Goal: Task Accomplishment & Management: Manage account settings

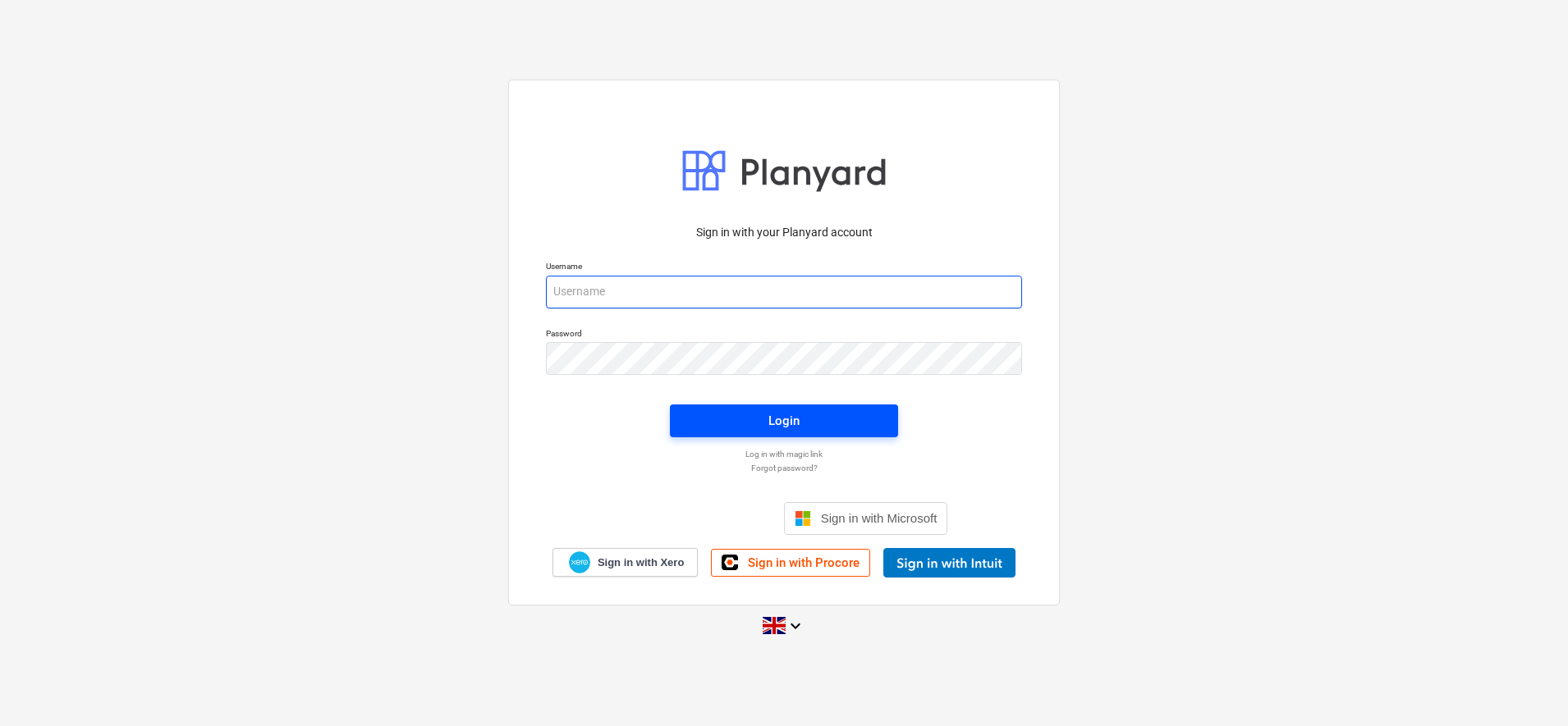
type input "[PERSON_NAME][EMAIL_ADDRESS][DOMAIN_NAME]"
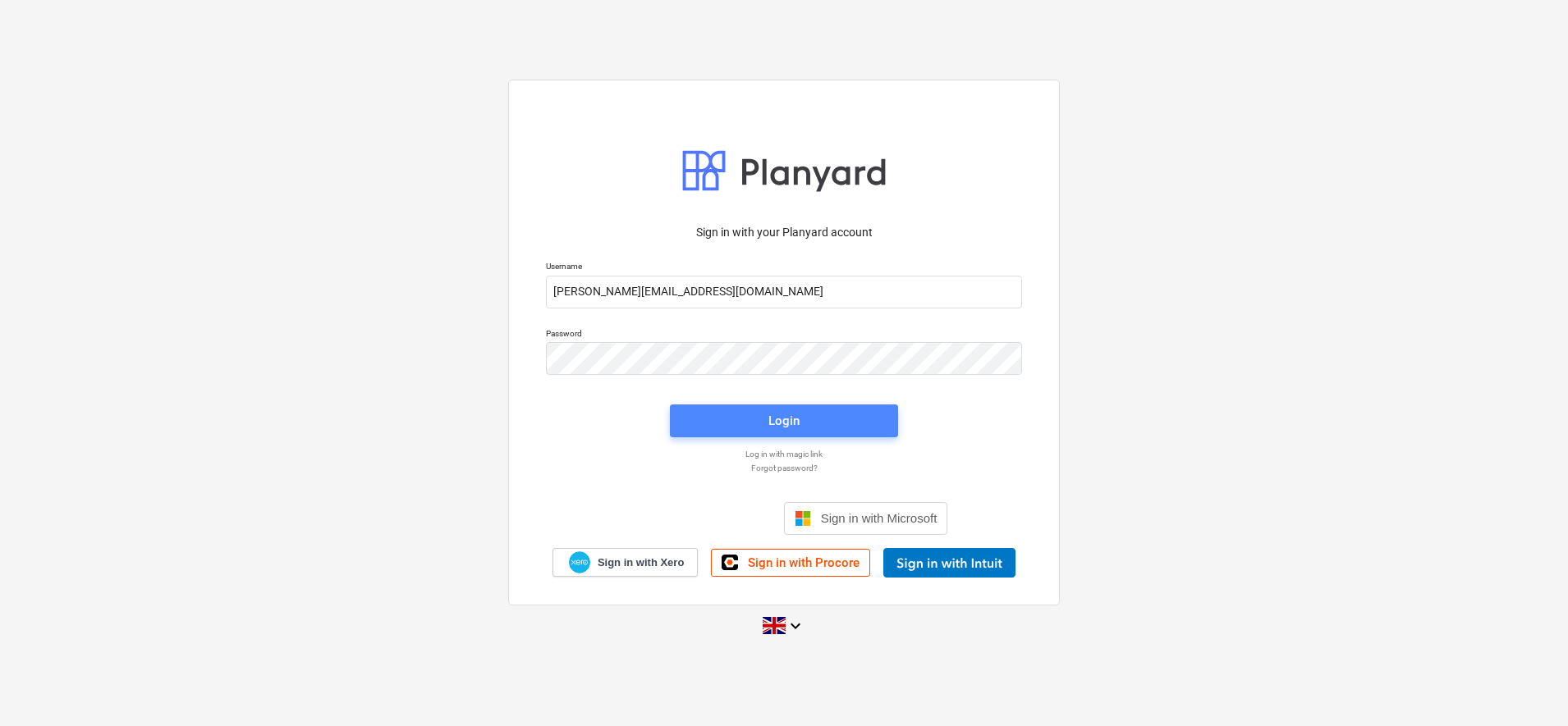
click at [866, 406] on button "Login" at bounding box center [784, 421] width 228 height 33
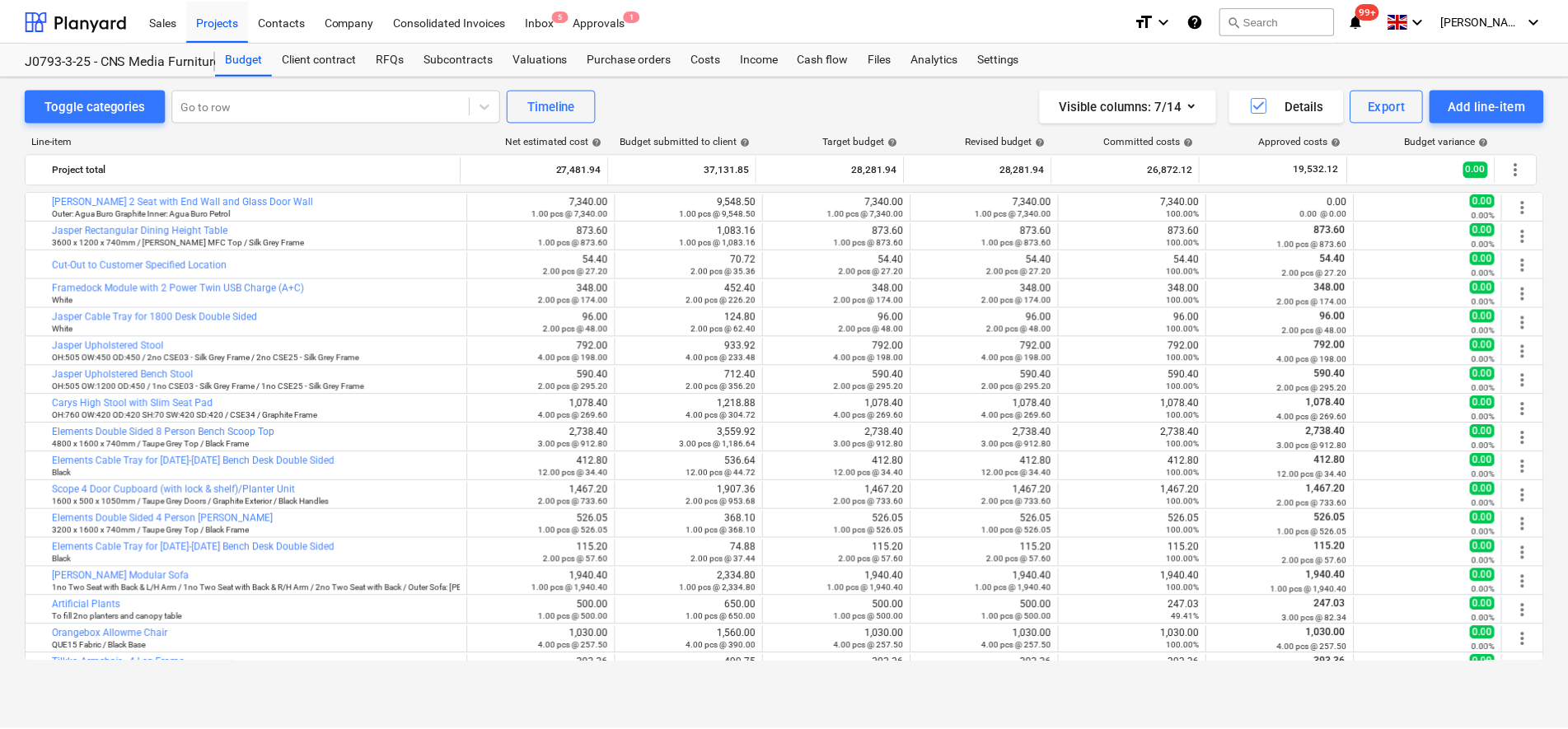
scroll to position [540, 0]
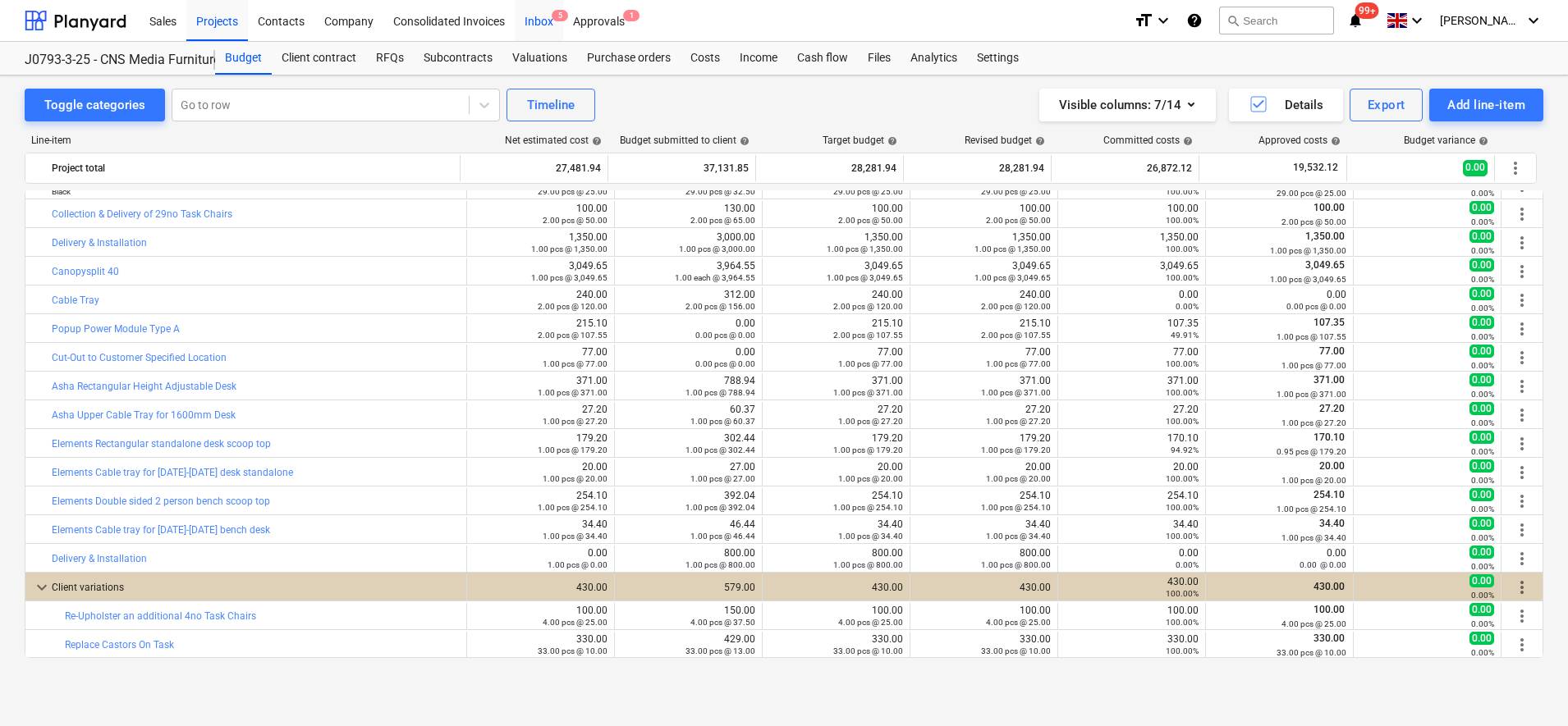
click at [538, 16] on div "Inbox 5" at bounding box center [539, 20] width 49 height 42
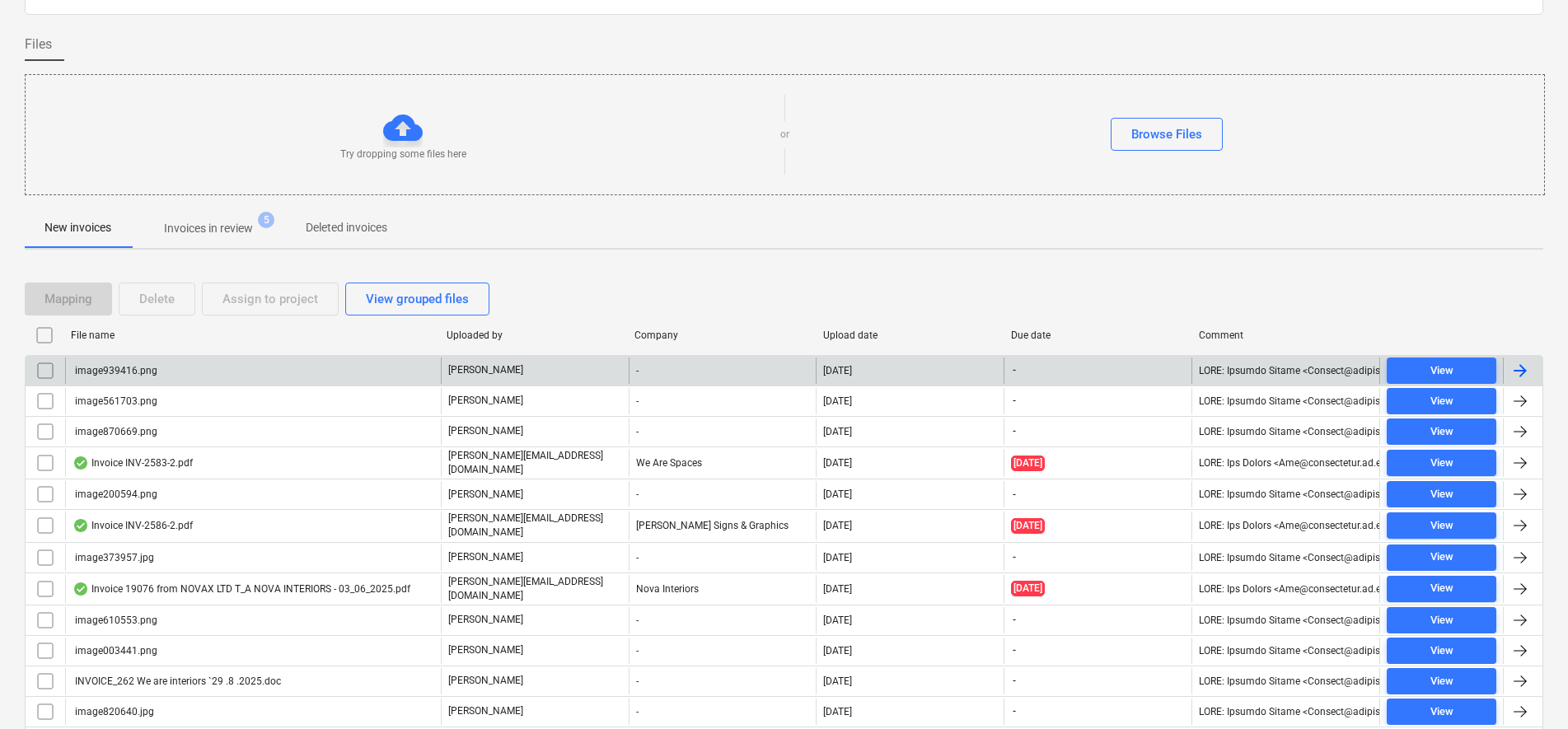
scroll to position [206, 0]
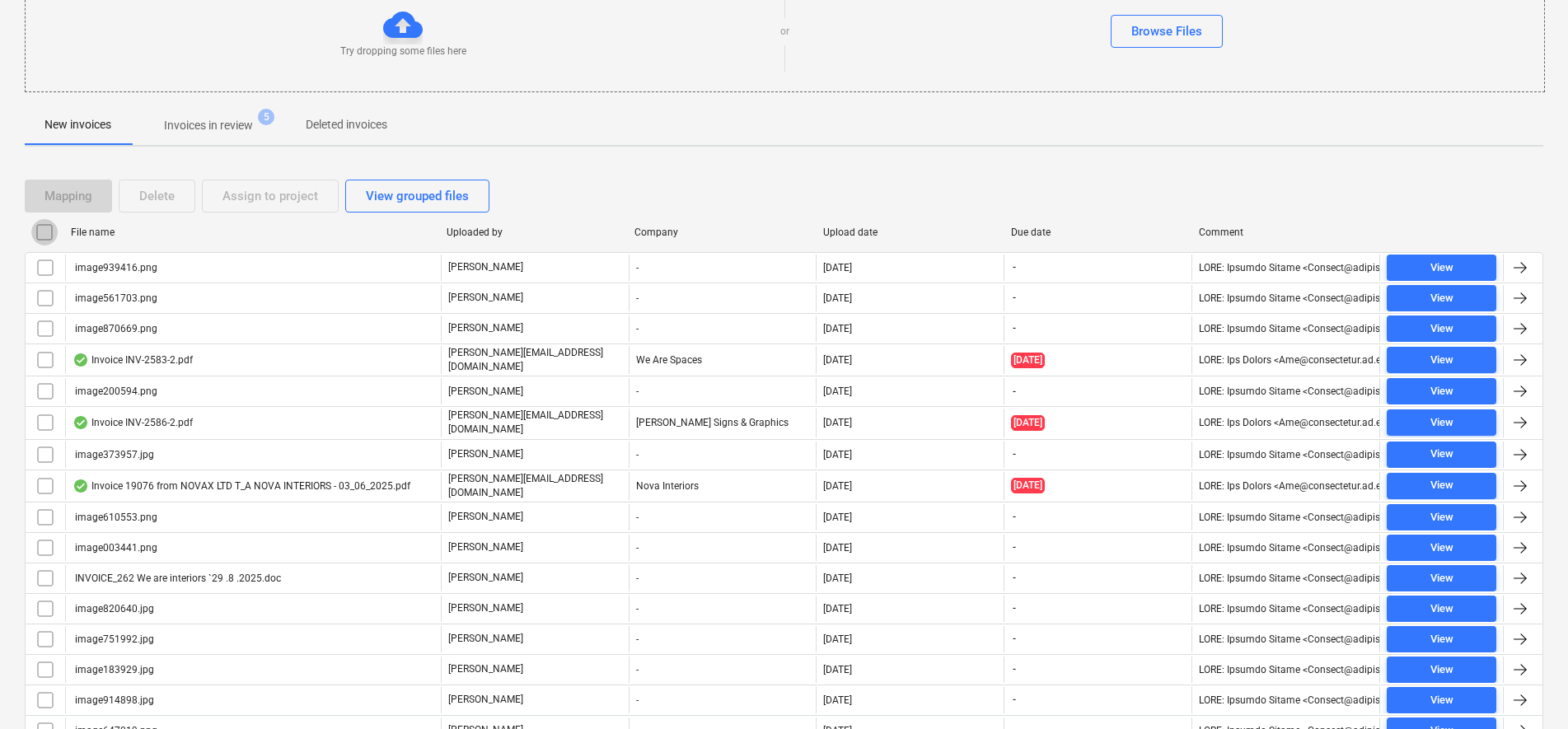
click at [42, 231] on input "checkbox" at bounding box center [45, 233] width 27 height 27
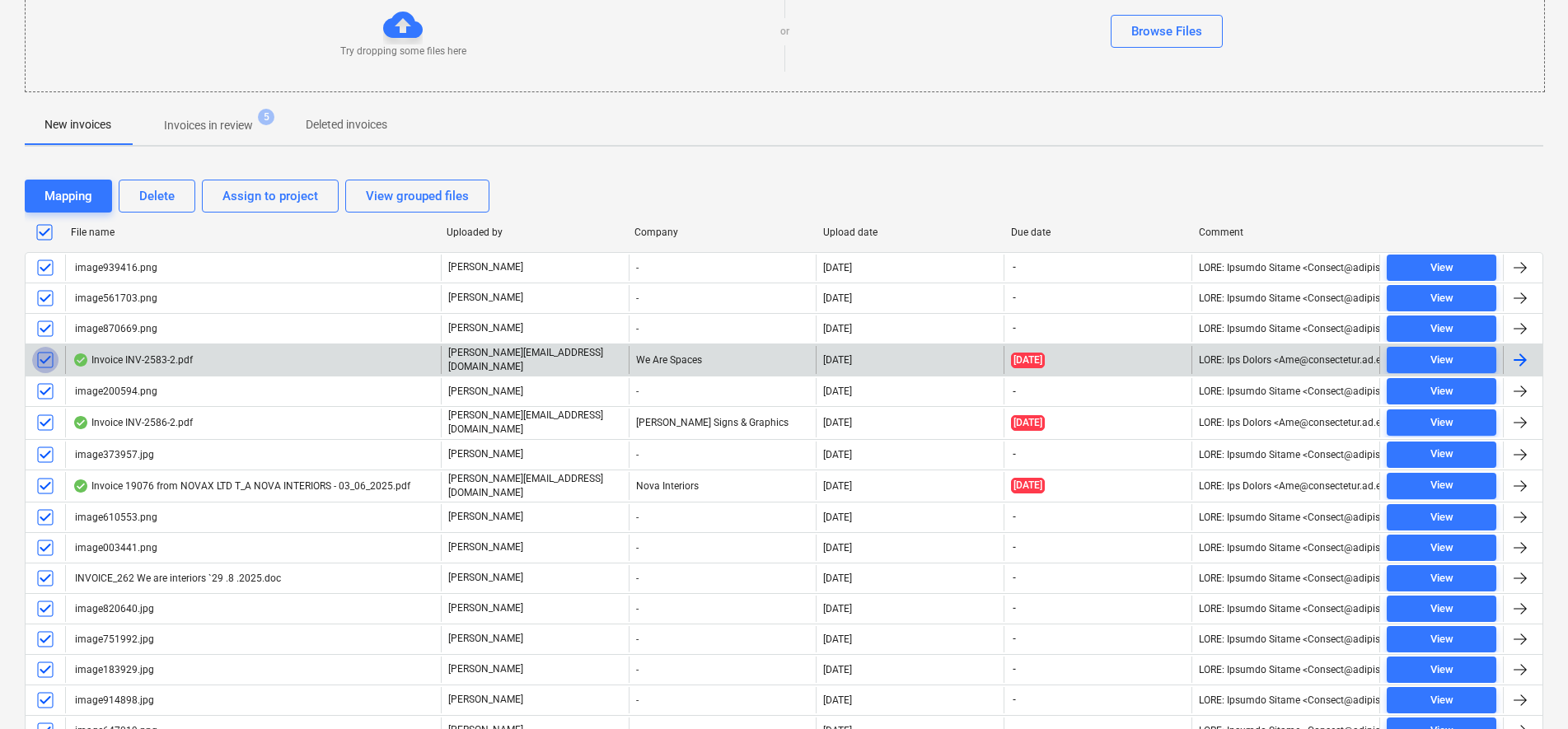
click at [49, 360] on input "checkbox" at bounding box center [45, 360] width 27 height 27
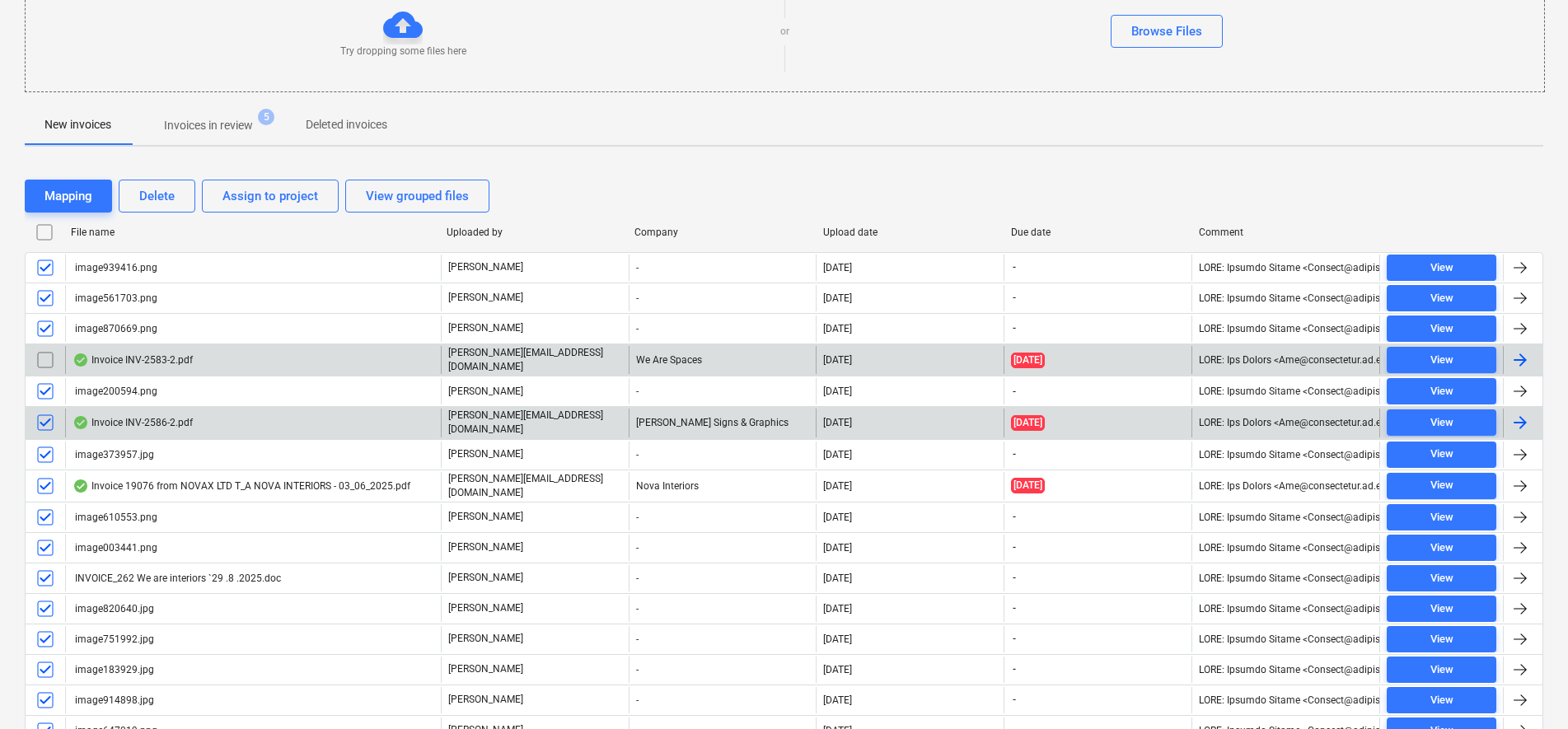
click at [46, 419] on input "checkbox" at bounding box center [45, 423] width 27 height 27
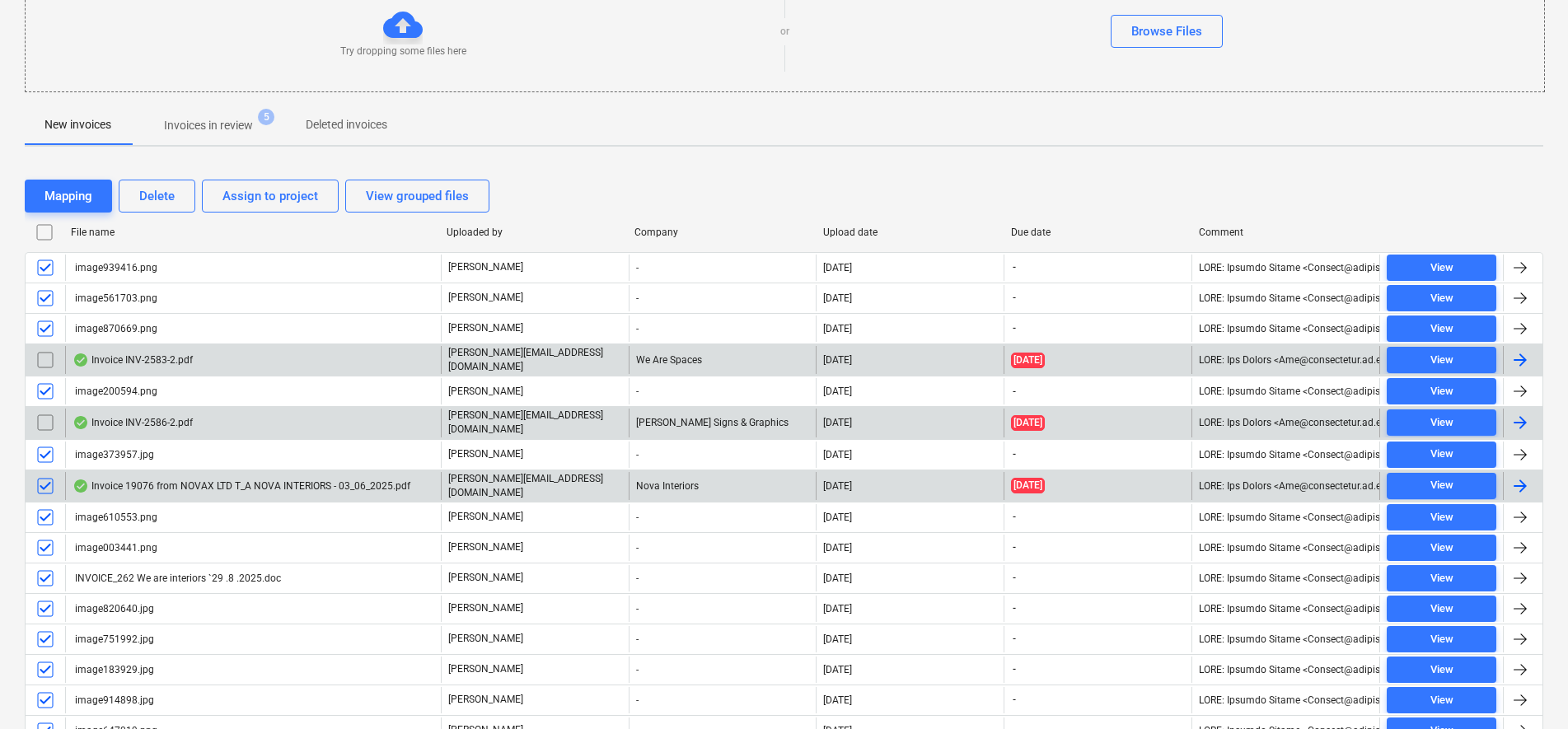
click at [45, 480] on input "checkbox" at bounding box center [45, 487] width 27 height 27
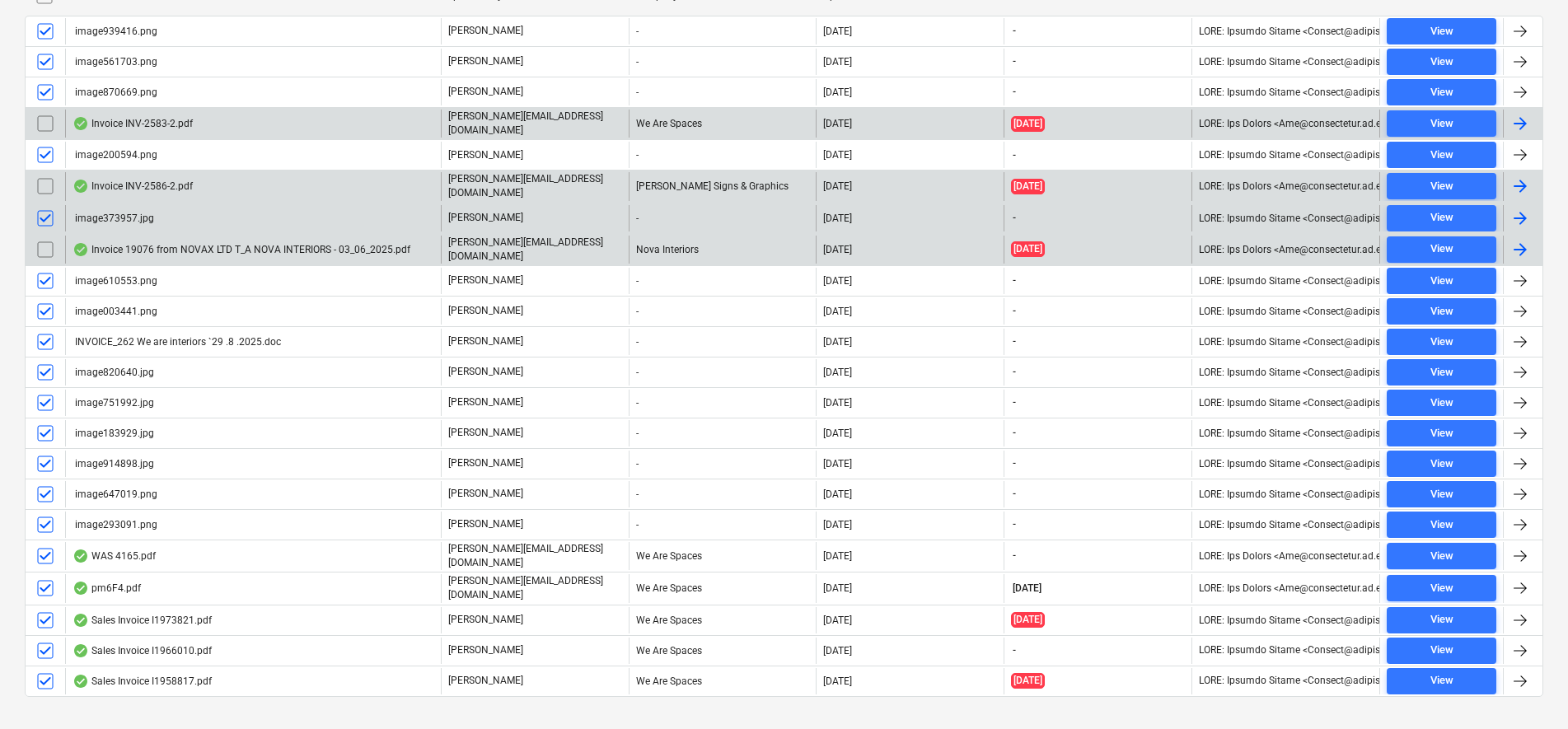
scroll to position [460, 0]
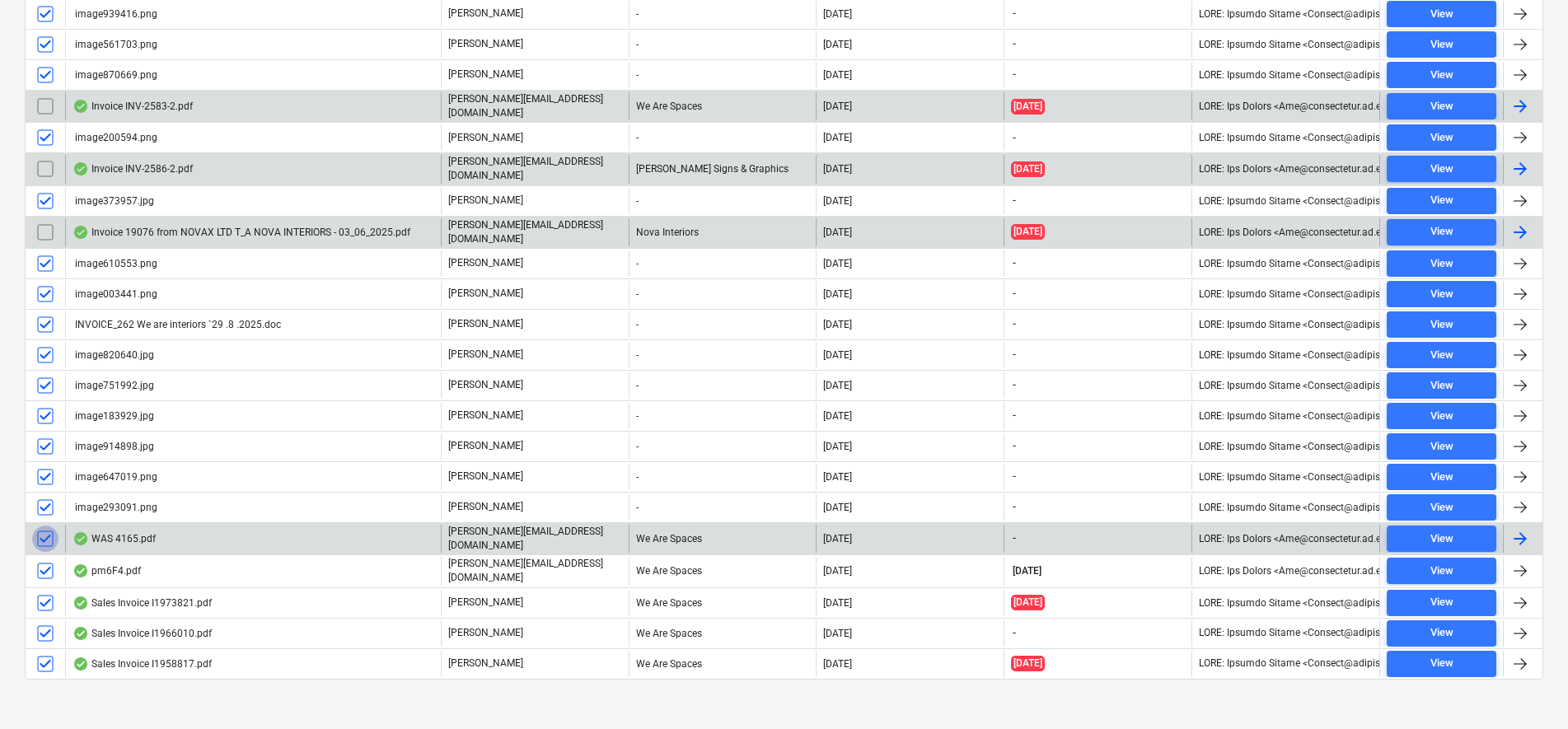
click at [53, 530] on input "checkbox" at bounding box center [45, 539] width 27 height 27
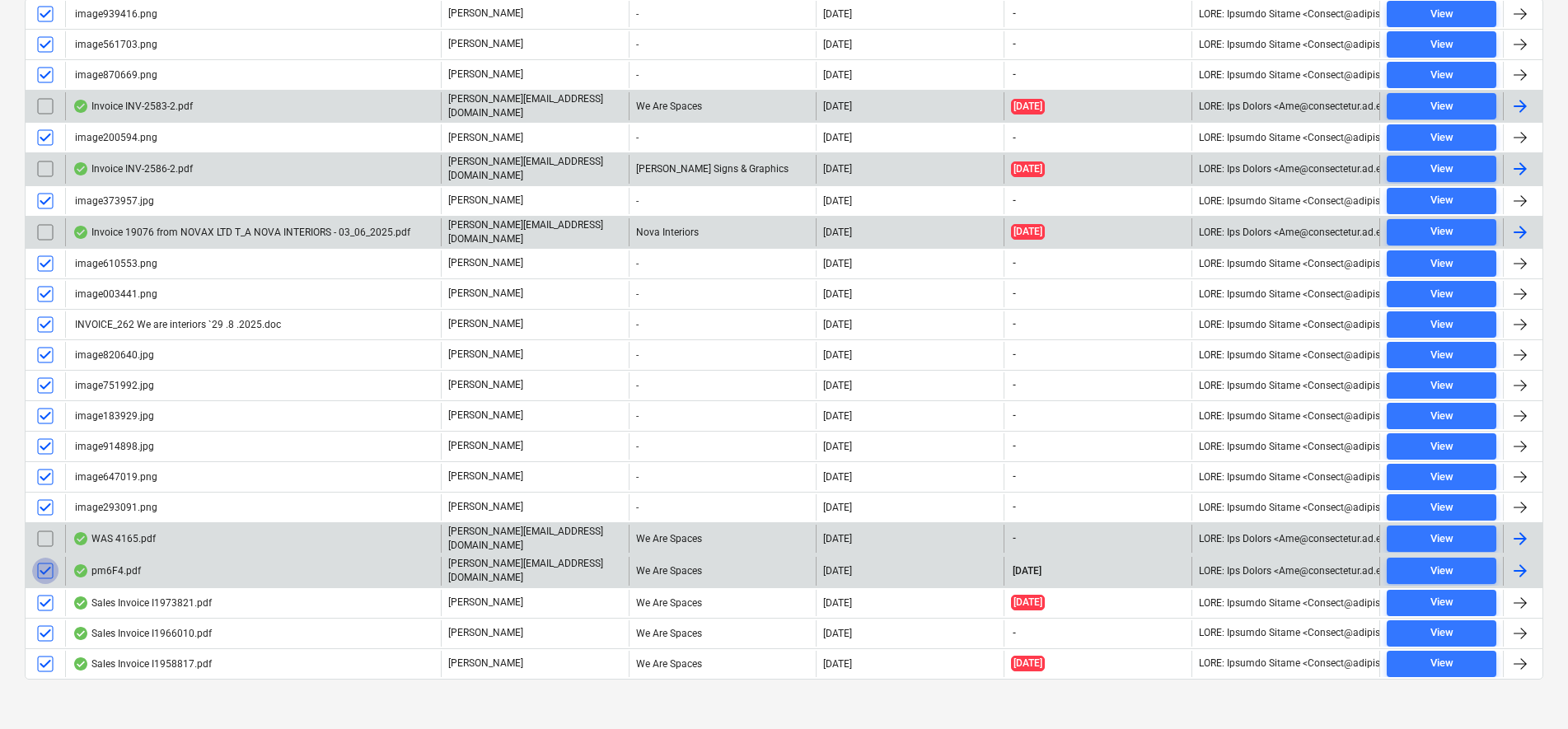
click at [48, 563] on input "checkbox" at bounding box center [45, 571] width 27 height 27
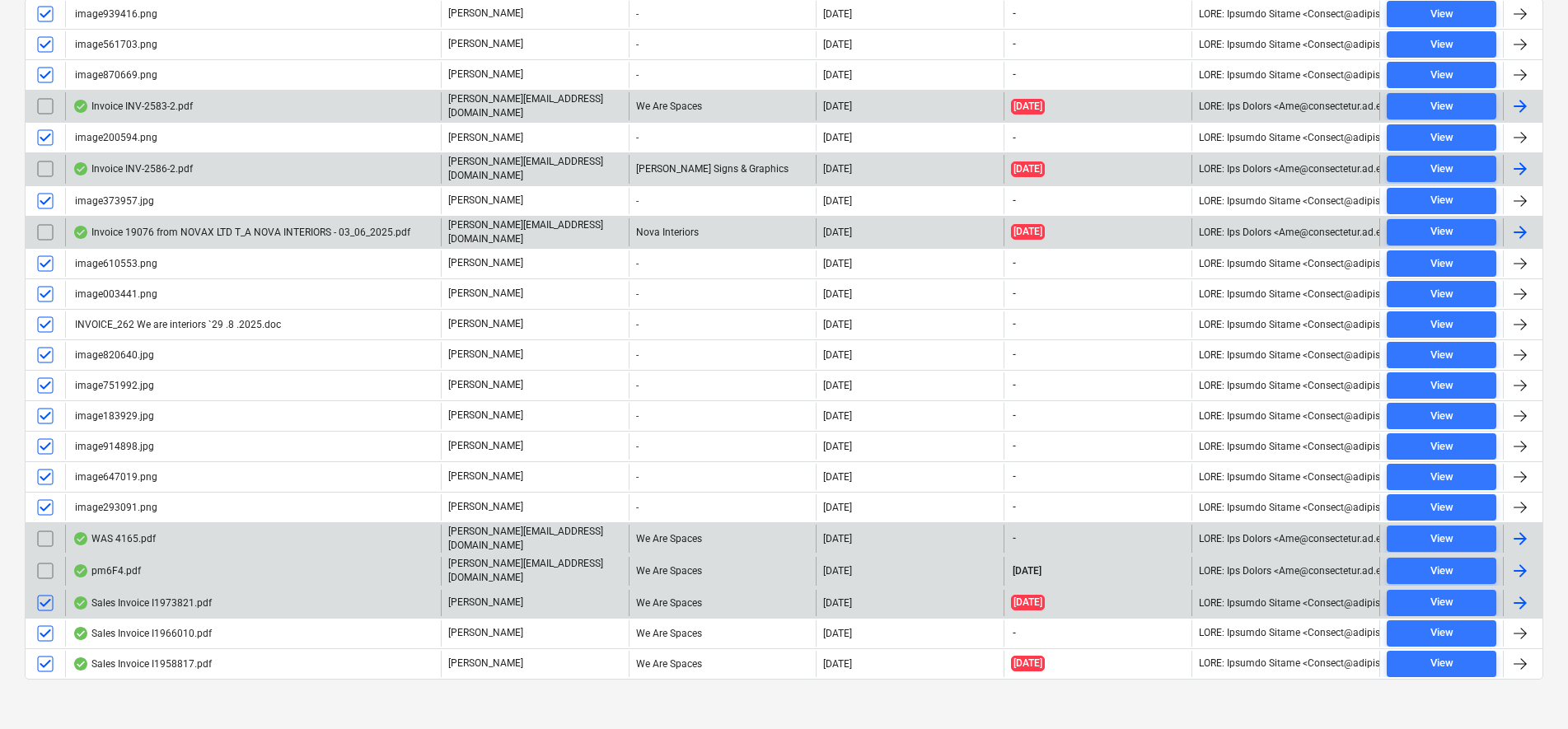
click at [43, 593] on input "checkbox" at bounding box center [45, 603] width 27 height 27
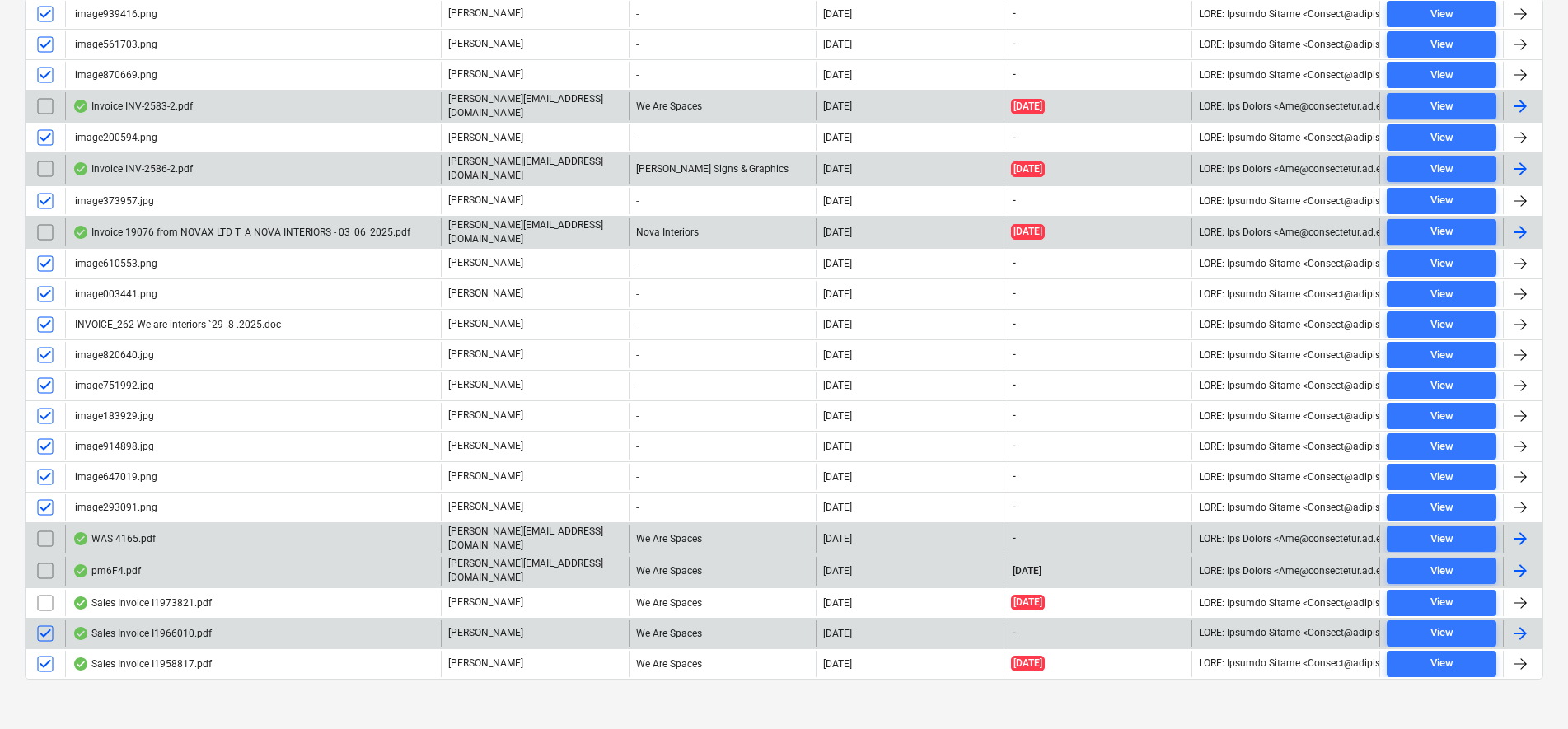
click at [44, 620] on input "checkbox" at bounding box center [45, 634] width 27 height 27
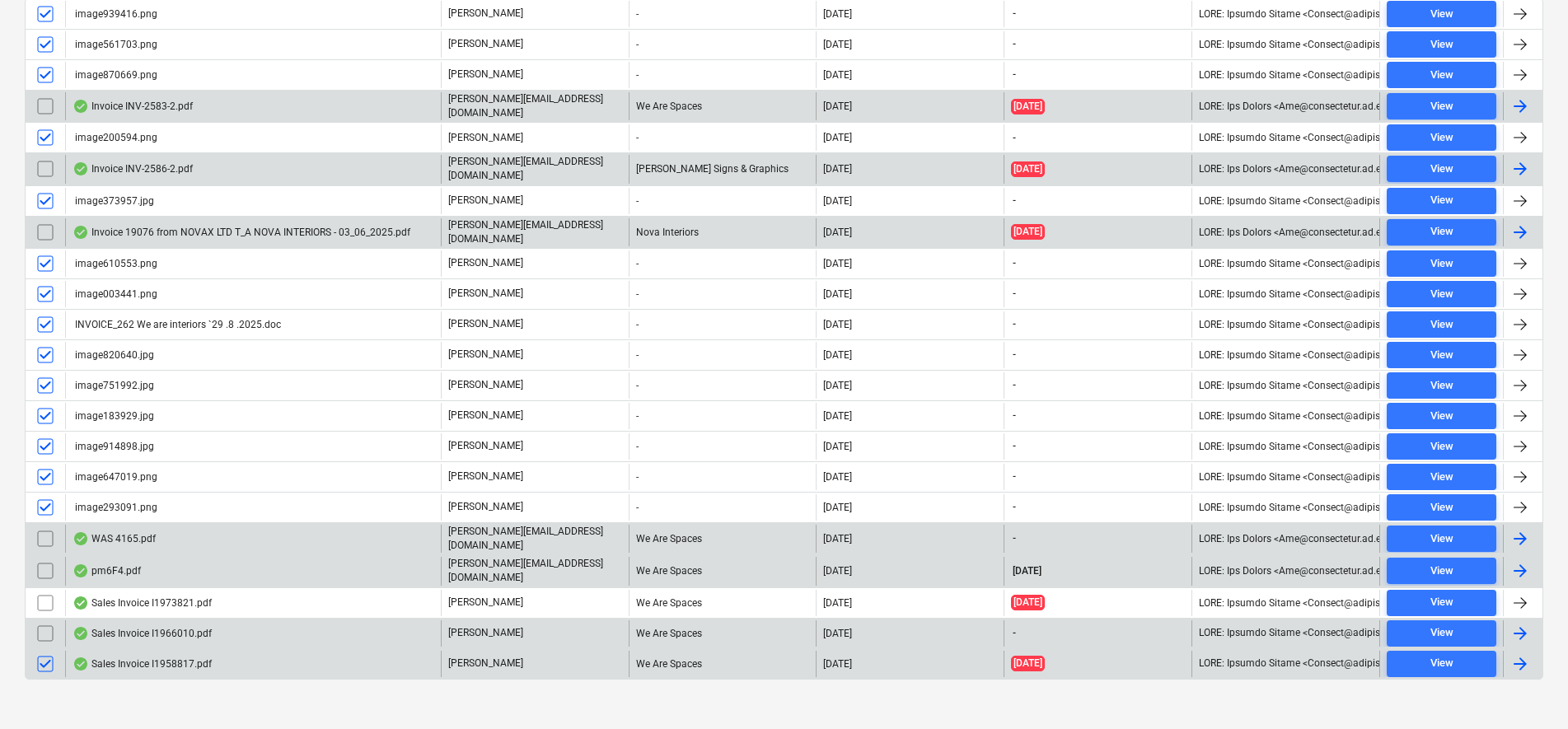
click at [45, 659] on input "checkbox" at bounding box center [45, 664] width 27 height 27
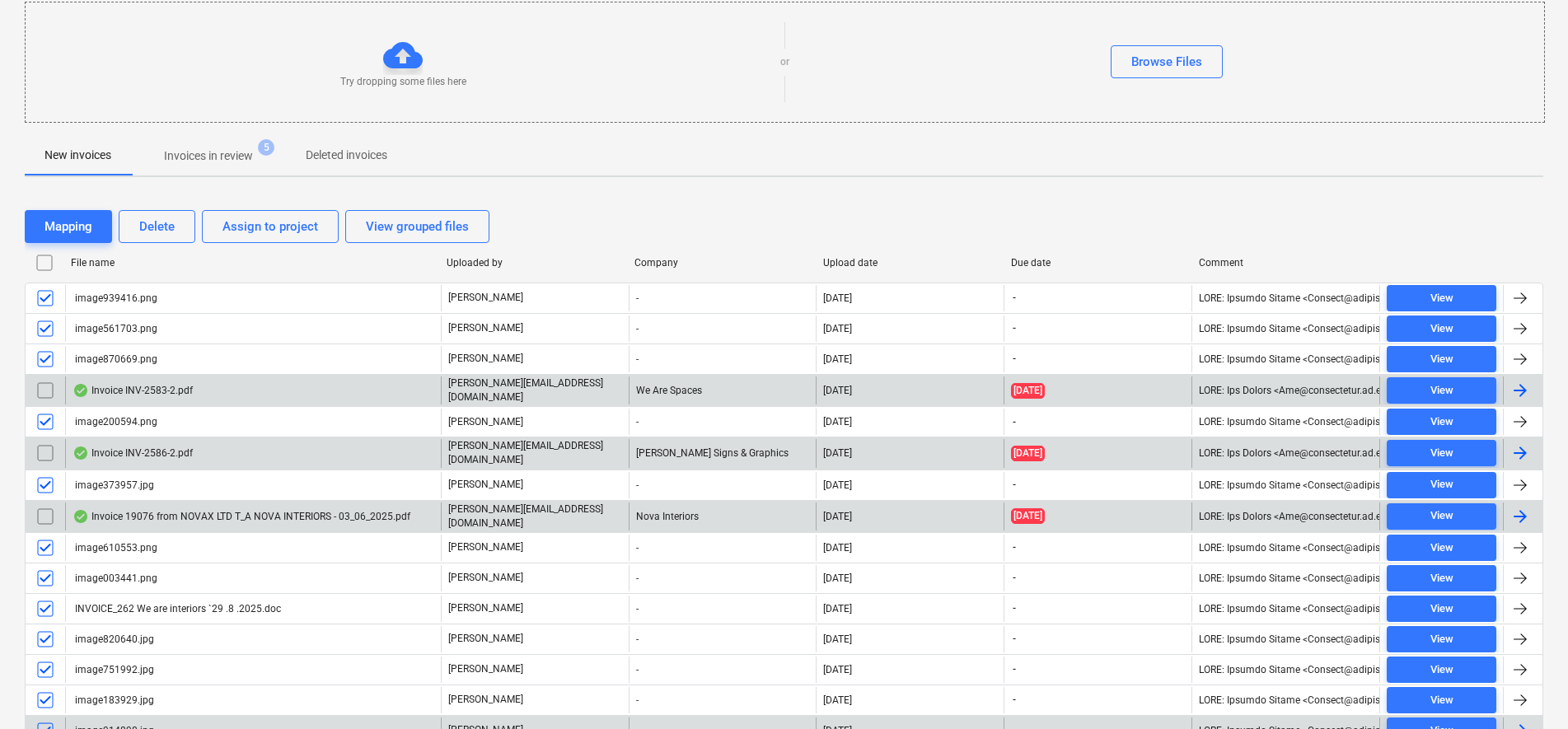
scroll to position [151, 0]
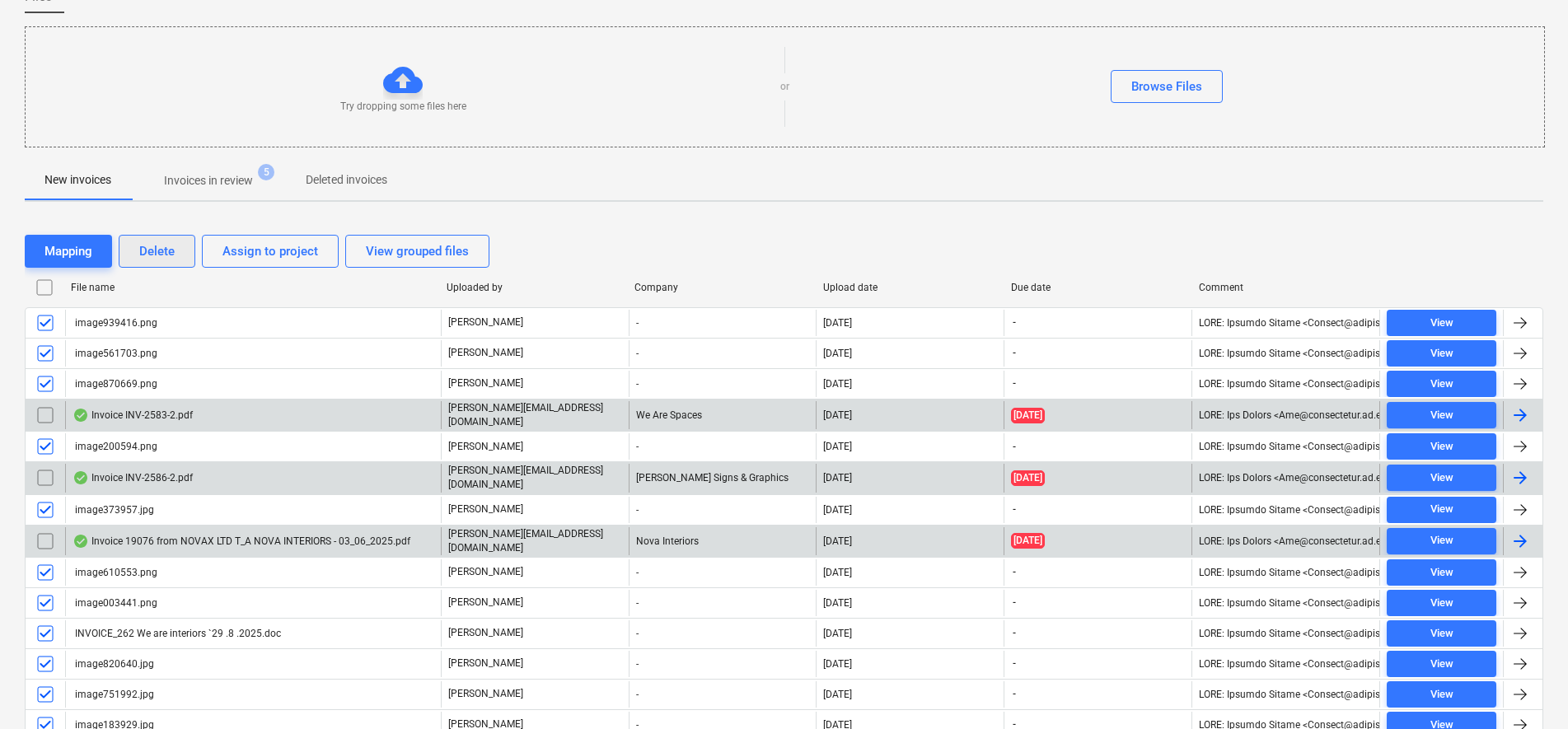
click at [143, 249] on div "Delete" at bounding box center [157, 251] width 36 height 21
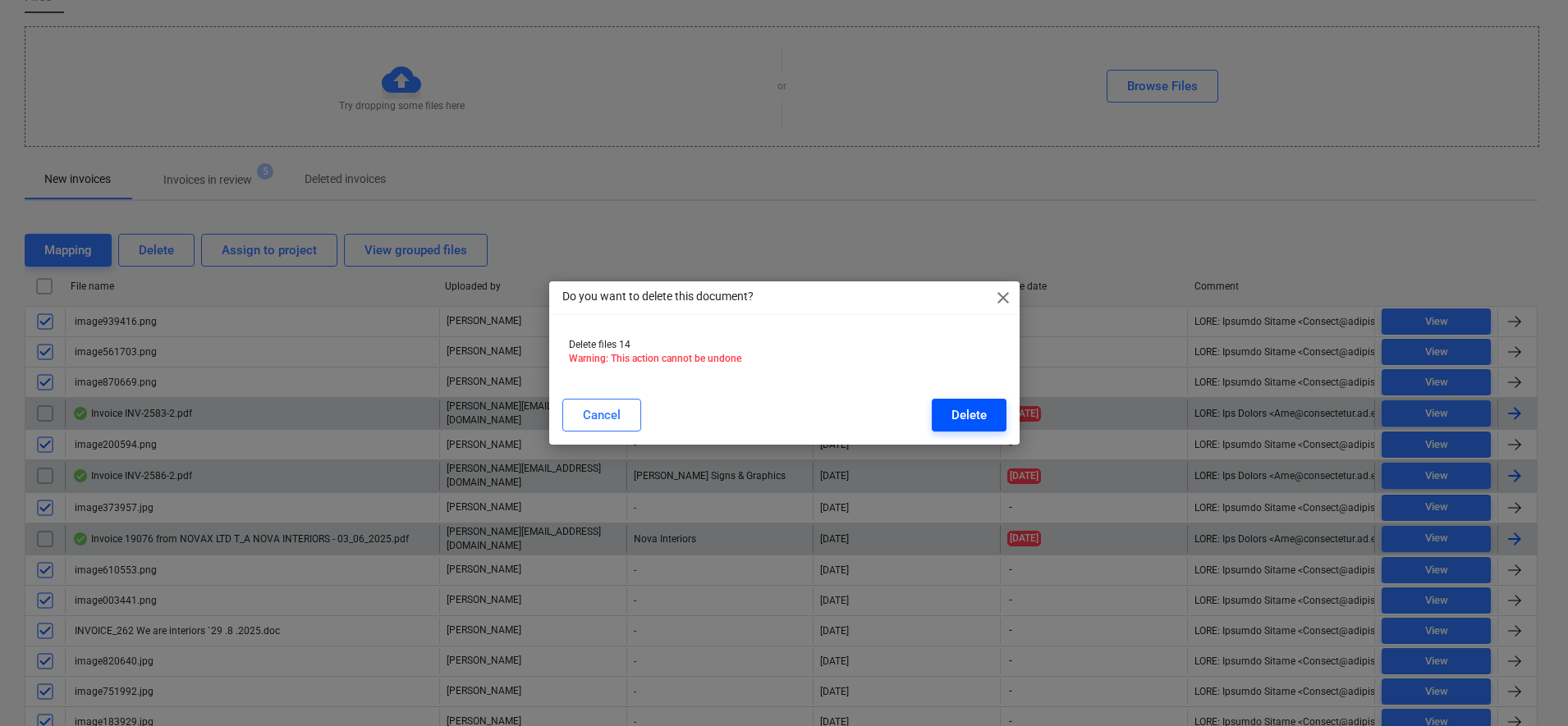
click at [986, 418] on div "Delete" at bounding box center [970, 415] width 36 height 21
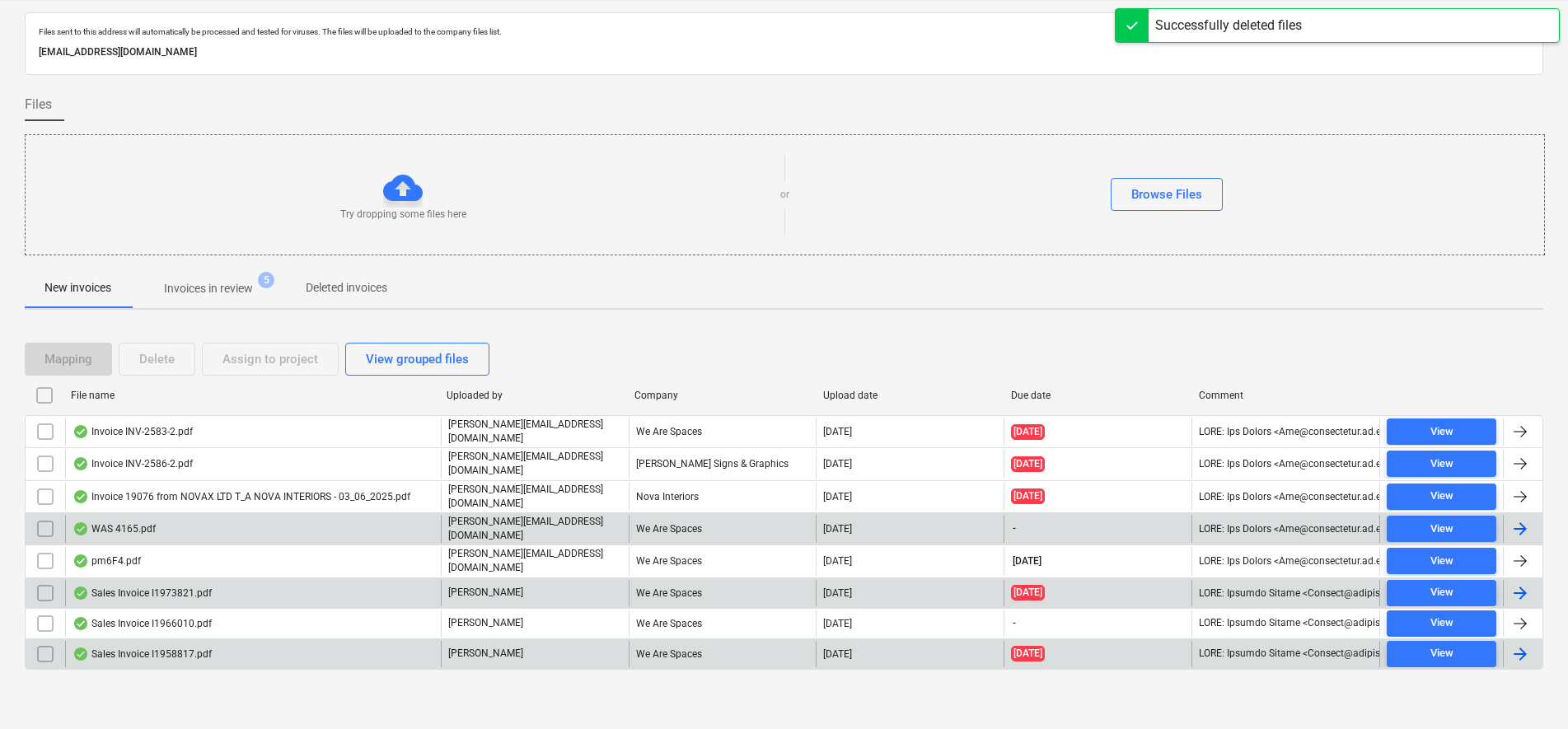
scroll to position [33, 0]
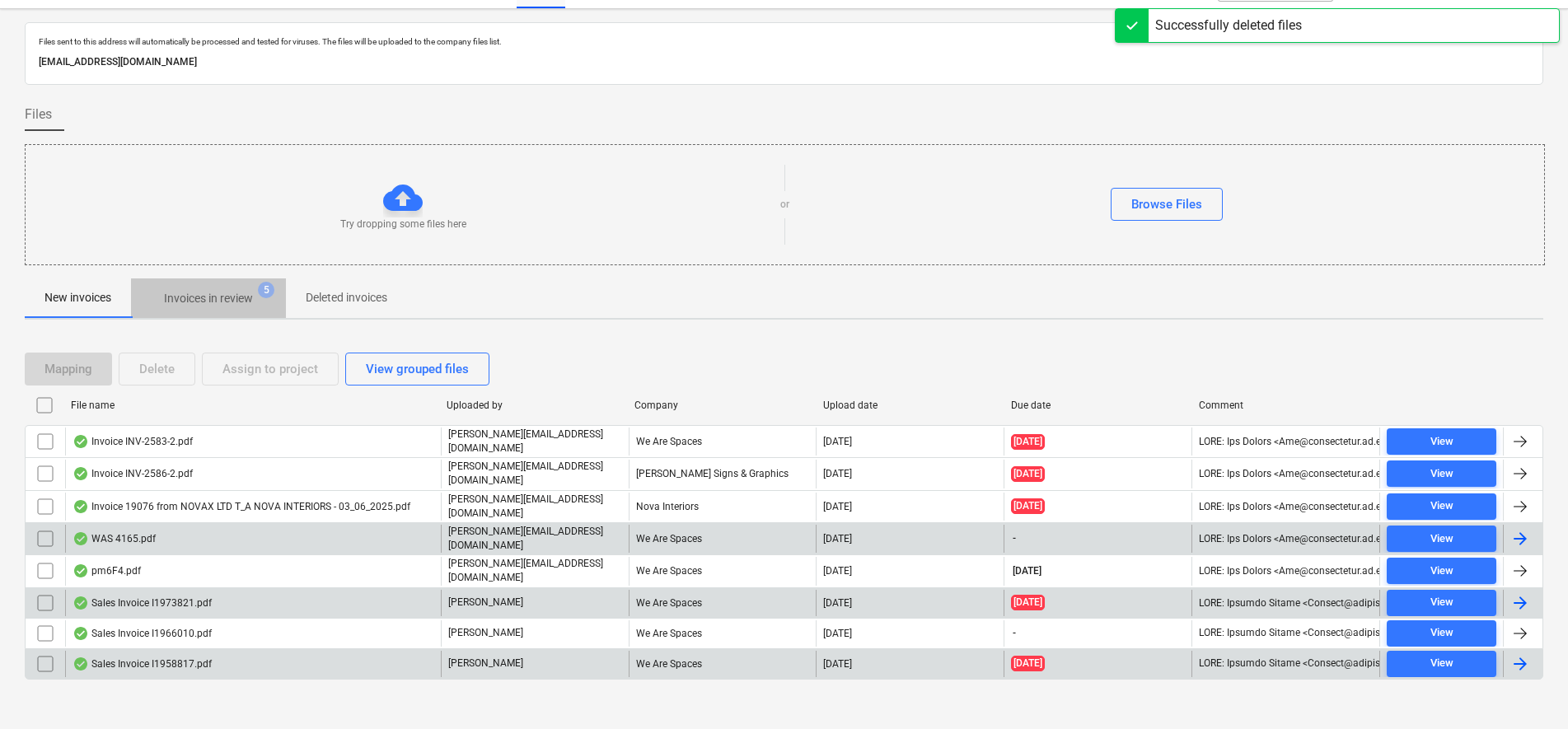
click at [231, 309] on span "Invoices in review 5" at bounding box center [208, 298] width 155 height 29
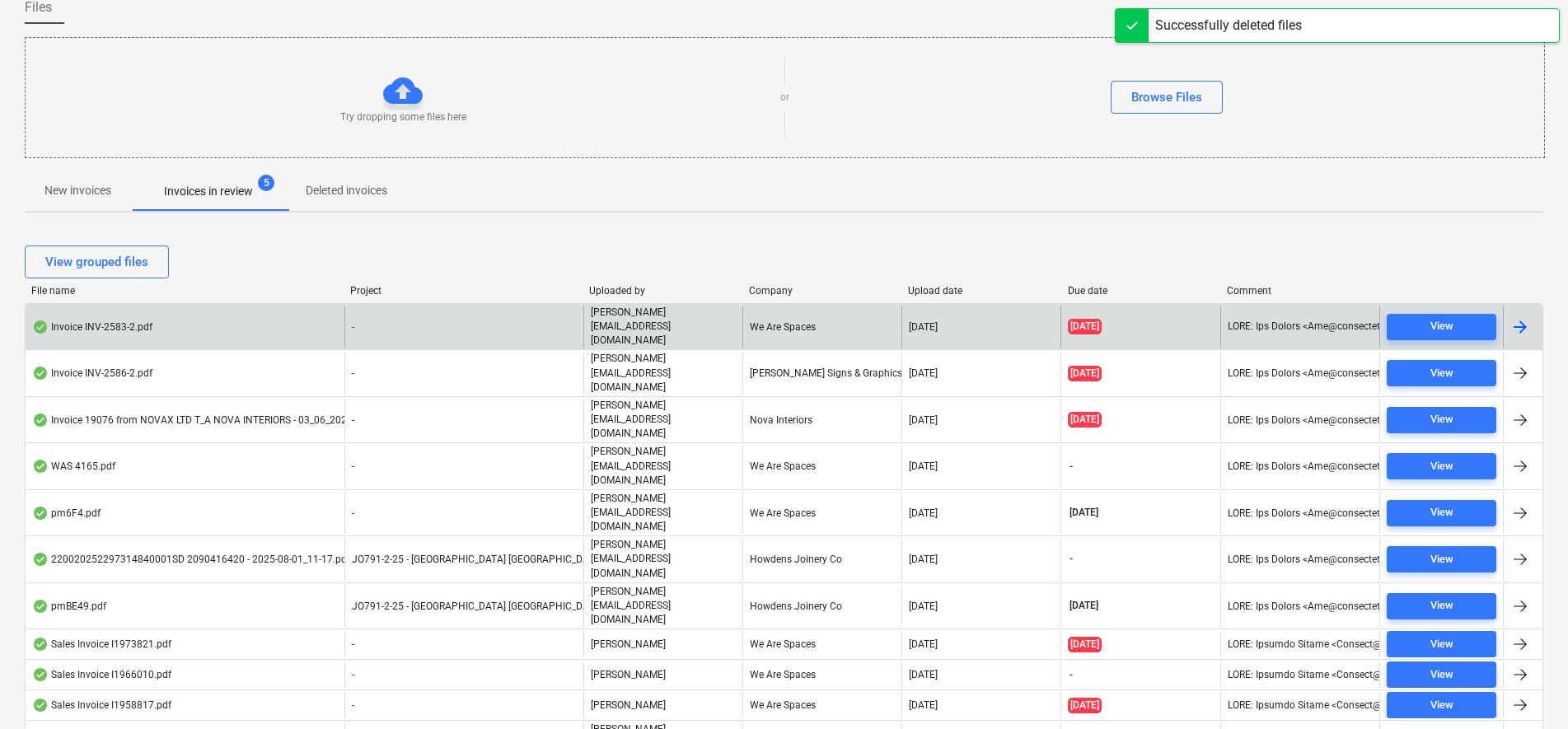
click at [368, 323] on div "-" at bounding box center [464, 326] width 239 height 42
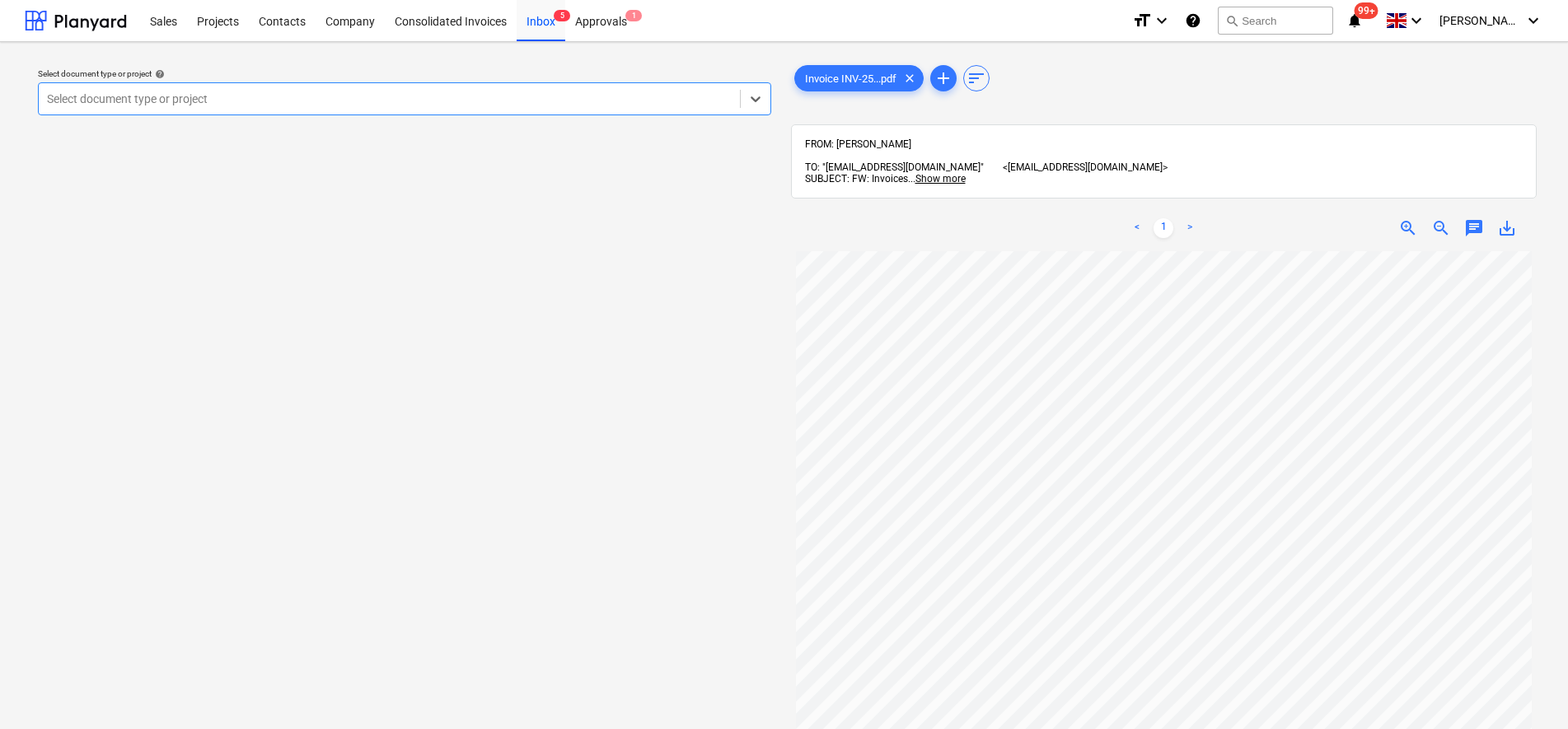
click at [492, 97] on div at bounding box center [389, 99] width 684 height 16
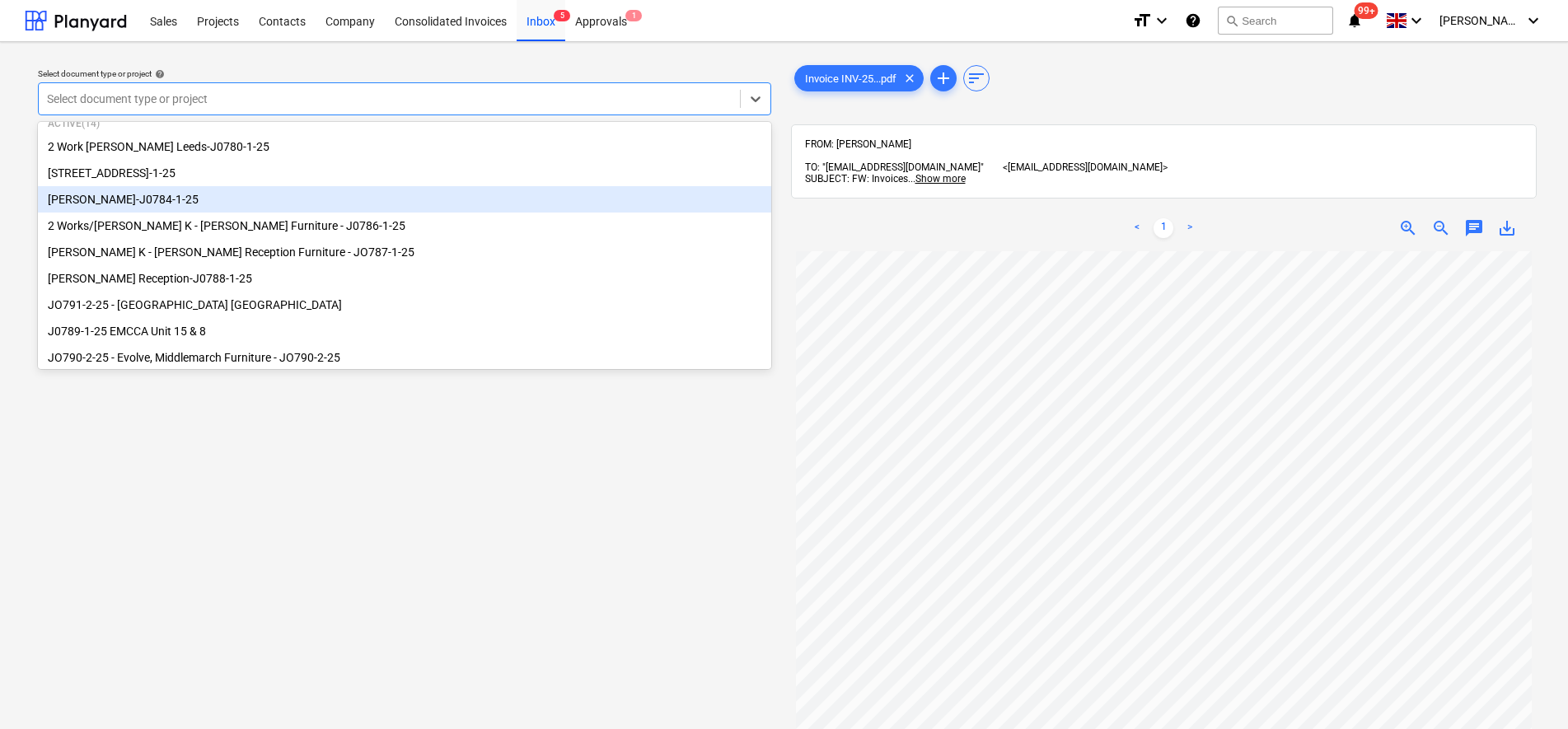
scroll to position [103, 0]
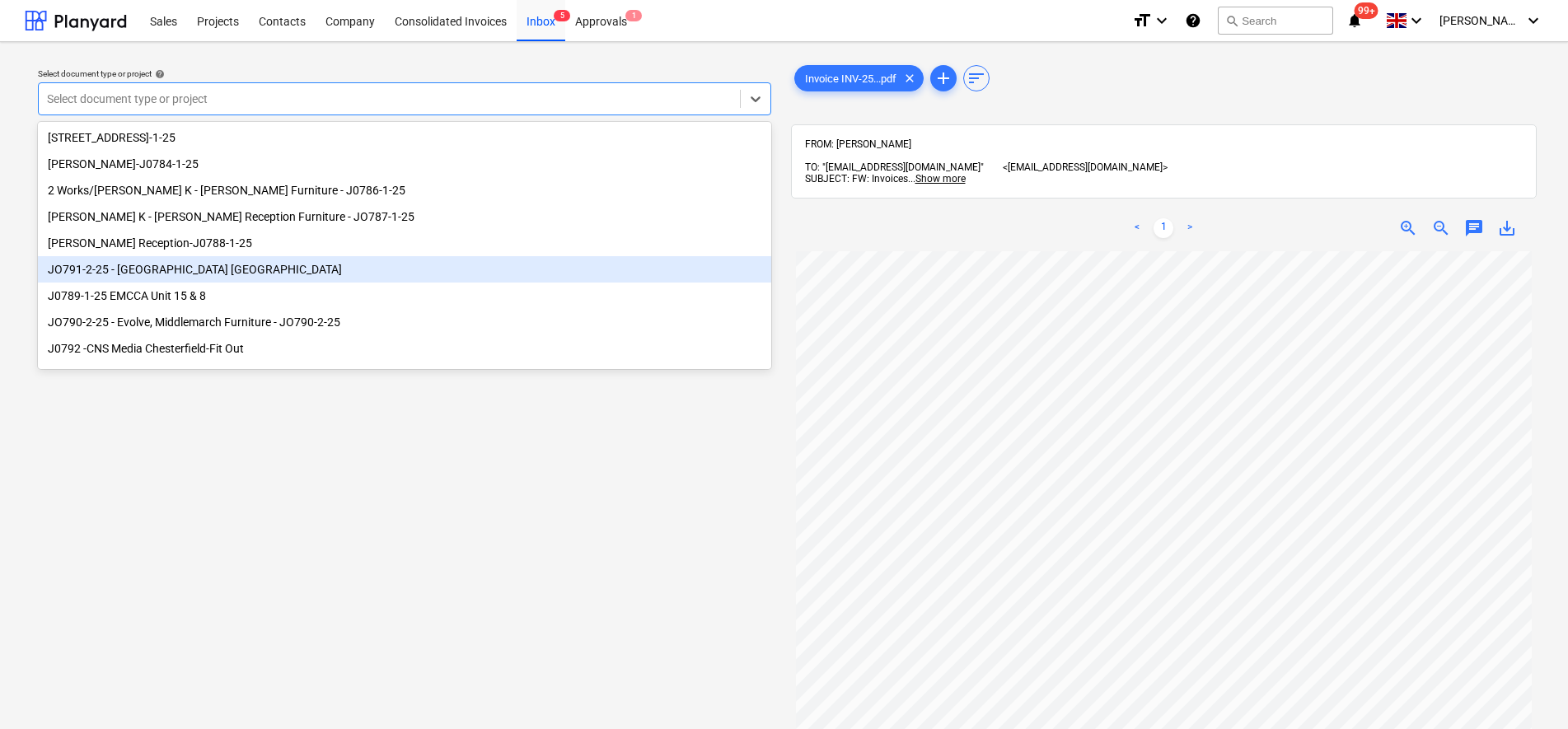
click at [216, 279] on div "JO791-2-25 - [GEOGRAPHIC_DATA] [GEOGRAPHIC_DATA]" at bounding box center [404, 270] width 733 height 27
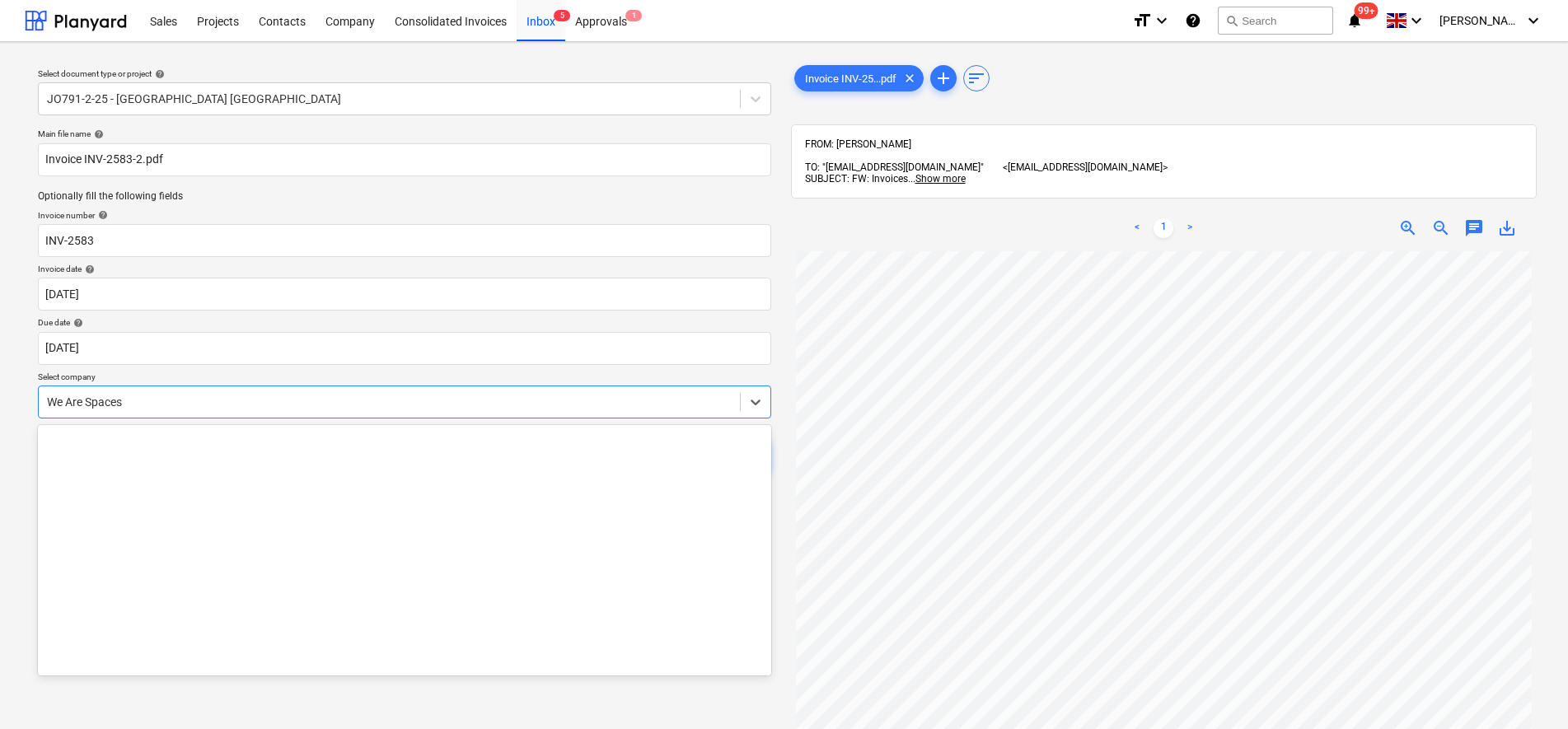
click at [159, 397] on div at bounding box center [389, 402] width 684 height 16
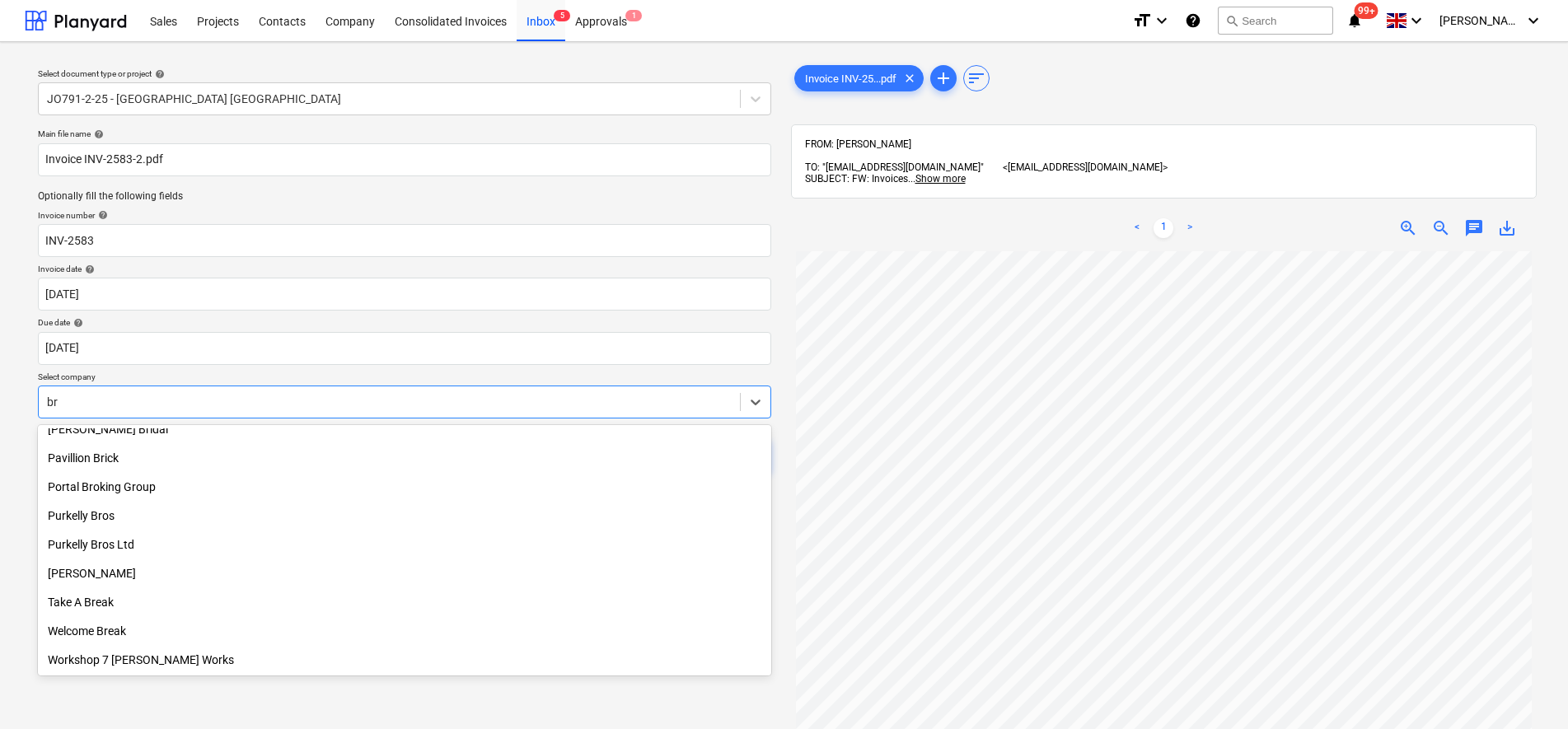
scroll to position [993, 0]
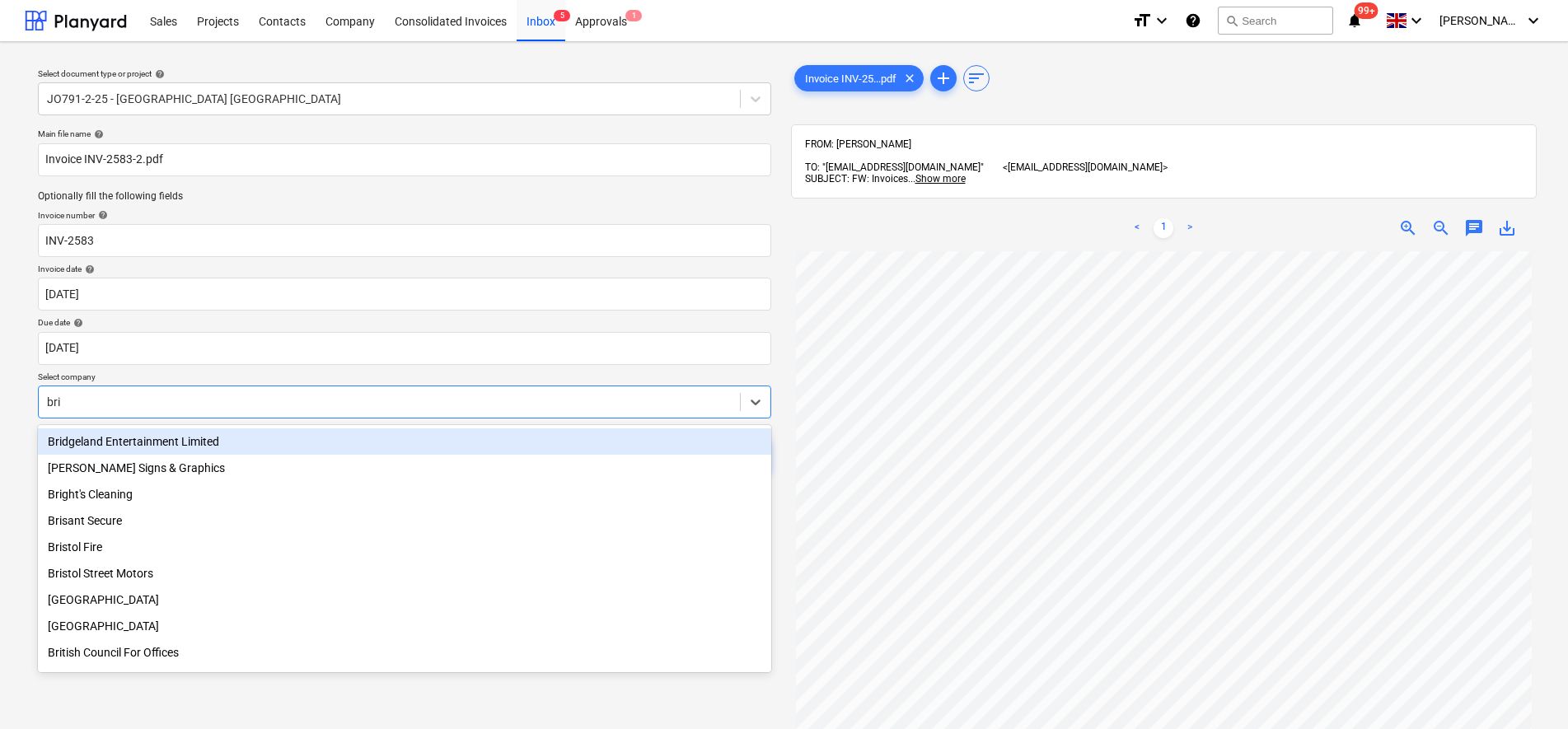
type input "brig"
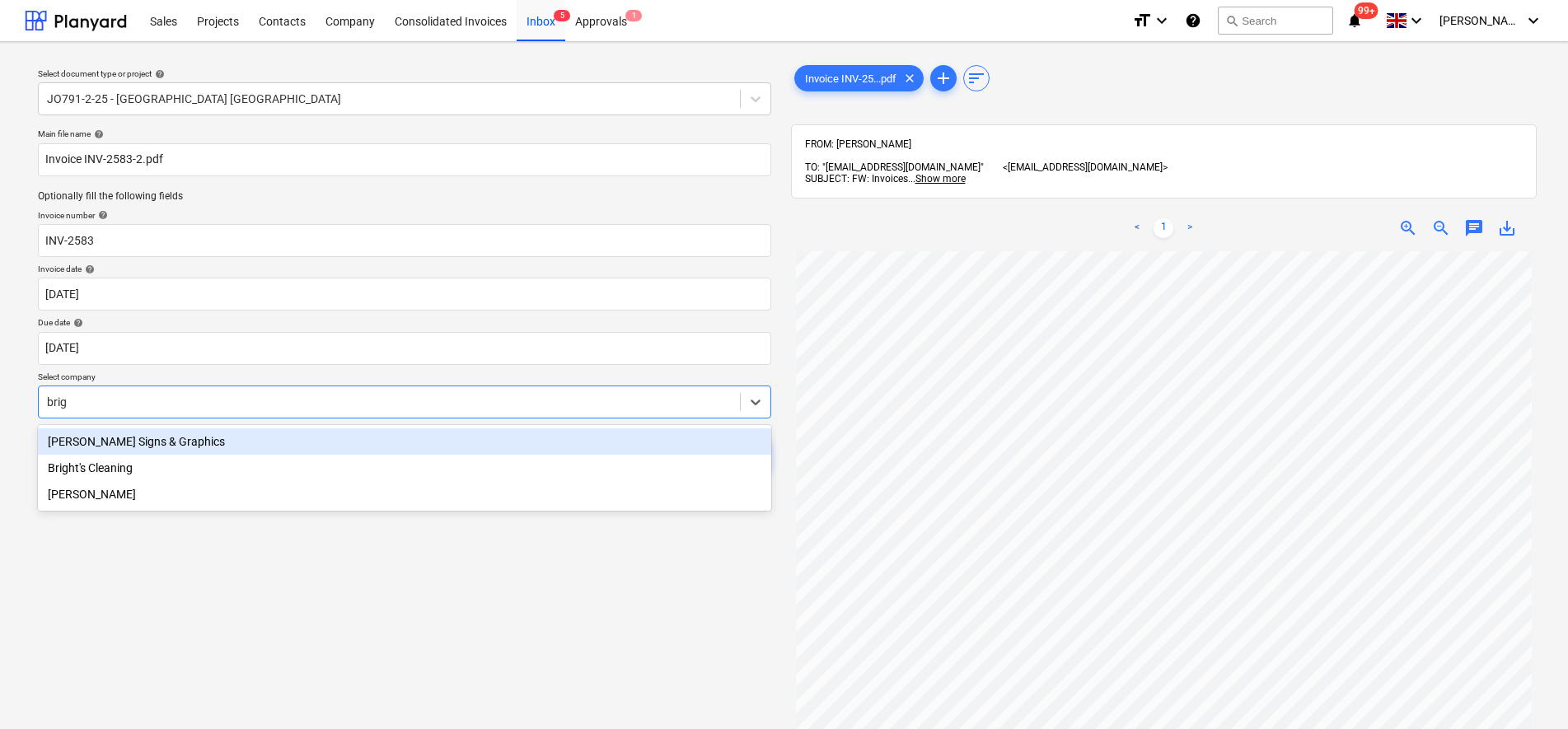
click at [136, 440] on div "[PERSON_NAME] Signs & Graphics" at bounding box center [404, 442] width 733 height 27
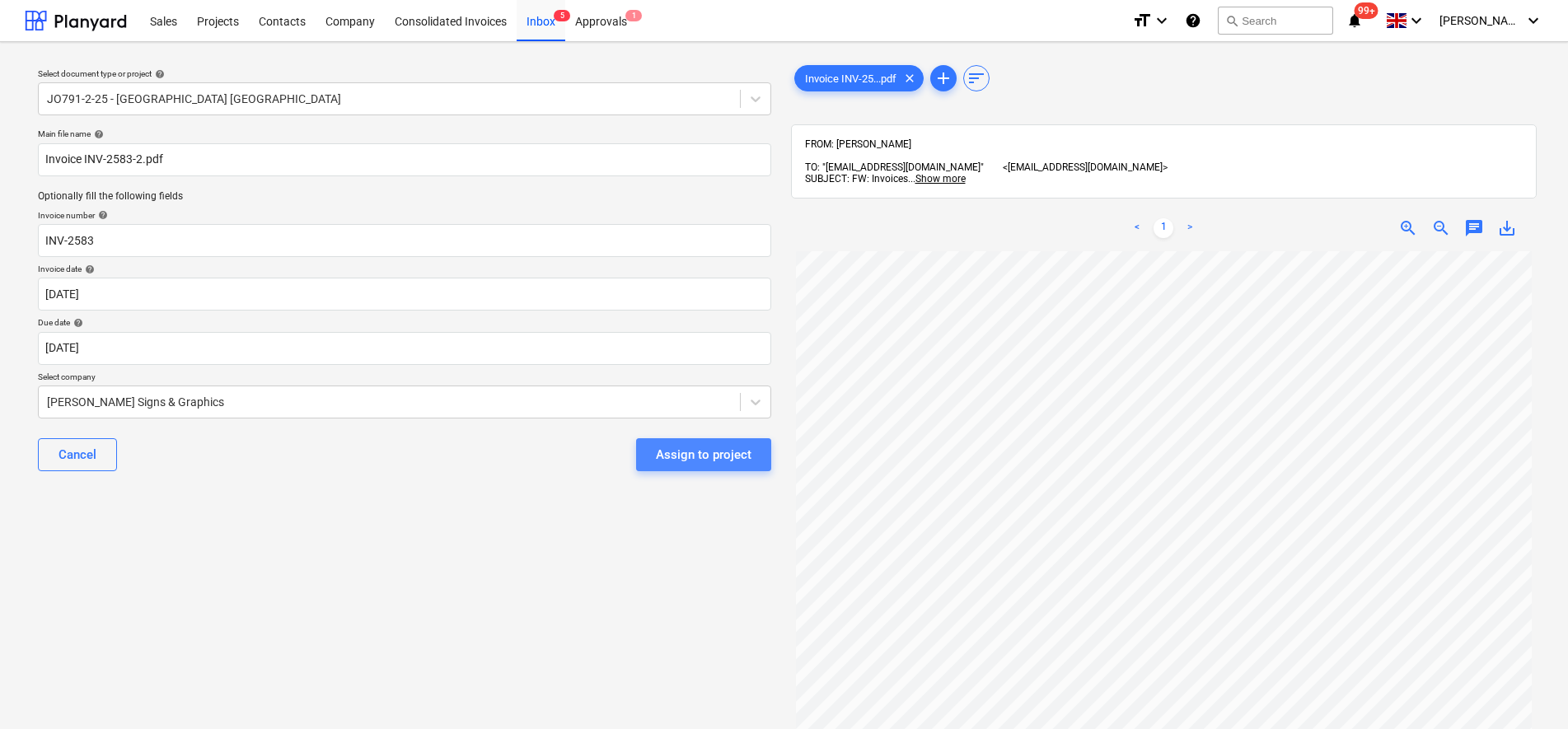
click at [739, 459] on div "Assign to project" at bounding box center [703, 455] width 95 height 21
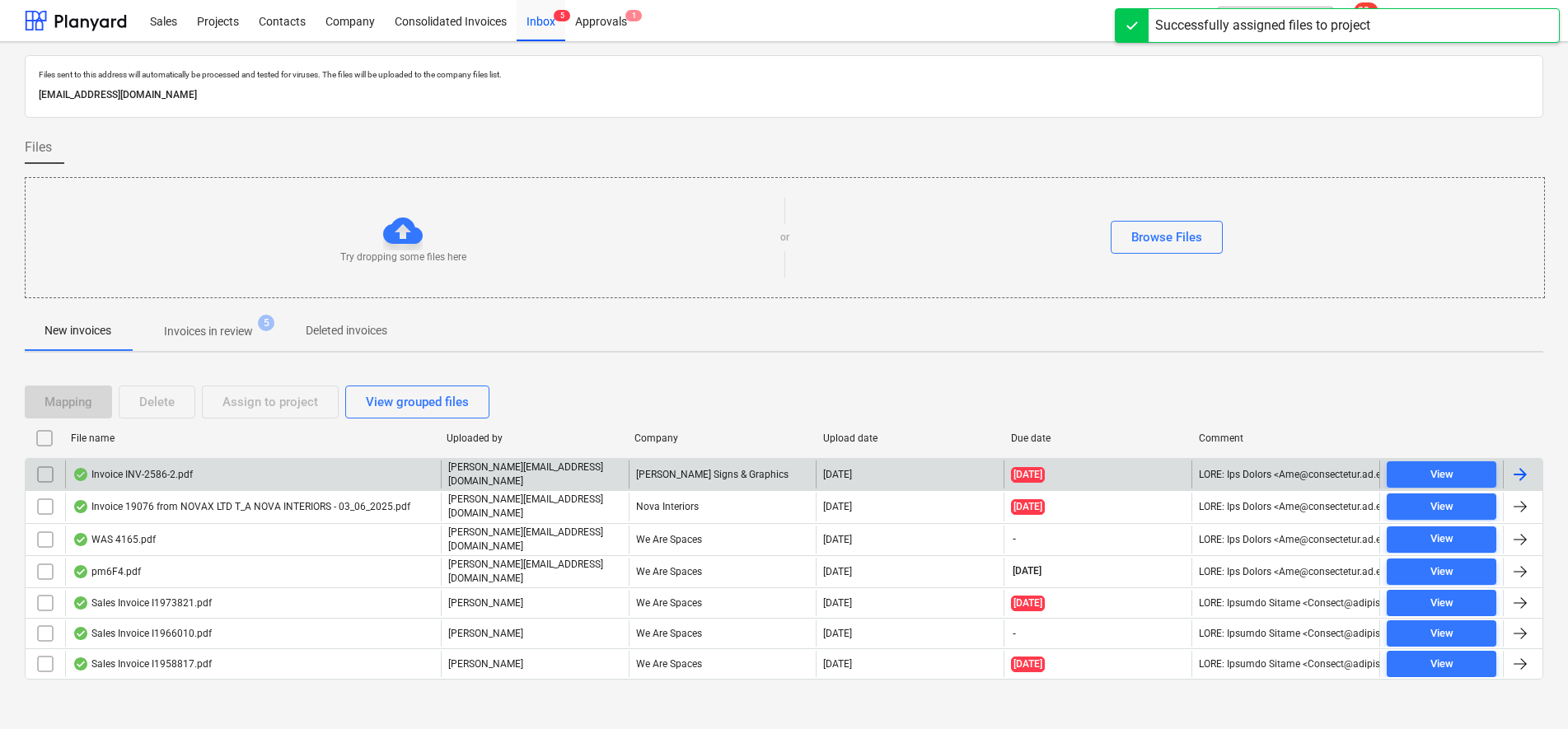
click at [159, 465] on div "Invoice INV-2586-2.pdf" at bounding box center [253, 474] width 376 height 28
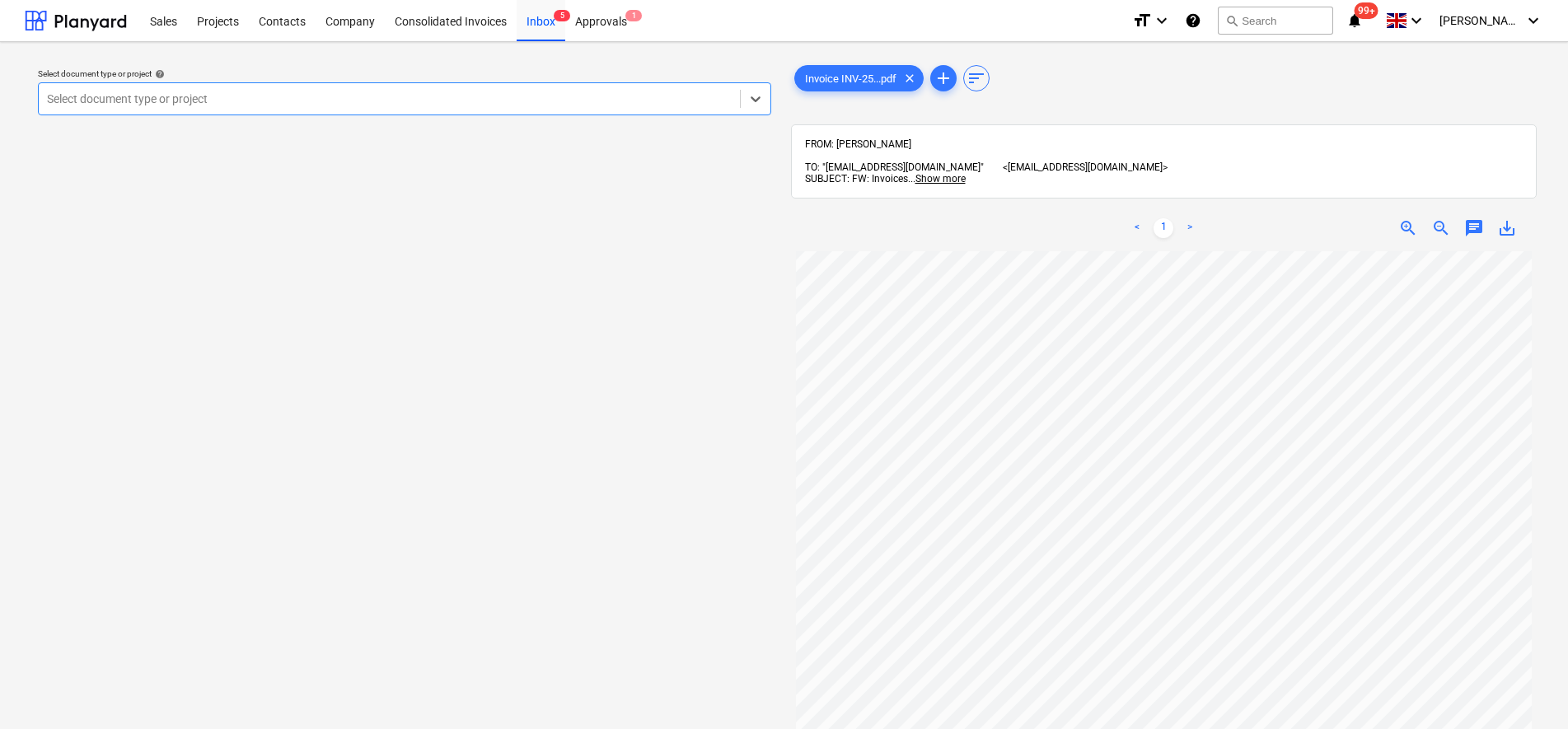
scroll to position [206, 0]
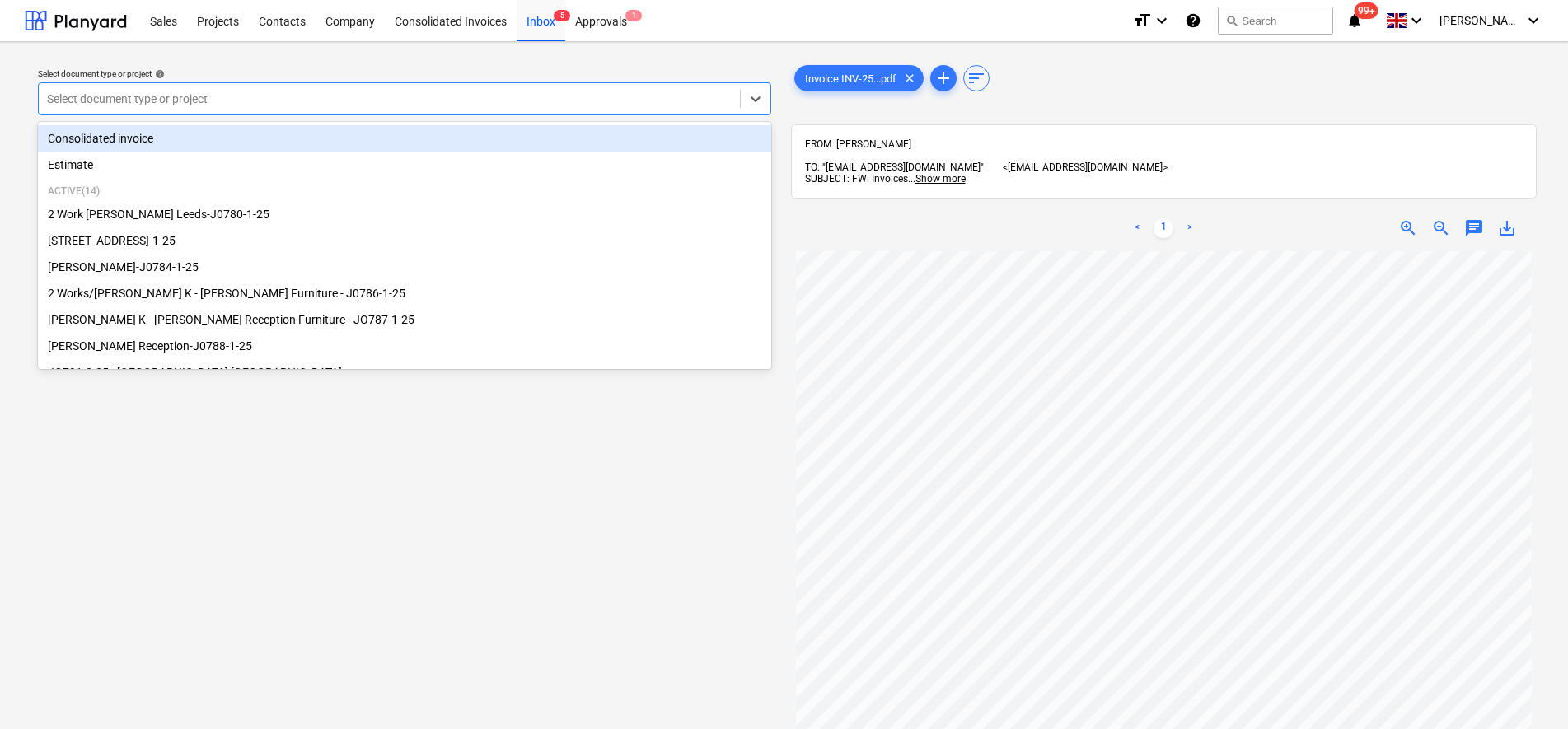
click at [531, 94] on div at bounding box center [389, 99] width 684 height 16
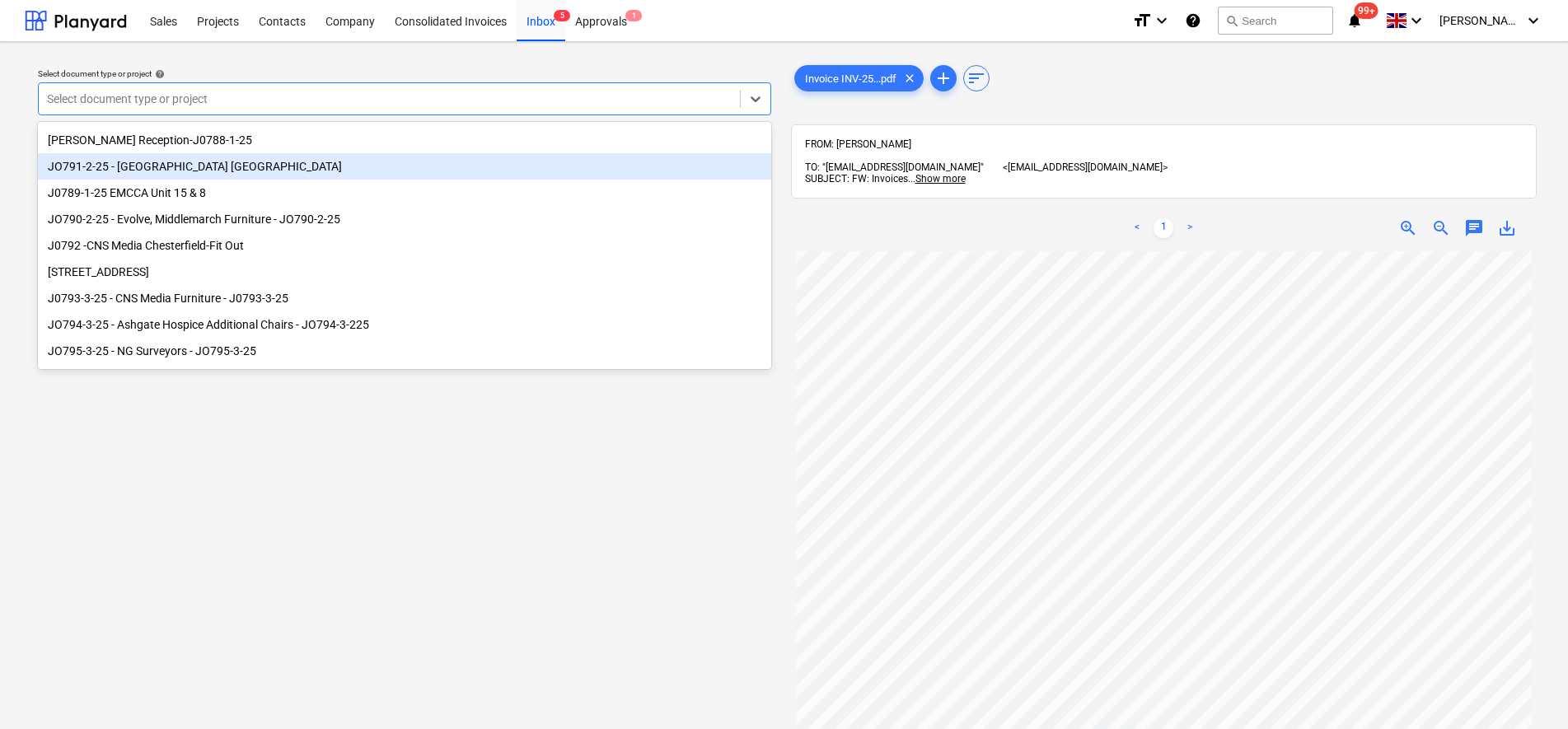
click at [241, 175] on div "JO791-2-25 - [GEOGRAPHIC_DATA] [GEOGRAPHIC_DATA]" at bounding box center [404, 167] width 733 height 27
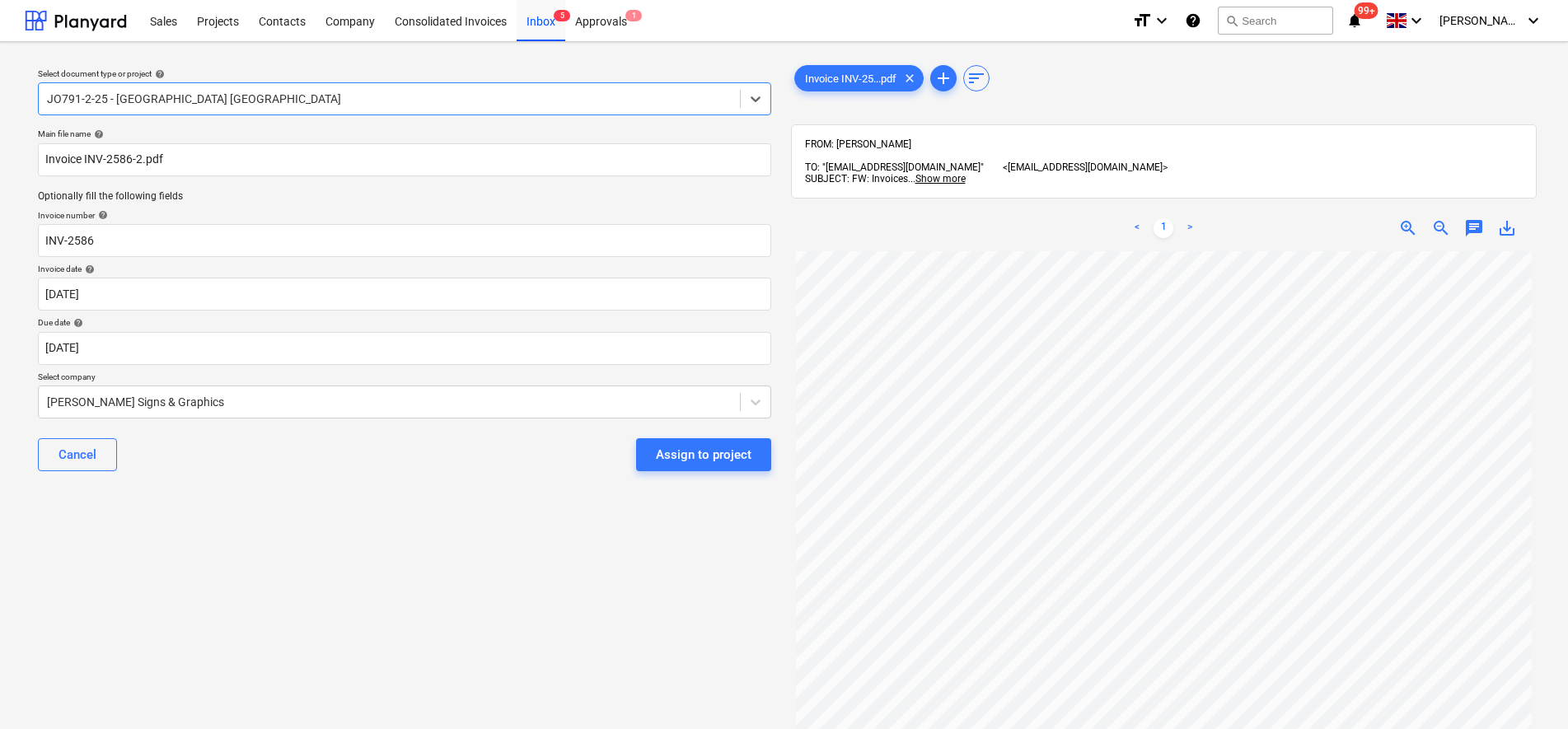
click at [312, 468] on div "Cancel Assign to project" at bounding box center [404, 455] width 733 height 60
click at [741, 460] on div "Assign to project" at bounding box center [703, 455] width 95 height 21
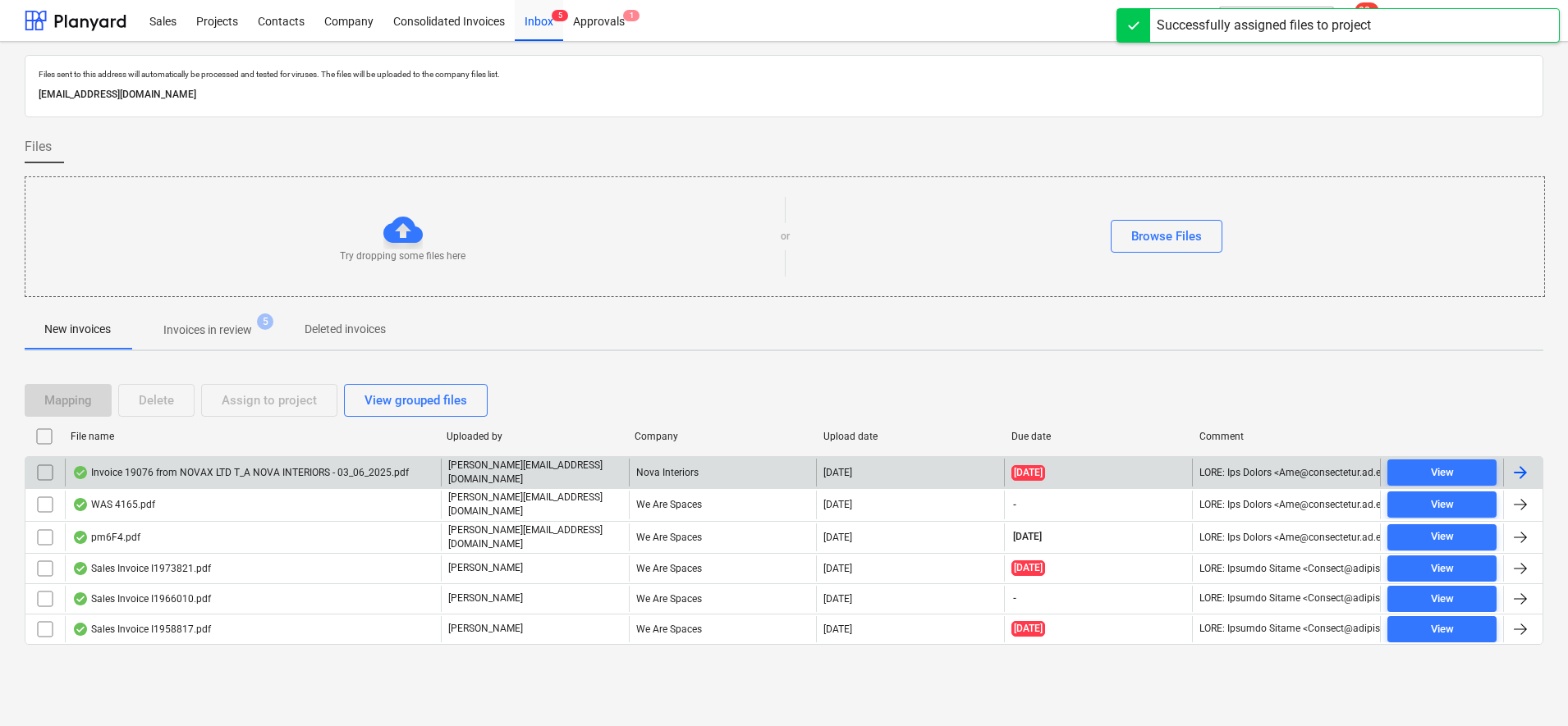
click at [319, 467] on div "Invoice 19076 from NOVAX LTD T_A NOVA INTERIORS - 03_06_2025.pdf" at bounding box center [240, 472] width 337 height 13
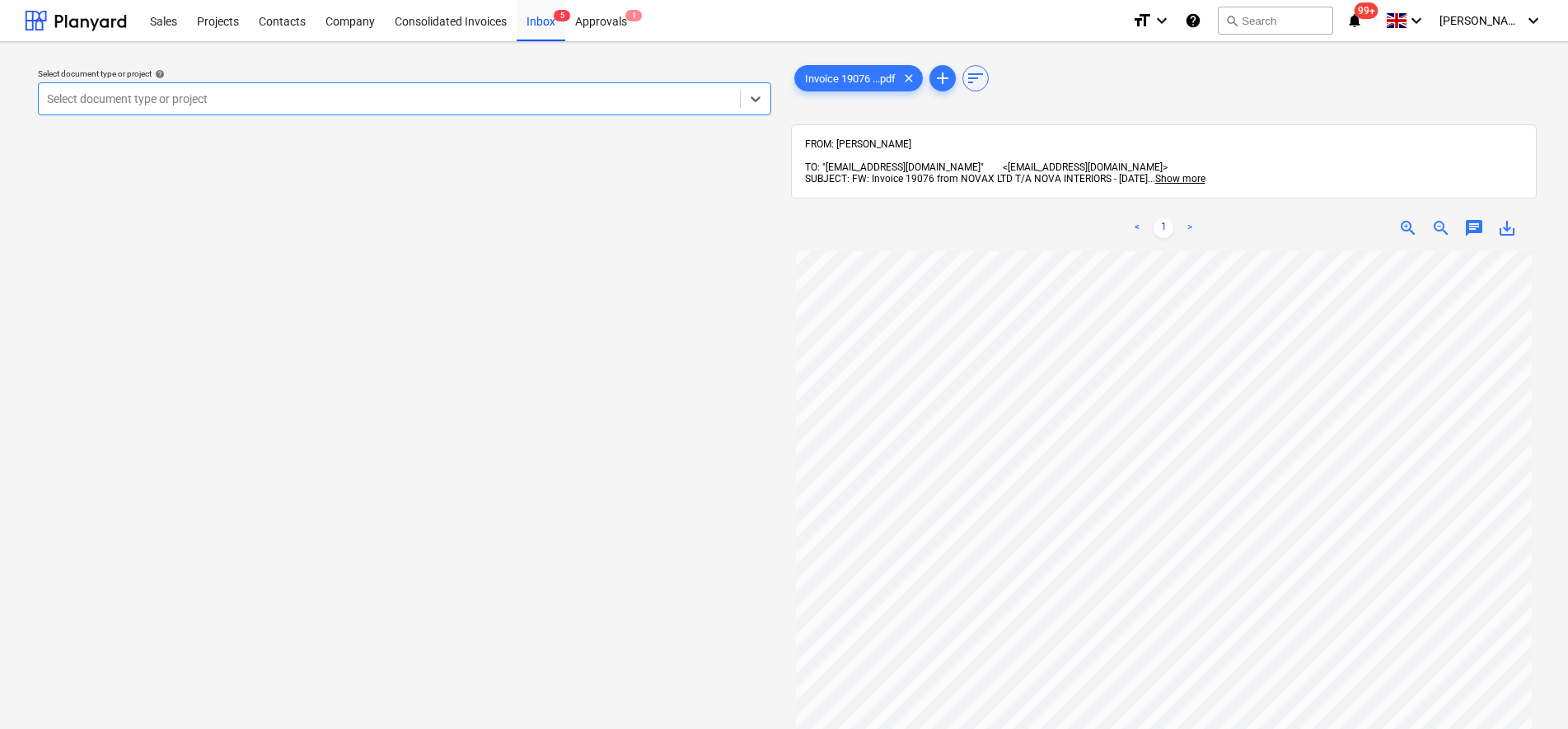
scroll to position [206, 0]
click at [230, 115] on div "Select document type or project help Select document type or project" at bounding box center [404, 92] width 747 height 61
click at [232, 104] on div at bounding box center [389, 99] width 684 height 16
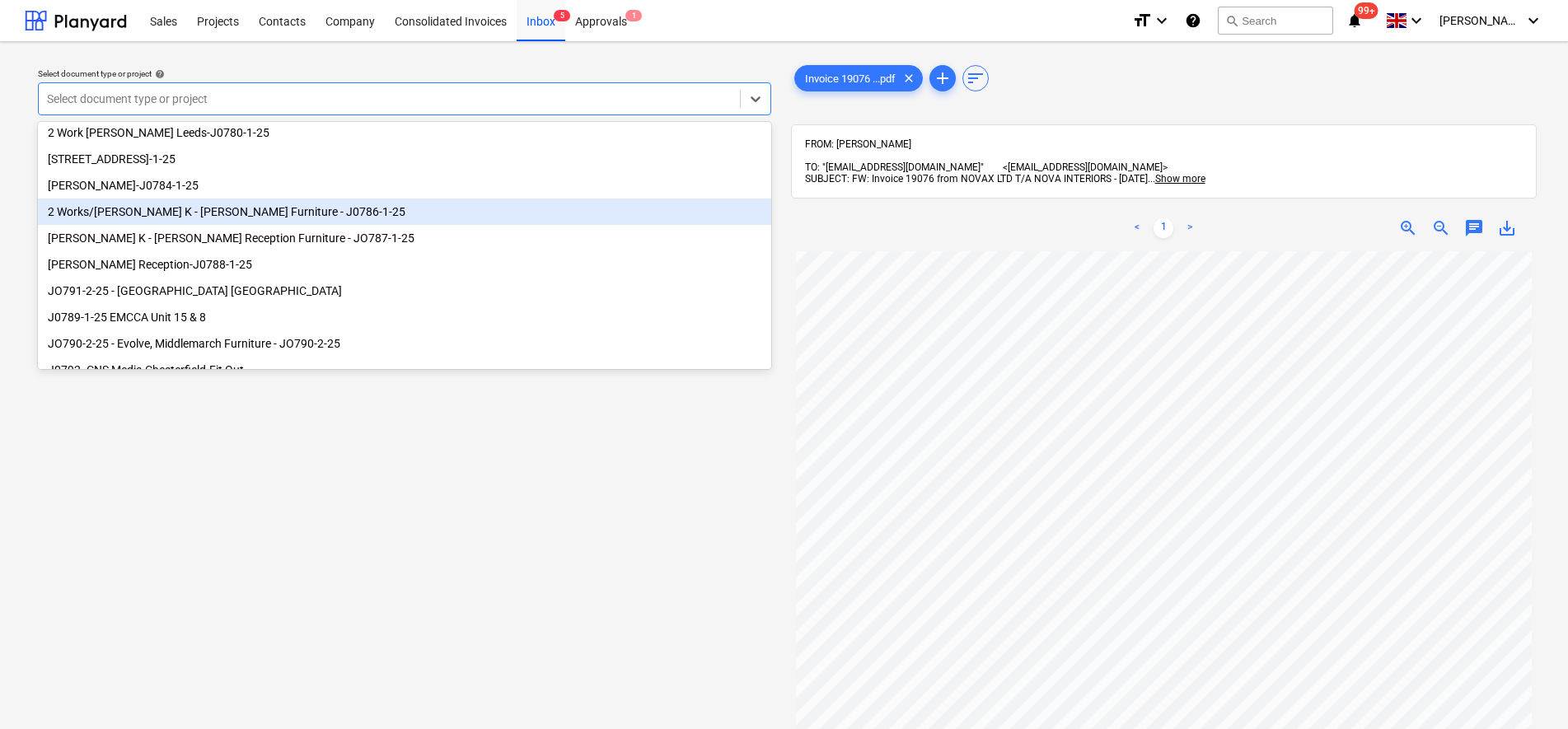
scroll to position [0, 0]
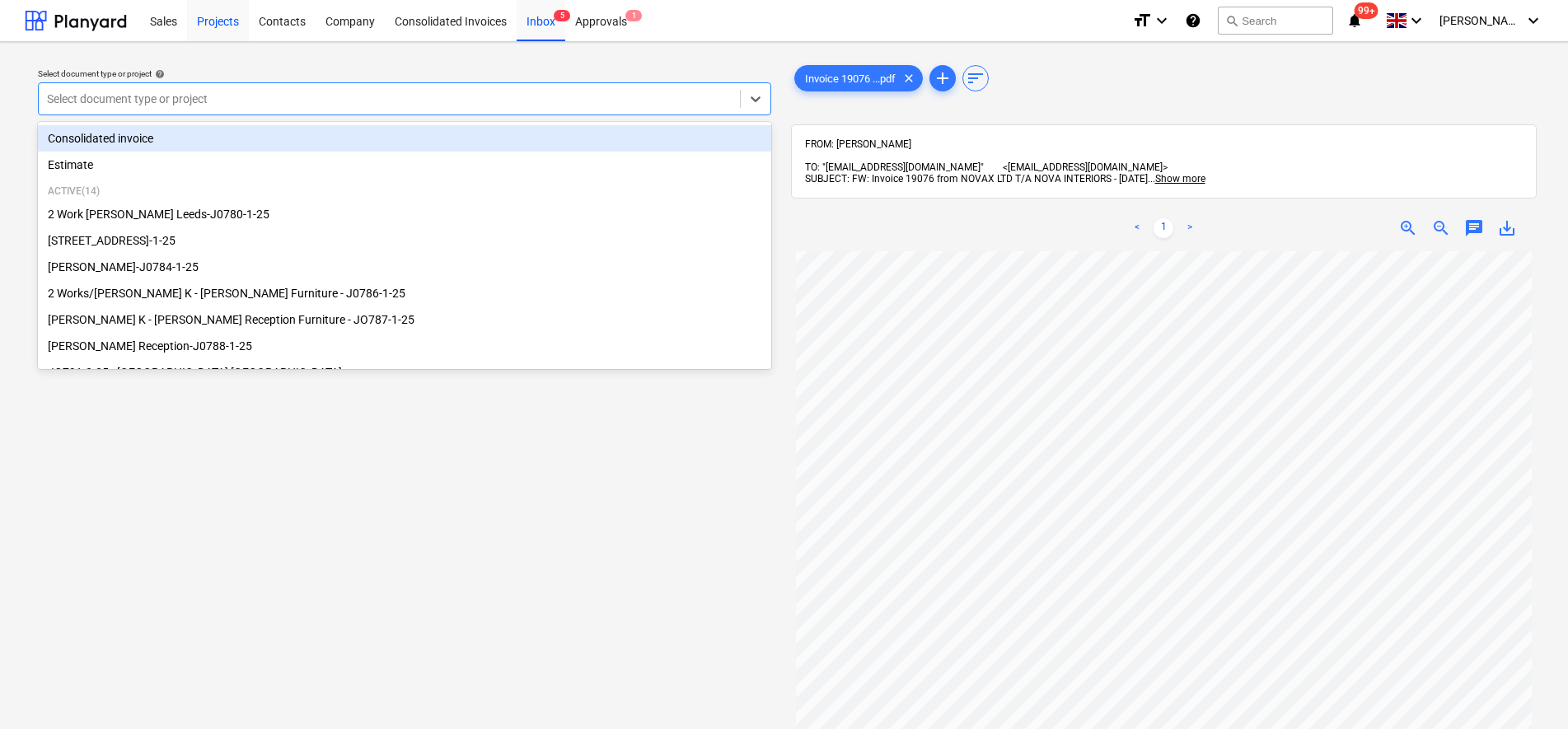
click at [227, 25] on div "Projects" at bounding box center [217, 20] width 61 height 42
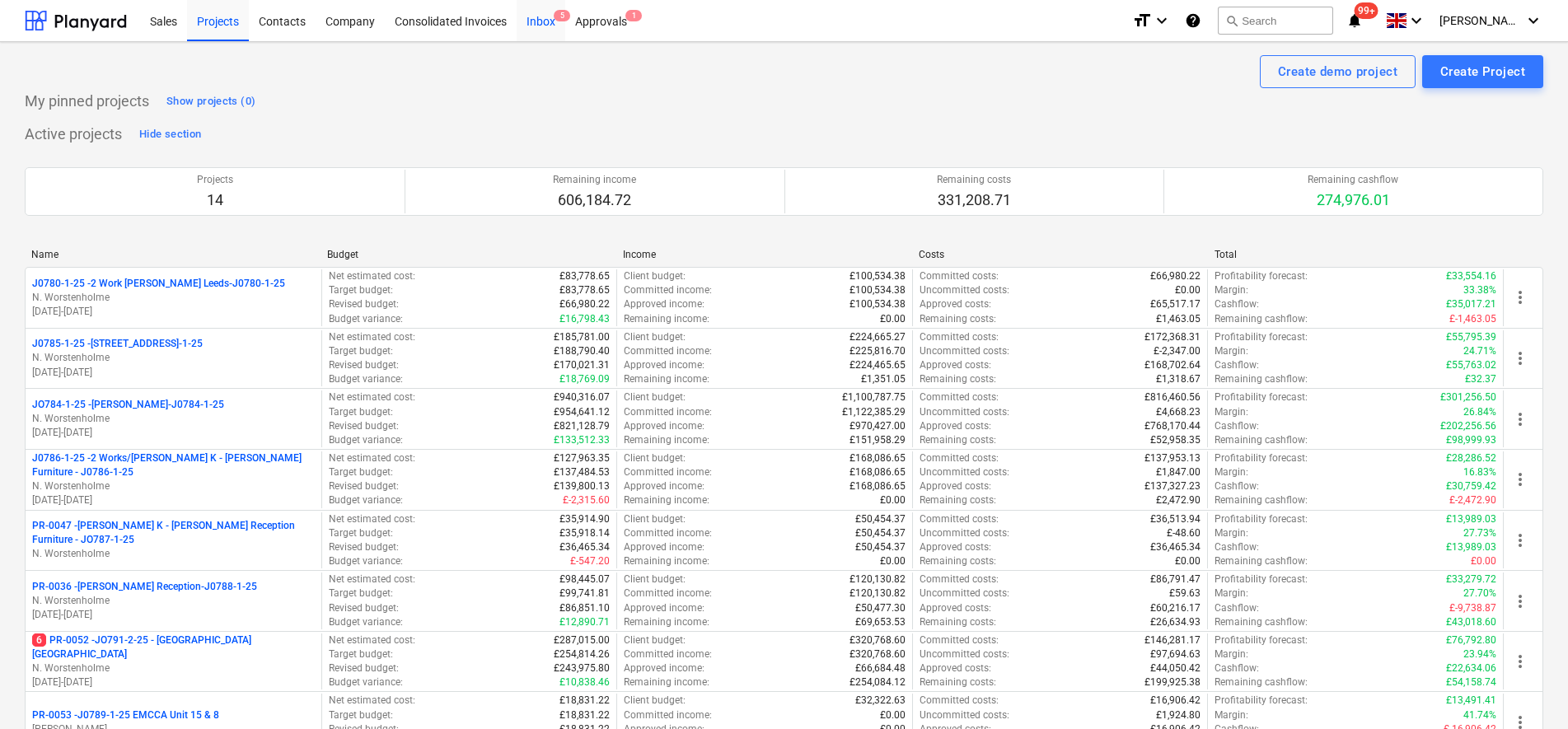
click at [542, 29] on div "Inbox 5" at bounding box center [541, 20] width 49 height 42
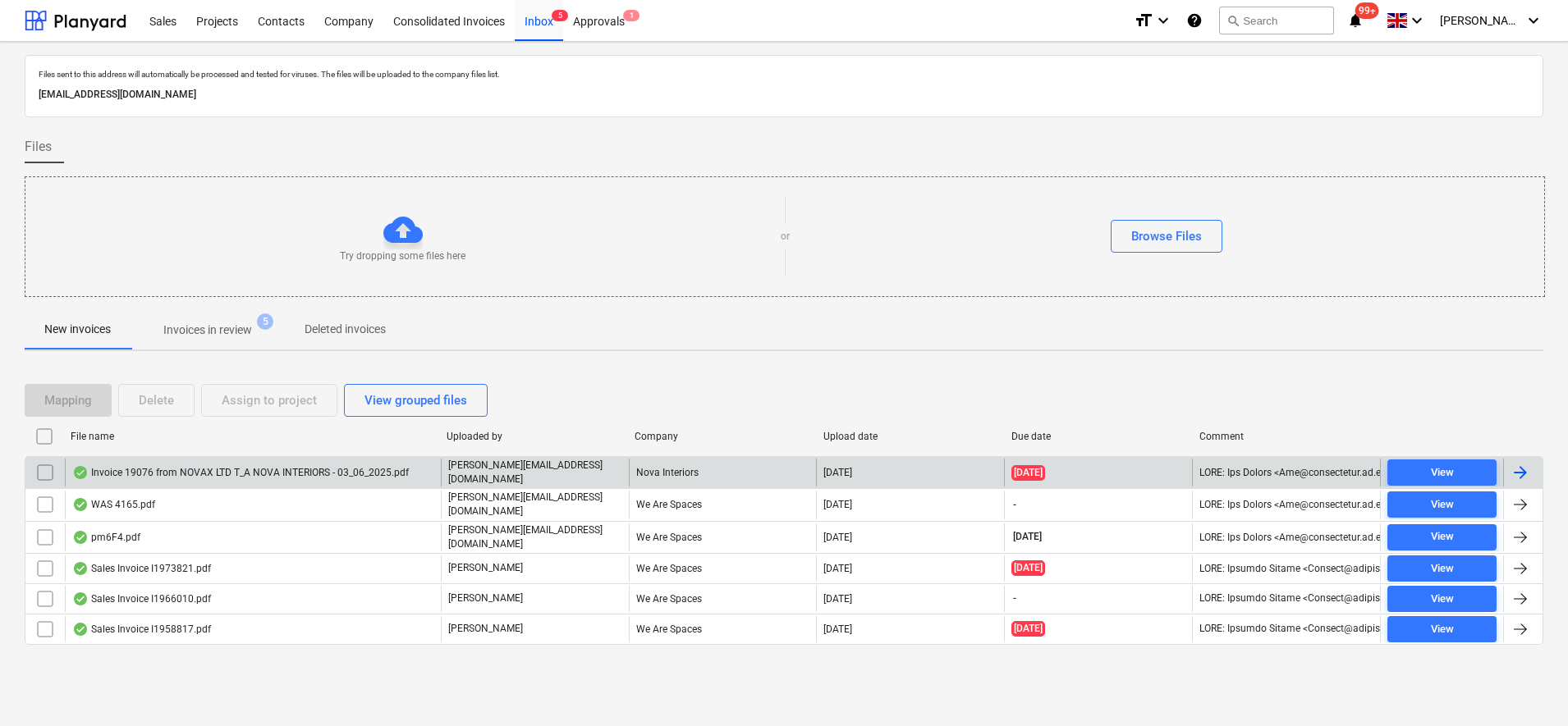
click at [151, 480] on div "Invoice 19076 from NOVAX LTD T_A NOVA INTERIORS - 03_06_2025.pdf" at bounding box center [253, 472] width 376 height 28
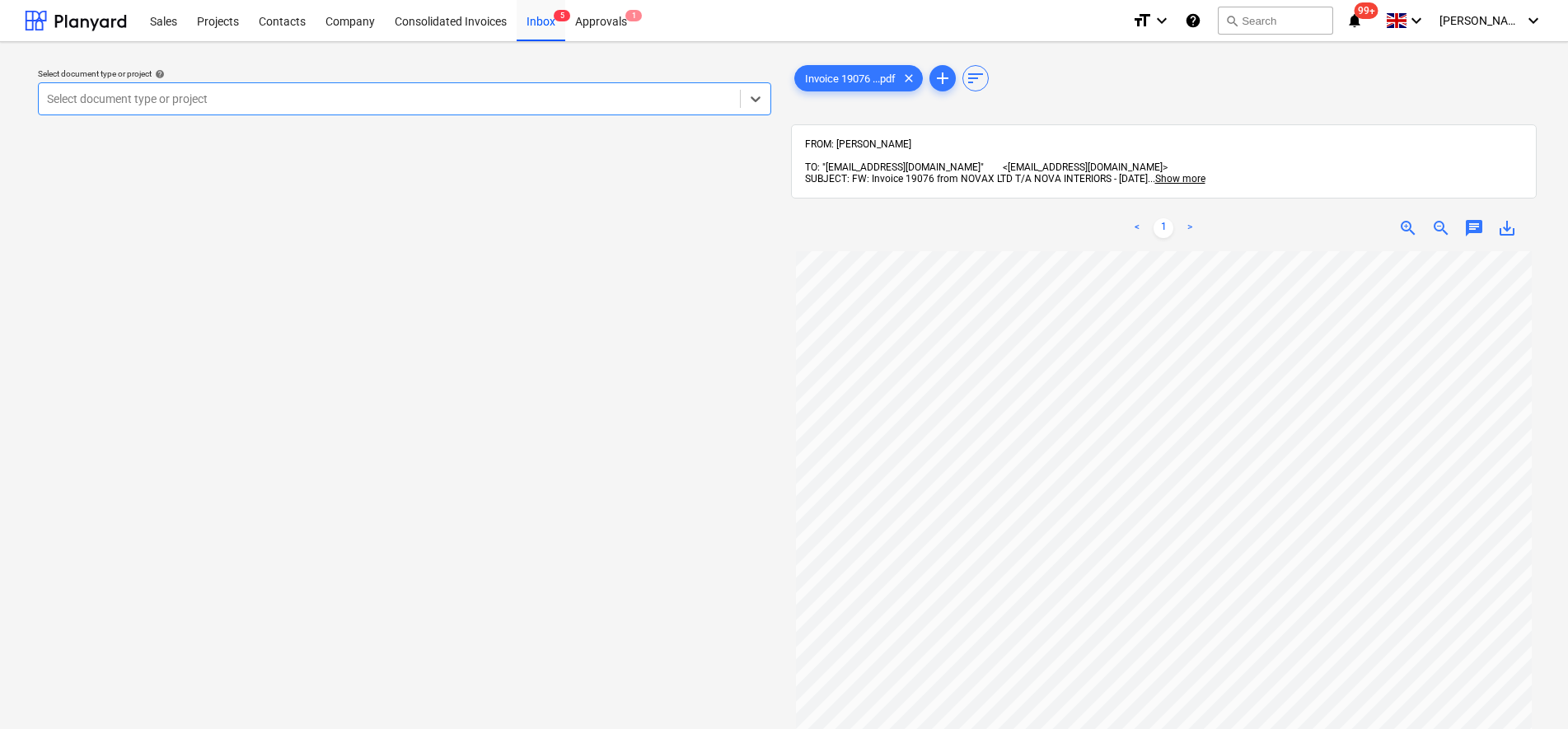
click at [149, 104] on div at bounding box center [389, 99] width 684 height 16
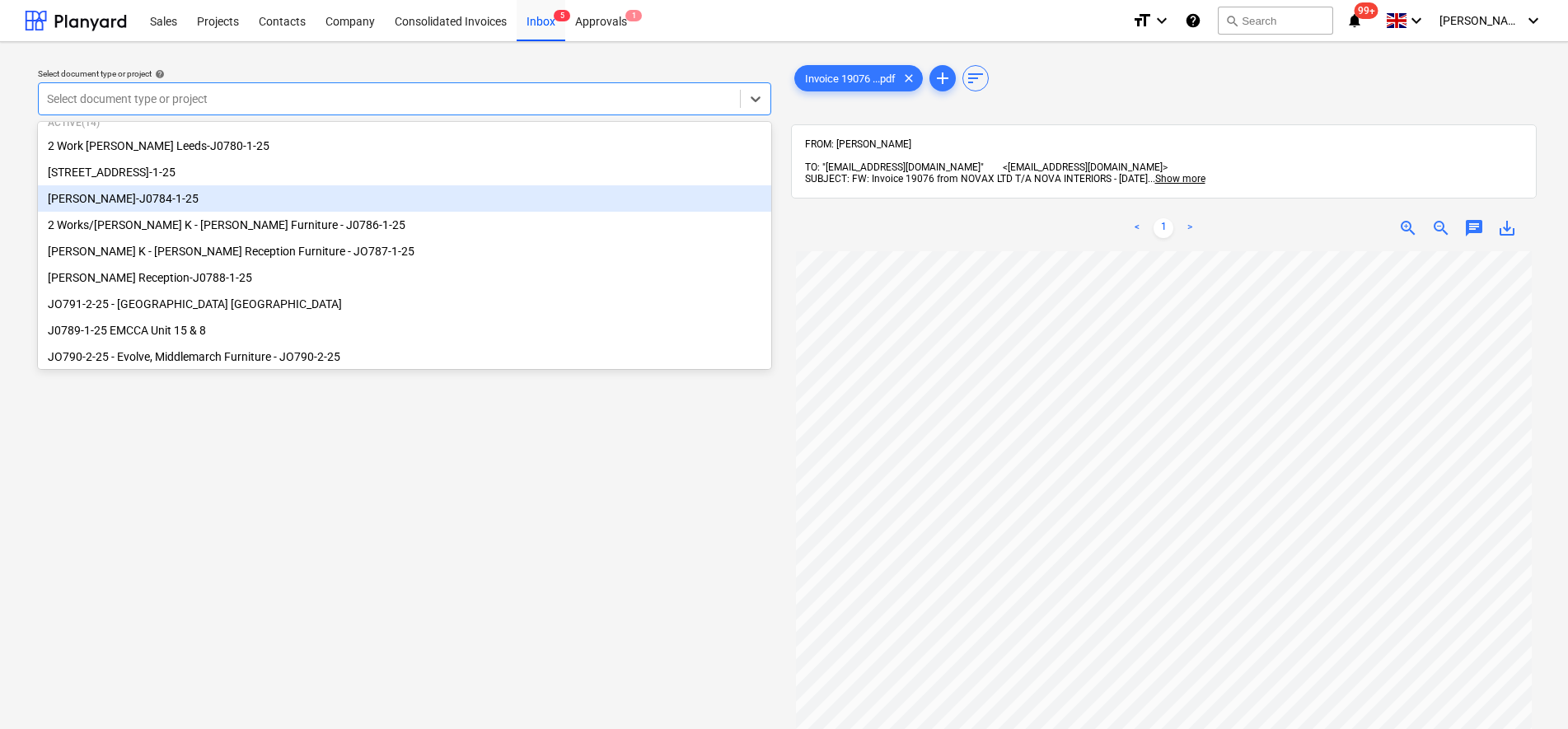
scroll to position [103, 0]
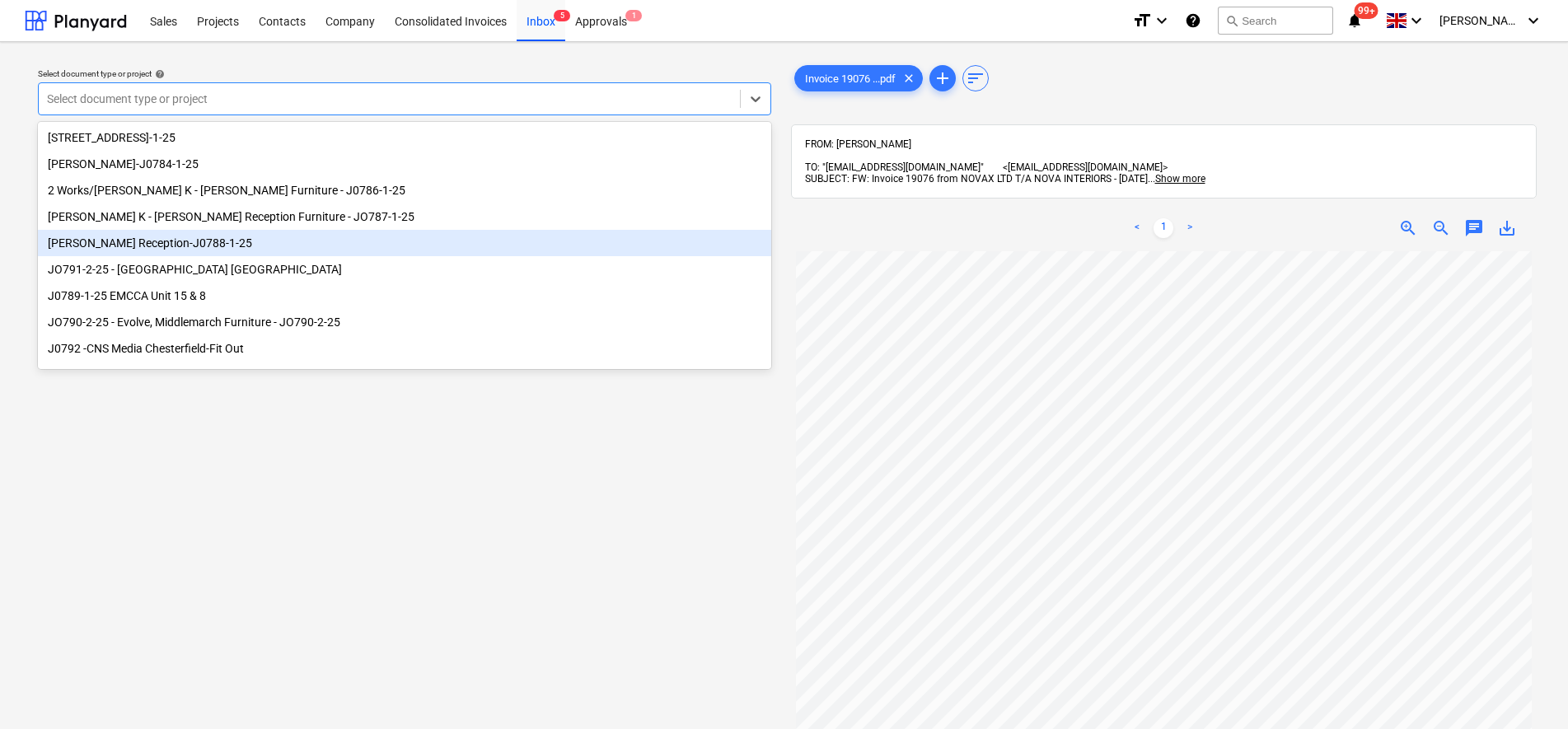
click at [154, 252] on div "[PERSON_NAME] Reception-J0788-1-25" at bounding box center [404, 243] width 733 height 27
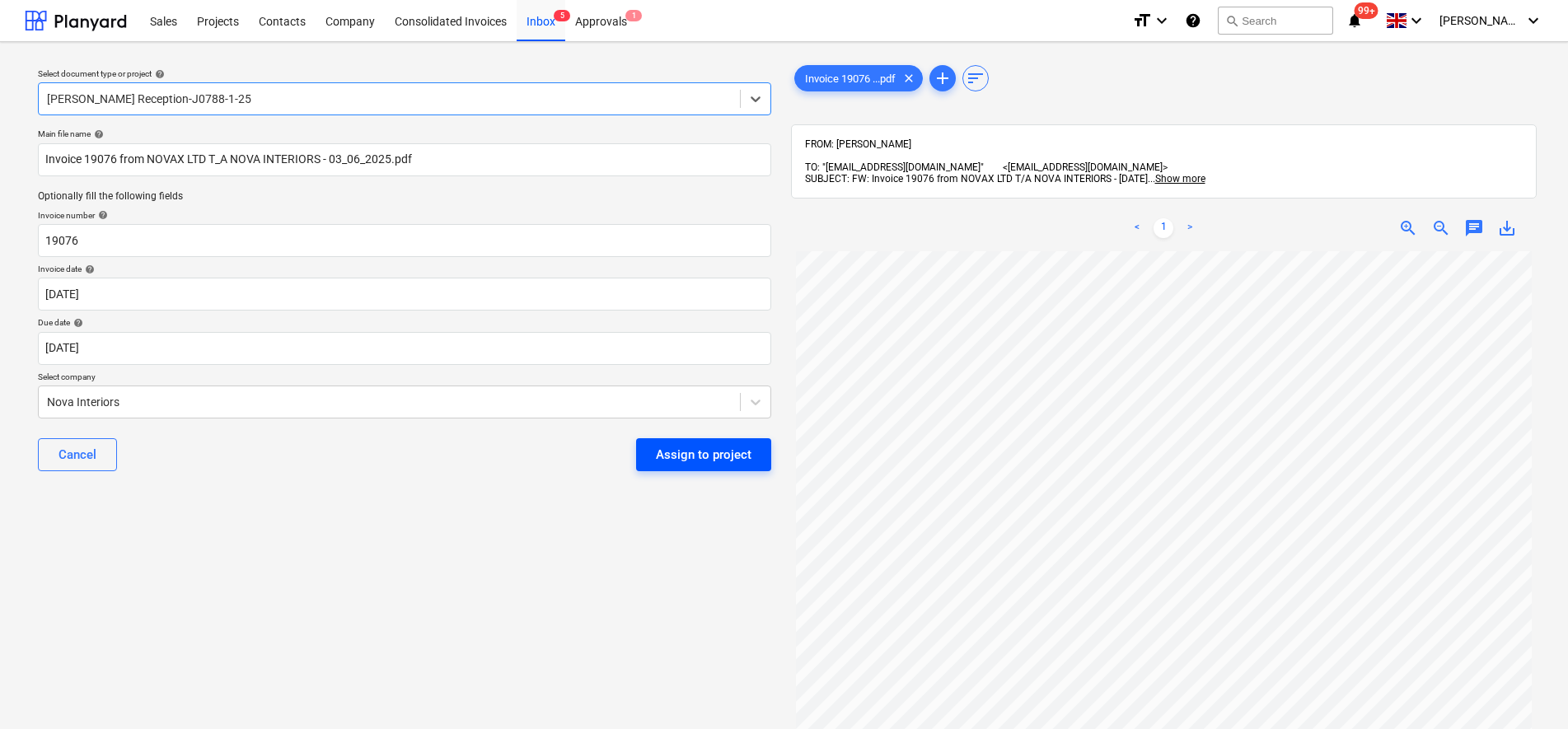
click at [712, 441] on button "Assign to project" at bounding box center [704, 455] width 135 height 33
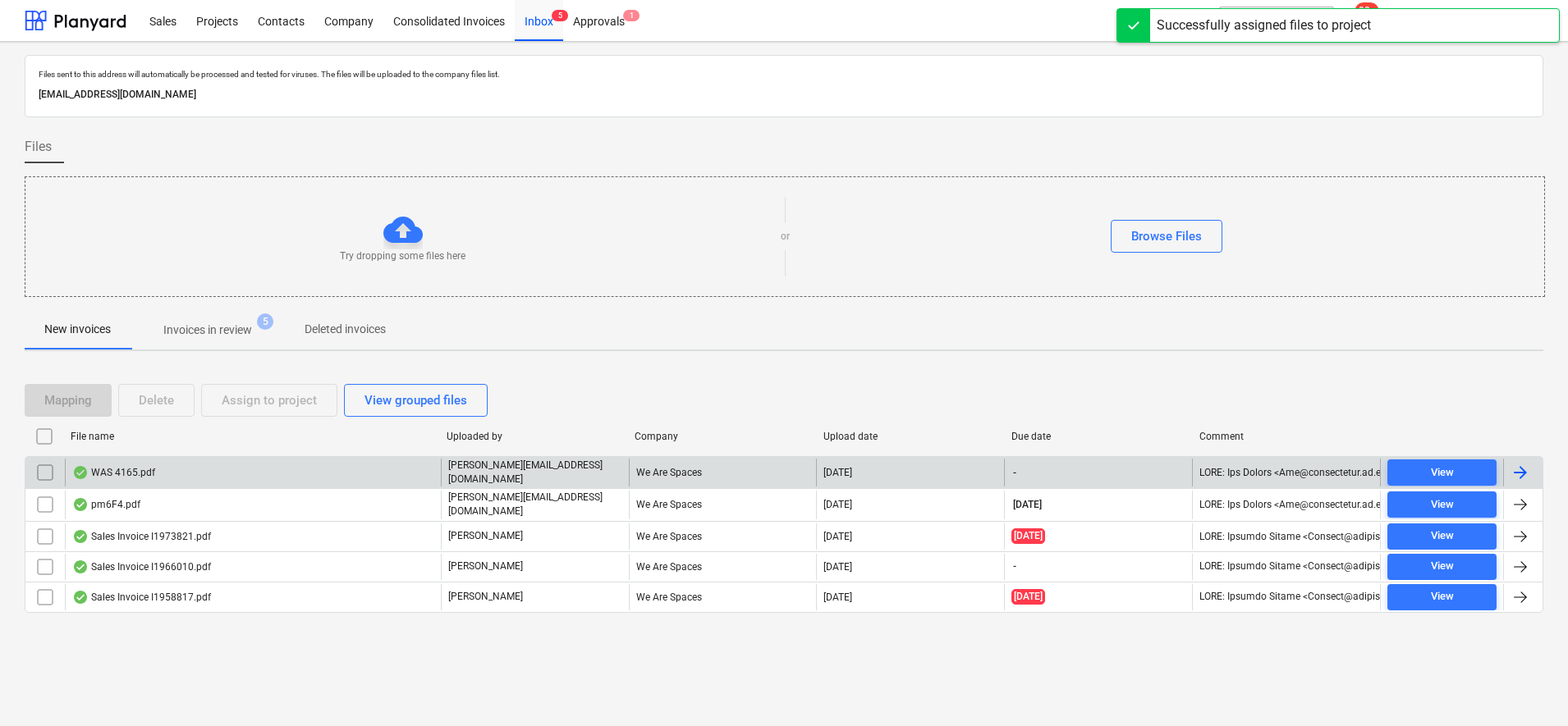
click at [154, 469] on div "WAS 4165.pdf" at bounding box center [253, 472] width 376 height 28
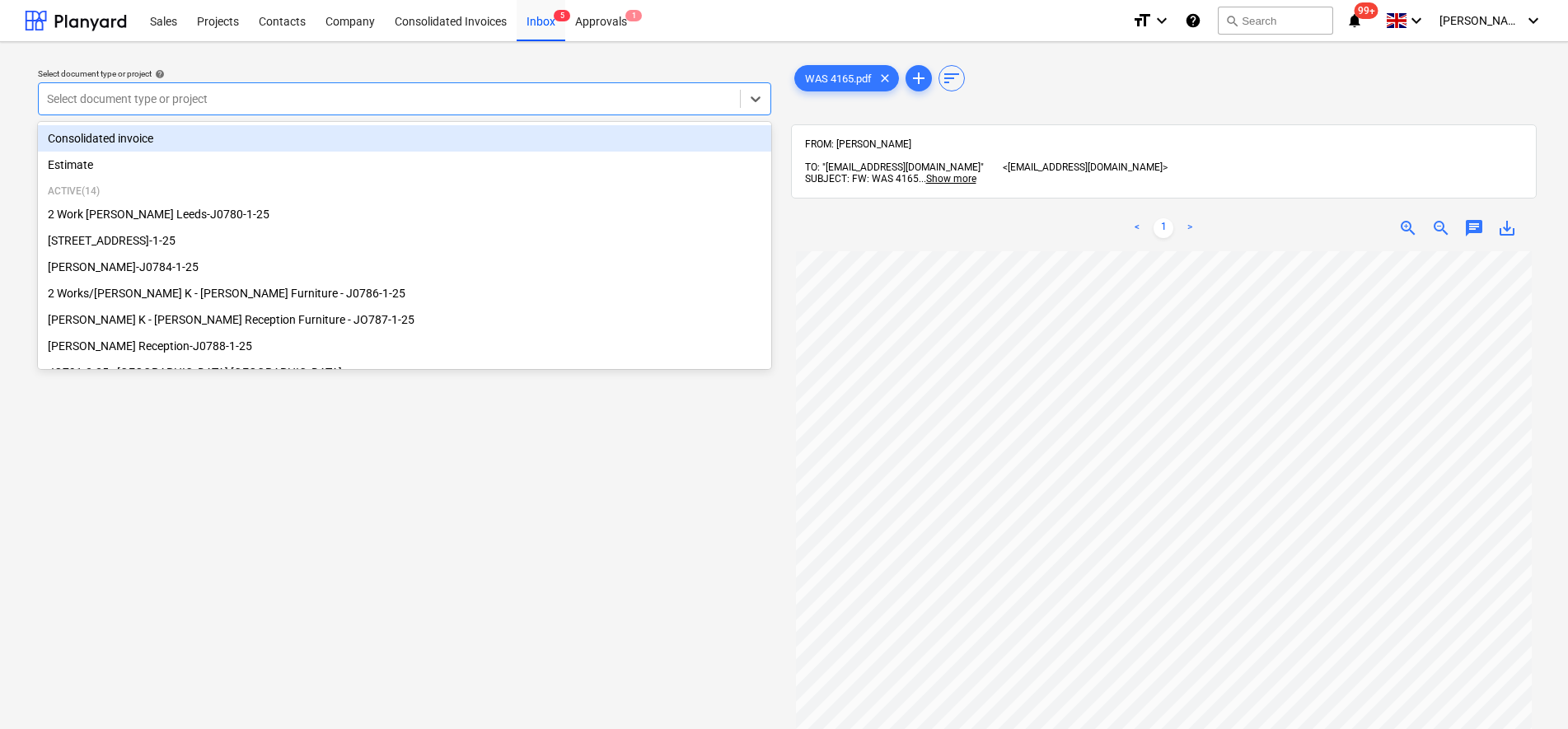
click at [223, 100] on div at bounding box center [389, 99] width 684 height 16
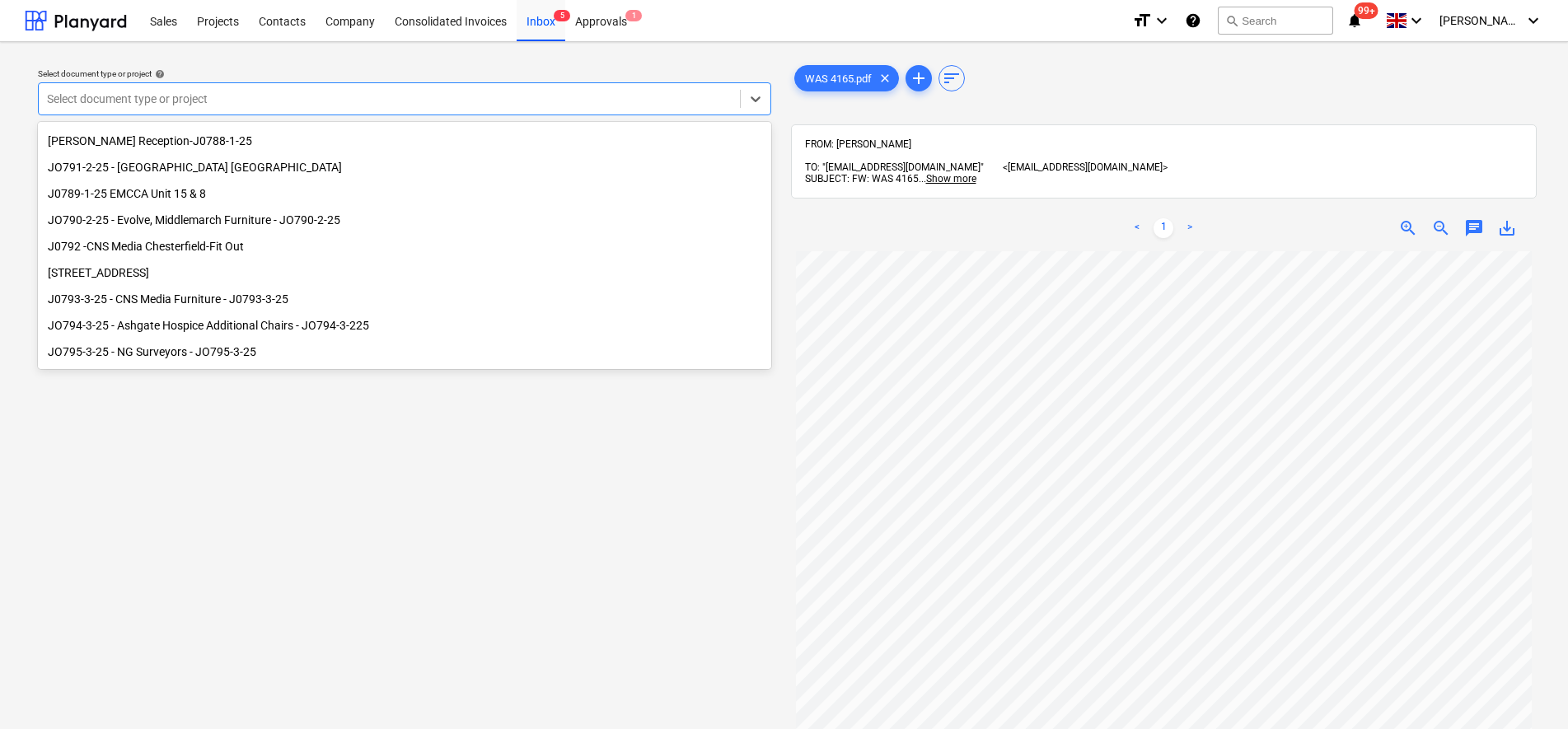
scroll to position [206, 0]
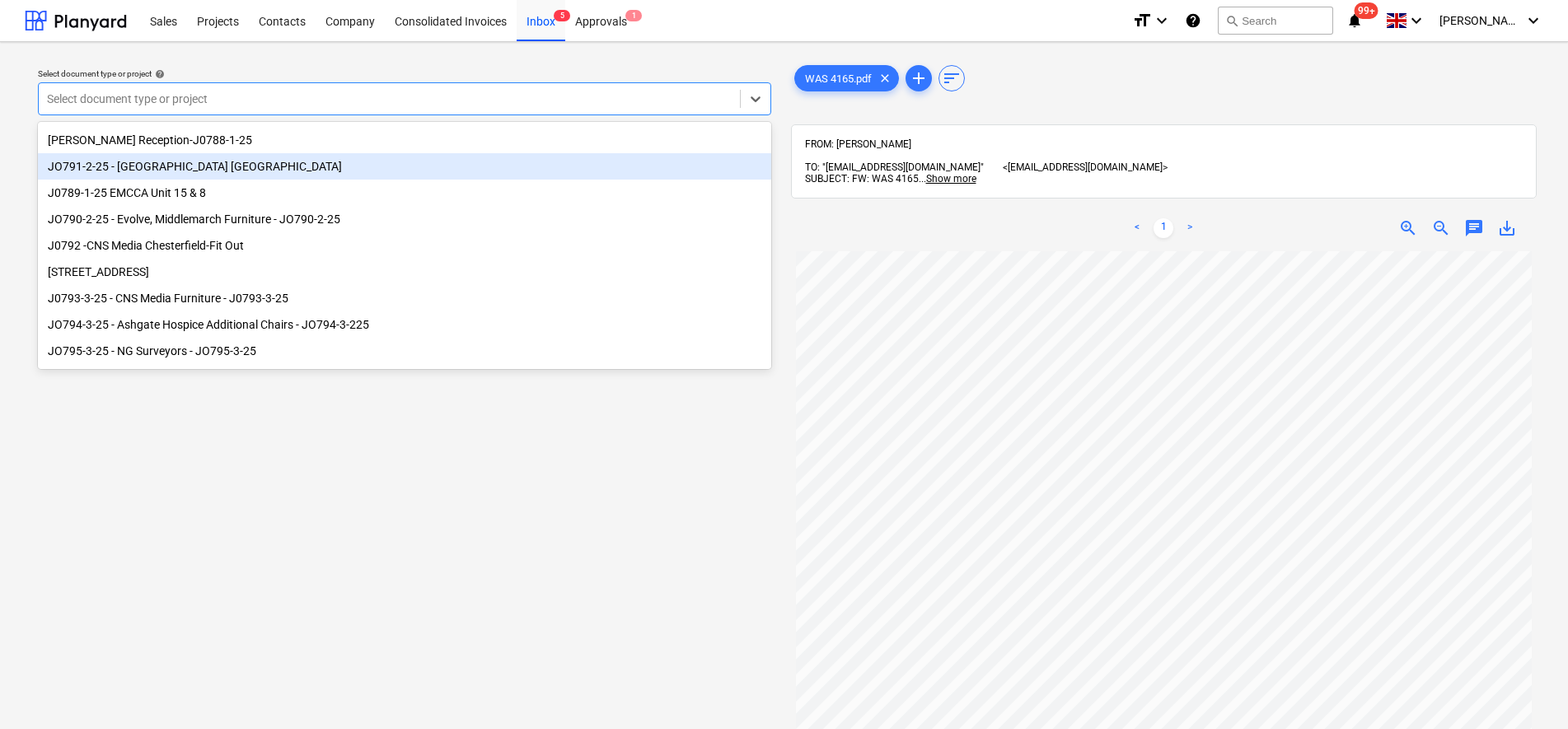
click at [202, 178] on div "JO791-2-25 - [GEOGRAPHIC_DATA] [GEOGRAPHIC_DATA]" at bounding box center [404, 167] width 733 height 27
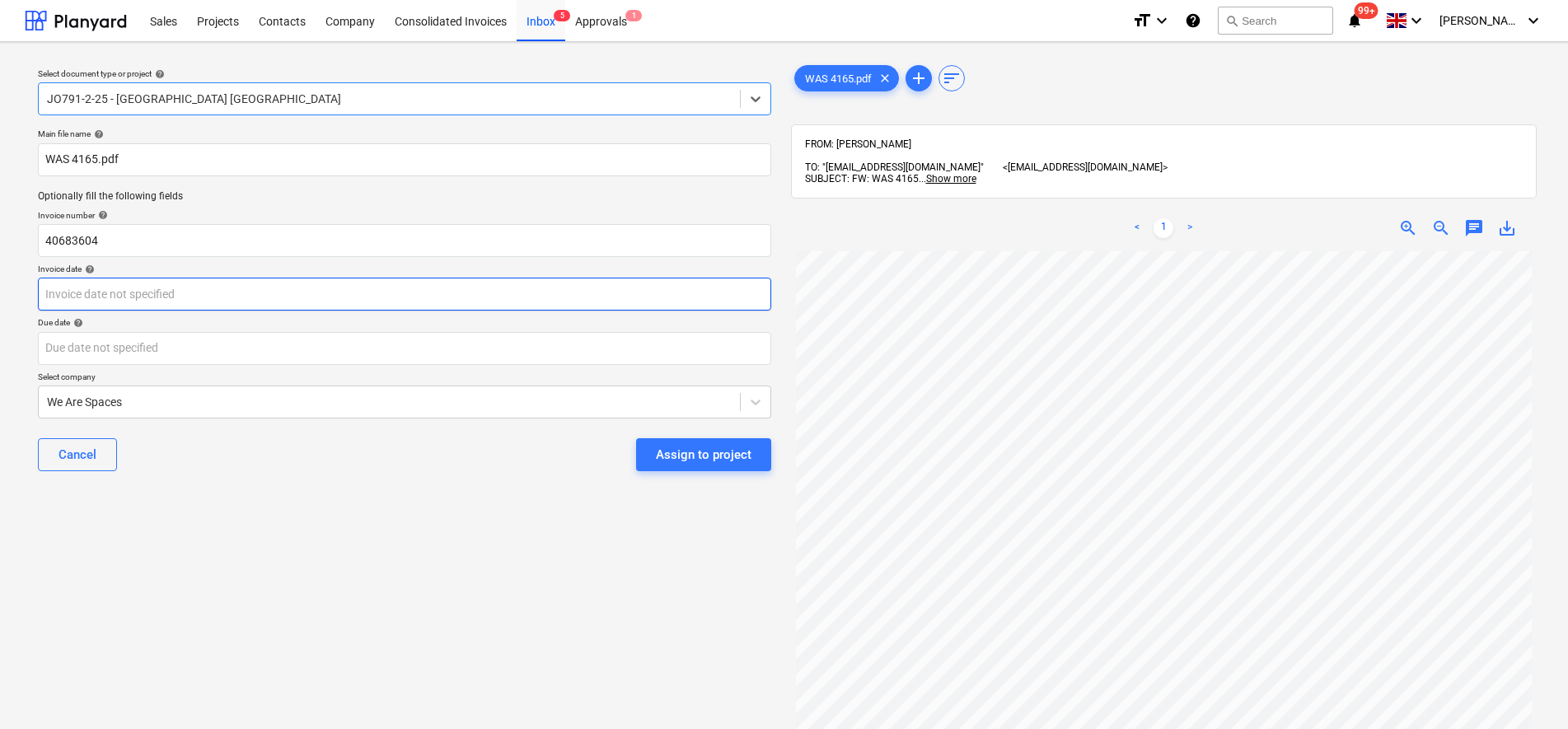
click at [154, 291] on body "Sales Projects Contacts Company Consolidated Invoices Inbox 5 Approvals 1 forma…" at bounding box center [784, 364] width 1568 height 729
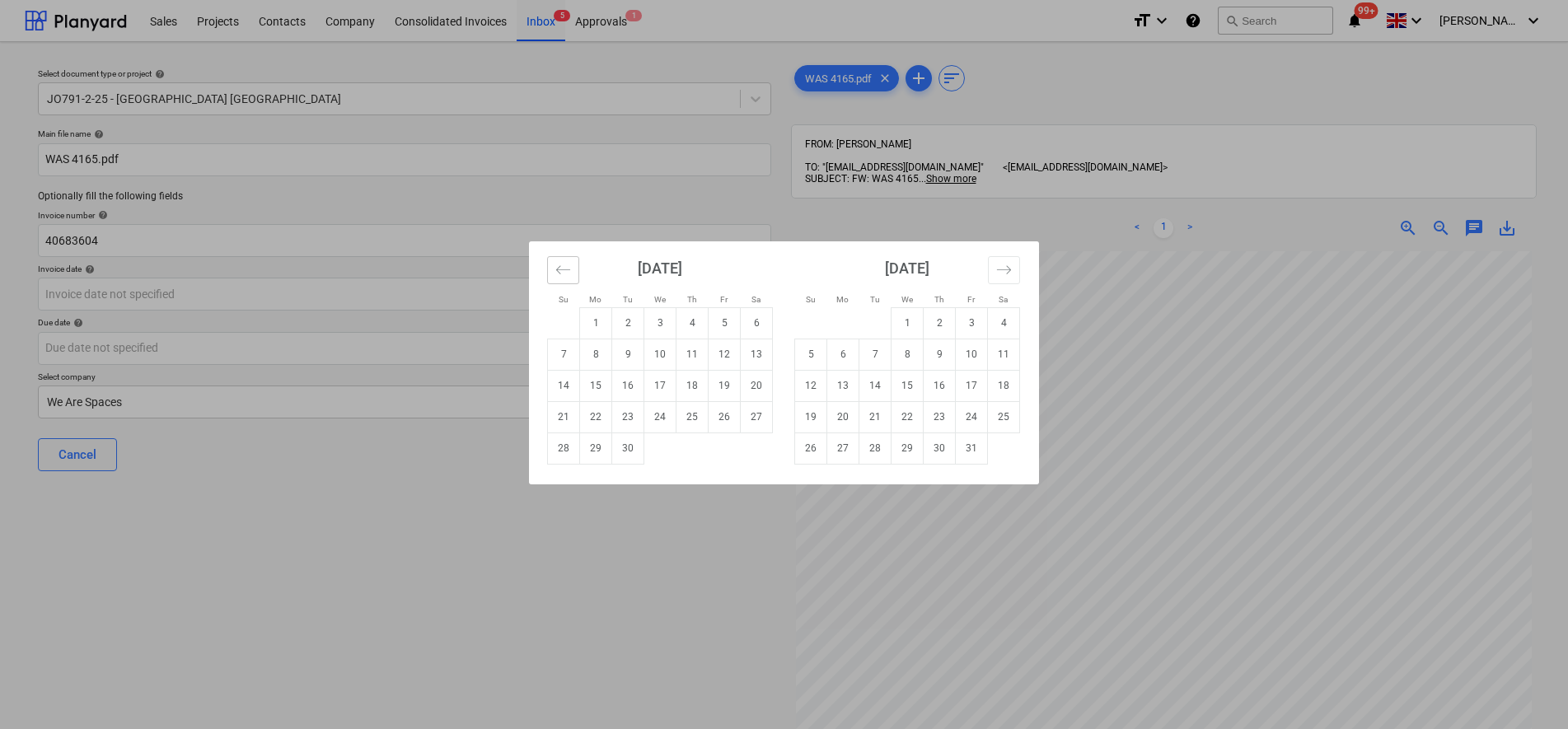
click at [559, 264] on icon "Move backward to switch to the previous month." at bounding box center [563, 270] width 16 height 16
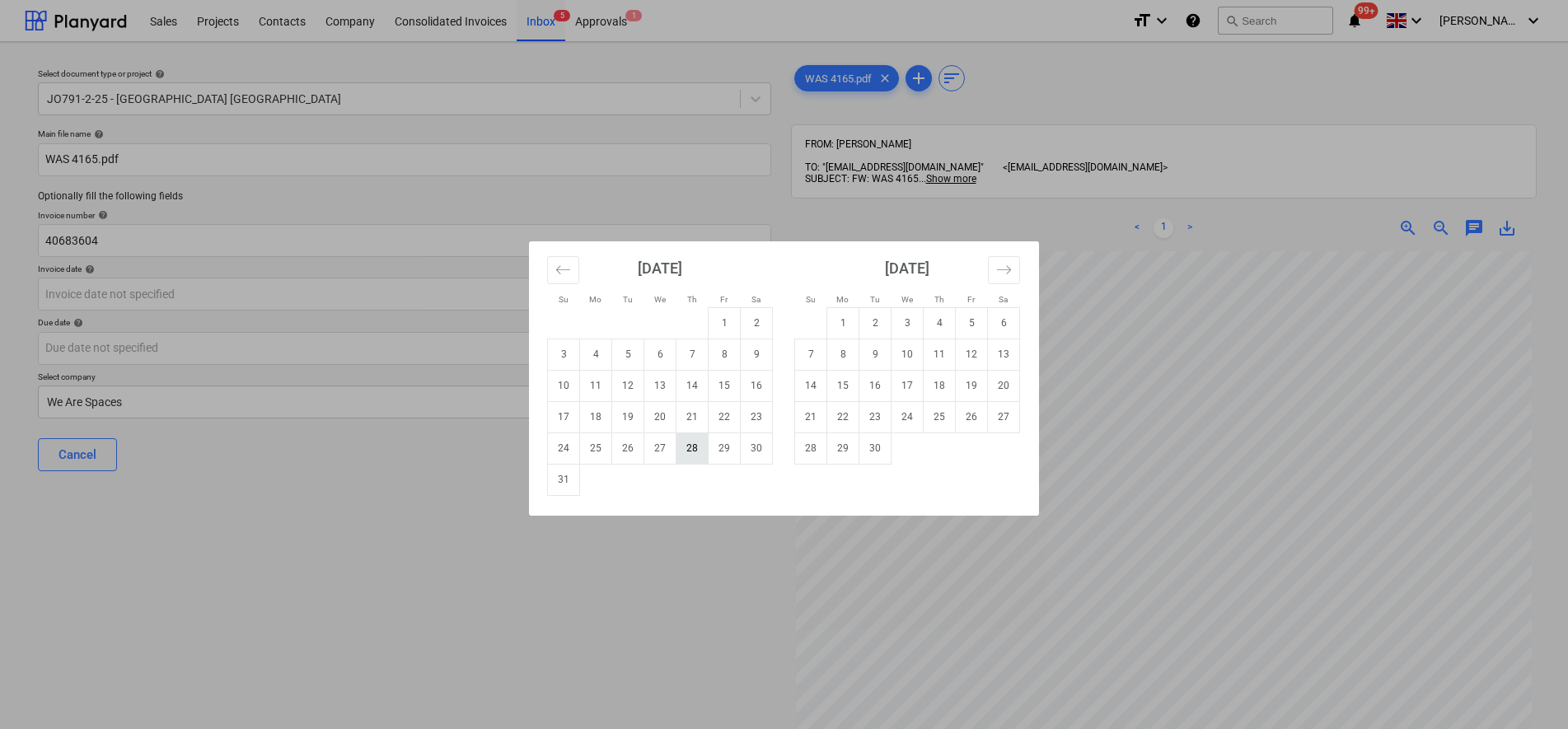
click at [688, 445] on td "28" at bounding box center [692, 447] width 32 height 31
type input "[DATE]"
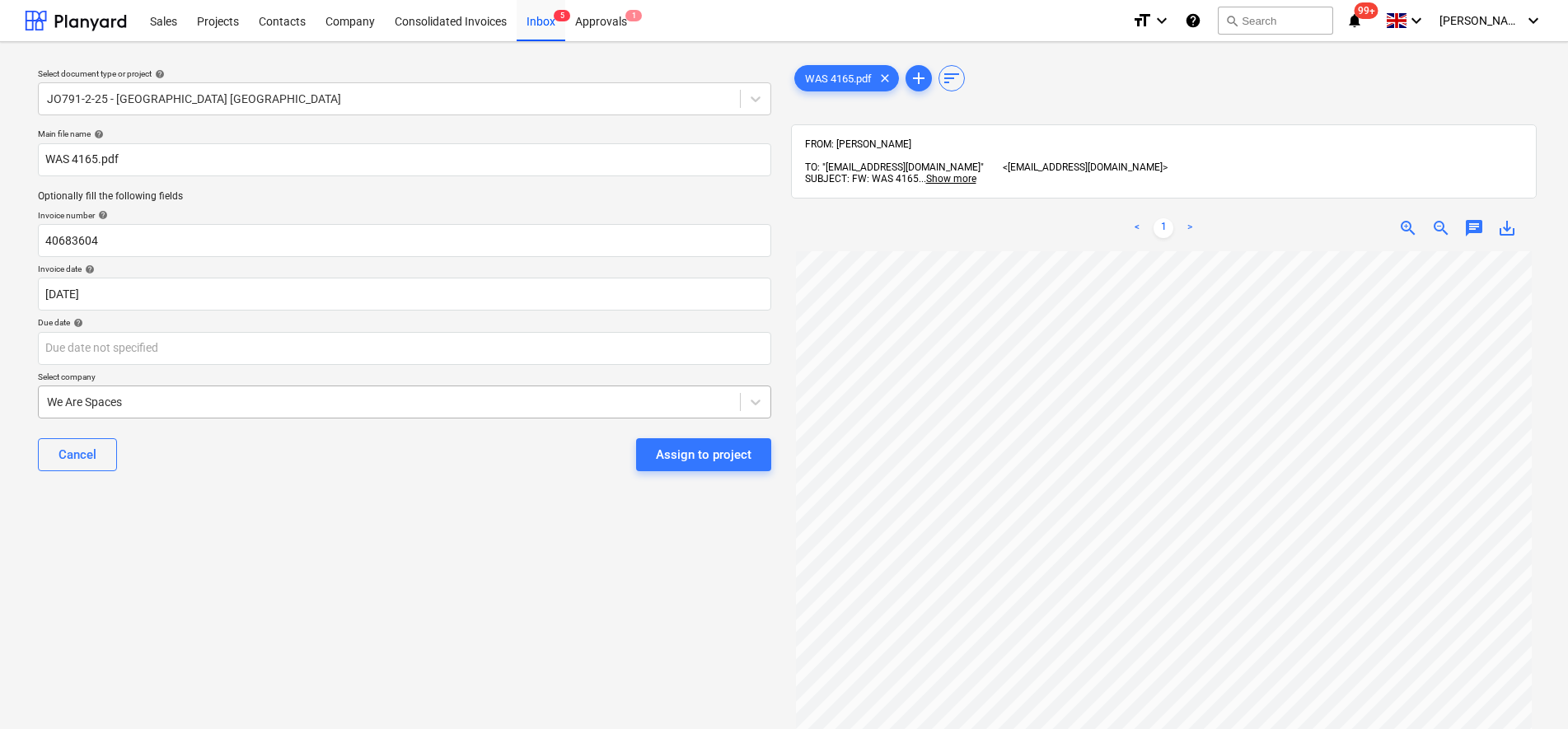
click at [169, 400] on div at bounding box center [389, 402] width 684 height 16
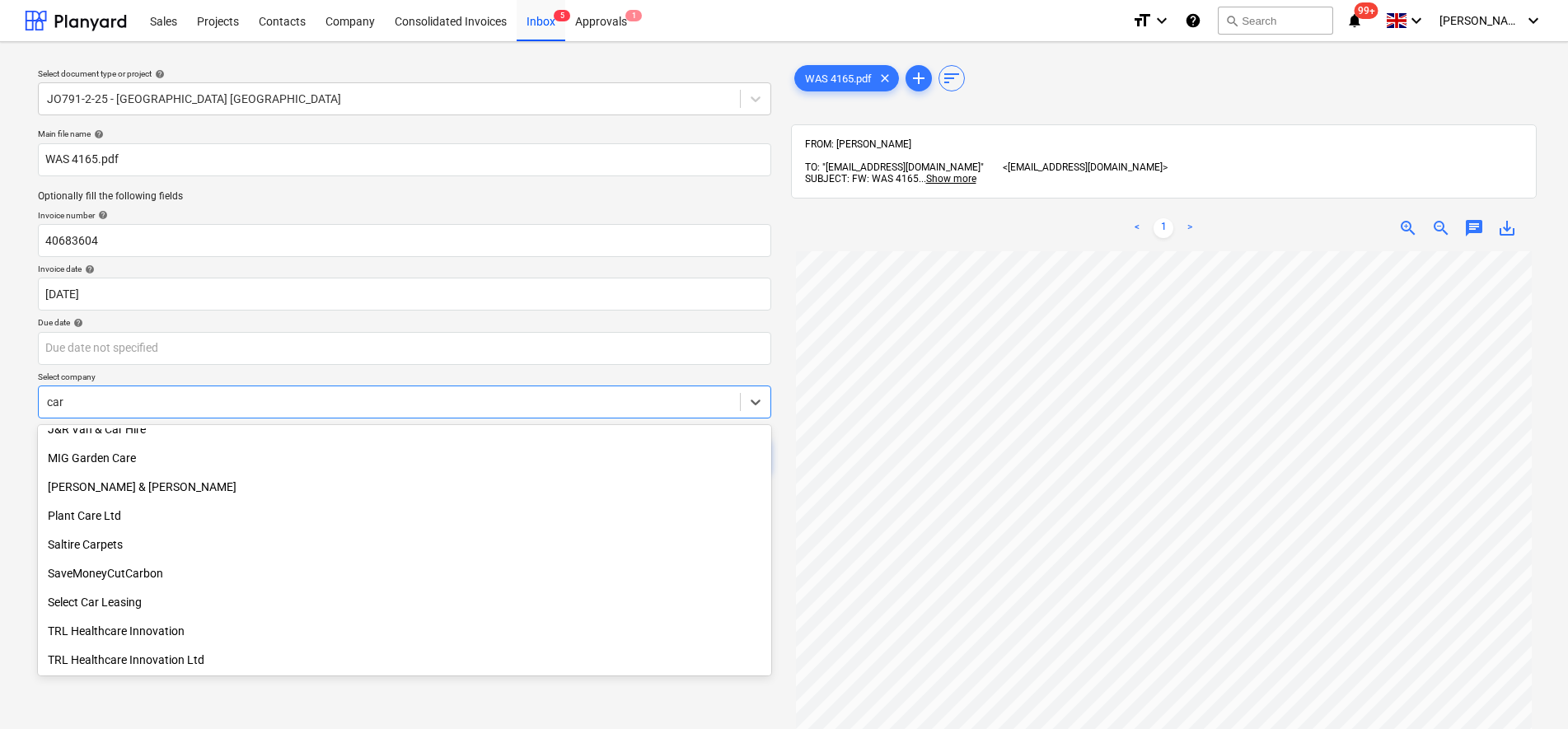
scroll to position [589, 0]
type input "cart"
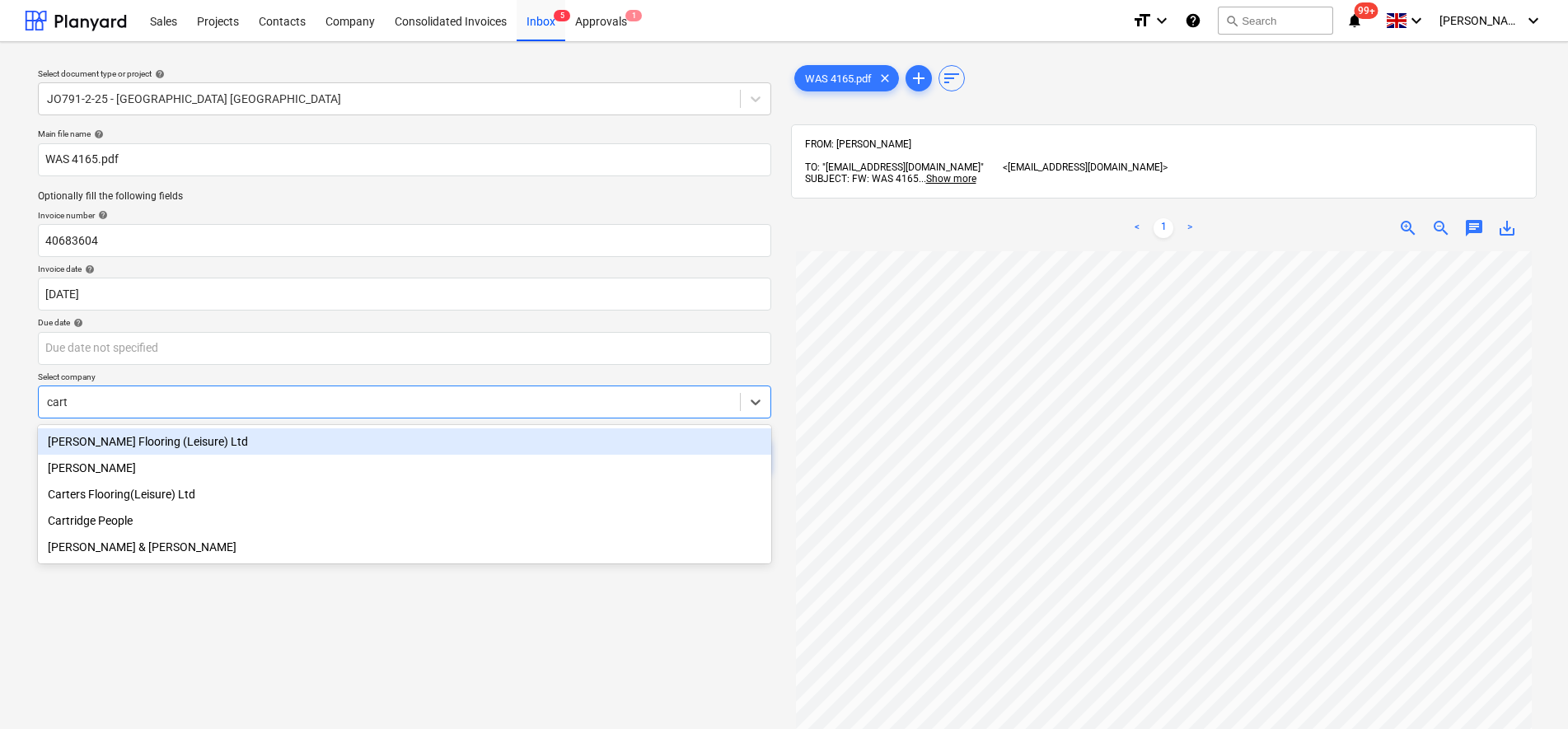
click at [172, 444] on div "[PERSON_NAME] Flooring (Leisure) Ltd" at bounding box center [404, 442] width 733 height 27
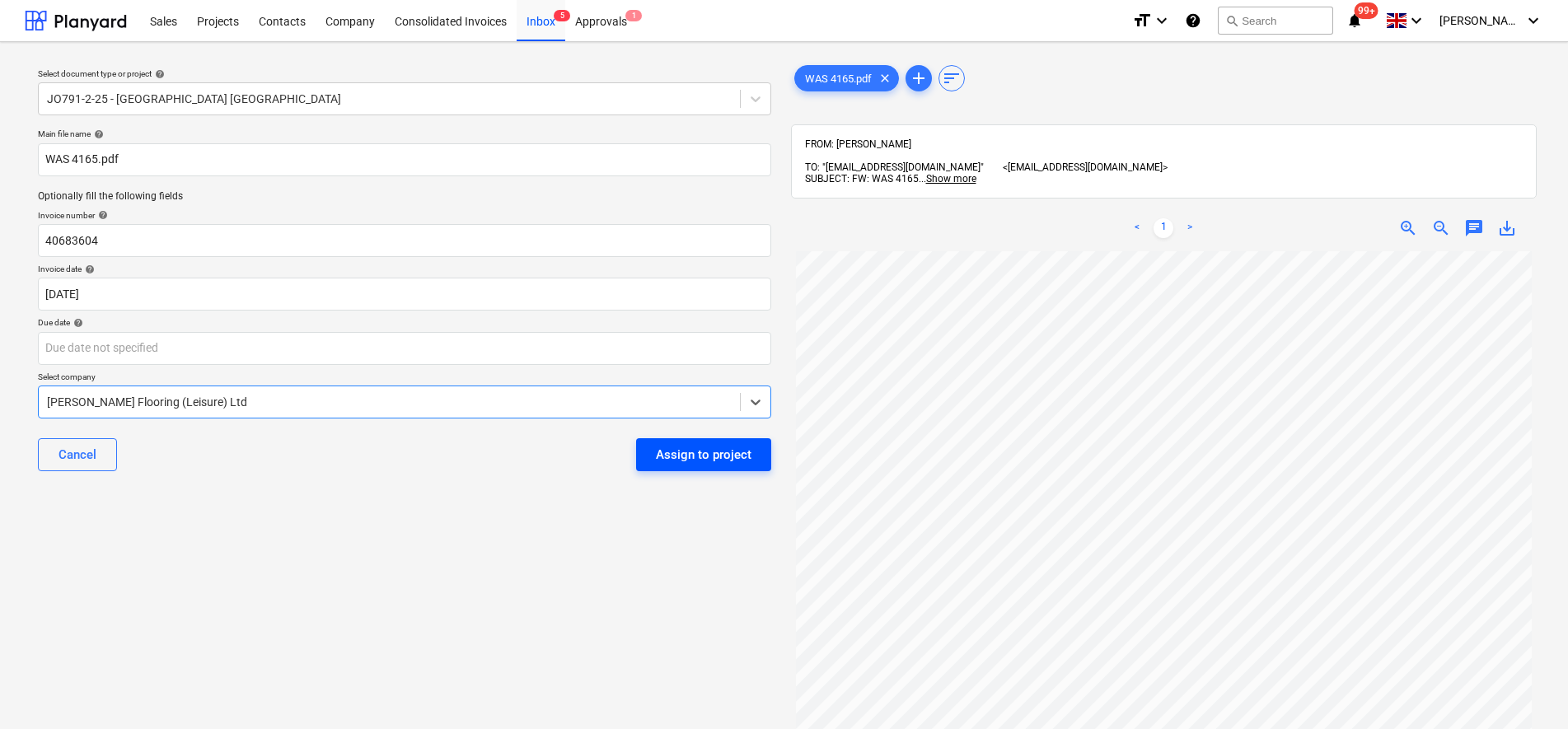
click at [706, 453] on div "Assign to project" at bounding box center [703, 455] width 95 height 21
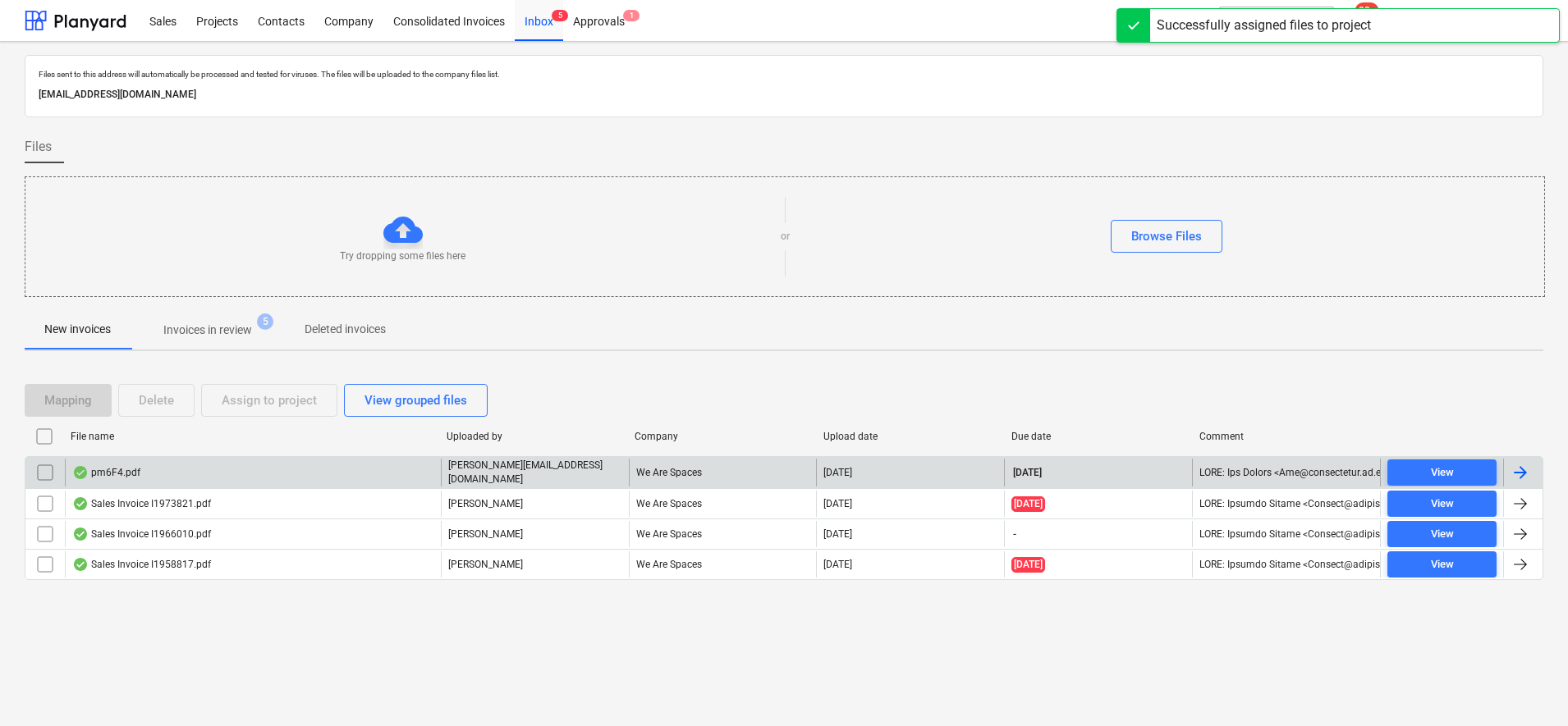
click at [308, 477] on div "pm6F4.pdf" at bounding box center [253, 472] width 376 height 28
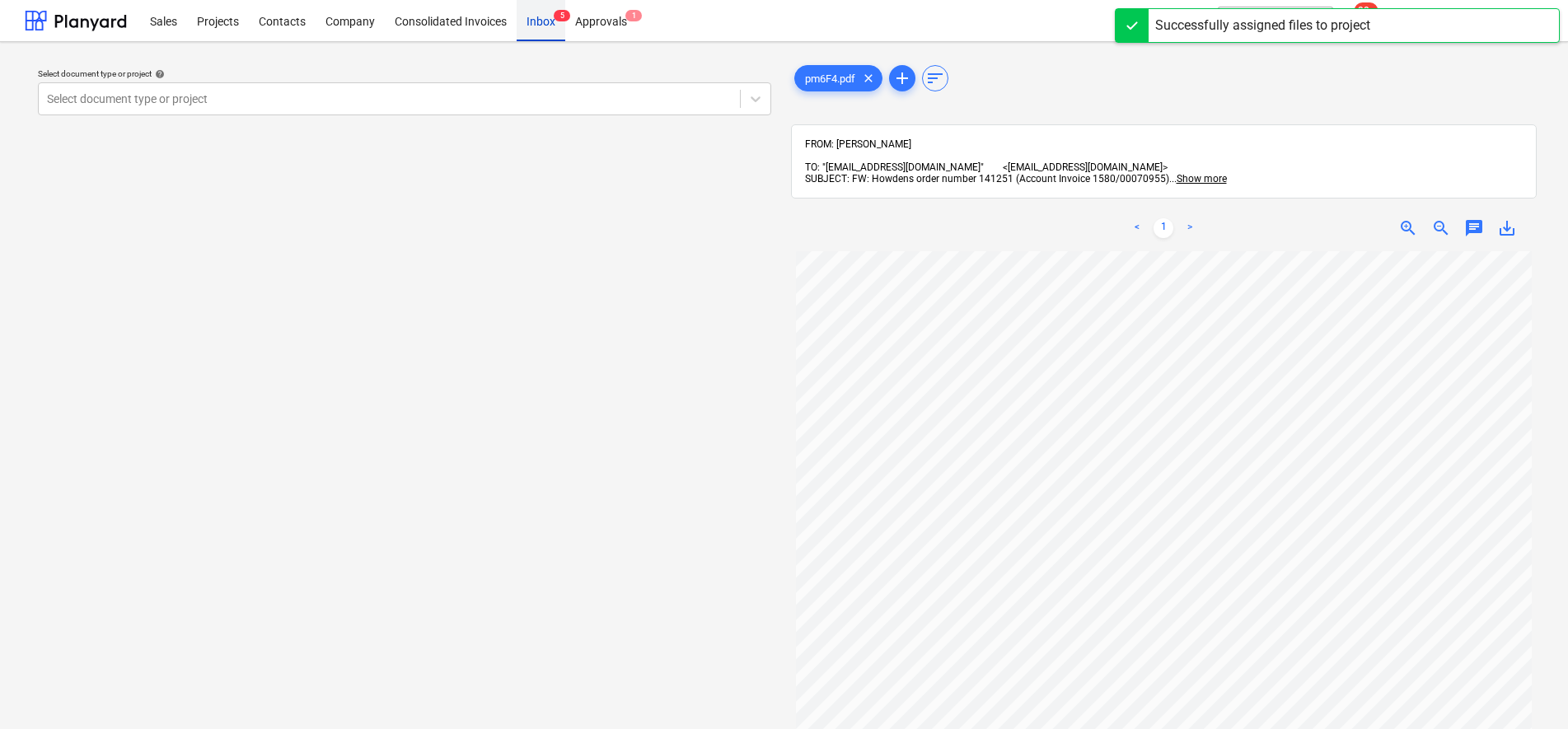
click at [558, 15] on span "5" at bounding box center [561, 15] width 16 height 12
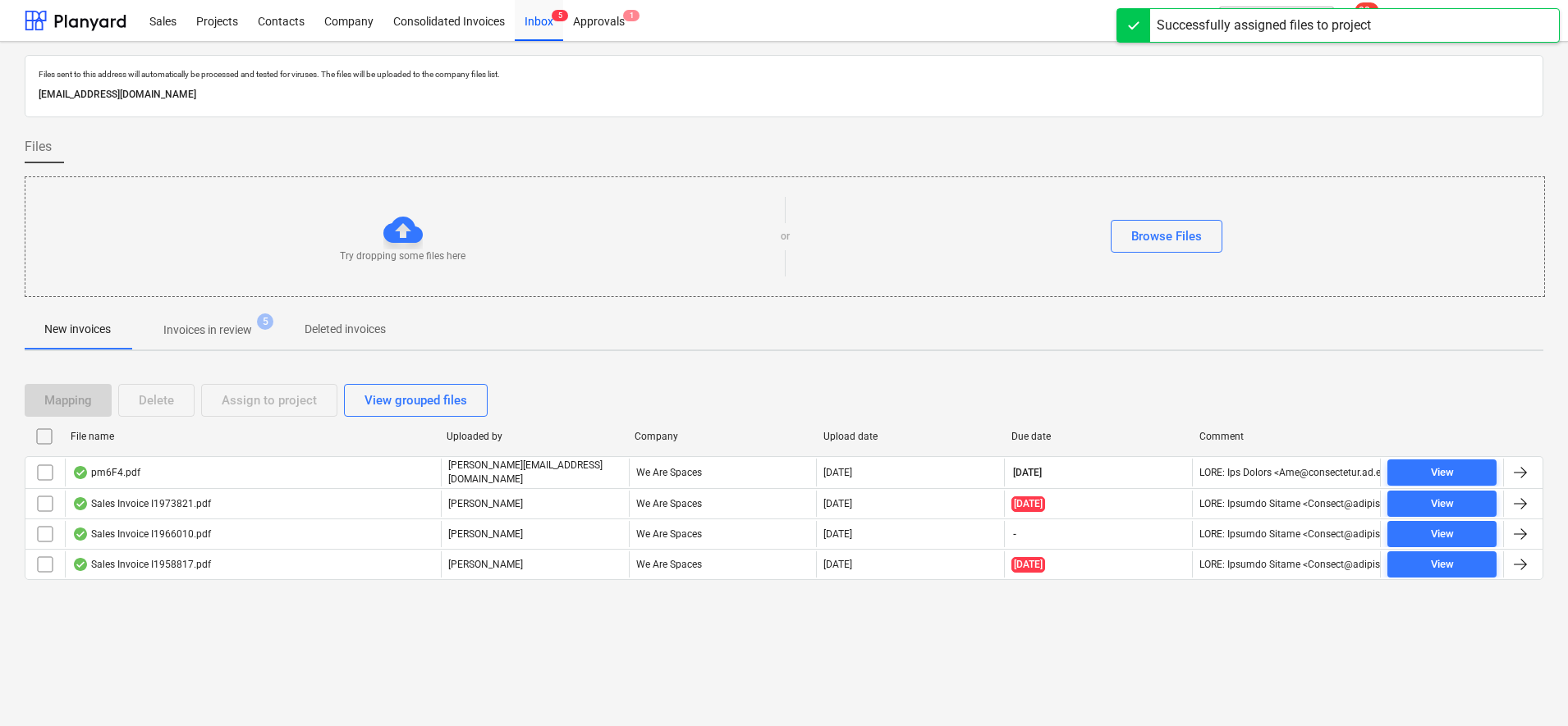
click at [240, 334] on p "Invoices in review" at bounding box center [208, 329] width 89 height 17
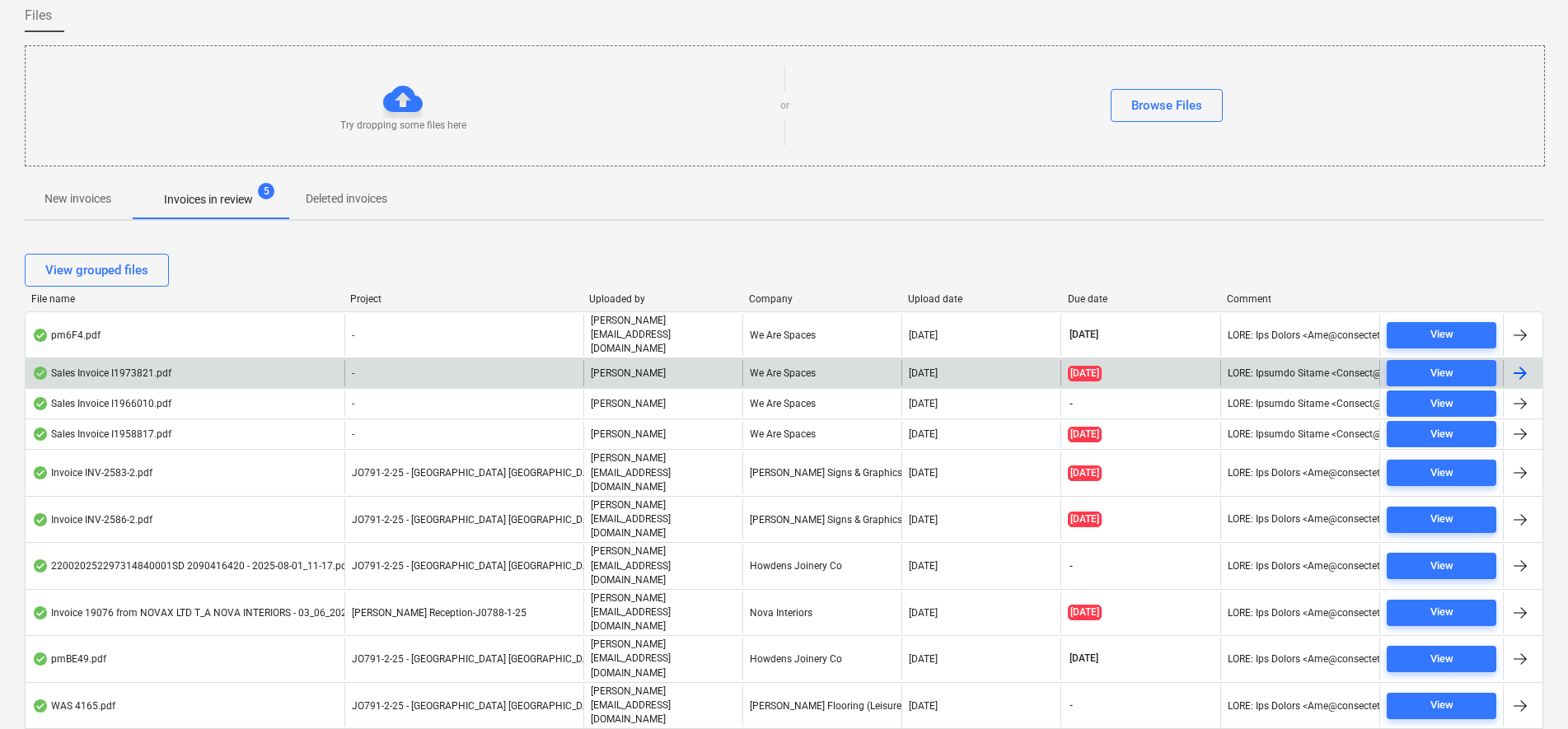
scroll to position [140, 0]
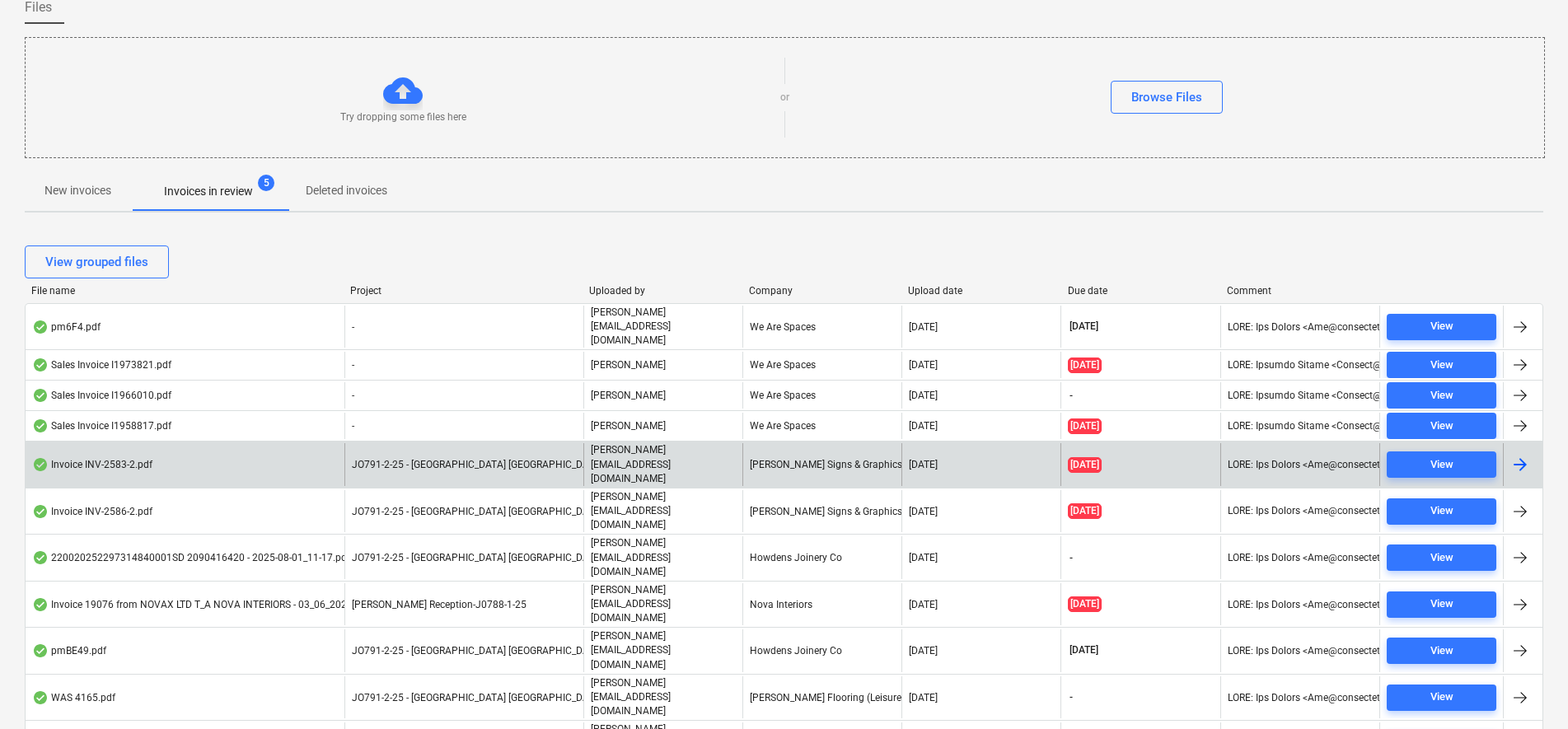
click at [452, 446] on div "JO791-2-25 - [GEOGRAPHIC_DATA] [GEOGRAPHIC_DATA]" at bounding box center [464, 463] width 239 height 42
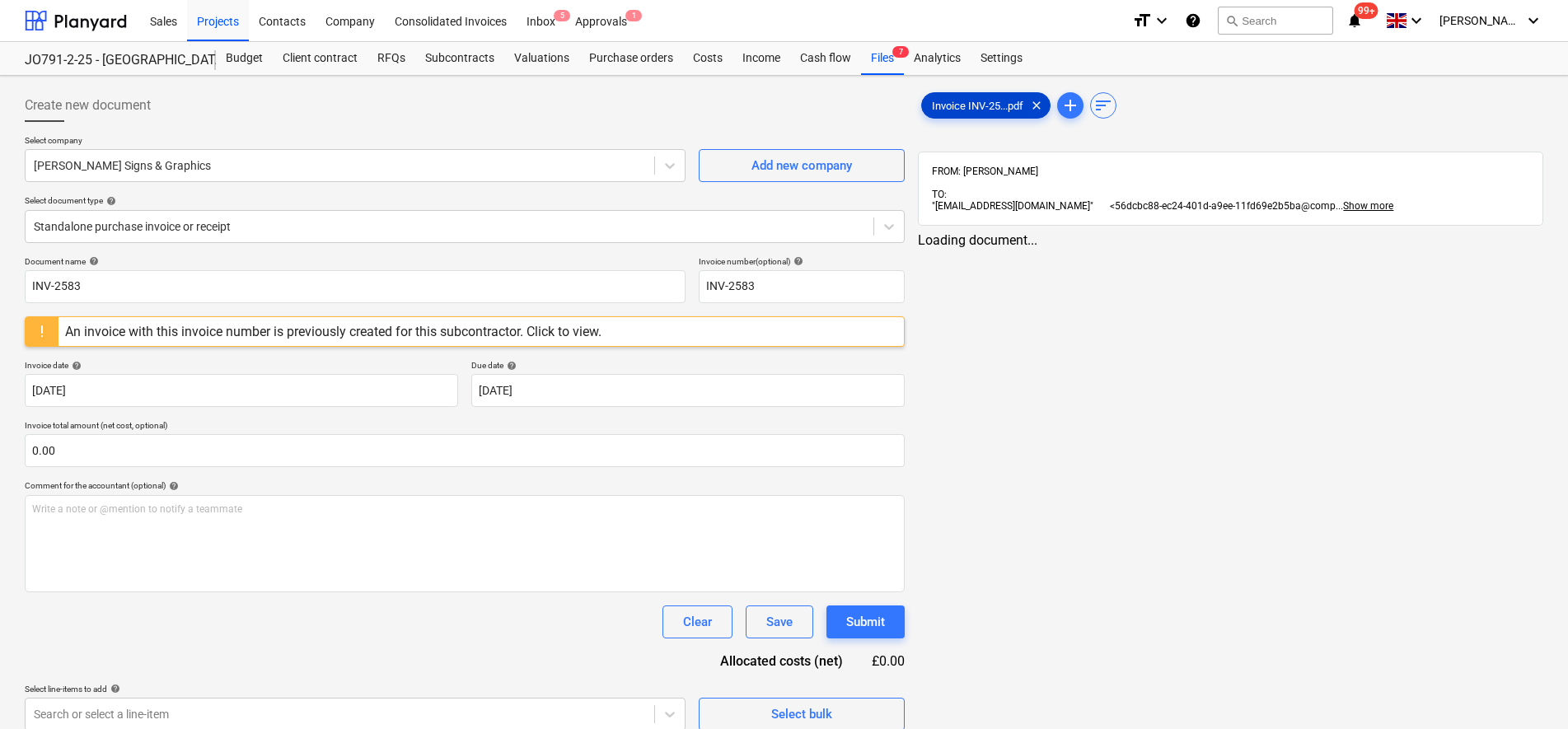
click at [984, 108] on span "Invoice INV-25...pdf" at bounding box center [977, 106] width 111 height 12
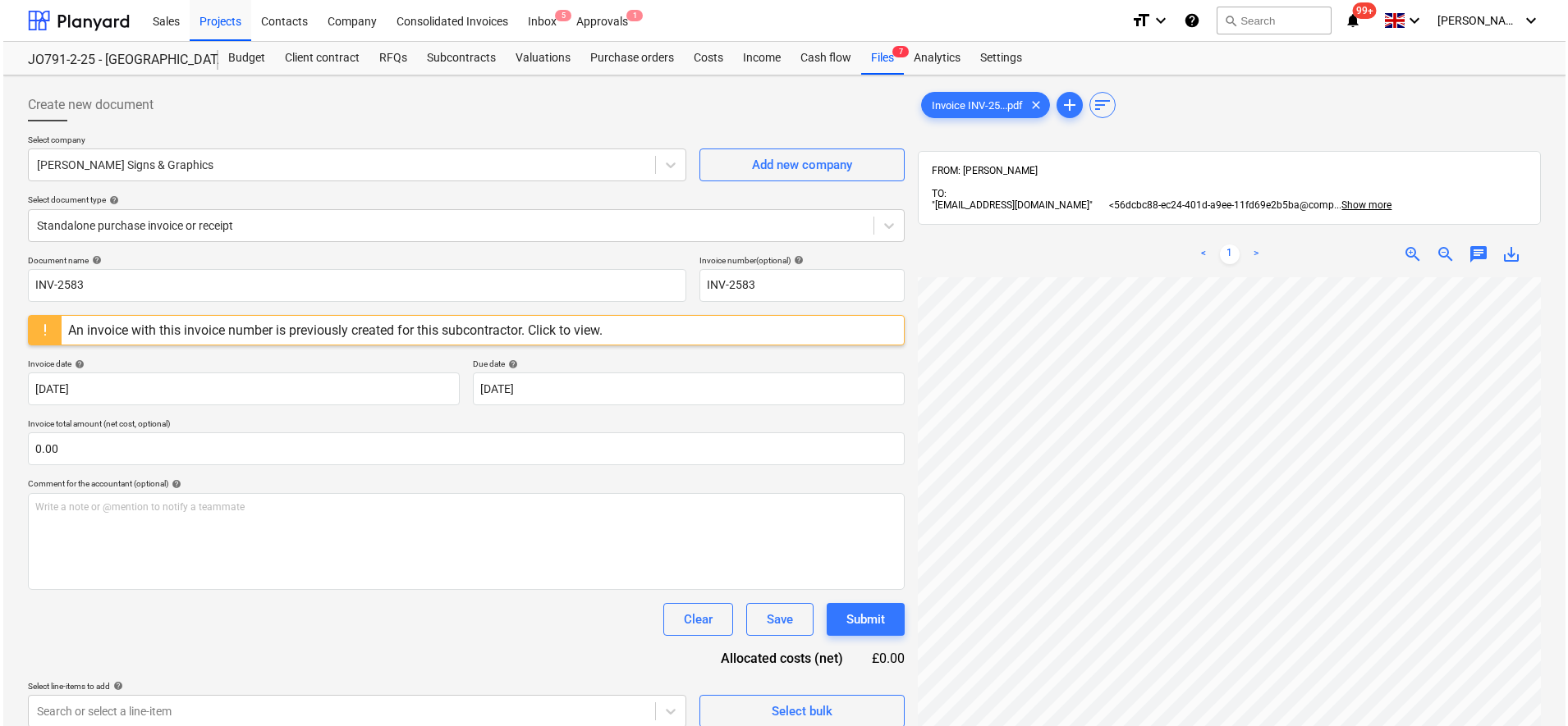
scroll to position [180, 119]
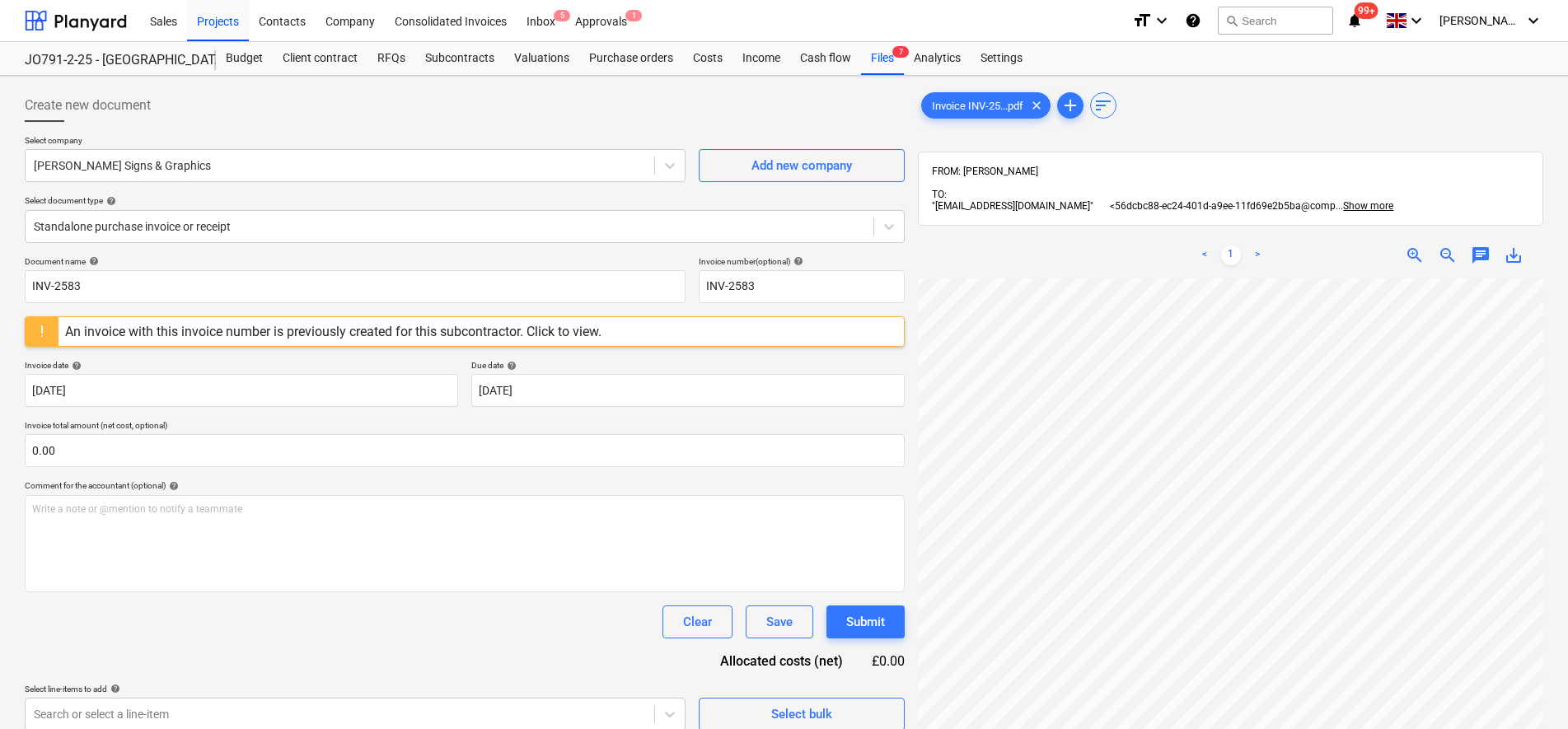
click at [312, 328] on div "An invoice with this invoice number is previously created for this subcontracto…" at bounding box center [333, 332] width 536 height 16
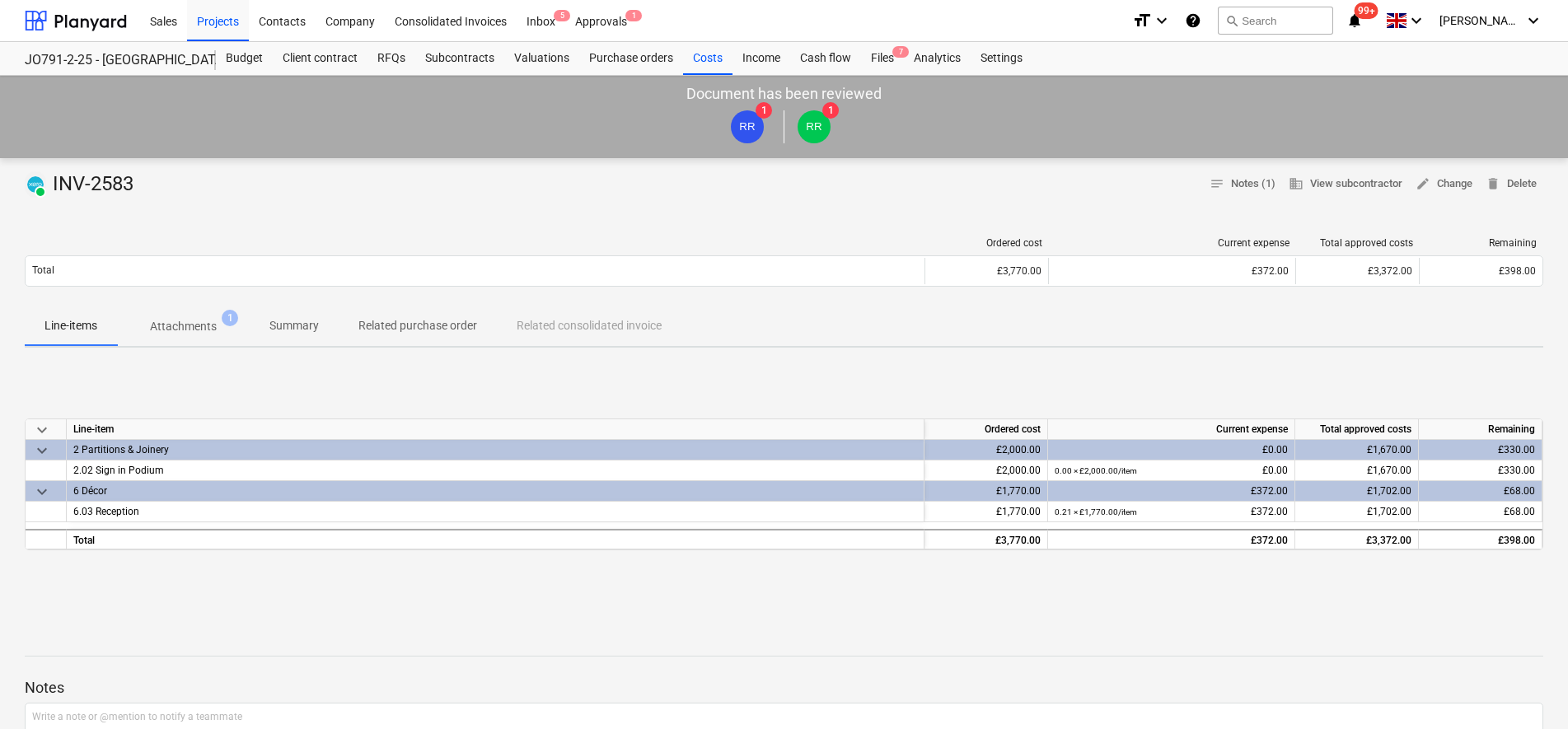
click at [186, 327] on p "Attachments" at bounding box center [183, 326] width 67 height 17
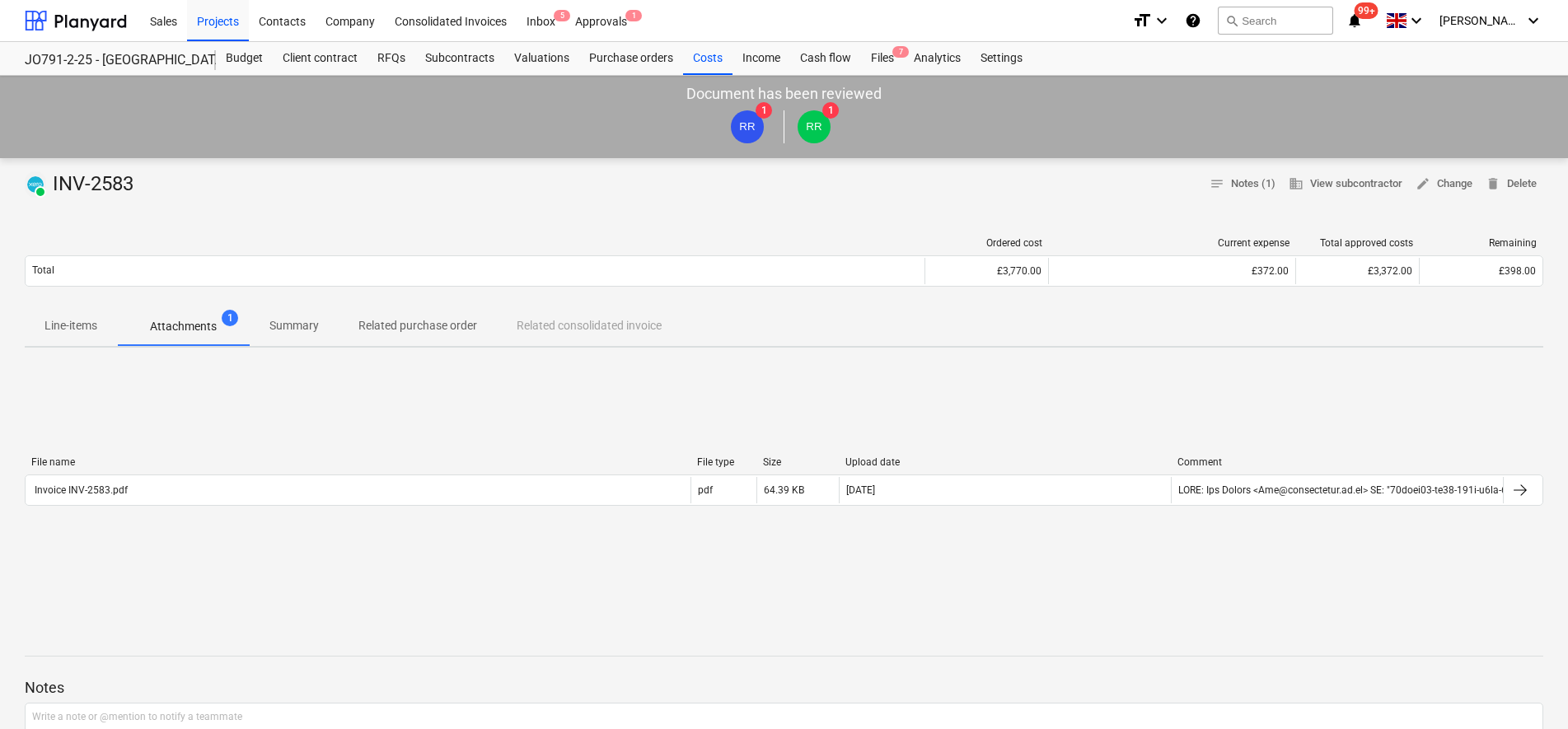
click at [139, 507] on div "File name File type Size Upload date Comment Invoice INV-2583.pdf pdf 64.39 KB …" at bounding box center [784, 484] width 1518 height 56
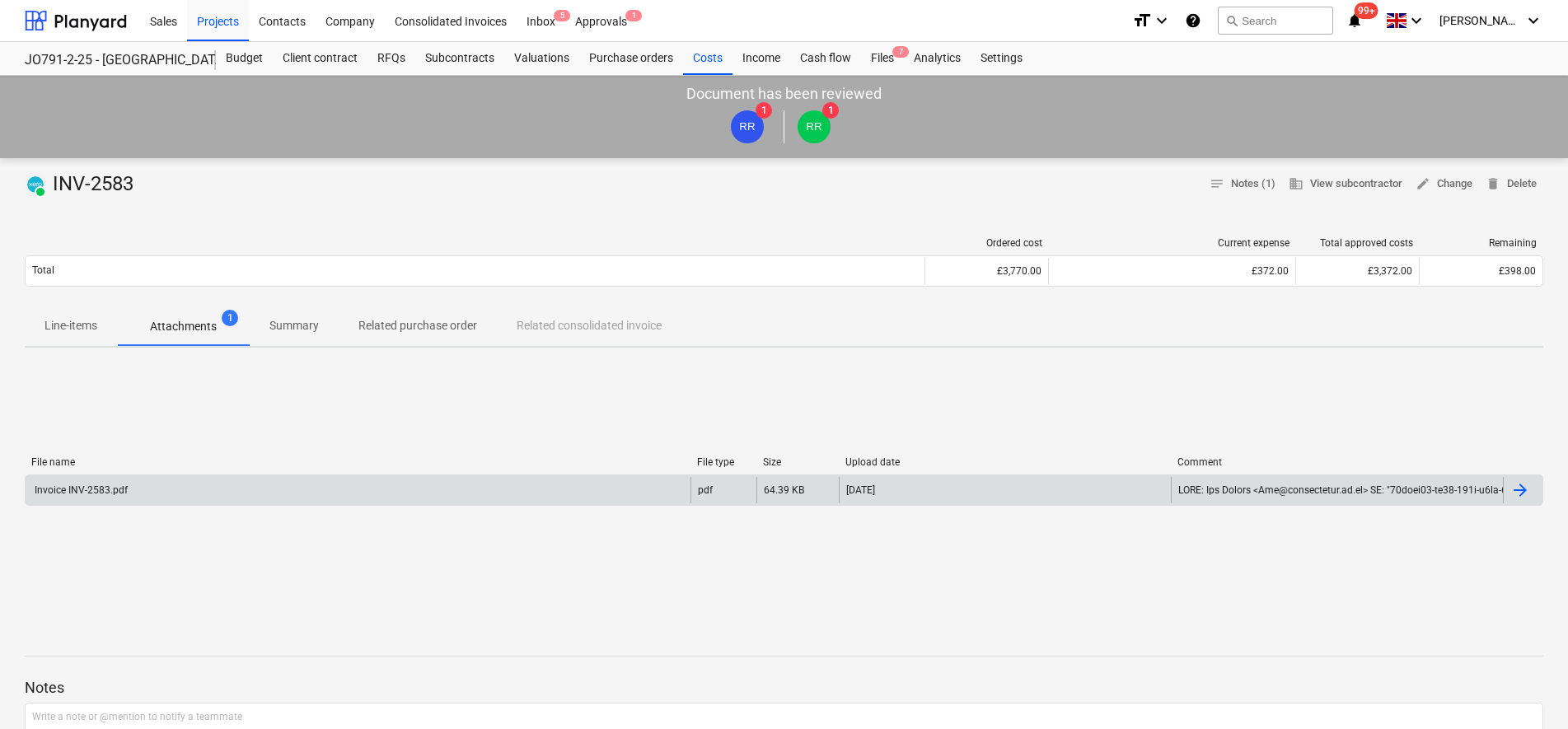
click at [138, 488] on div "Invoice INV-2583.pdf" at bounding box center [358, 490] width 665 height 27
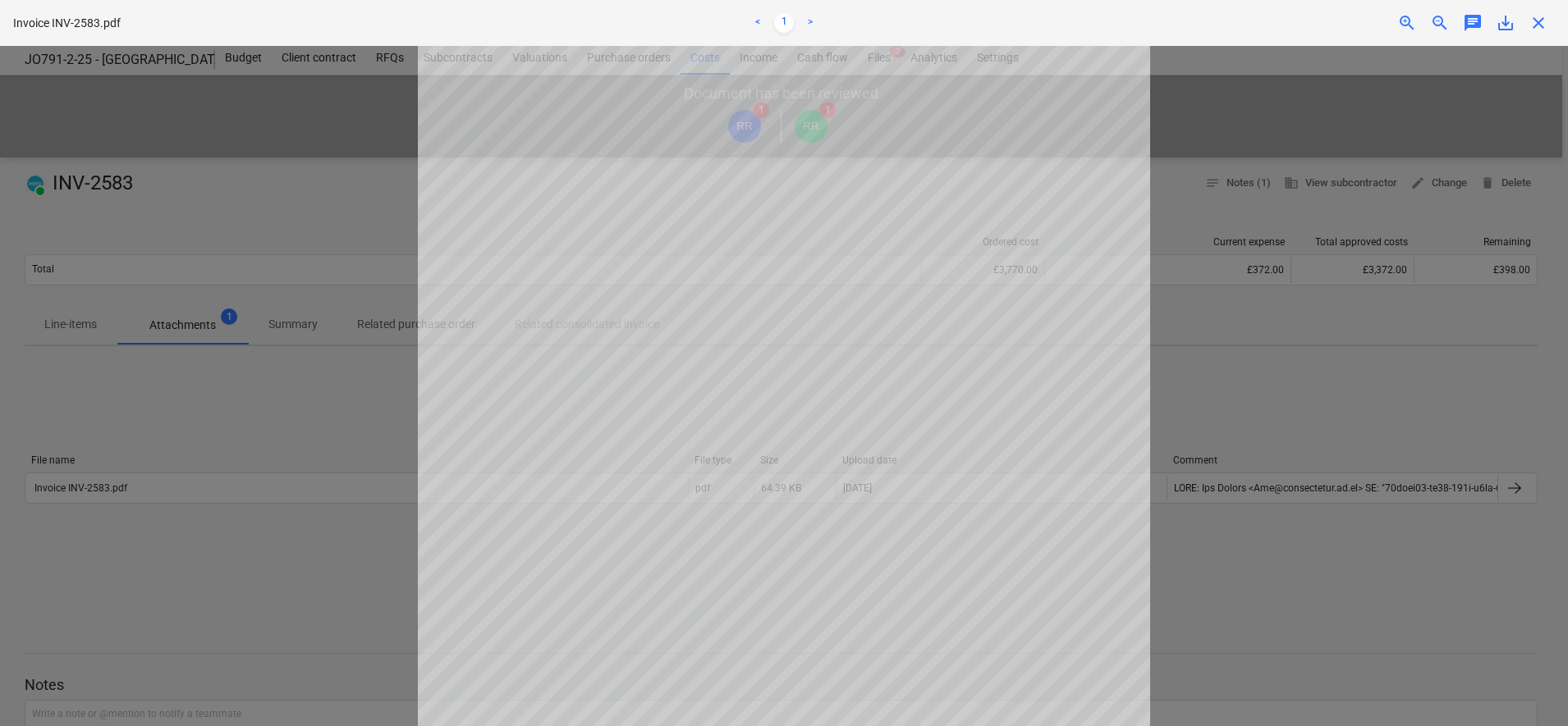
click at [247, 391] on div at bounding box center [784, 386] width 1568 height 681
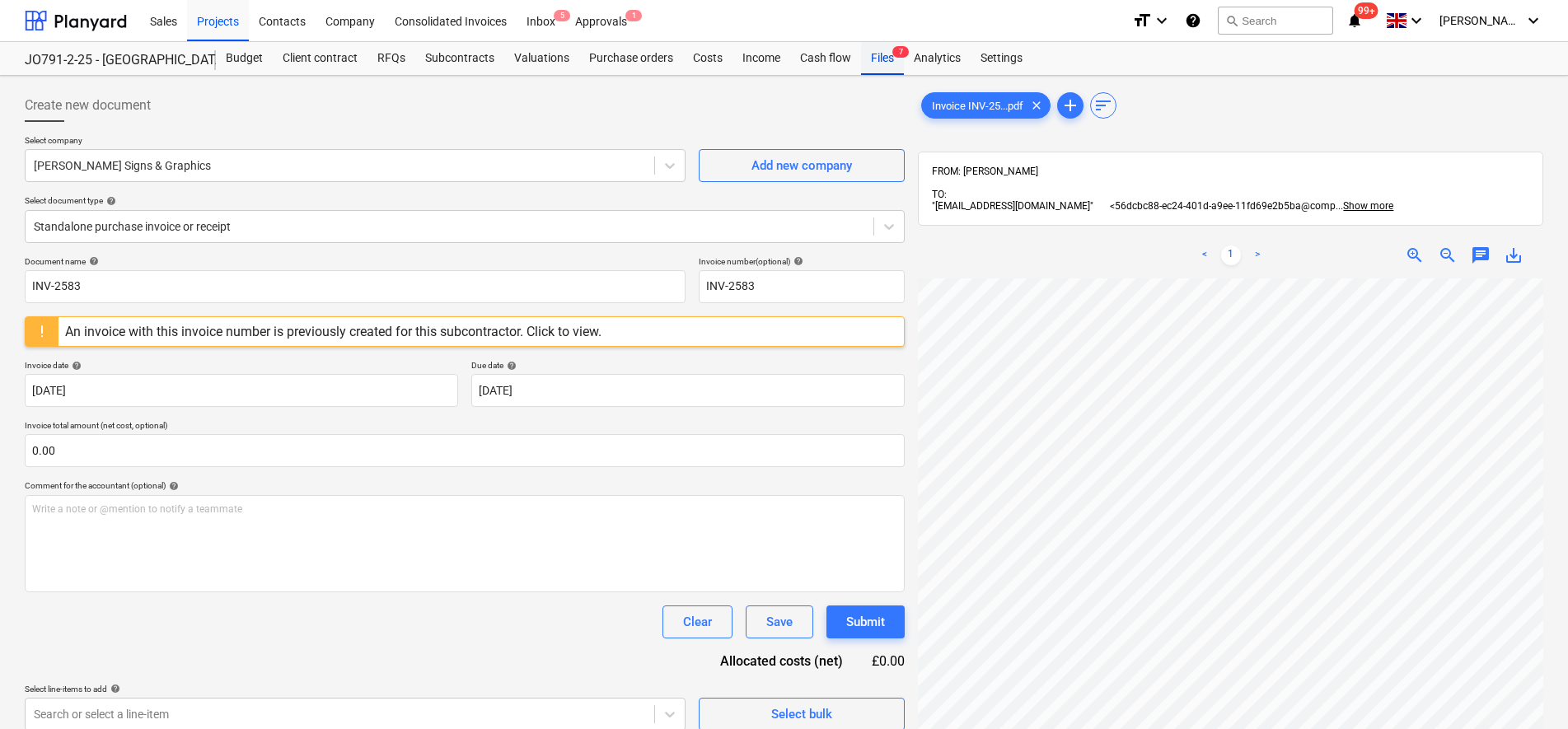
click at [886, 62] on div "Files 7" at bounding box center [882, 58] width 43 height 33
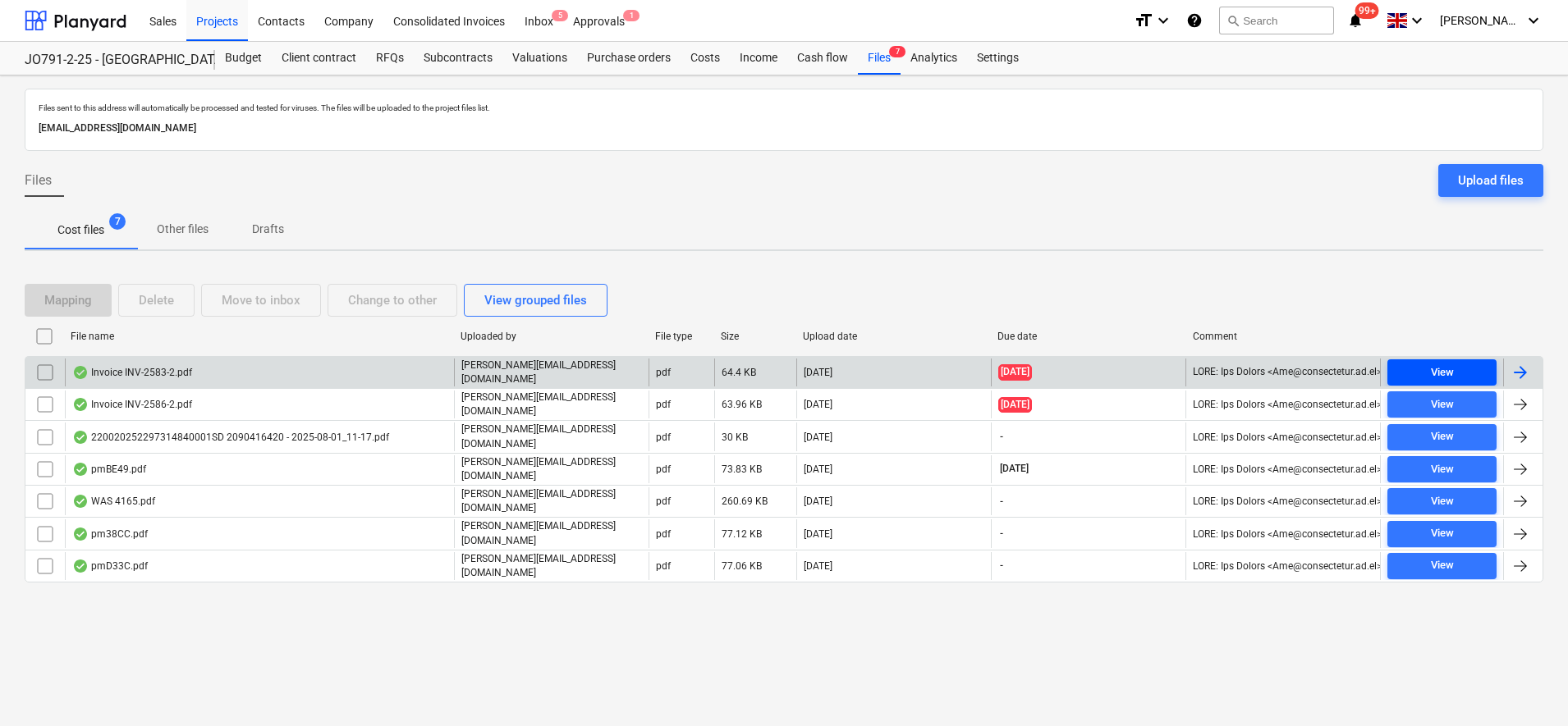
click at [1406, 364] on span "View" at bounding box center [1442, 373] width 96 height 19
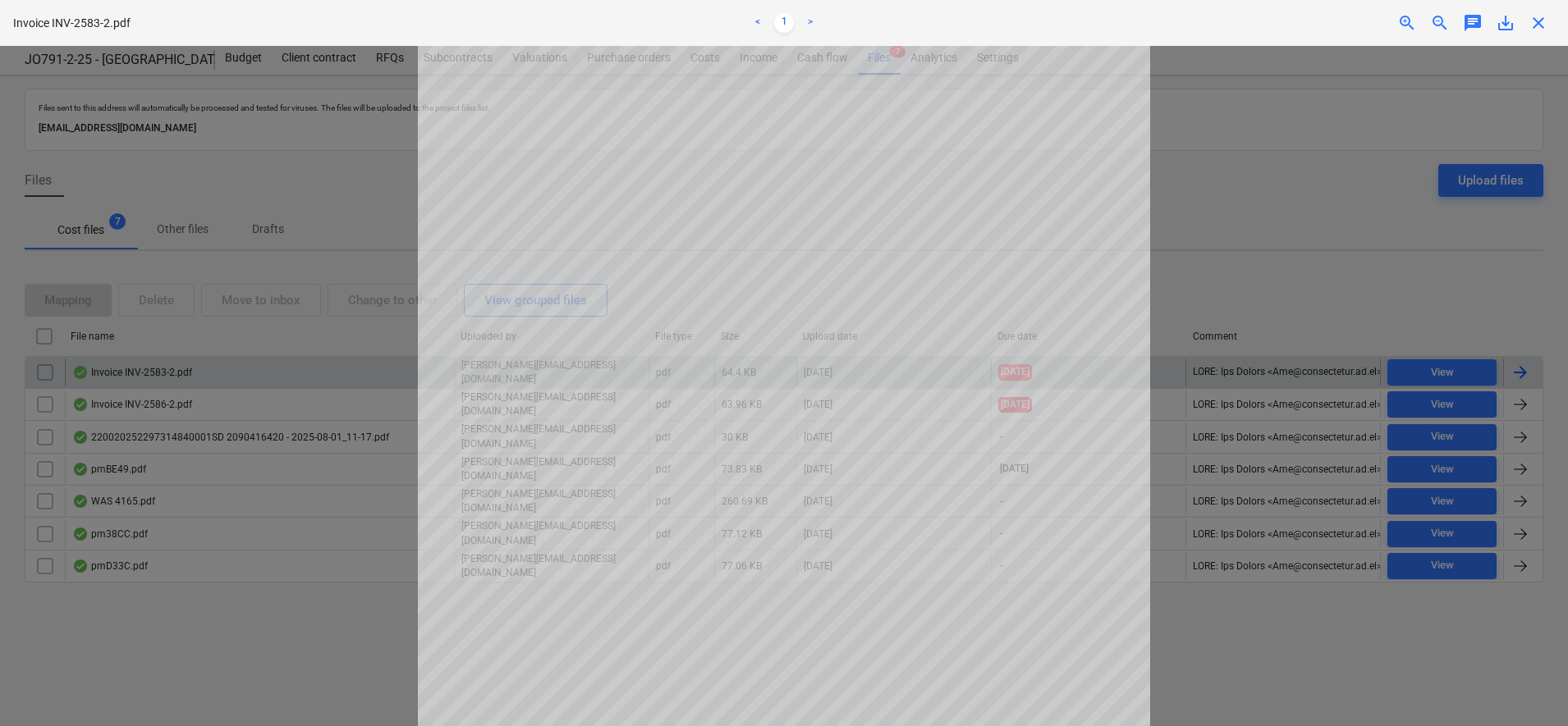
click at [1563, 31] on div "Invoice INV-2583-2.pdf < 1 > zoom_in zoom_out chat 0 save_alt close" at bounding box center [784, 23] width 1568 height 46
click at [1543, 24] on span "close" at bounding box center [1539, 23] width 20 height 20
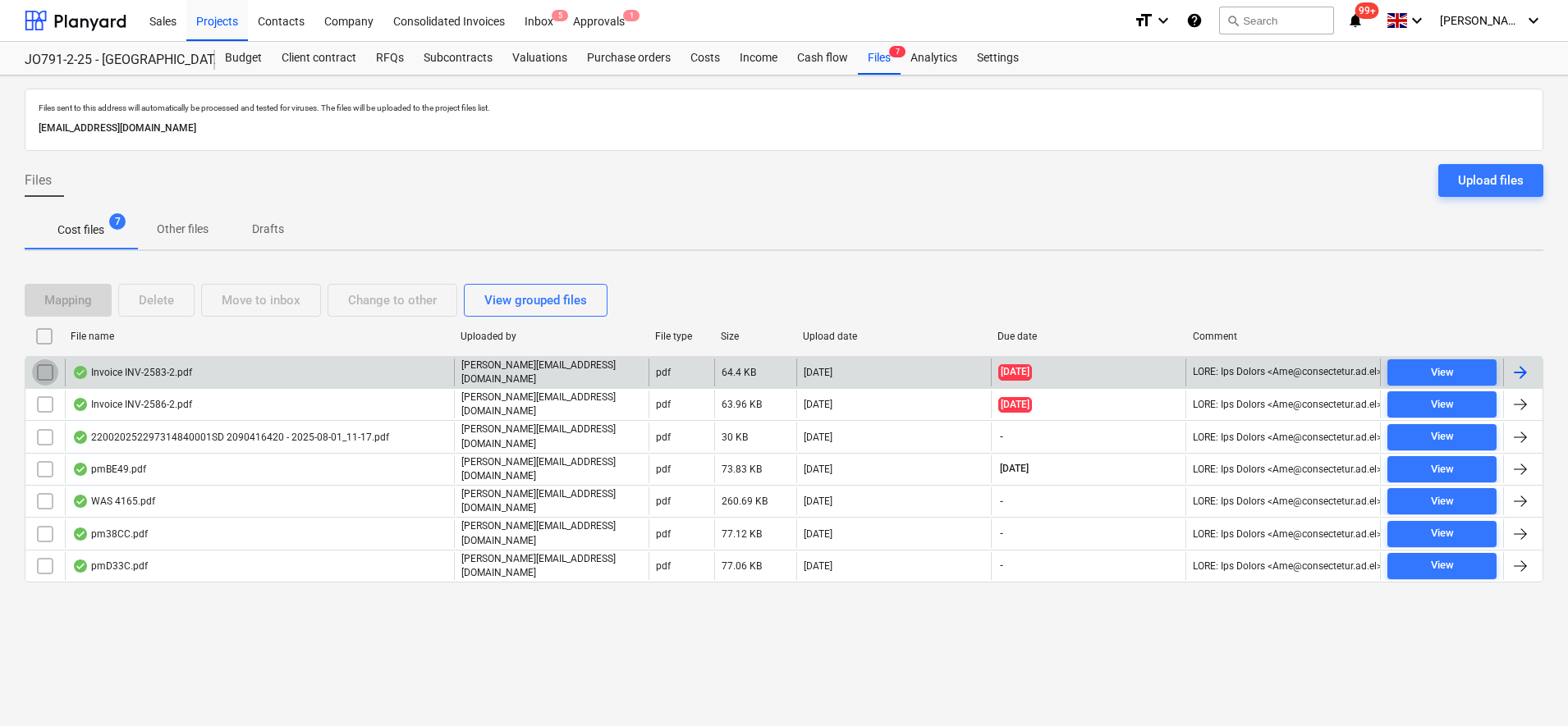
click at [48, 368] on input "checkbox" at bounding box center [45, 373] width 27 height 27
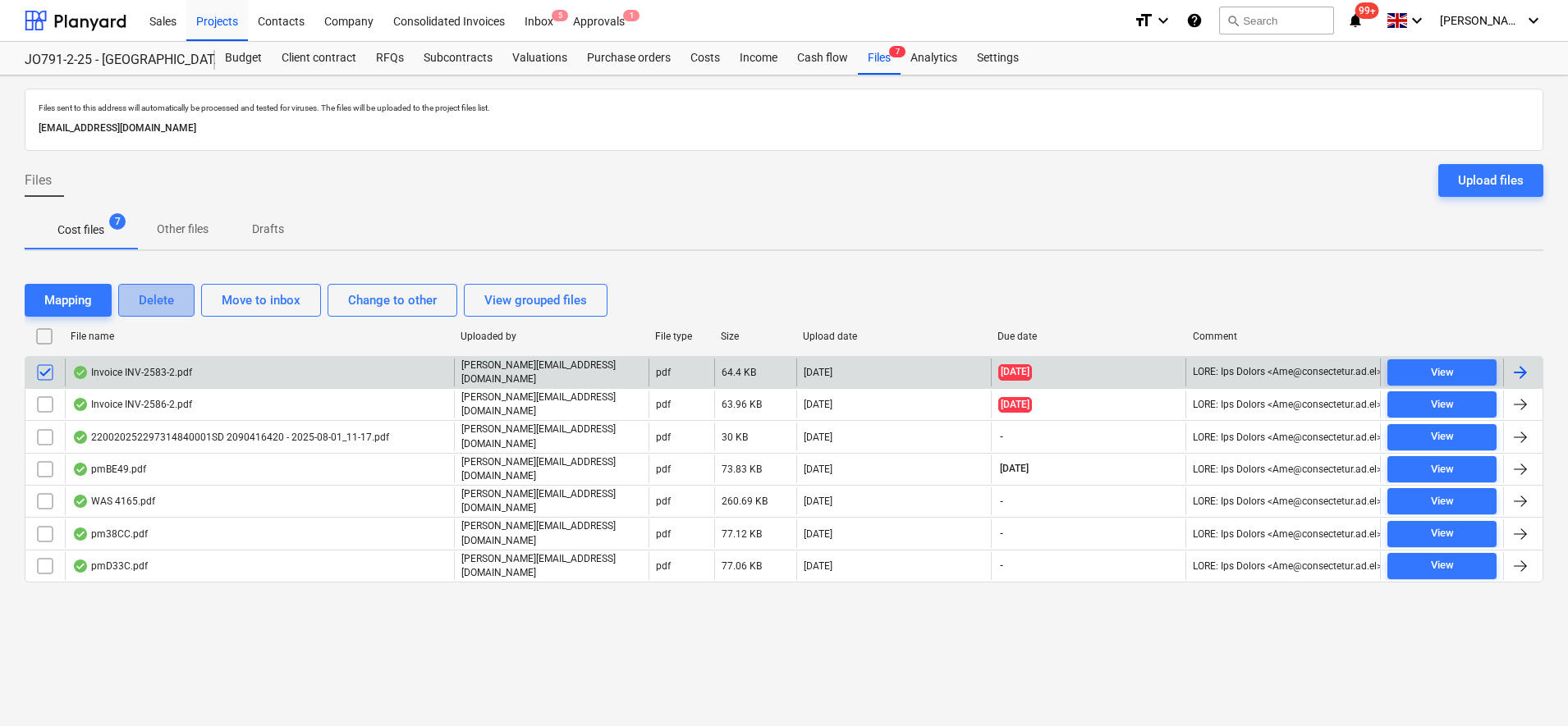
click at [158, 303] on div "Delete" at bounding box center [156, 300] width 36 height 21
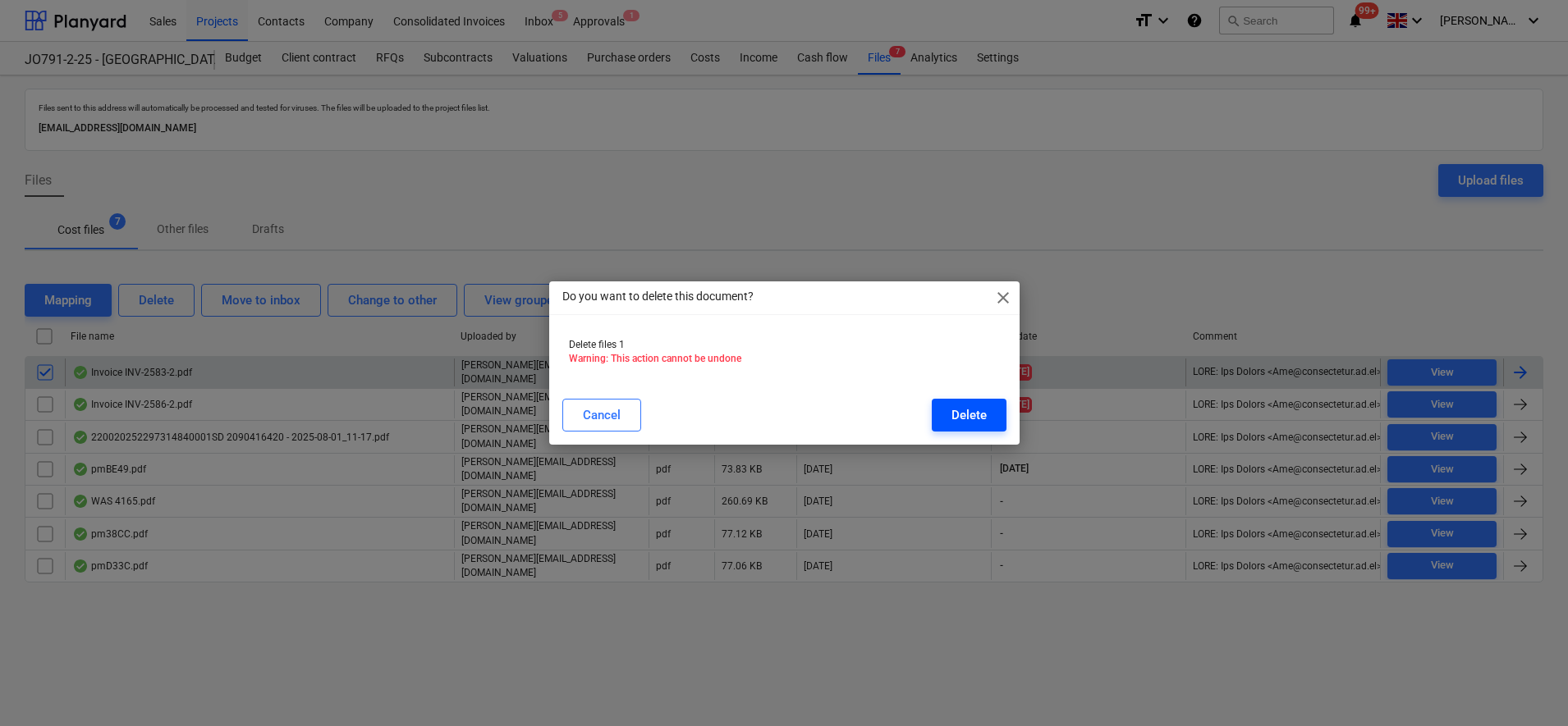
click at [946, 399] on button "Delete" at bounding box center [970, 414] width 75 height 33
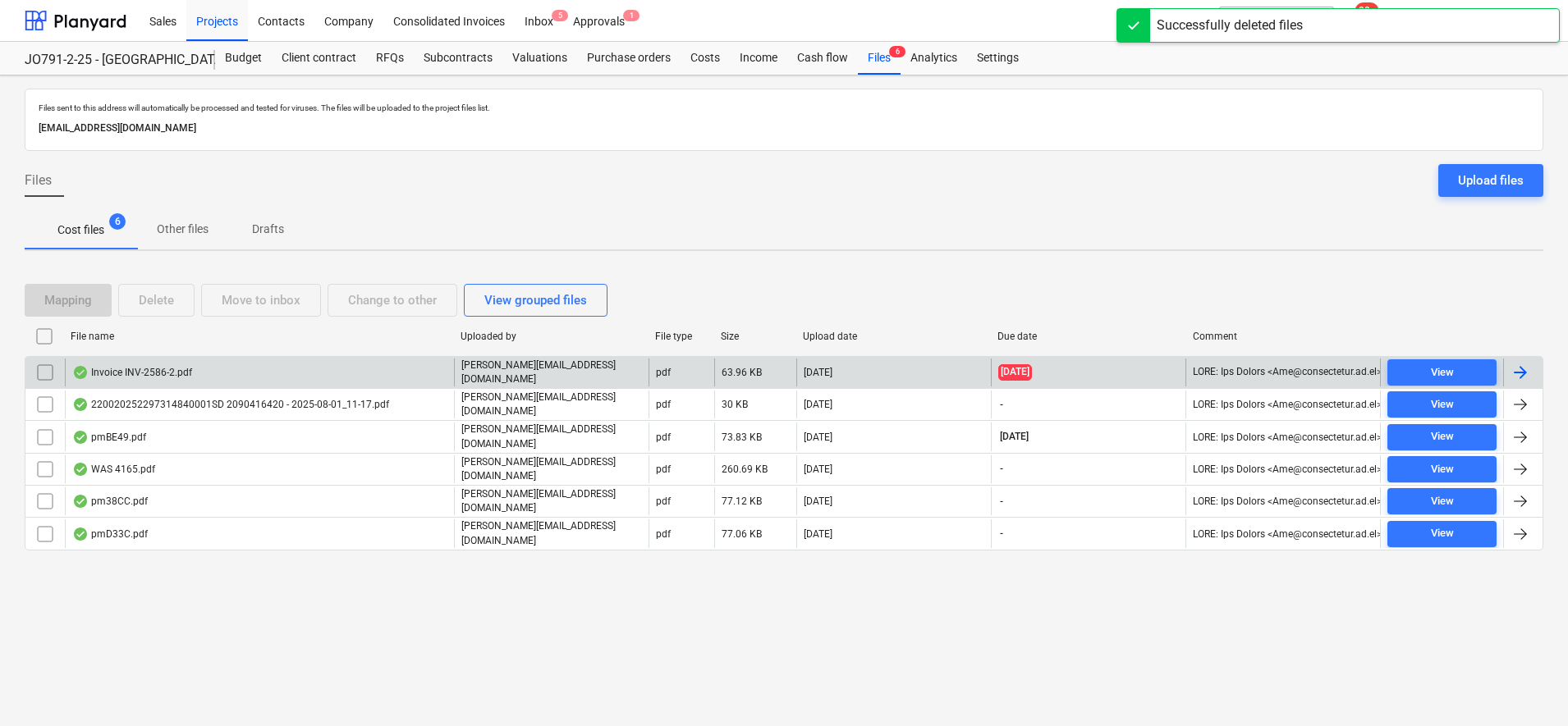
click at [226, 381] on div "Invoice INV-2586-2.pdf" at bounding box center [259, 372] width 389 height 28
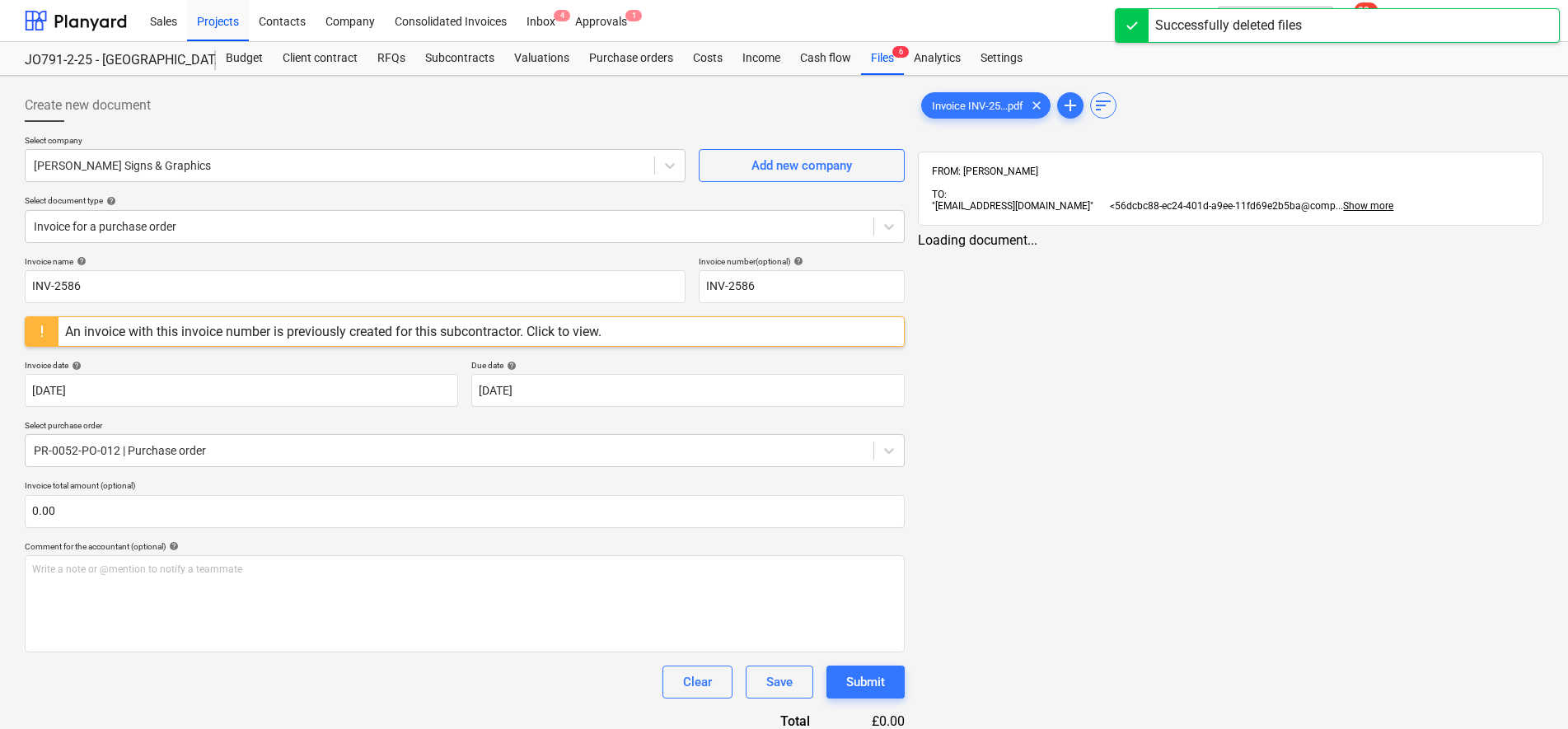
click at [245, 327] on div "An invoice with this invoice number is previously created for this subcontracto…" at bounding box center [333, 332] width 536 height 16
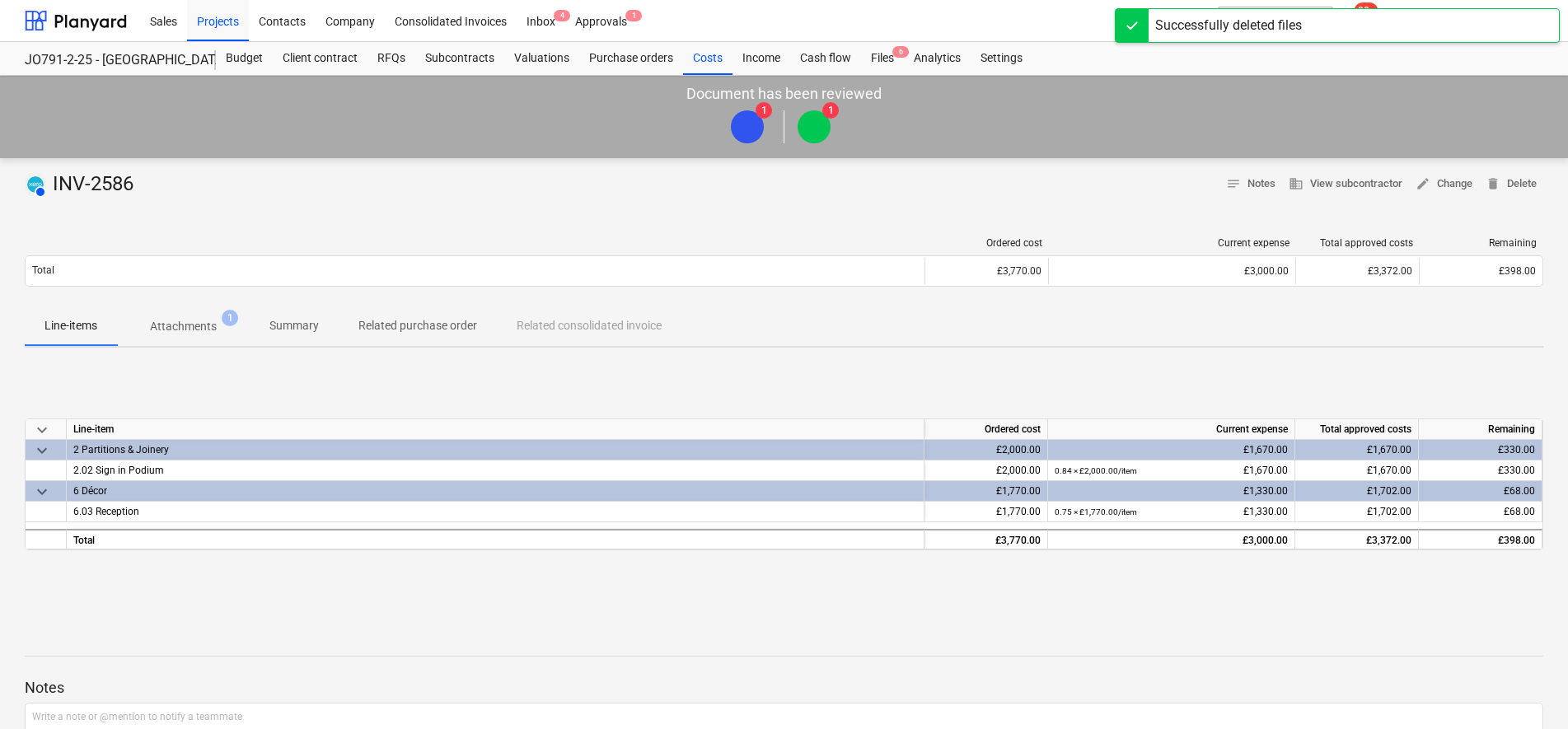
click at [190, 242] on div at bounding box center [475, 242] width 901 height 12
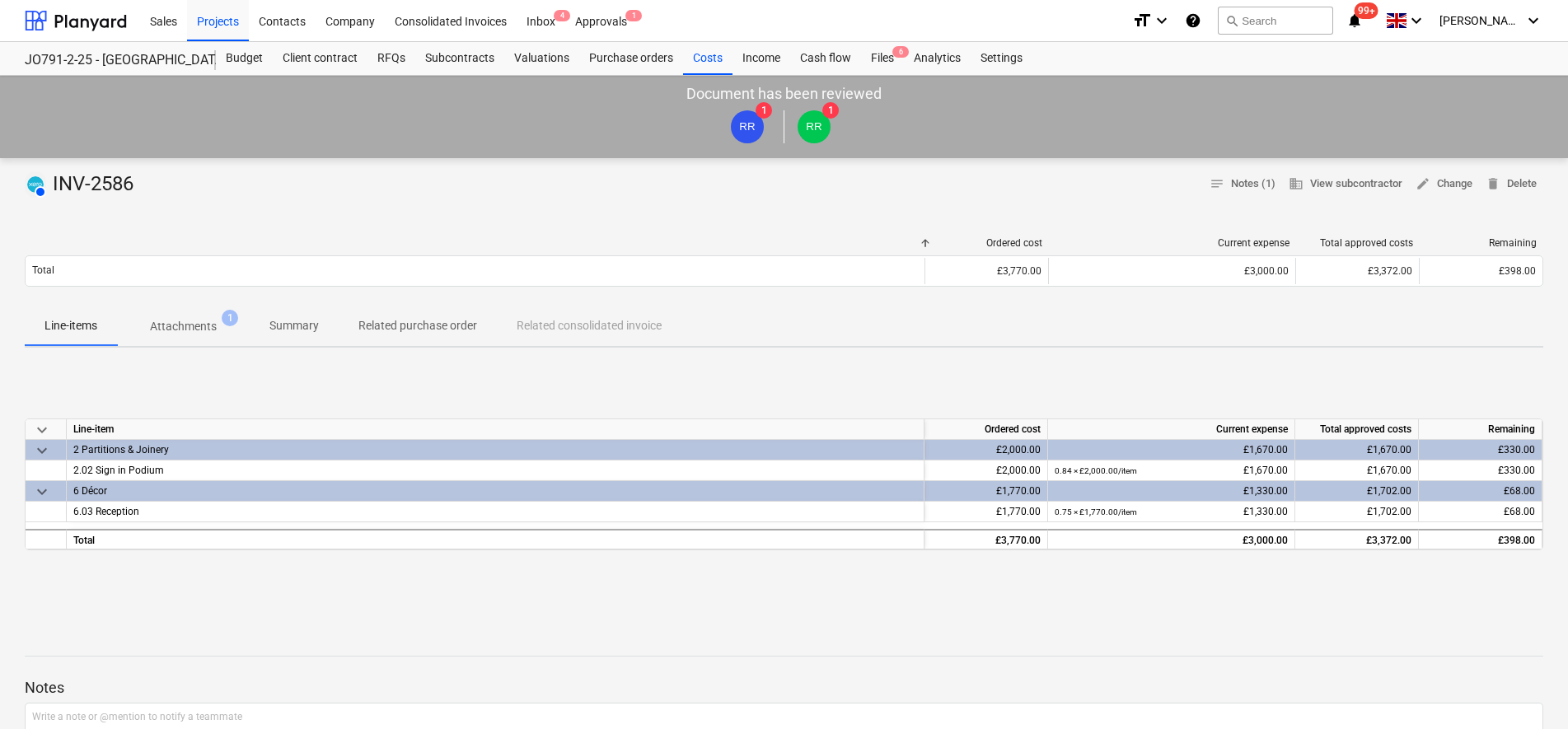
click at [187, 325] on p "Attachments" at bounding box center [183, 326] width 67 height 17
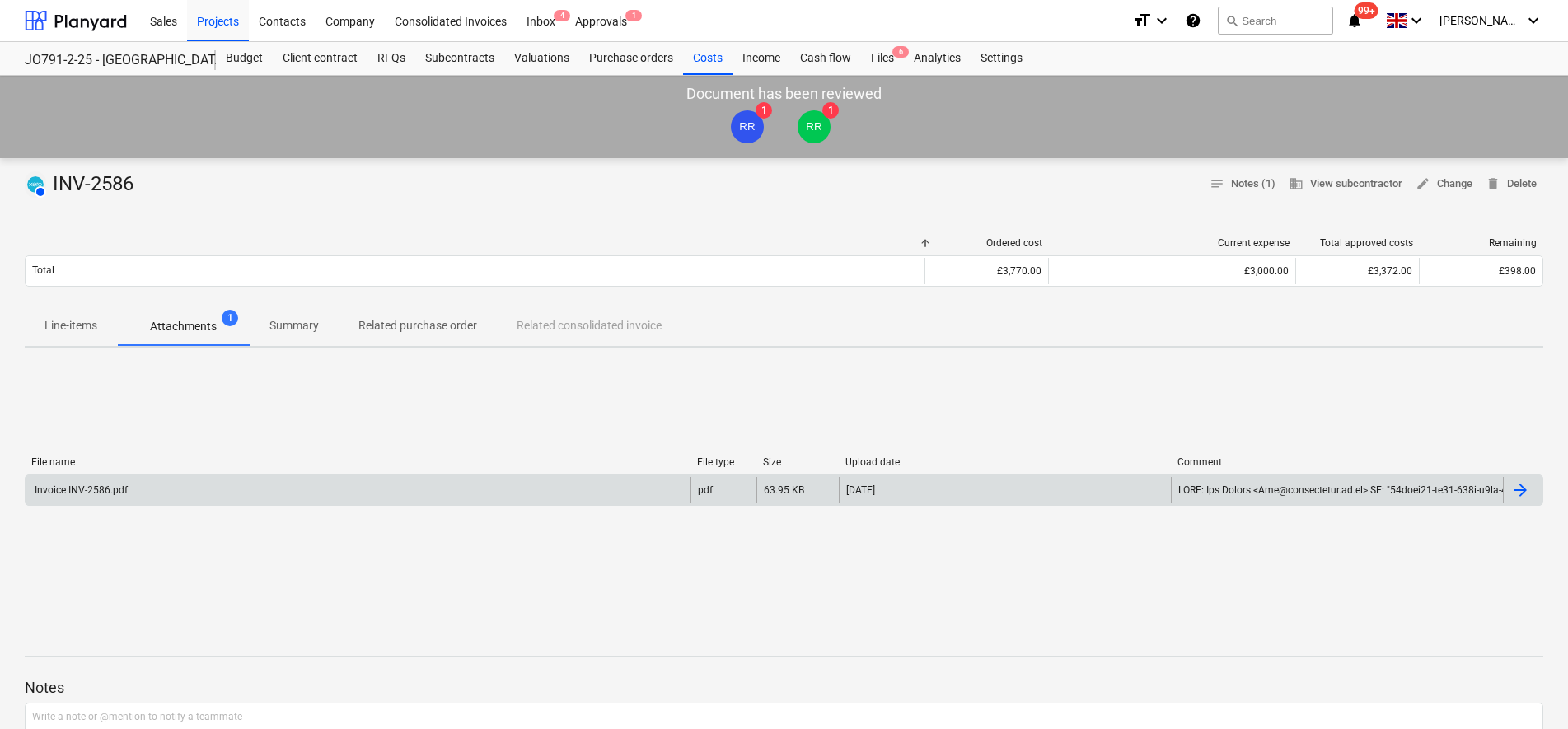
click at [136, 488] on div "Invoice INV-2586.pdf" at bounding box center [358, 490] width 665 height 27
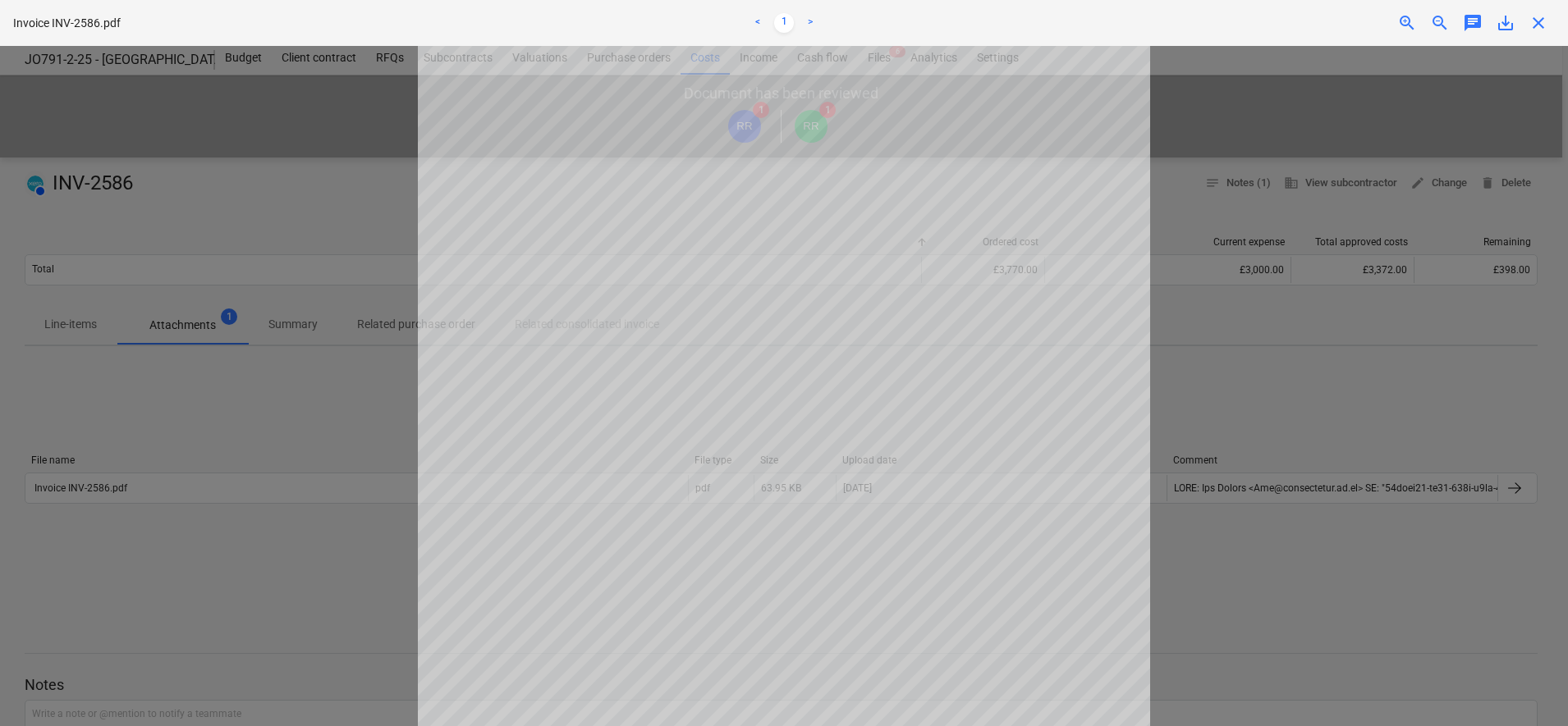
drag, startPoint x: 65, startPoint y: 516, endPoint x: 74, endPoint y: 510, distance: 10.8
click at [70, 513] on div at bounding box center [784, 386] width 1568 height 681
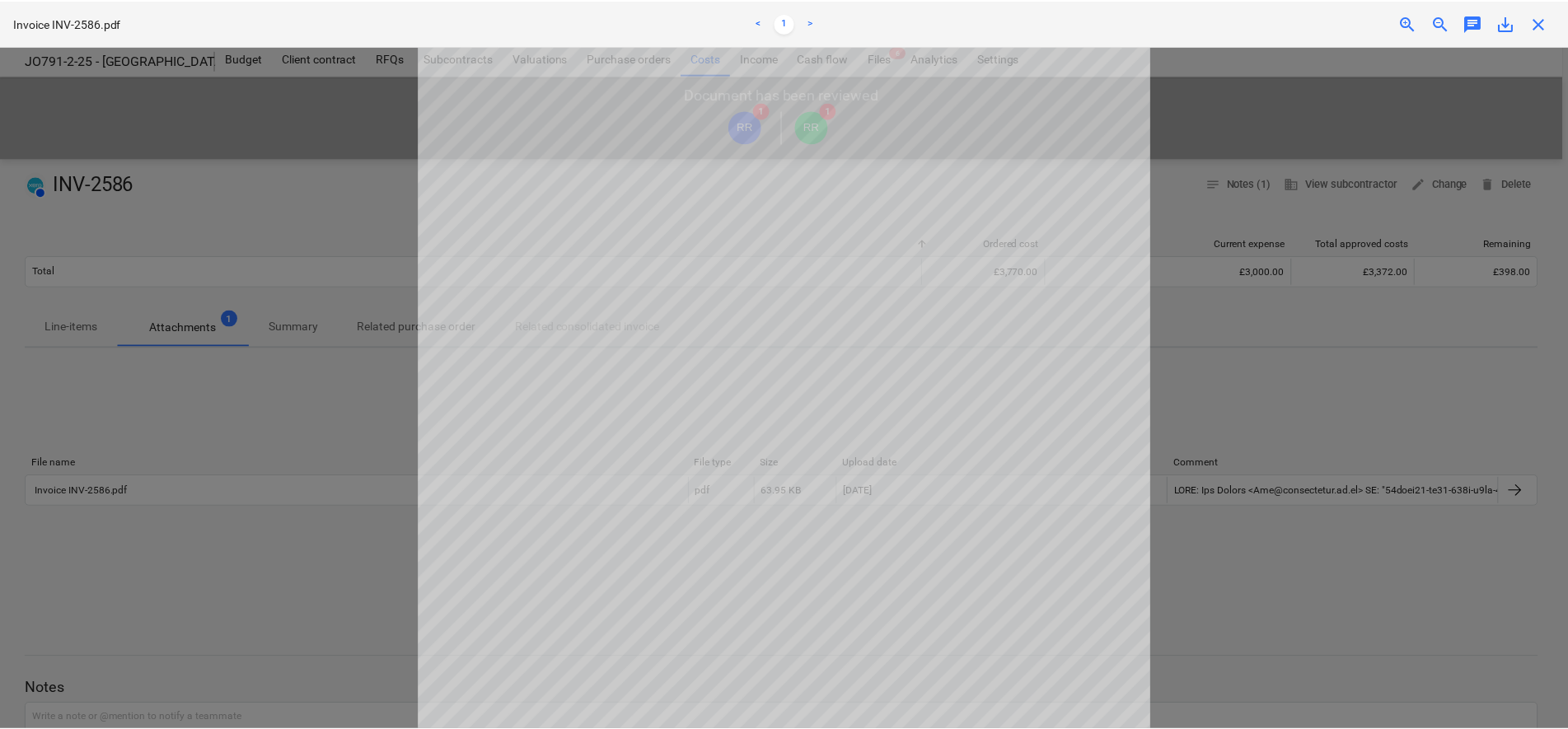
scroll to position [3, 0]
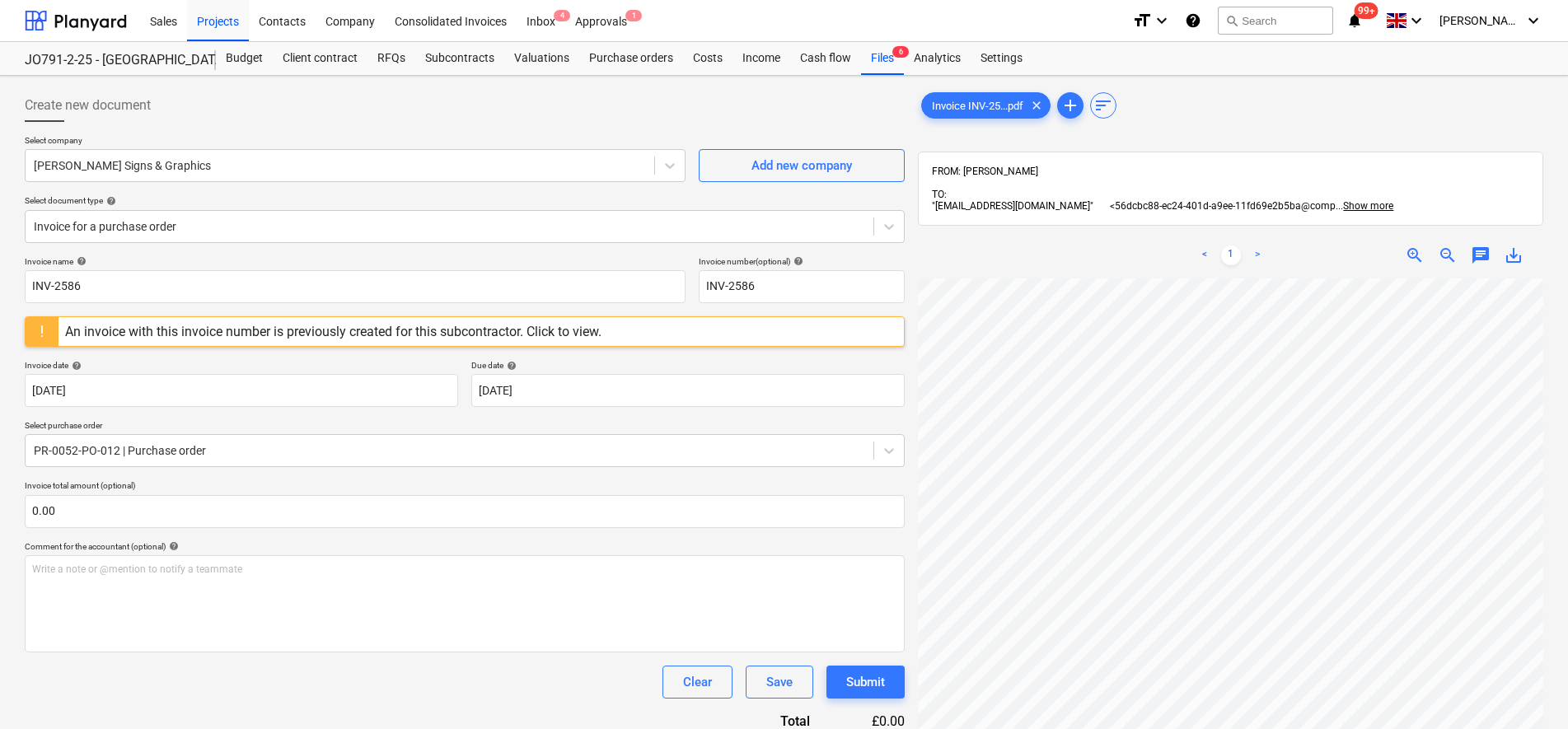
scroll to position [370, 119]
click at [883, 62] on div "Files 6" at bounding box center [882, 58] width 43 height 33
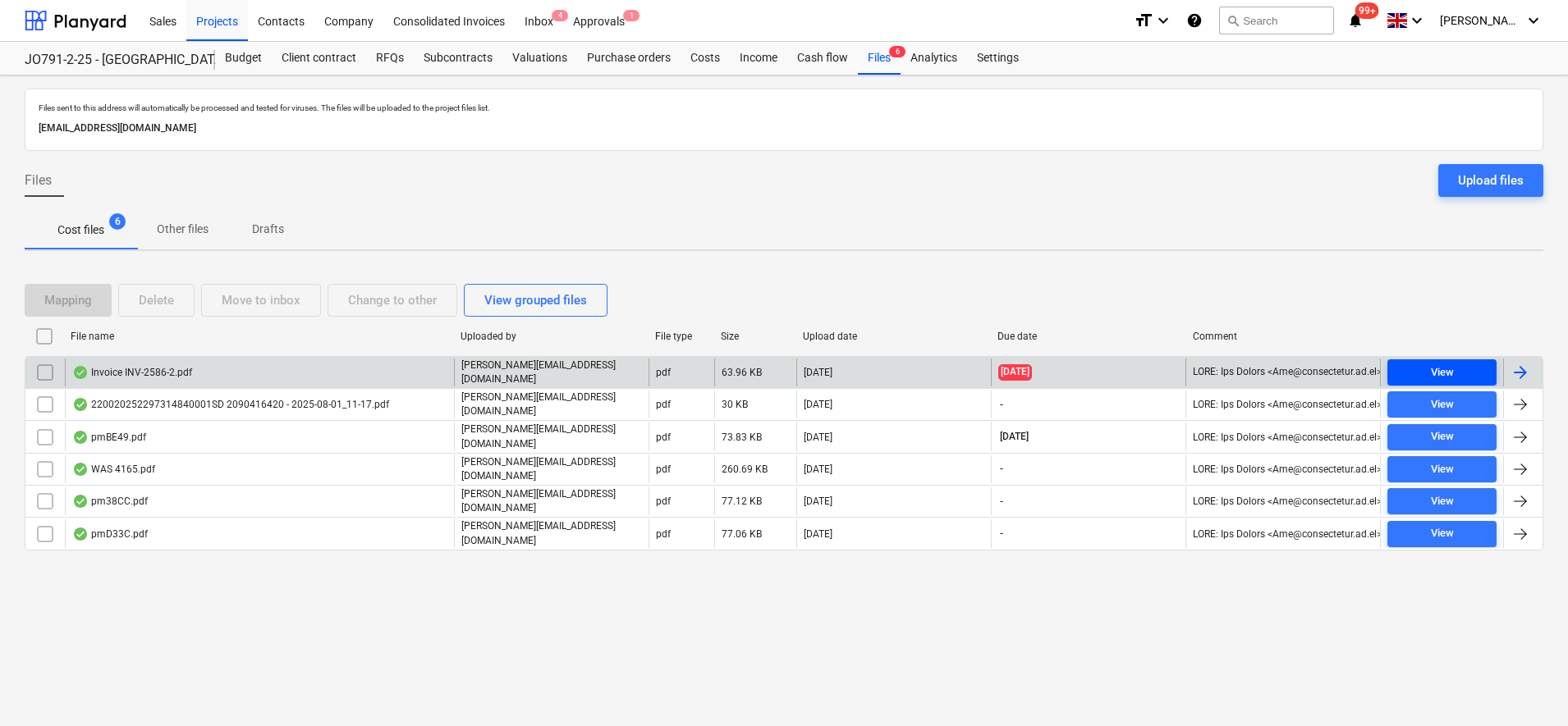
click at [1434, 376] on div "View" at bounding box center [1443, 373] width 23 height 19
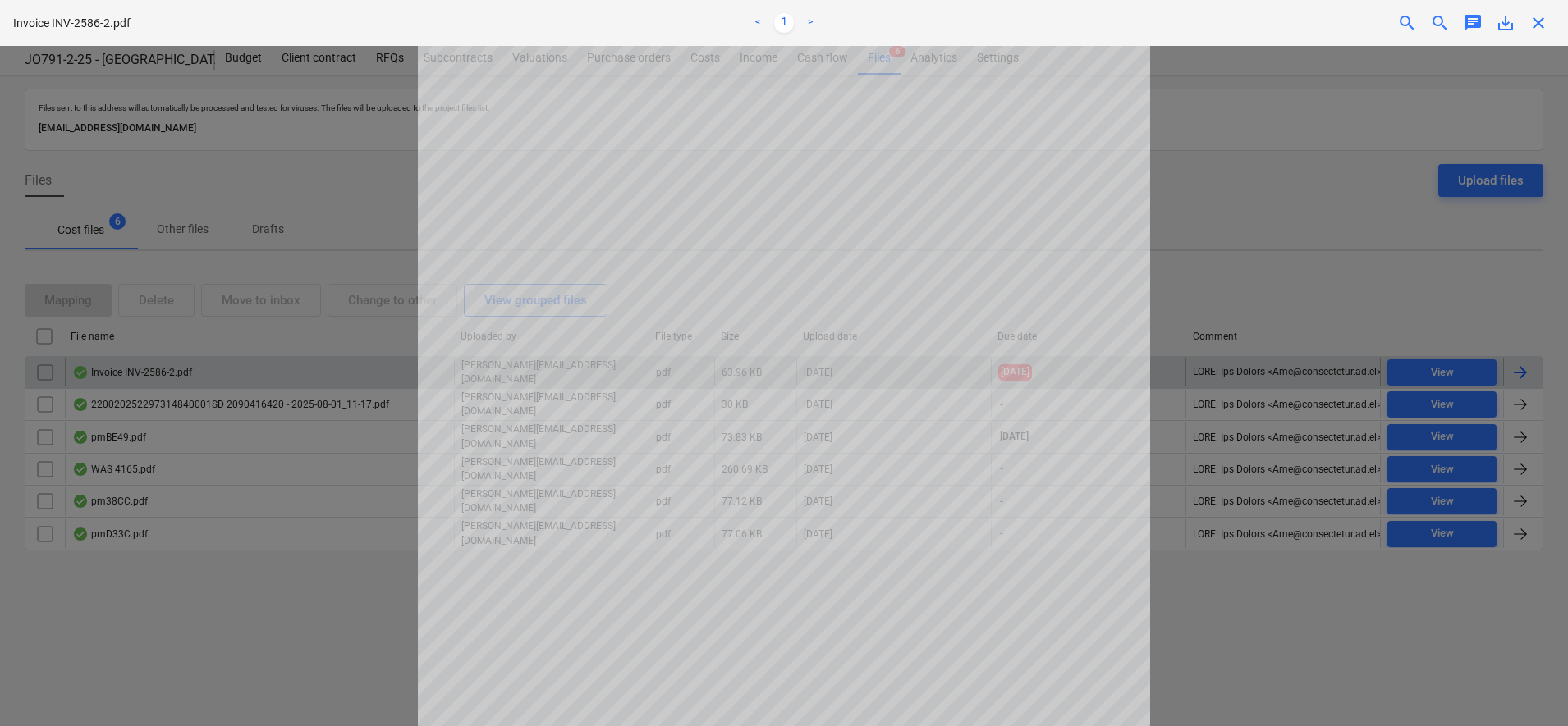
click at [1541, 20] on span "close" at bounding box center [1539, 23] width 20 height 20
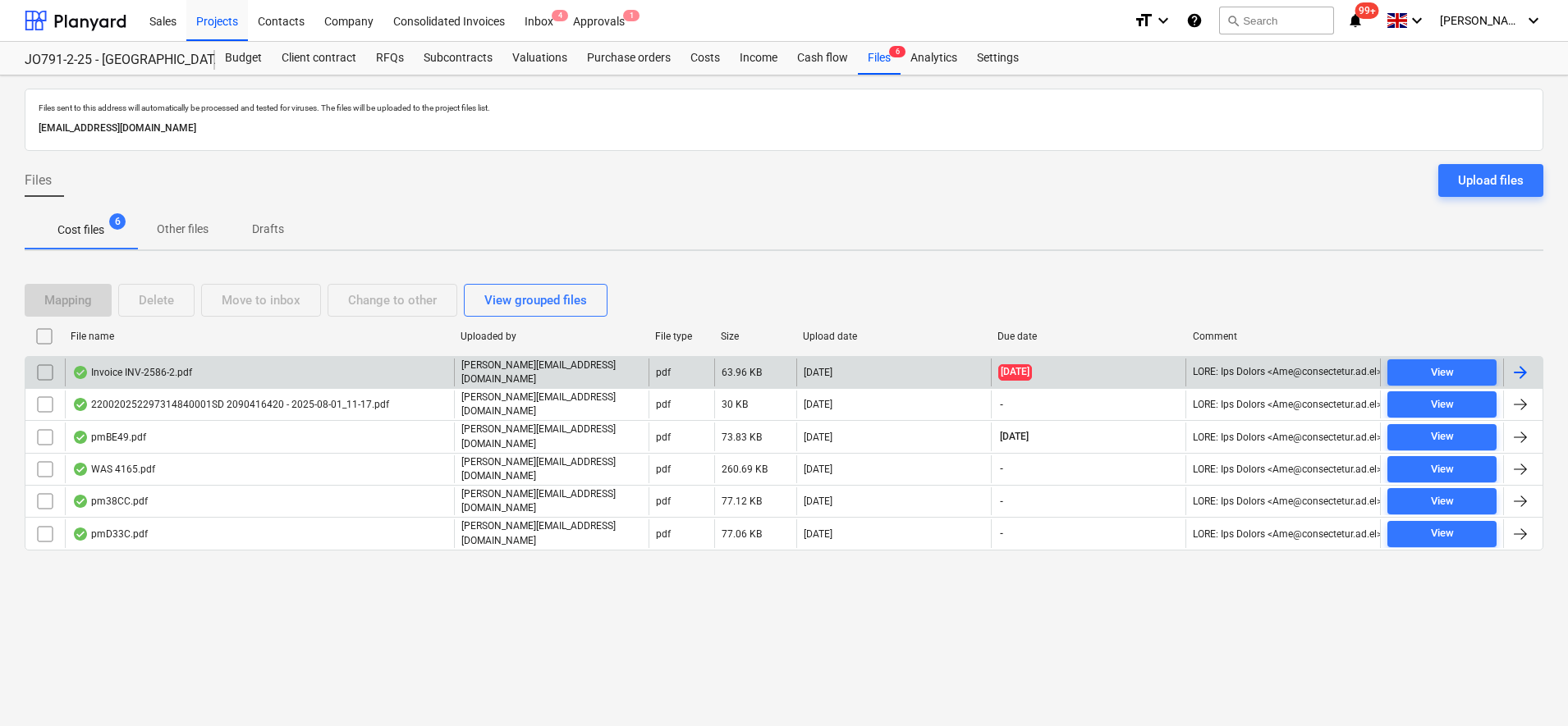
click at [47, 373] on input "checkbox" at bounding box center [45, 373] width 27 height 27
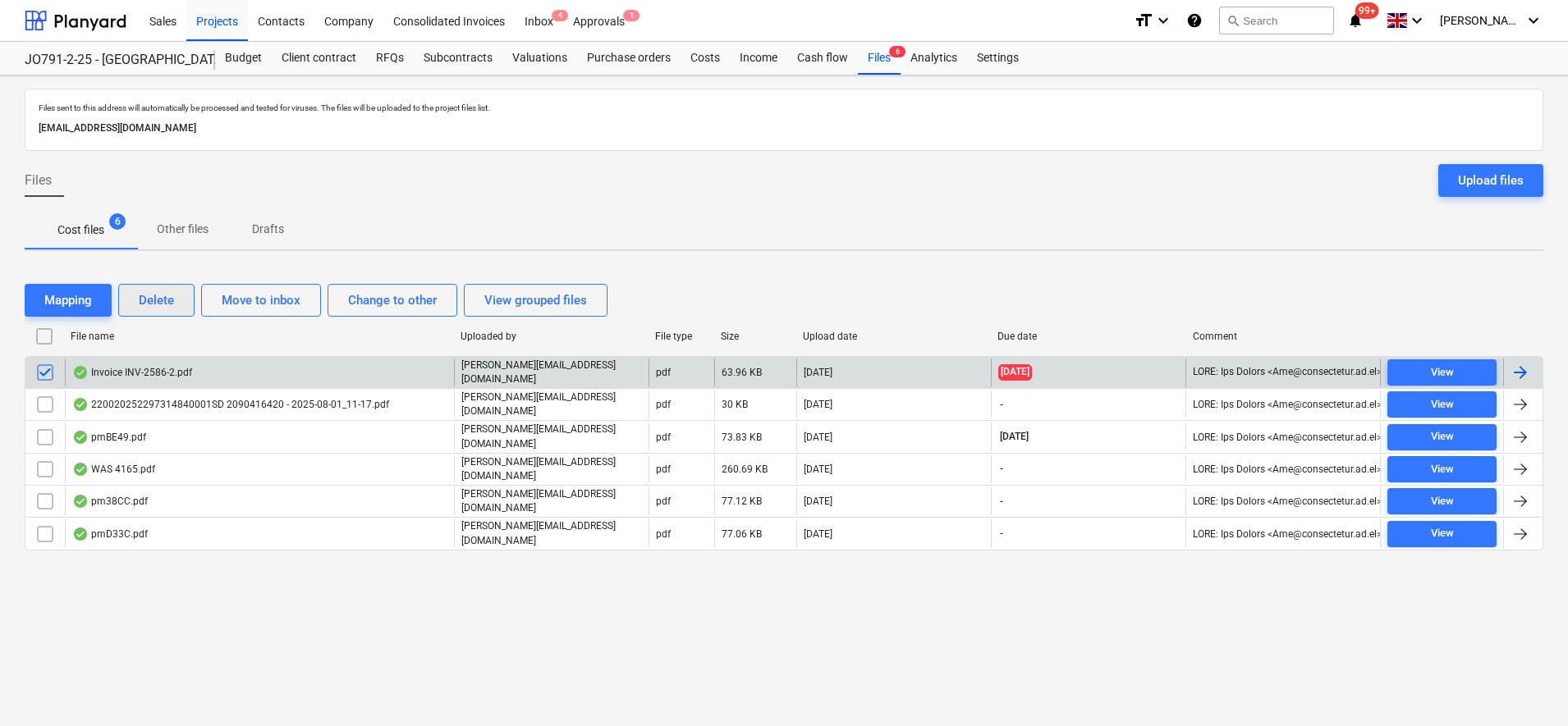
click at [144, 311] on button "Delete" at bounding box center [156, 300] width 76 height 33
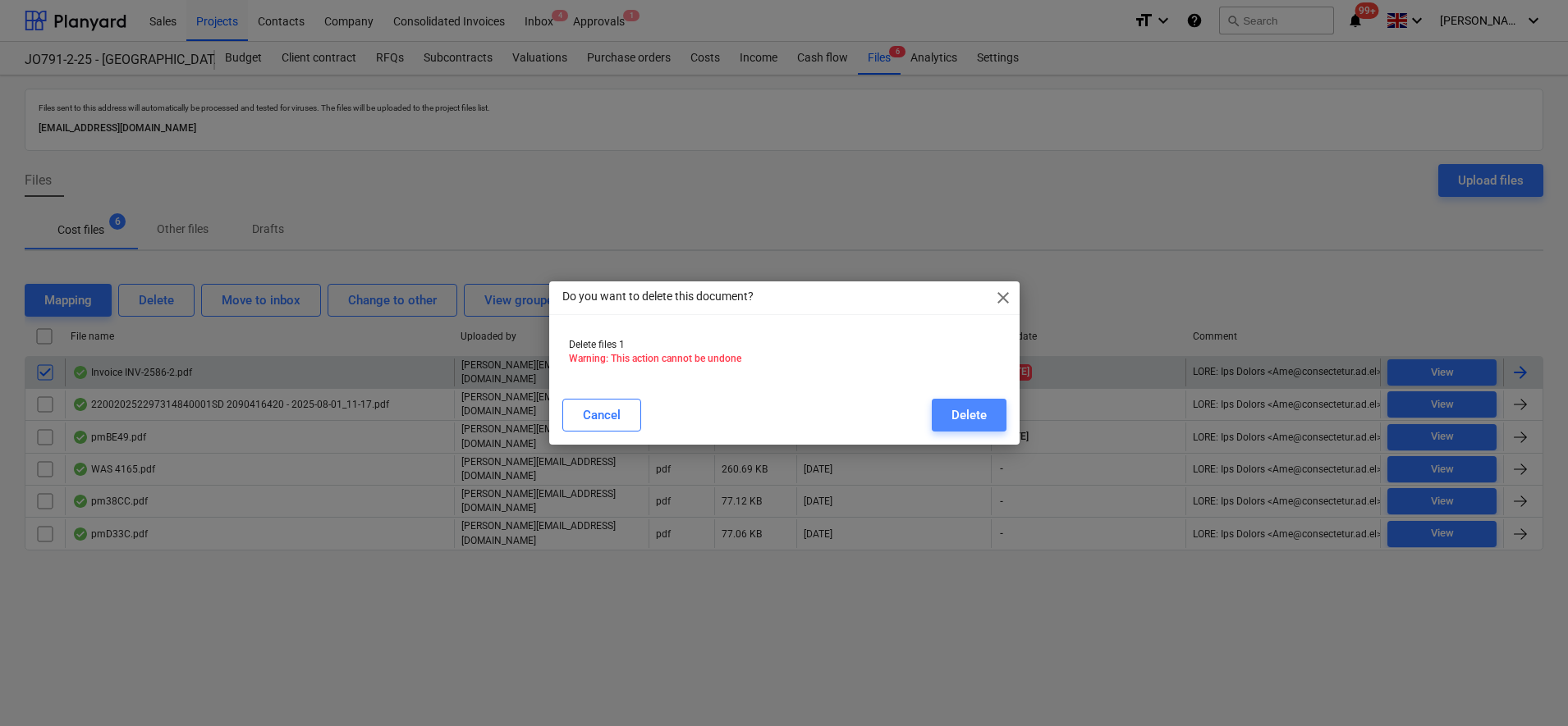
click at [947, 406] on button "Delete" at bounding box center [970, 414] width 75 height 33
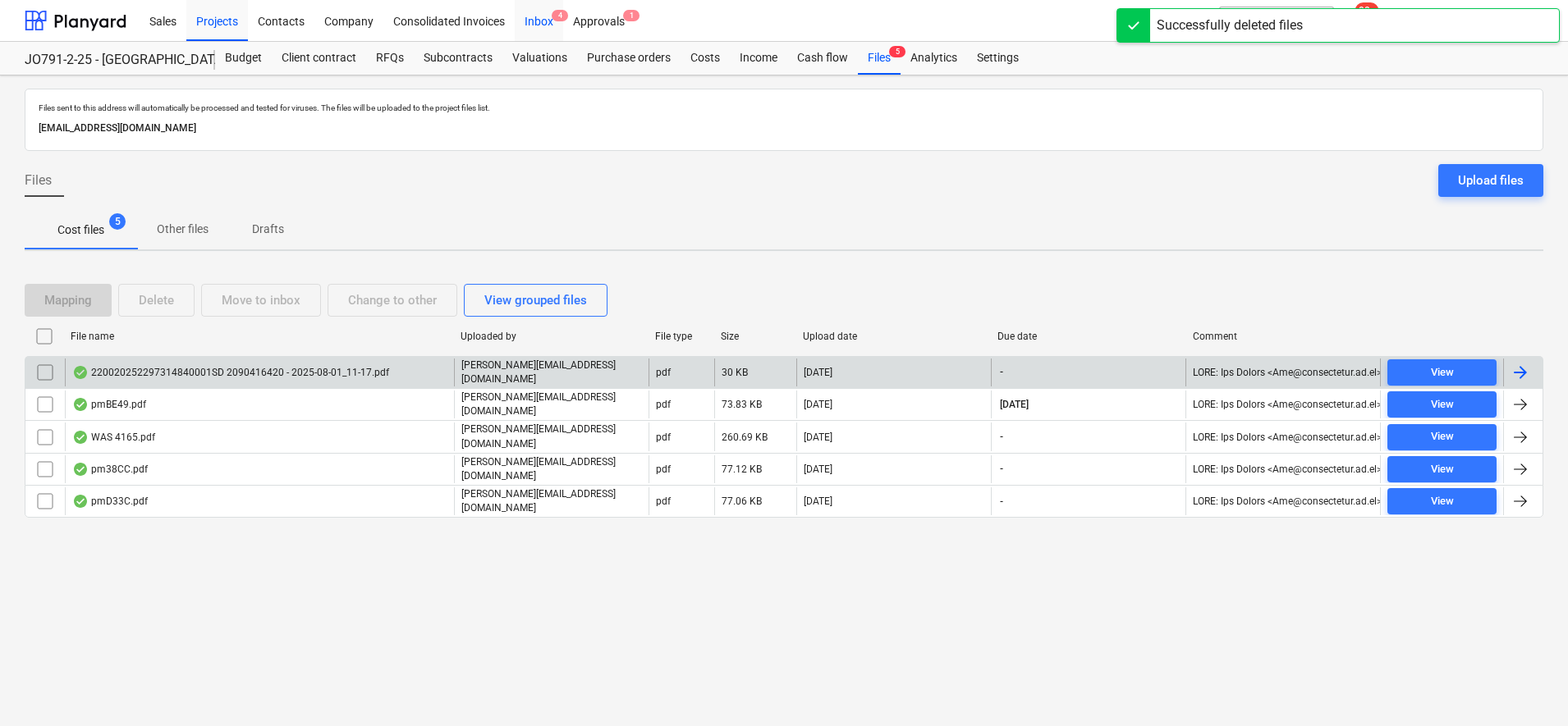
click at [539, 21] on div "Inbox 4" at bounding box center [539, 20] width 49 height 42
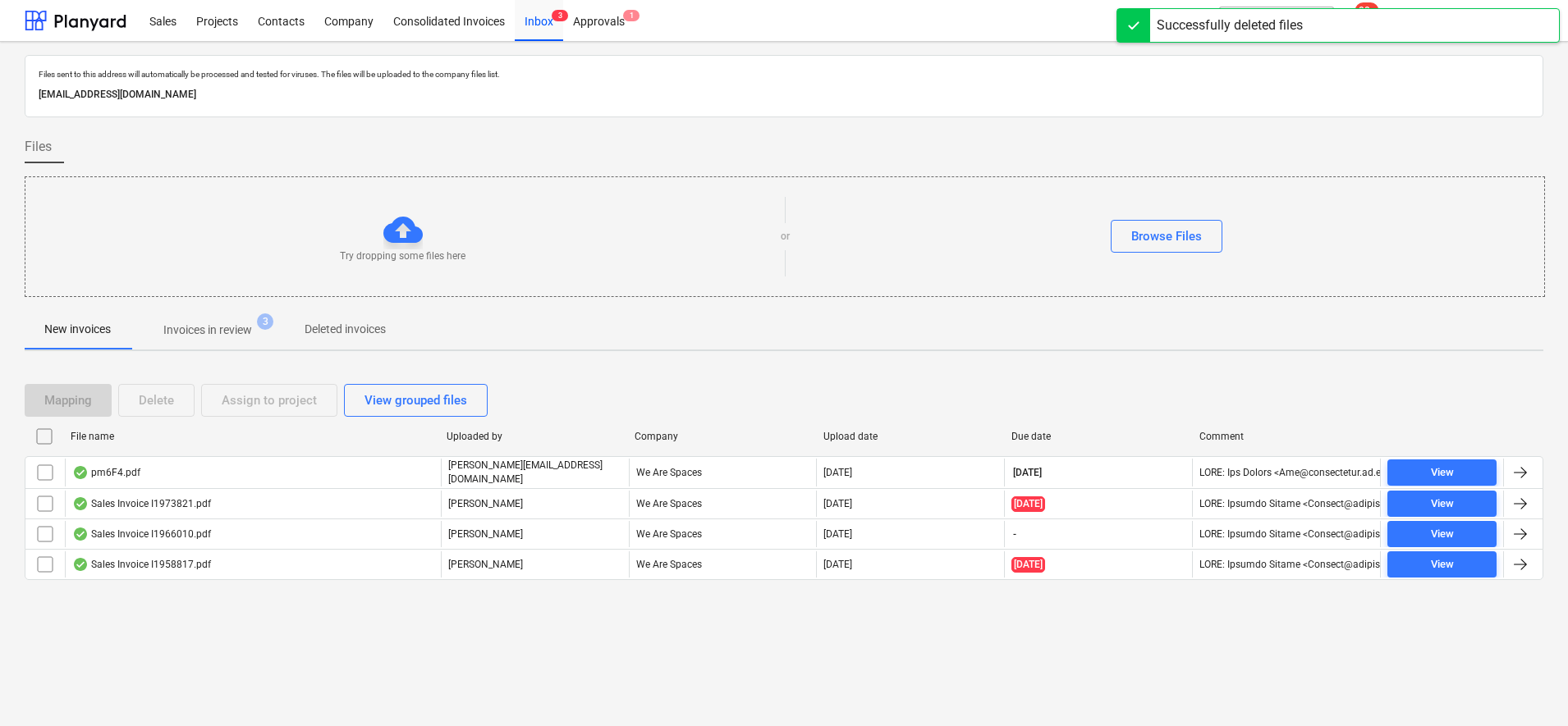
click at [217, 351] on div "New invoices Invoices in review 3 Deleted invoices" at bounding box center [784, 331] width 1519 height 41
click at [222, 335] on p "Invoices in review" at bounding box center [208, 329] width 89 height 17
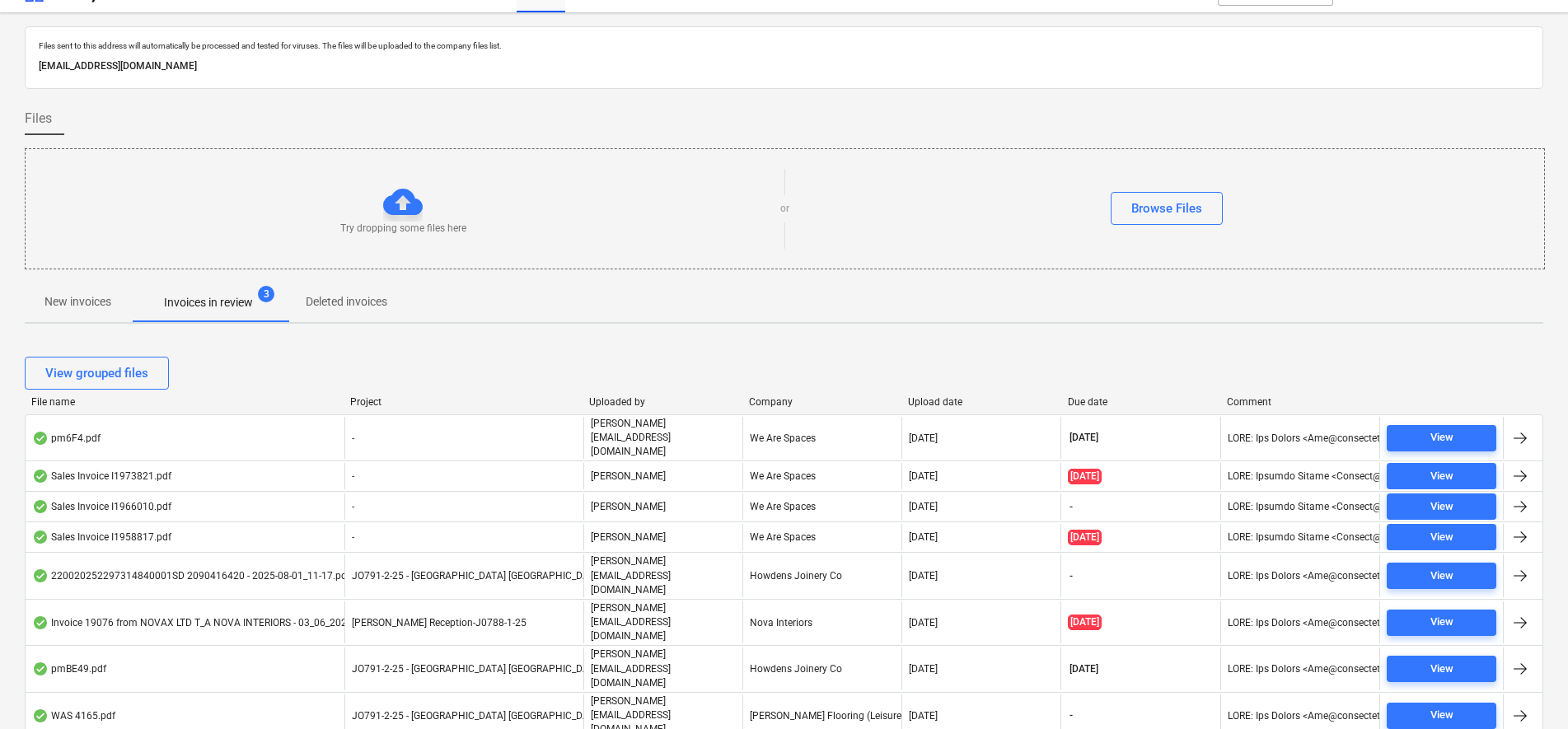
scroll to position [79, 0]
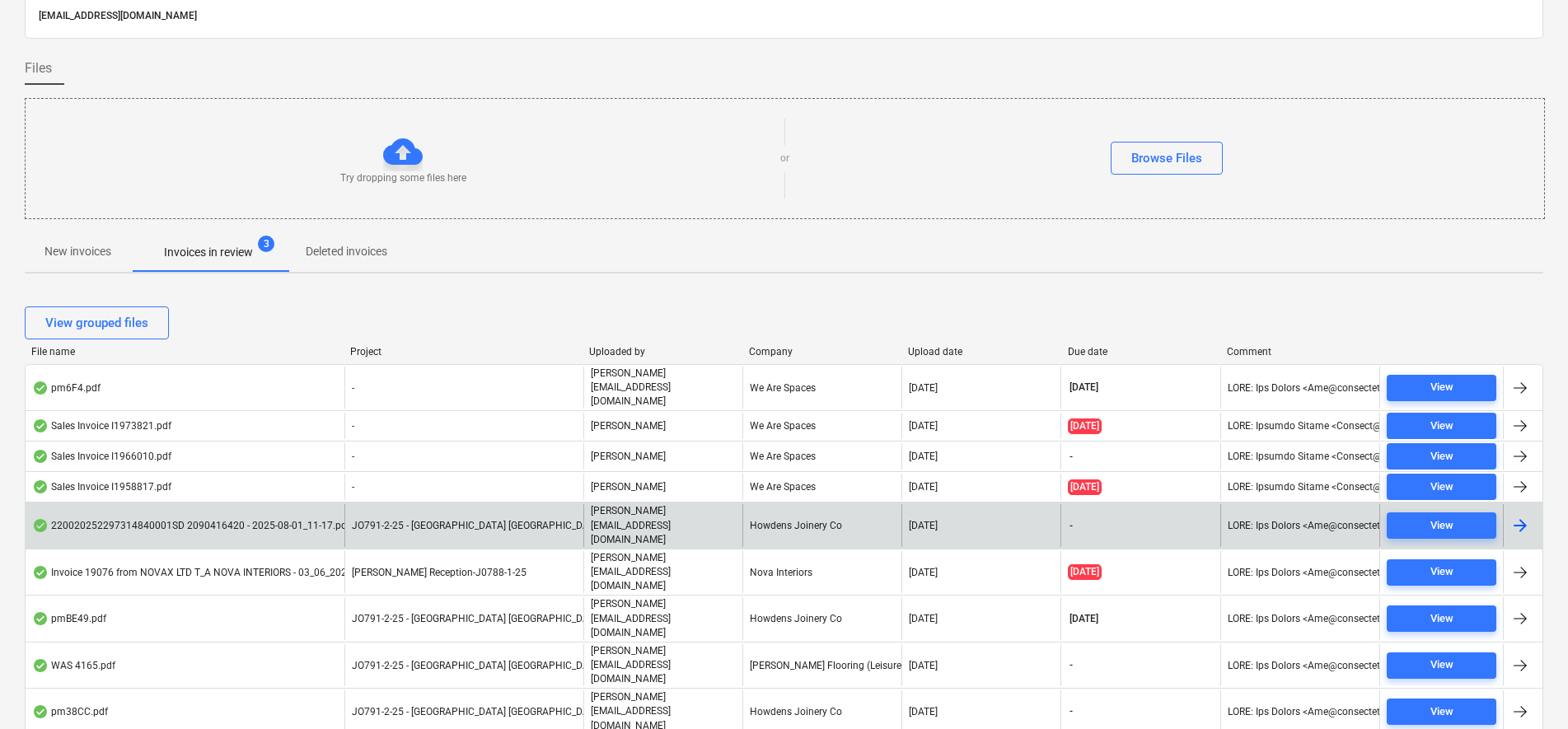
click at [274, 513] on div "220020252297314840001SD 2090416420 - 2025-08-01_11-17.pdf" at bounding box center [185, 525] width 319 height 42
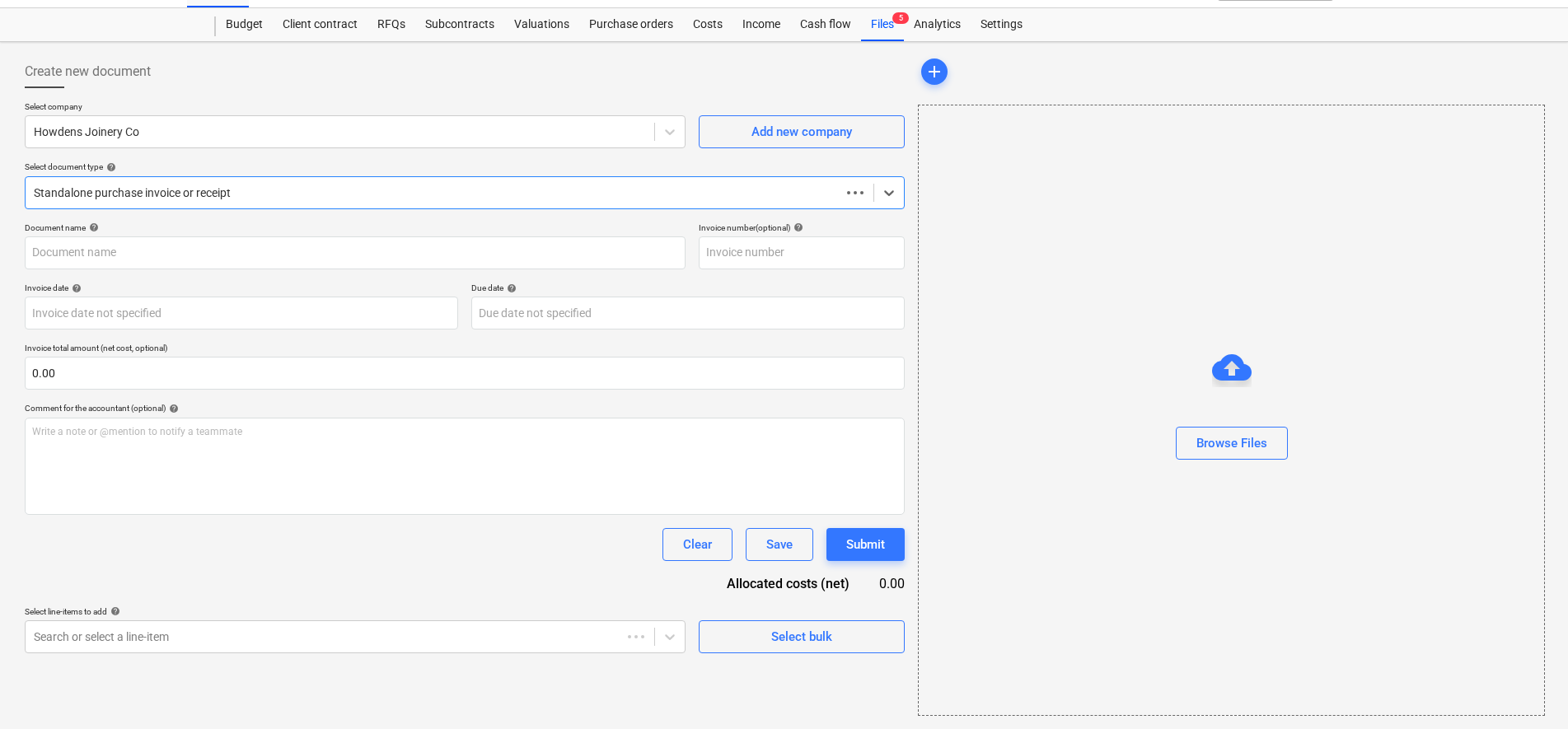
scroll to position [34, 0]
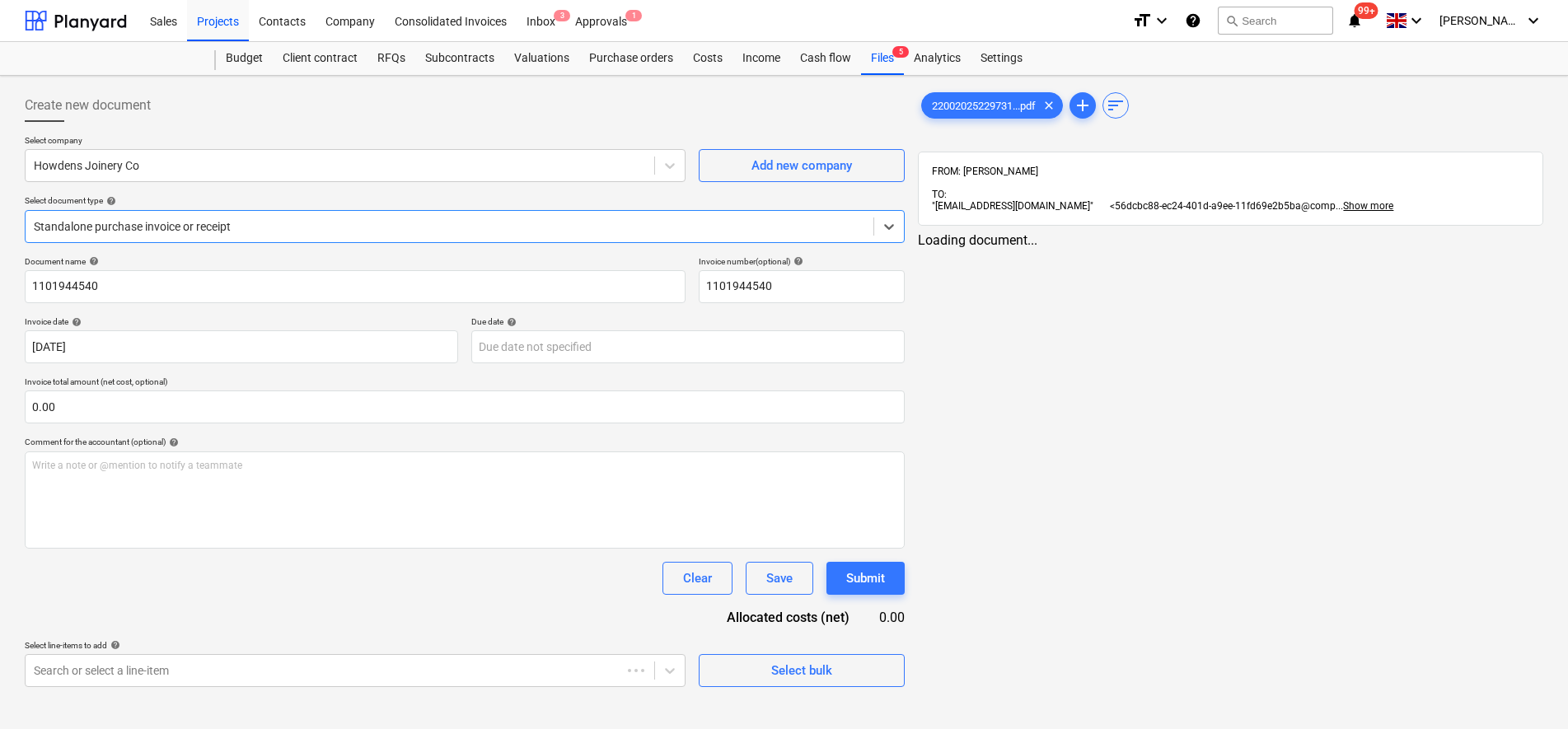
type input "1101944540"
type input "[DATE]"
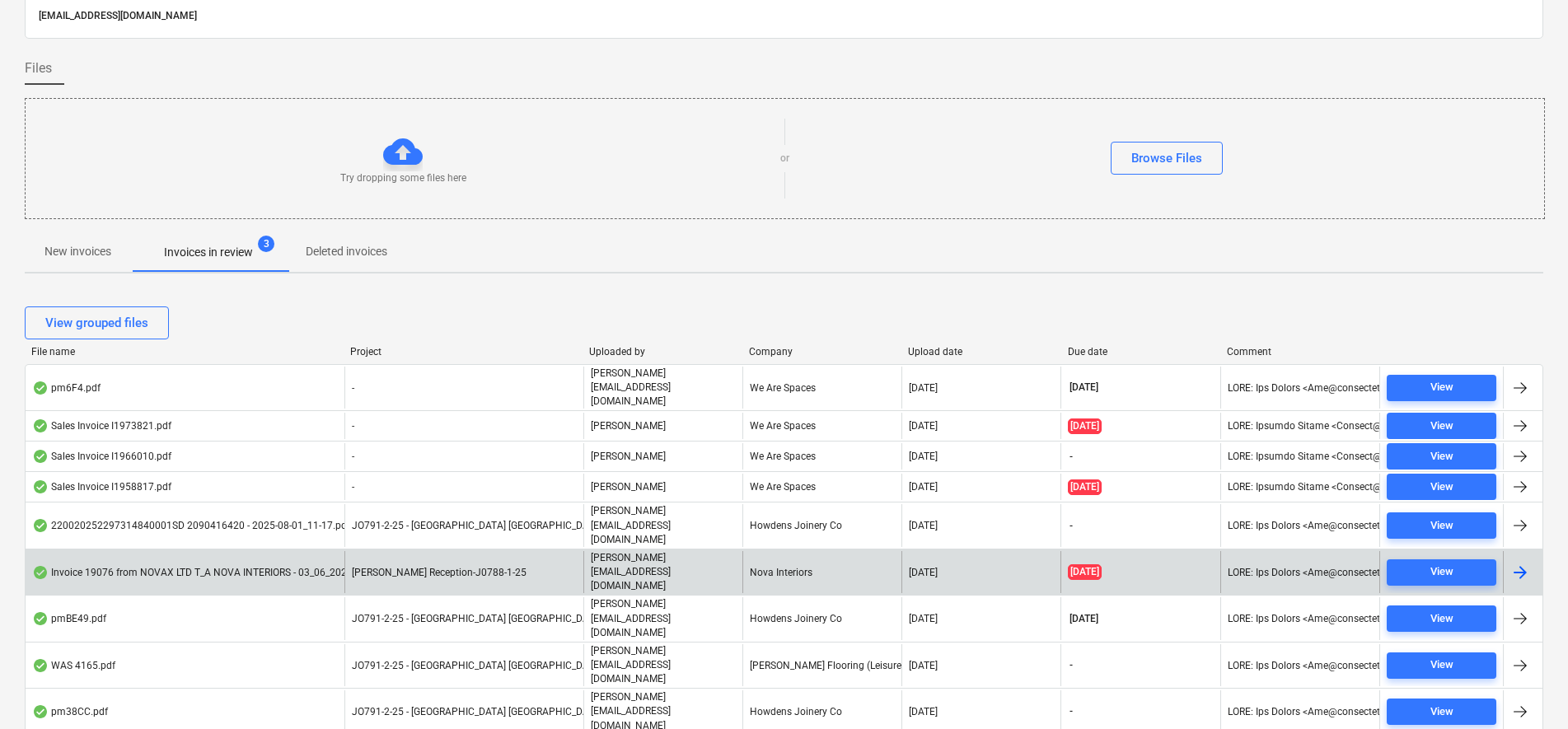
click at [581, 552] on div "[PERSON_NAME] Reception-J0788-1-25" at bounding box center [464, 572] width 239 height 42
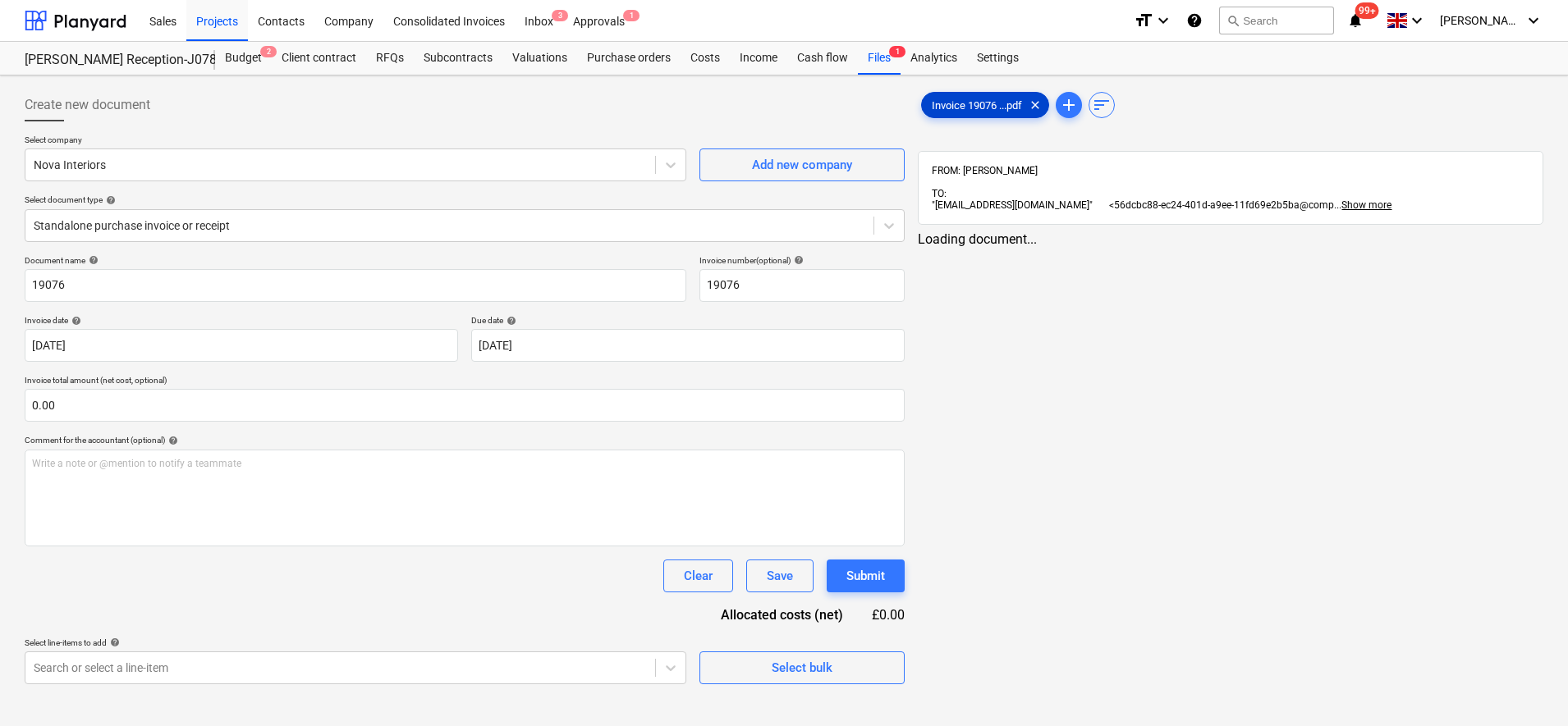
click at [983, 98] on div "Invoice 19076 ...pdf clear" at bounding box center [985, 106] width 128 height 27
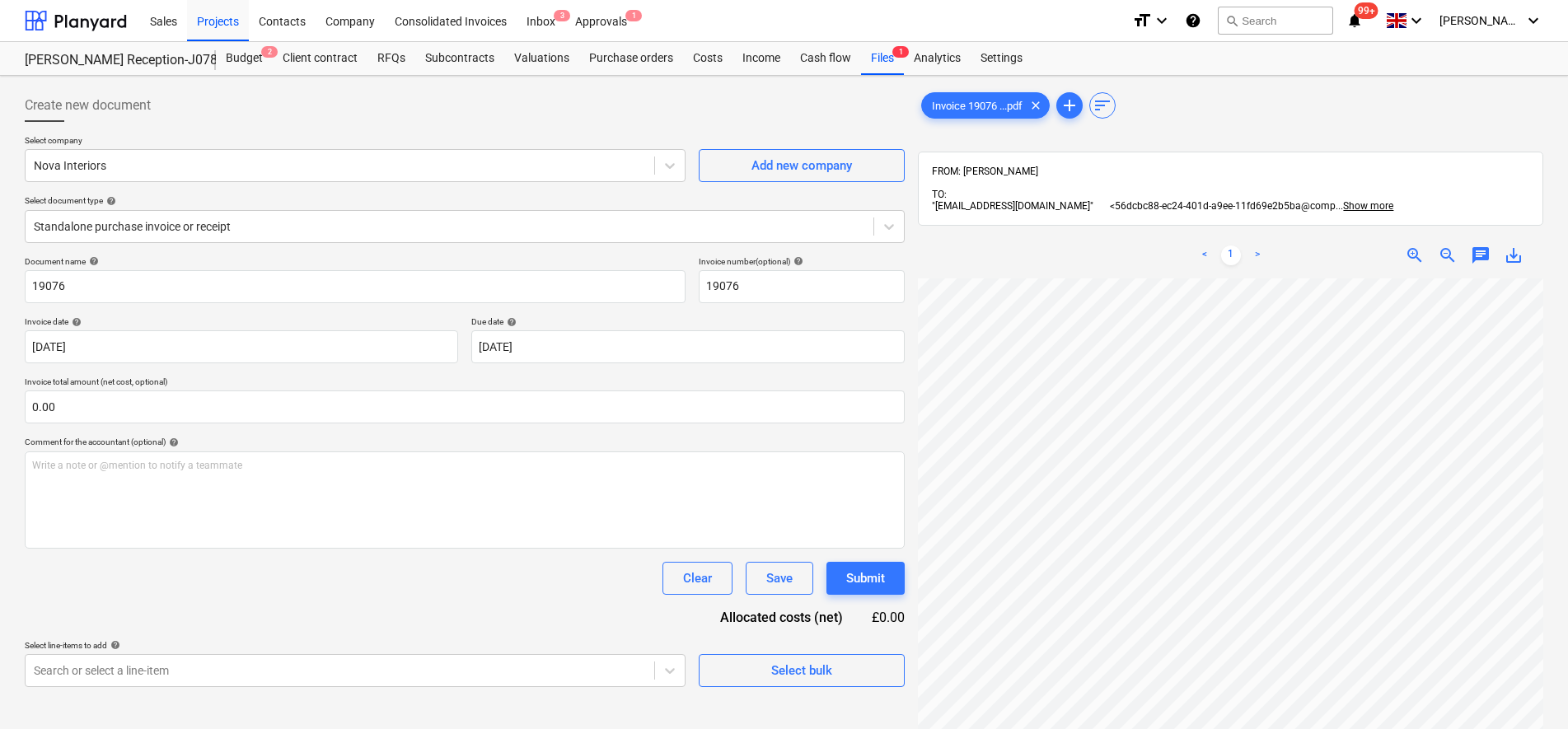
scroll to position [182, 86]
click at [145, 220] on div at bounding box center [449, 226] width 831 height 16
click at [144, 220] on div at bounding box center [449, 226] width 831 height 16
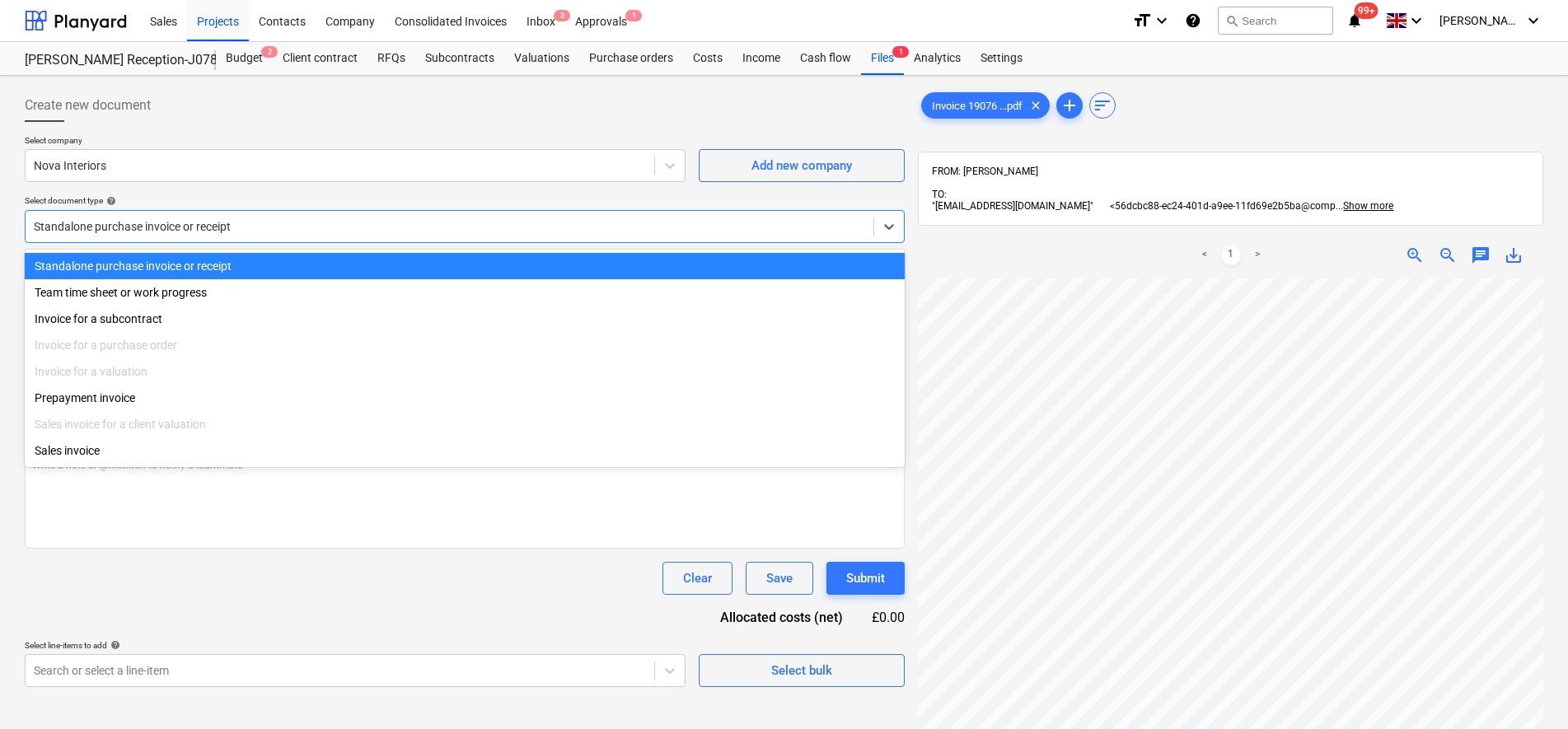
click at [130, 233] on div at bounding box center [449, 226] width 831 height 16
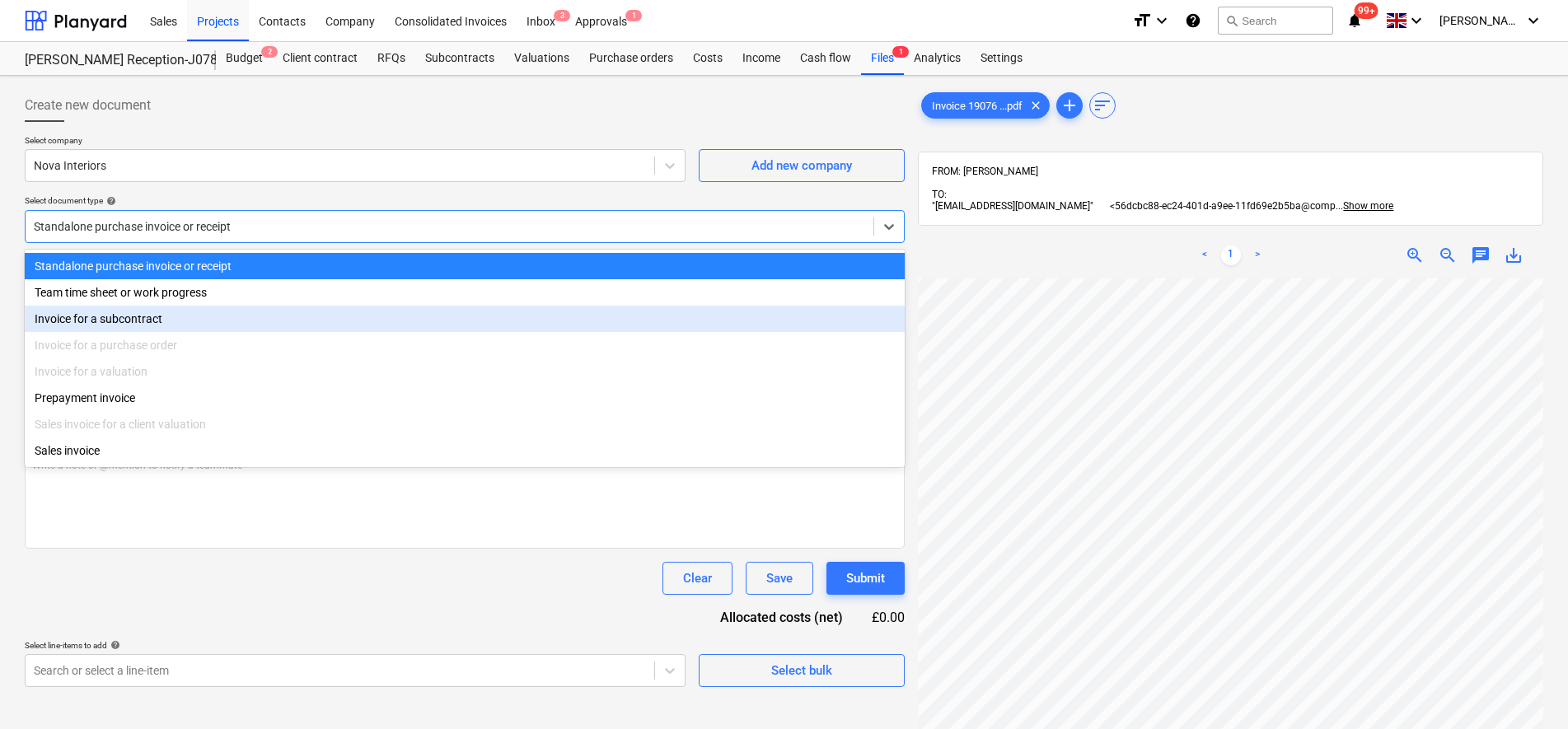
click at [115, 323] on div "Invoice for a subcontract" at bounding box center [465, 319] width 880 height 27
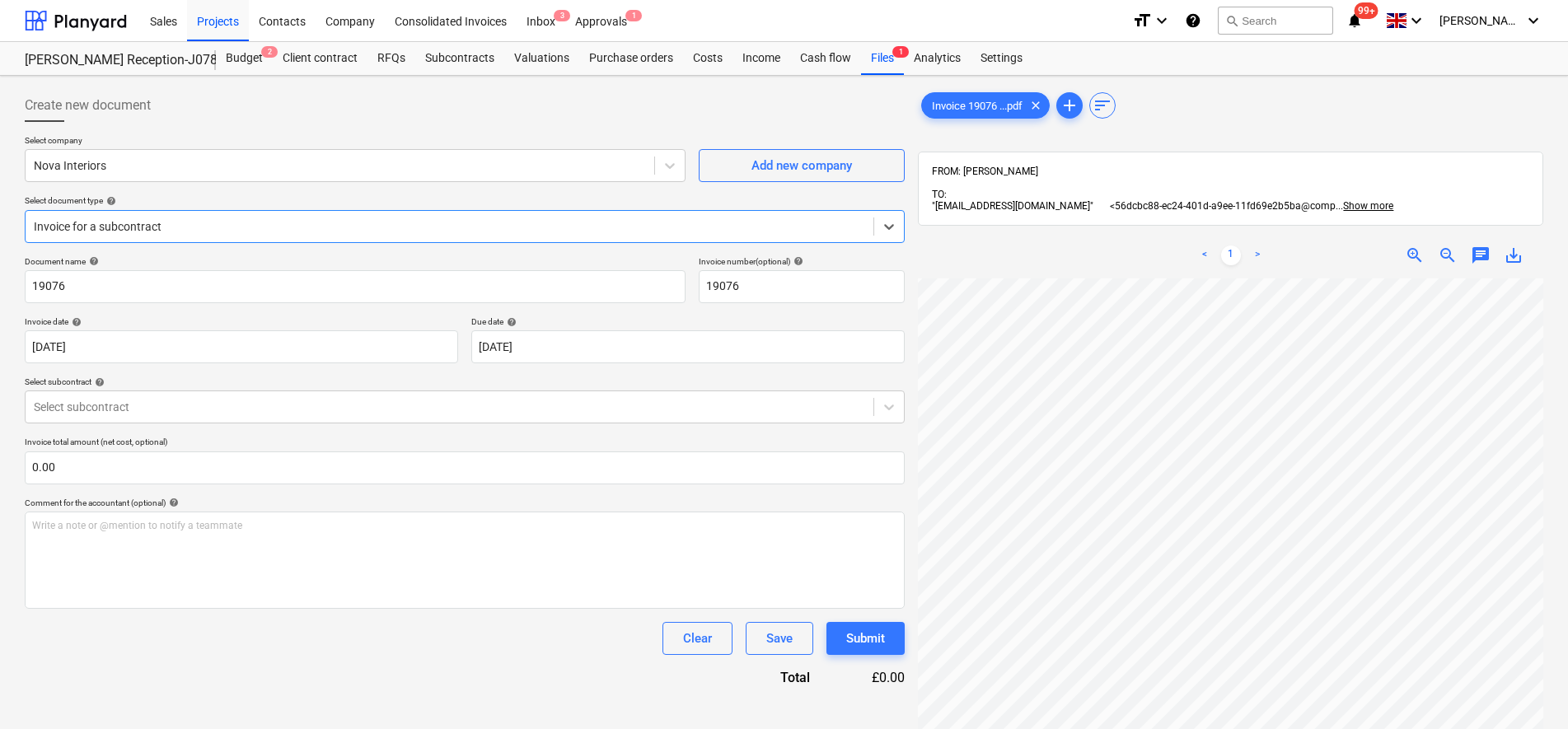
click at [115, 388] on div "Select subcontract help" at bounding box center [465, 382] width 880 height 11
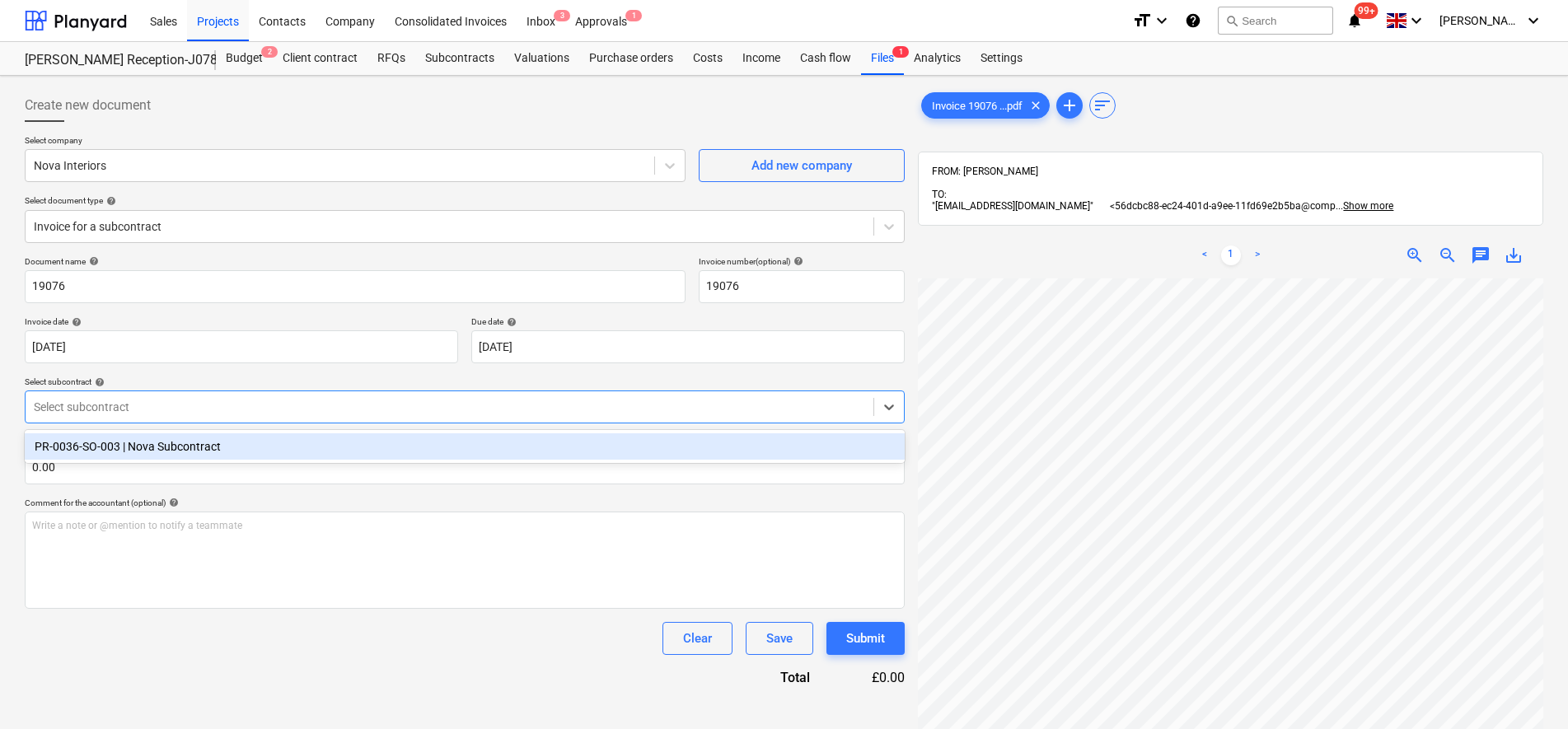
click at [116, 400] on div at bounding box center [449, 407] width 831 height 16
click at [122, 451] on div "PR-0036-SO-003 | Nova Subcontract" at bounding box center [465, 446] width 880 height 27
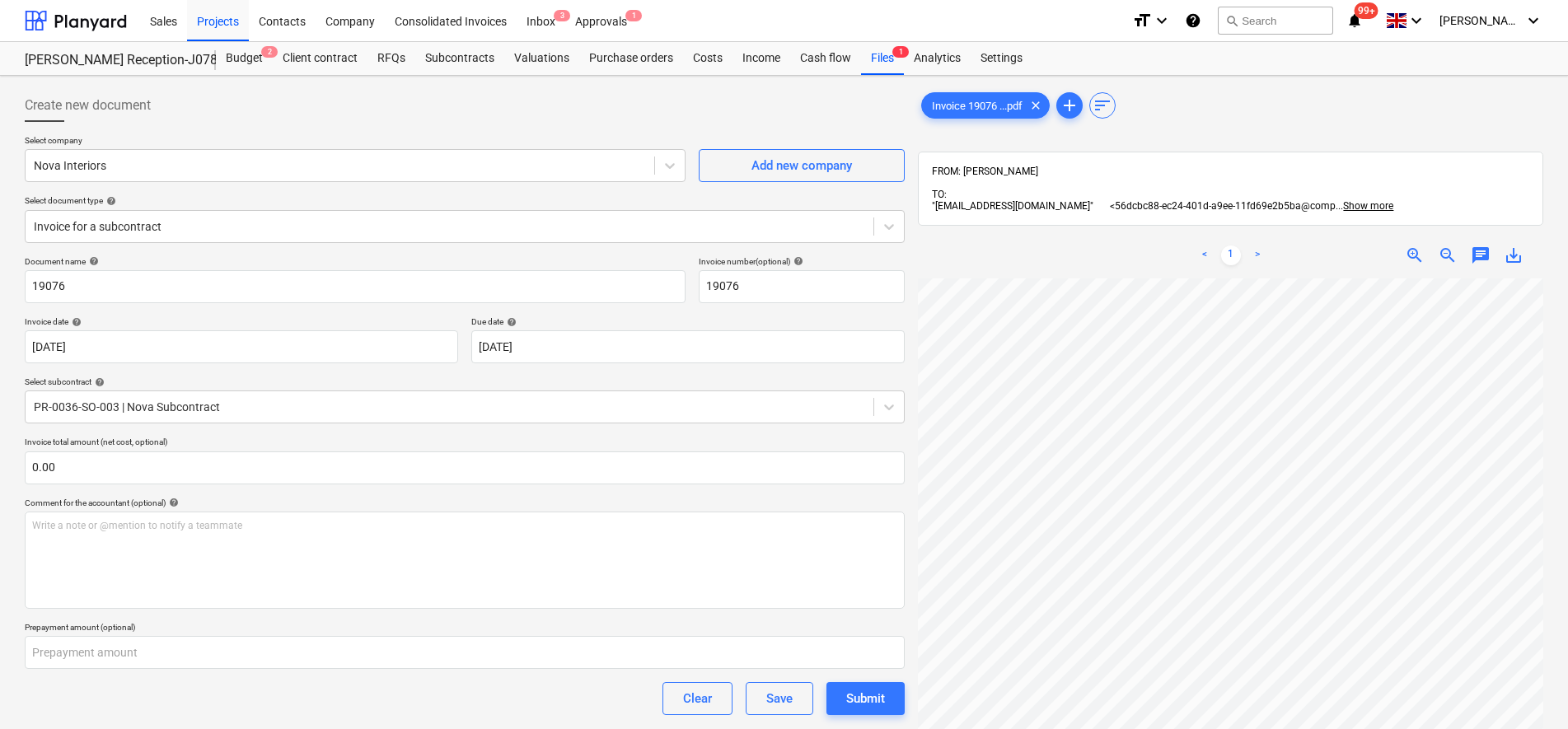
scroll to position [370, 119]
click at [1294, 209] on div "Invoice 19076 ...pdf clear add sort FROM: [PERSON_NAME] TO: "[EMAIL_ADDRESS][DO…" at bounding box center [1230, 525] width 625 height 872
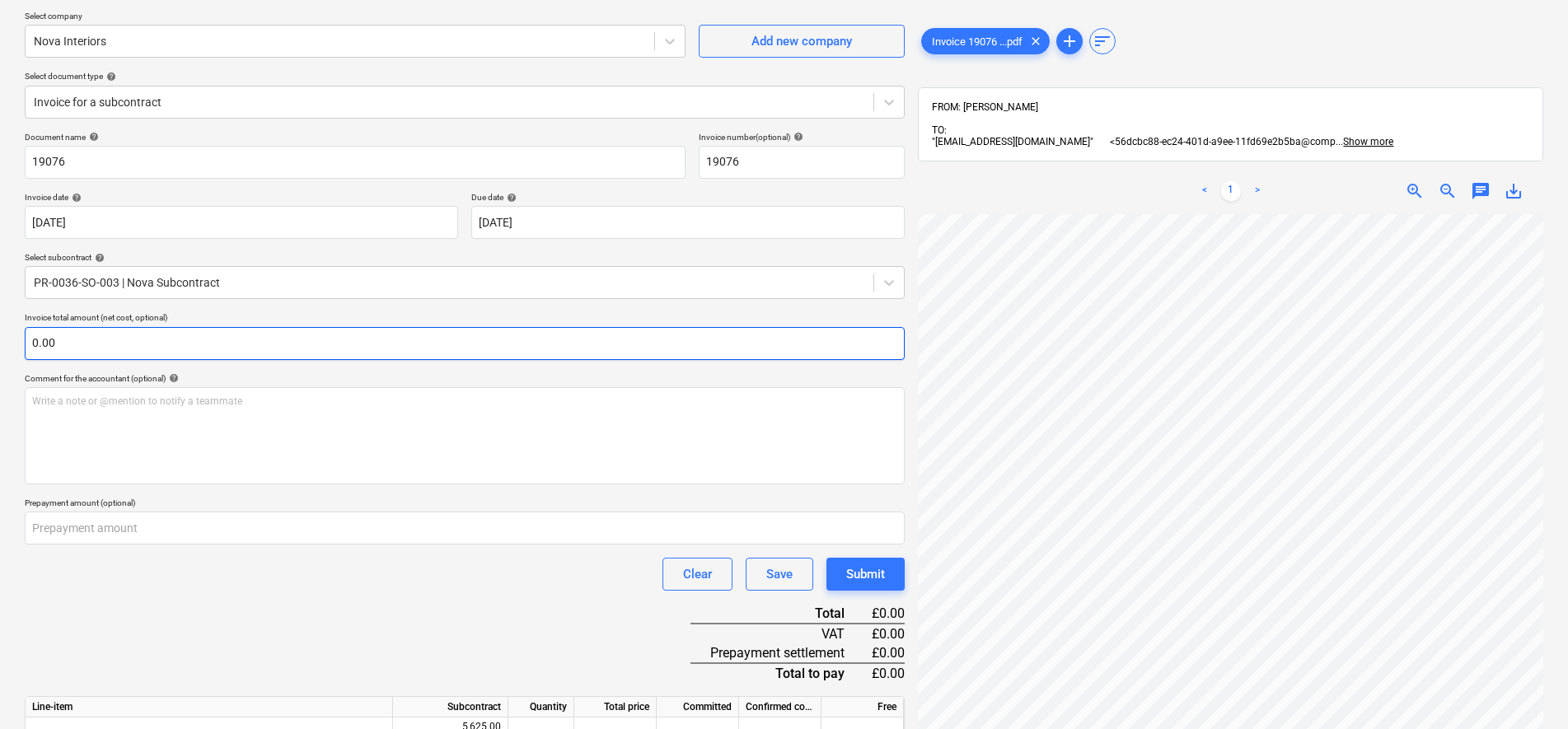
scroll to position [102, 0]
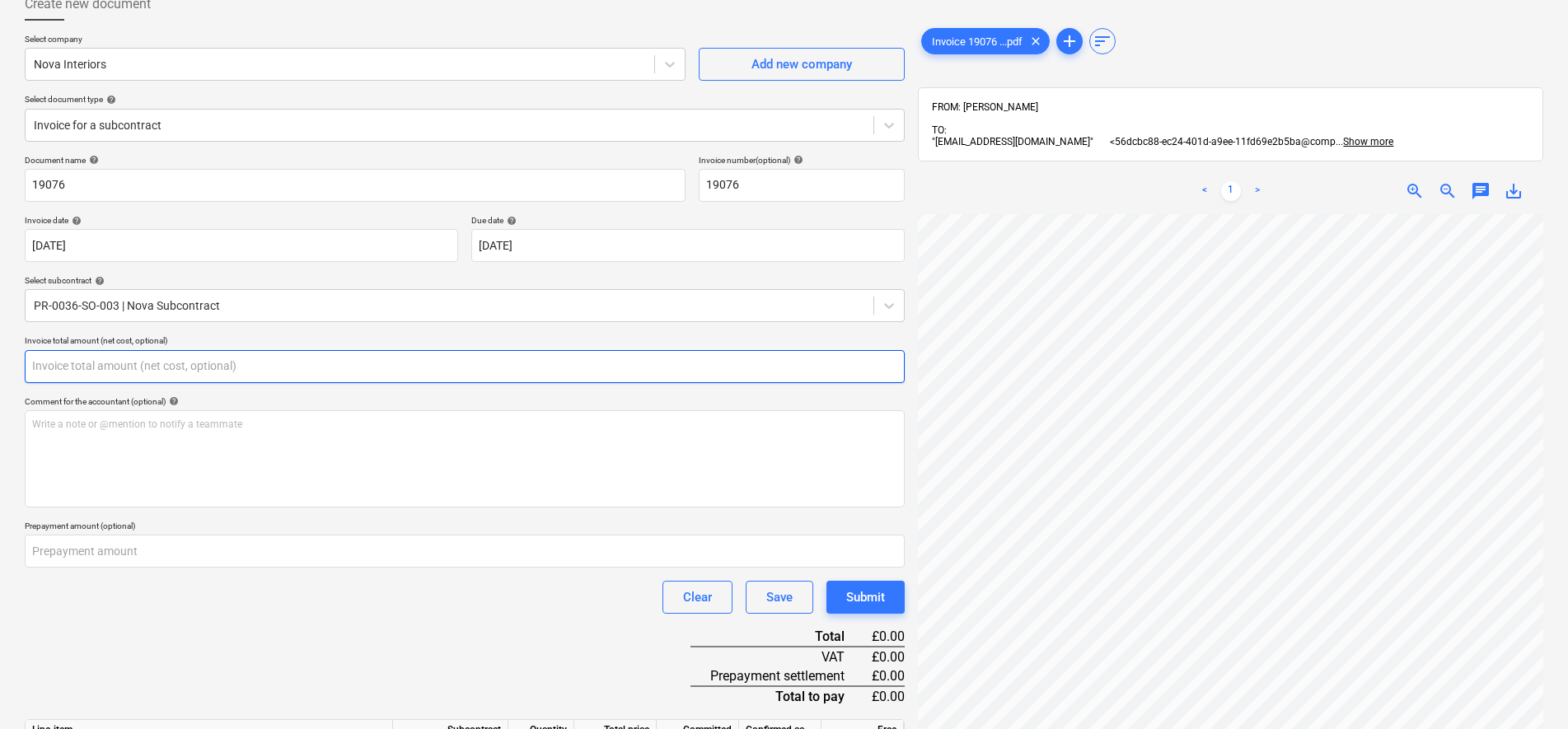
click at [370, 360] on input "text" at bounding box center [465, 366] width 880 height 33
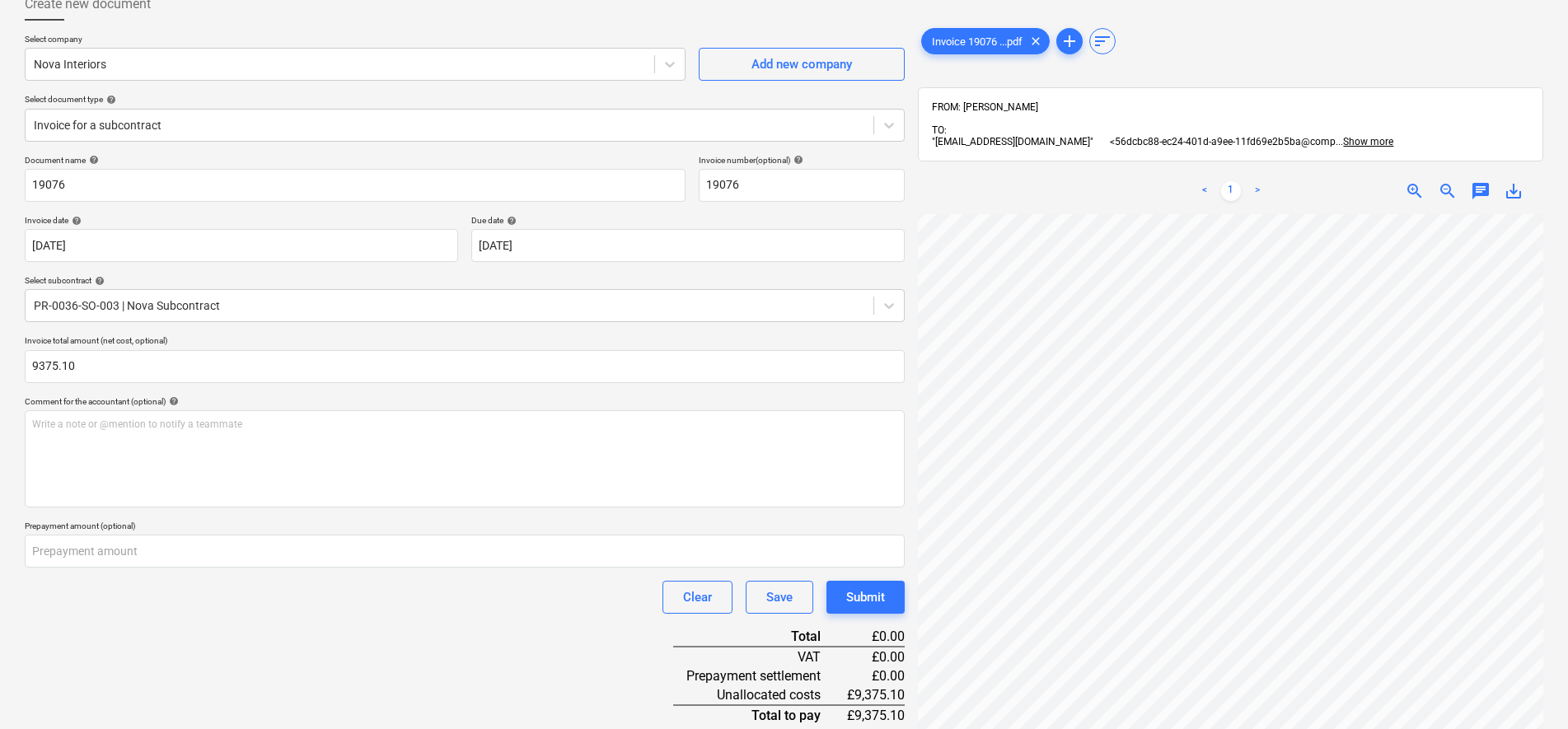
type input "9,375.10"
drag, startPoint x: 544, startPoint y: 600, endPoint x: 542, endPoint y: 541, distance: 59.0
click at [546, 600] on div "Clear Save Submit" at bounding box center [465, 597] width 880 height 33
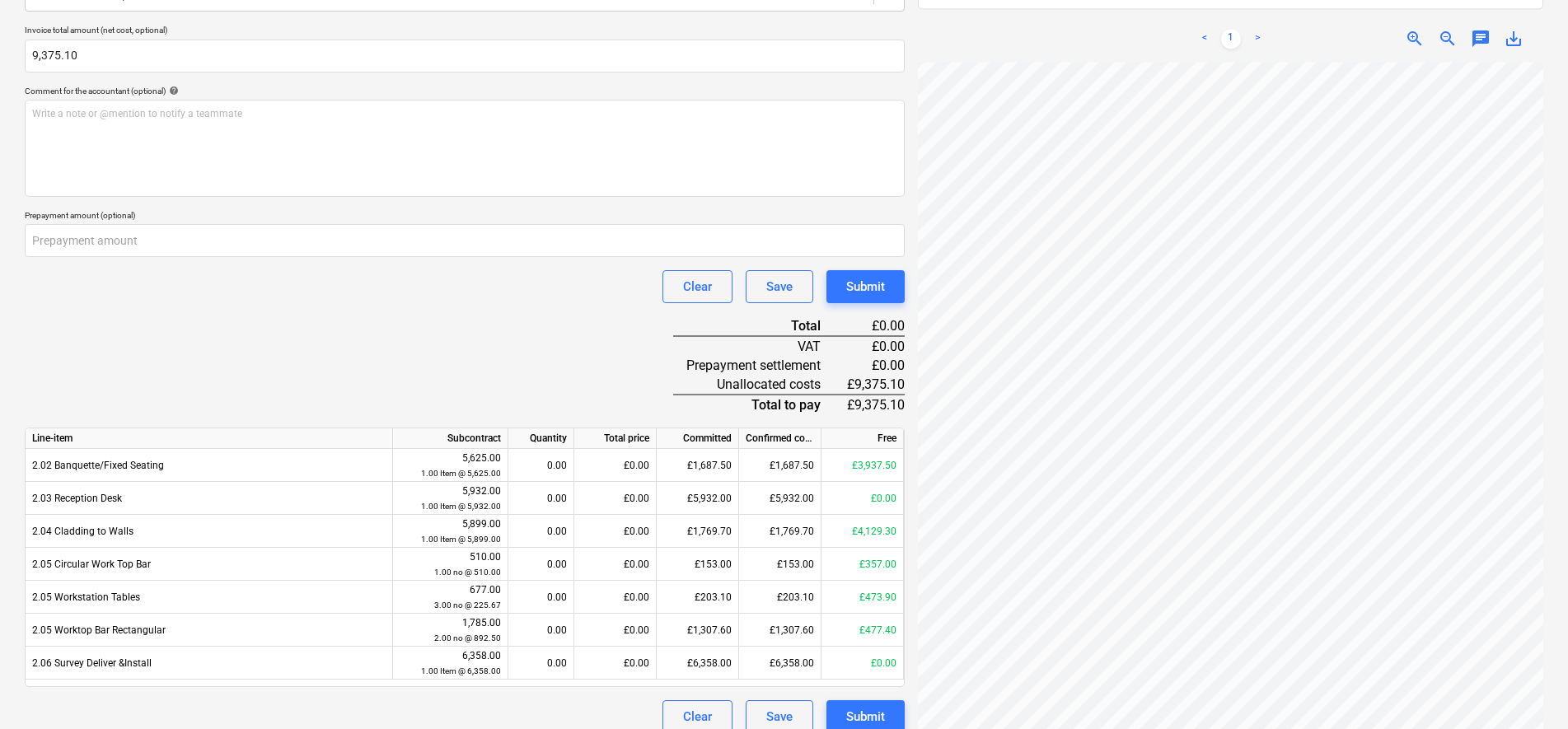
scroll to position [0, 0]
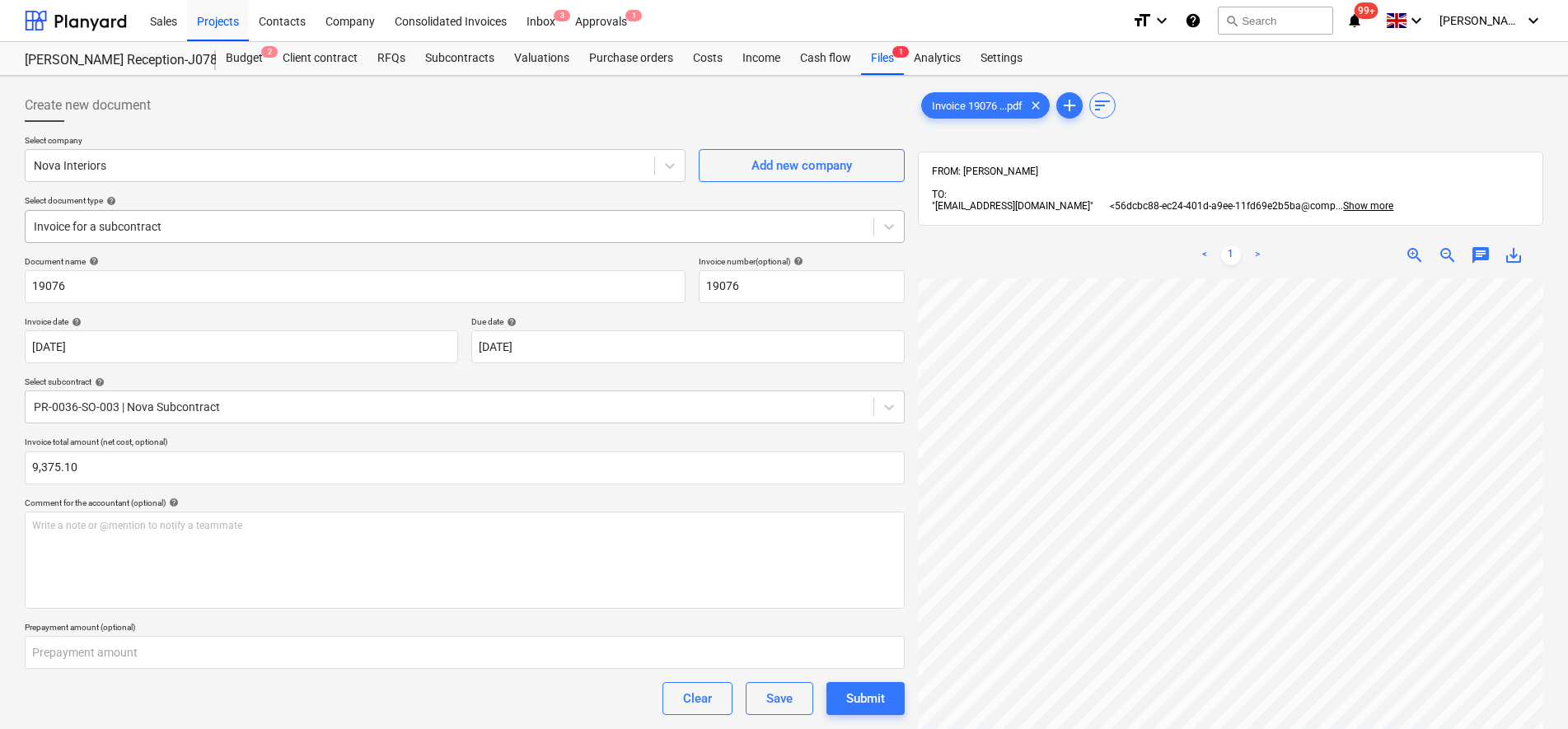
click at [135, 227] on div at bounding box center [449, 226] width 831 height 16
click at [0, 357] on html "Sales Projects Contacts Company Consolidated Invoices Inbox 3 Approvals 1 forma…" at bounding box center [784, 364] width 1568 height 729
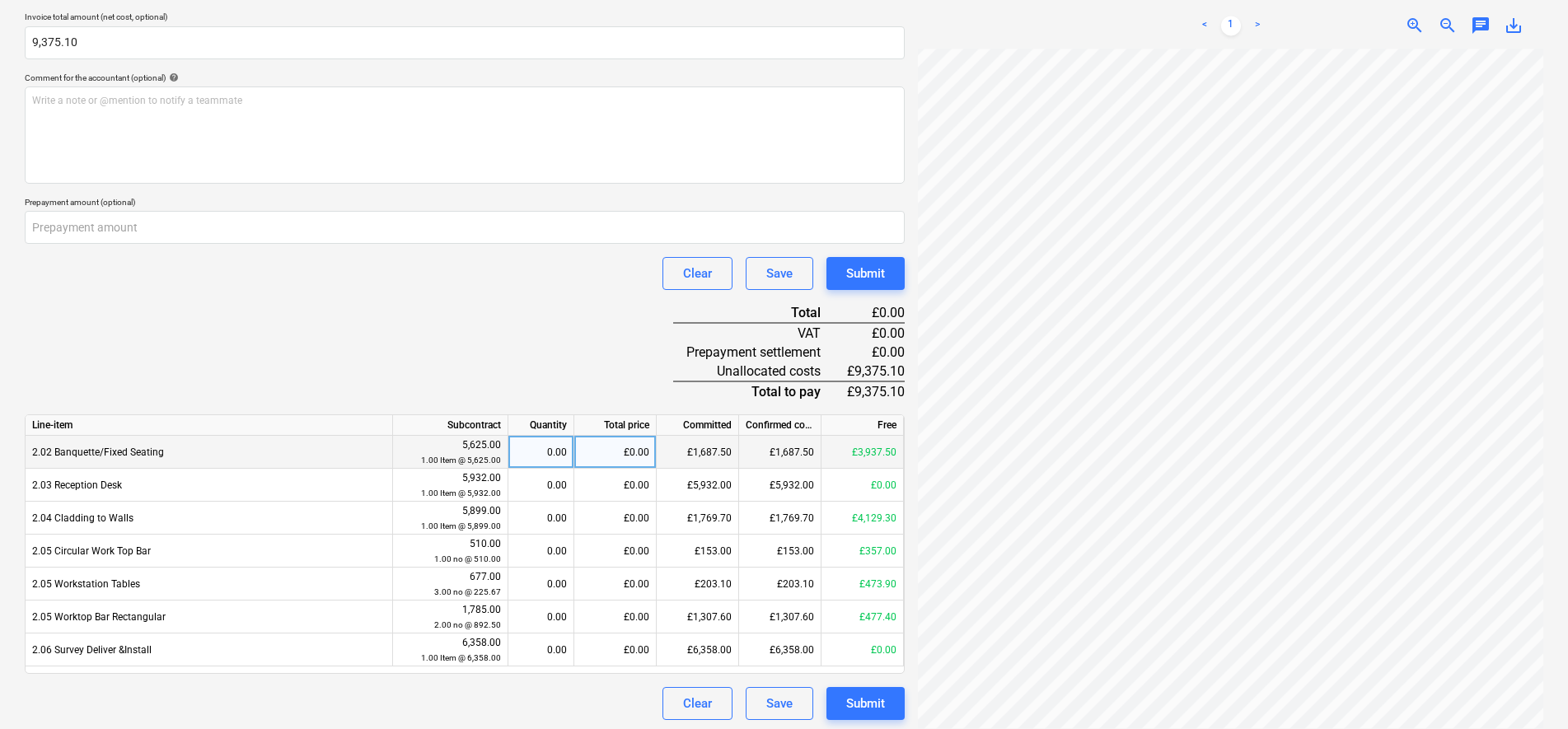
scroll to position [430, 0]
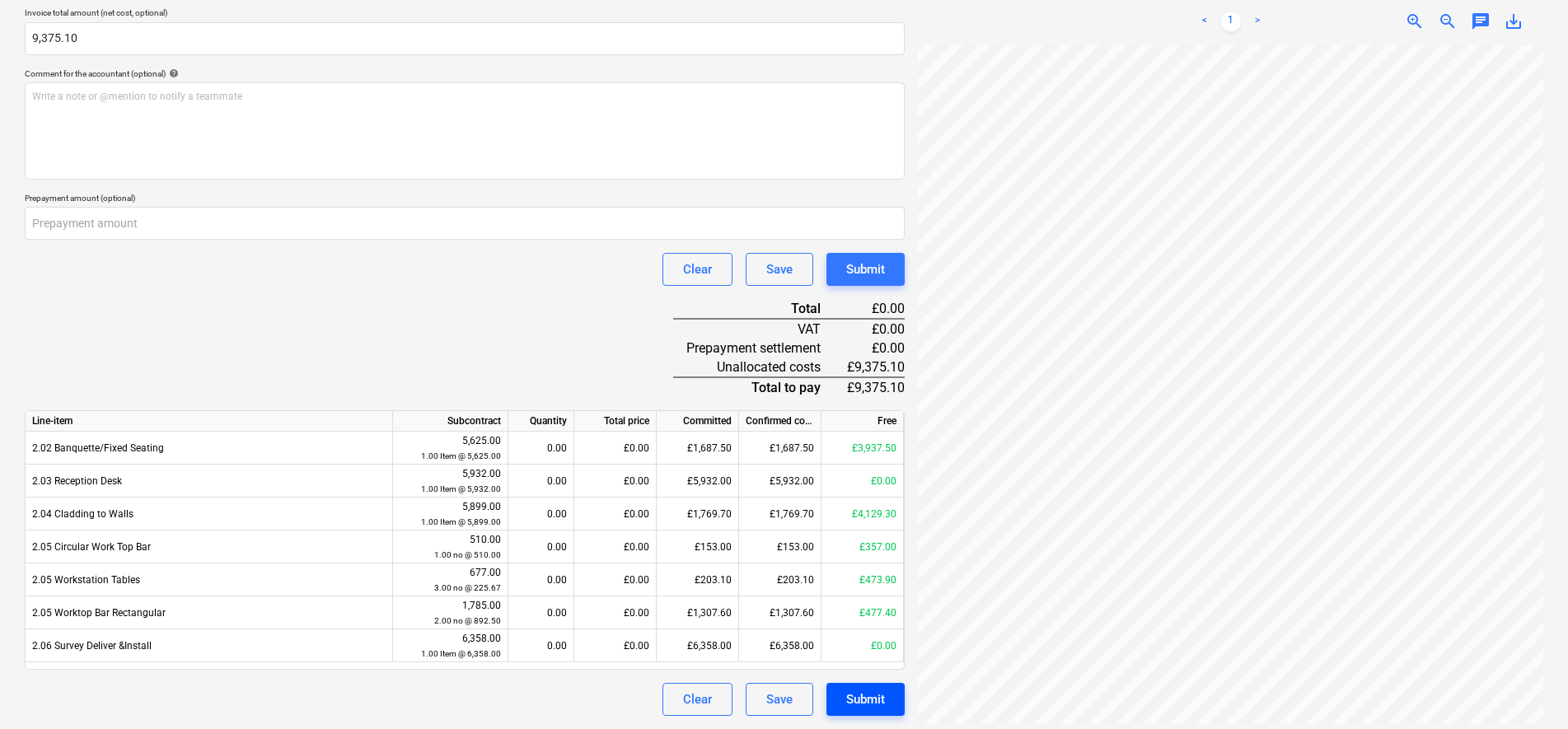
click at [863, 702] on div "Submit" at bounding box center [865, 700] width 38 height 21
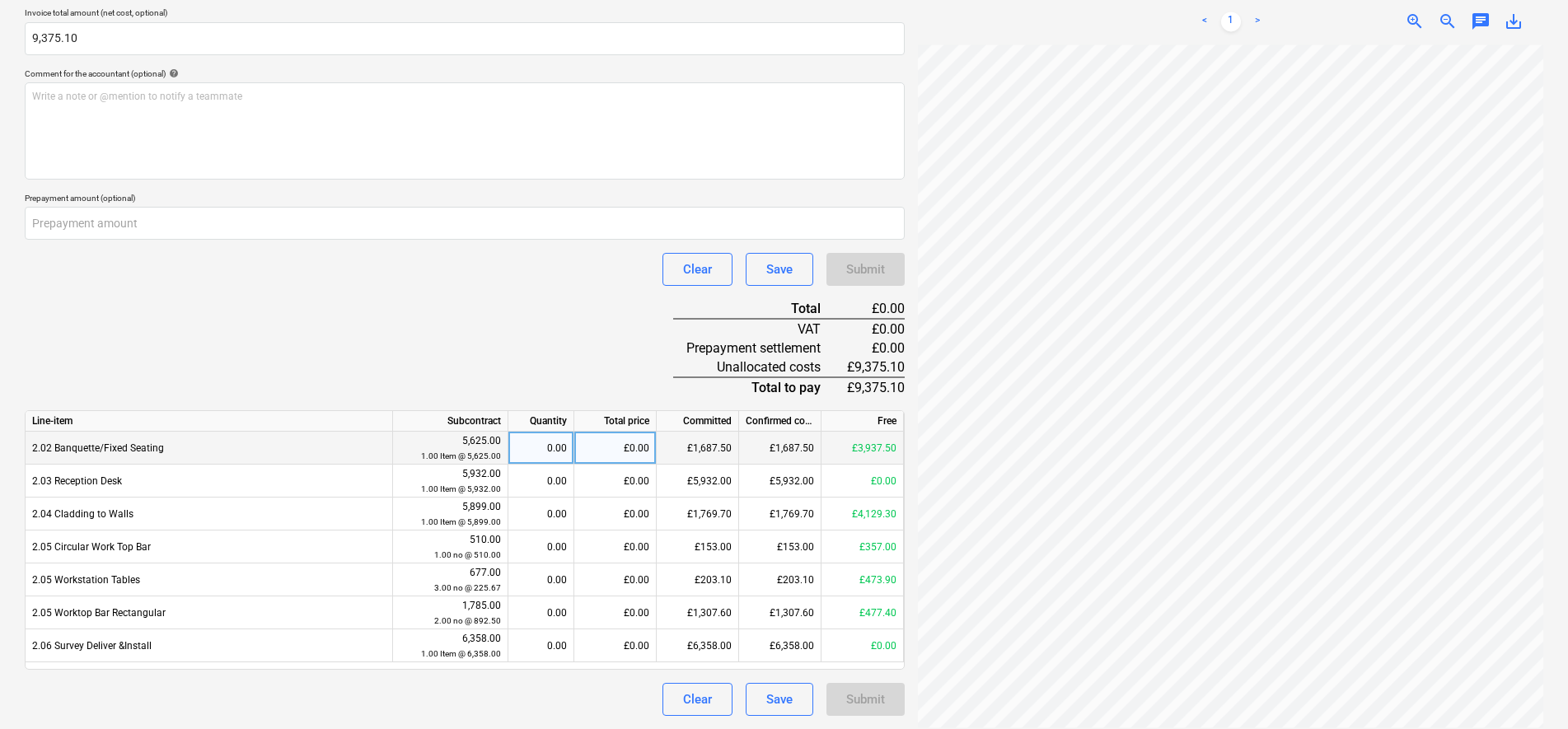
click at [637, 449] on div "£0.00" at bounding box center [615, 448] width 82 height 33
type input "3937.50"
click at [608, 339] on div "Document name help 19076 Invoice number (optional) help 19076 Invoice date help…" at bounding box center [465, 272] width 880 height 890
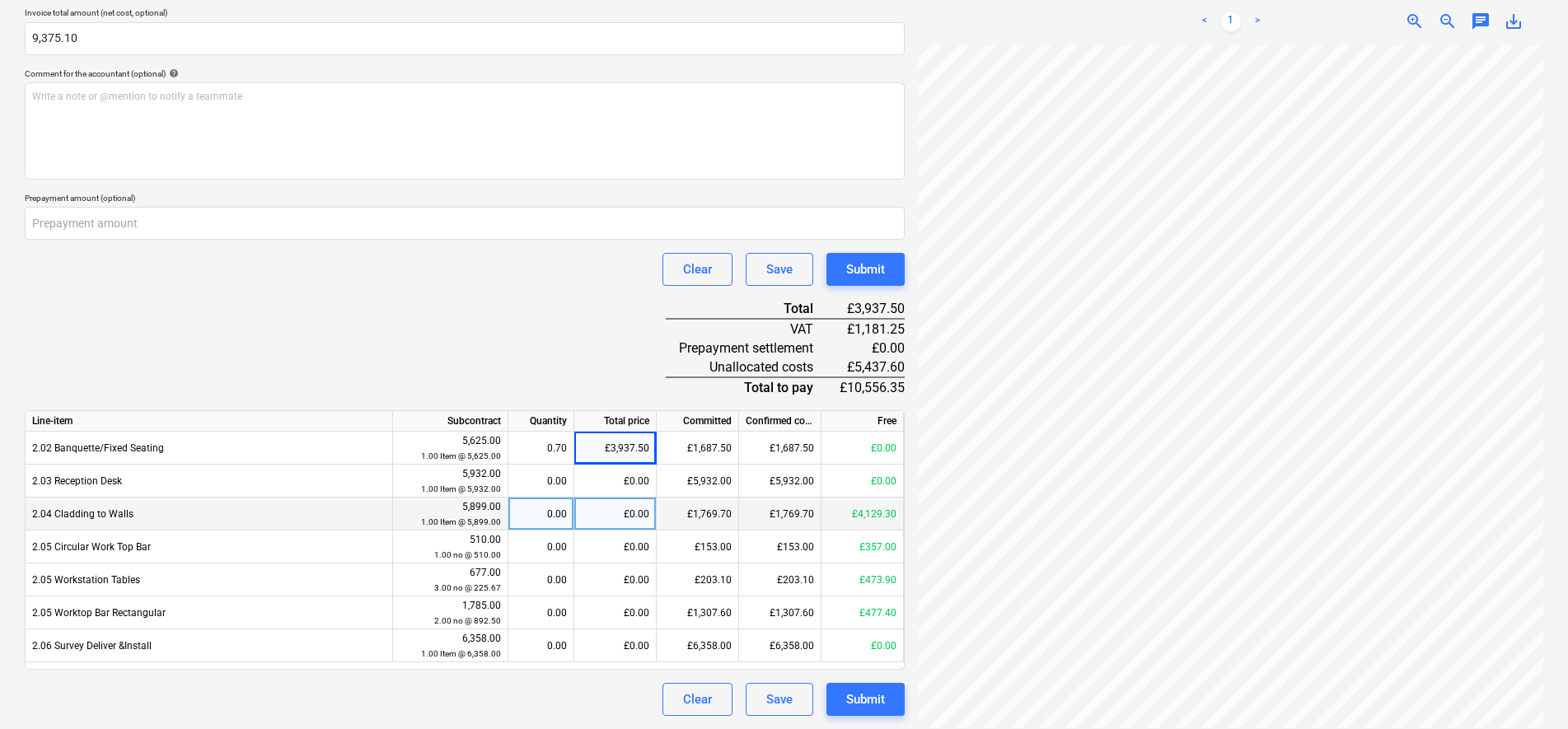
click at [637, 512] on div "£0.00" at bounding box center [615, 514] width 82 height 33
type input "4129.30"
click at [534, 356] on div "Document name help 19076 Invoice number (optional) help 19076 Invoice date help…" at bounding box center [465, 272] width 880 height 890
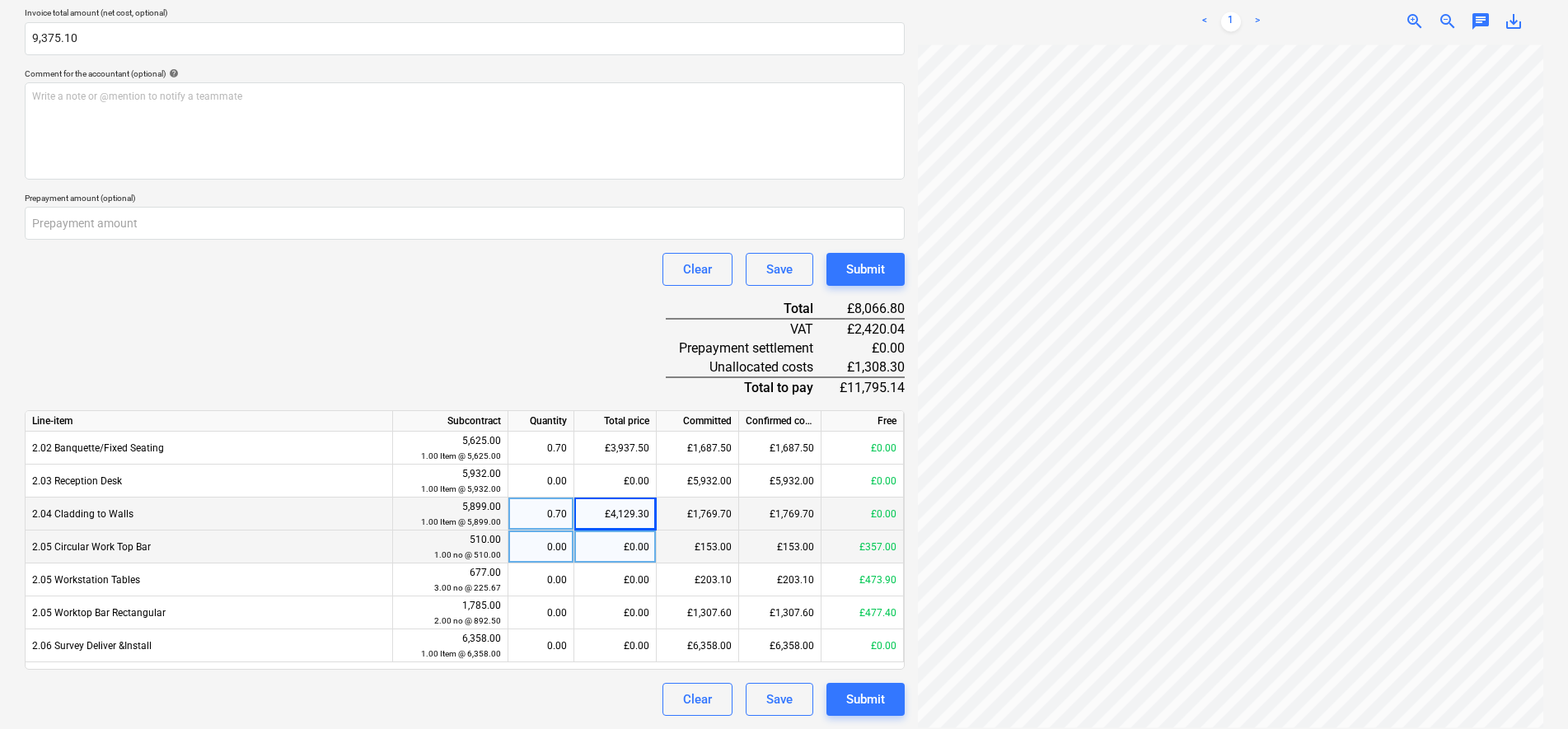
click at [640, 536] on div "£0.00" at bounding box center [615, 546] width 82 height 33
type input "357"
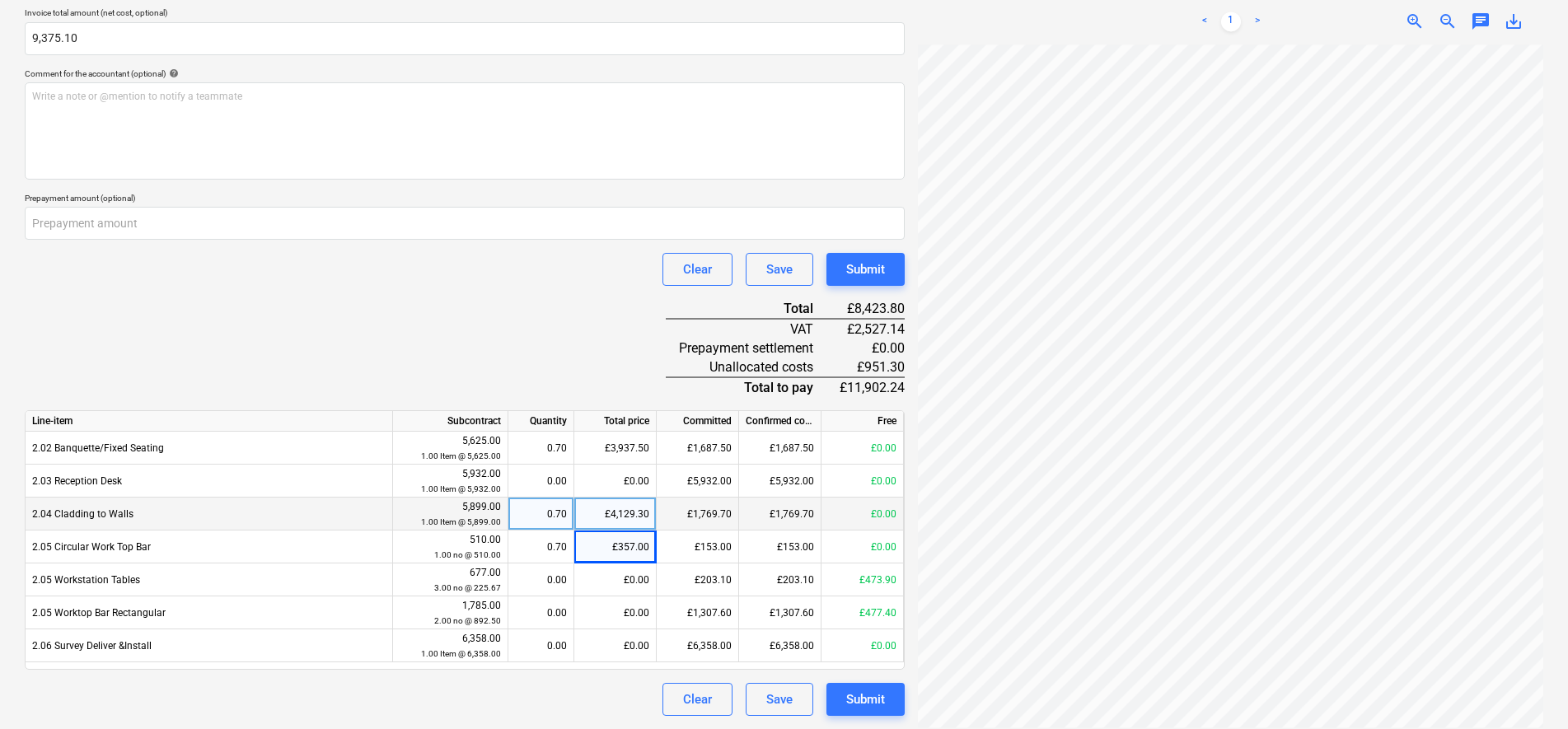
click at [427, 295] on div "Document name help 19076 Invoice number (optional) help 19076 Invoice date help…" at bounding box center [465, 272] width 880 height 890
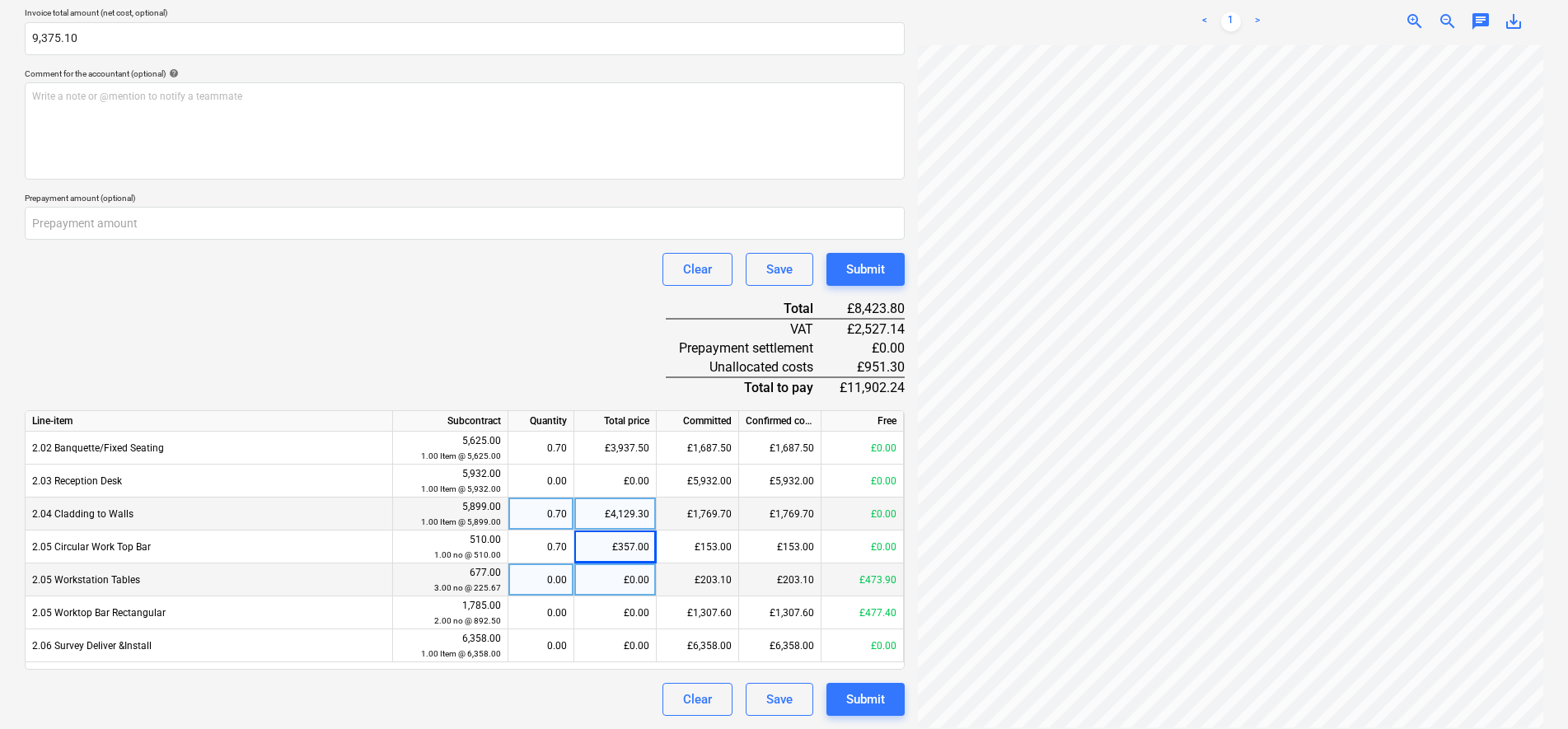
click at [629, 569] on div "£0.00" at bounding box center [615, 579] width 82 height 33
type input "473.90"
click at [585, 356] on div "Document name help 19076 Invoice number (optional) help 19076 Invoice date help…" at bounding box center [465, 272] width 880 height 890
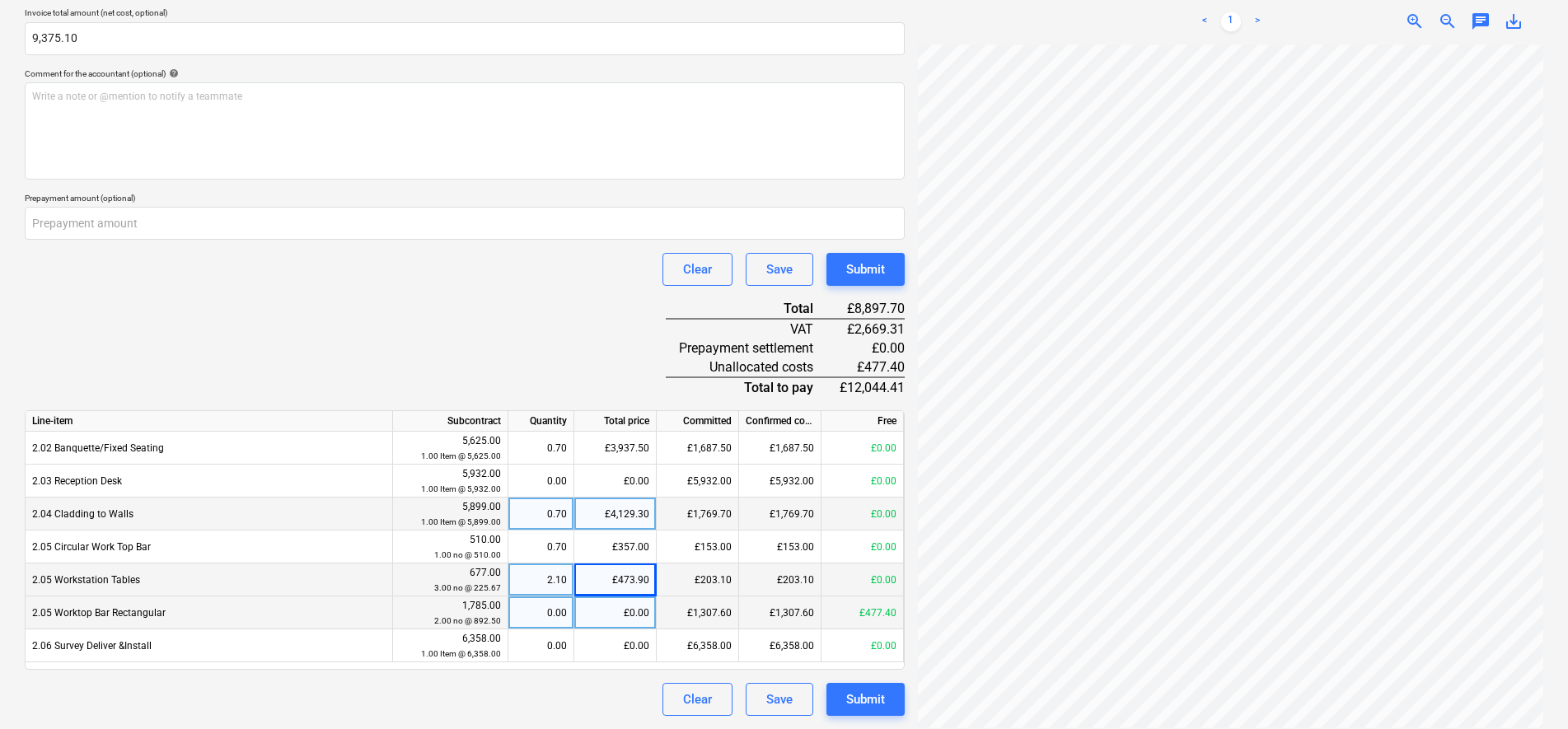
click at [633, 616] on div "£0.00" at bounding box center [615, 612] width 82 height 33
type input "477.40"
click at [484, 381] on div "Document name help 19076 Invoice number (optional) help 19076 Invoice date help…" at bounding box center [465, 272] width 880 height 890
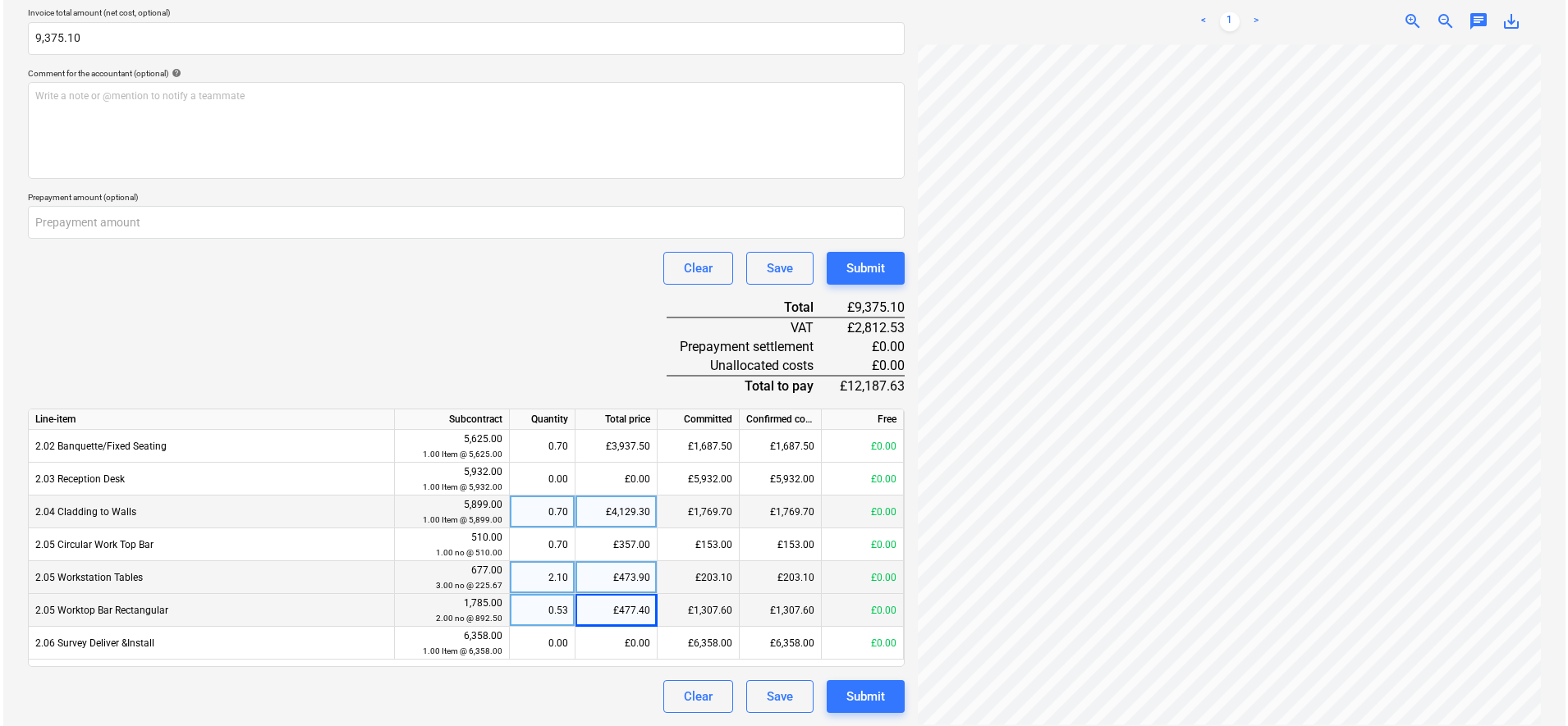
scroll to position [28, 119]
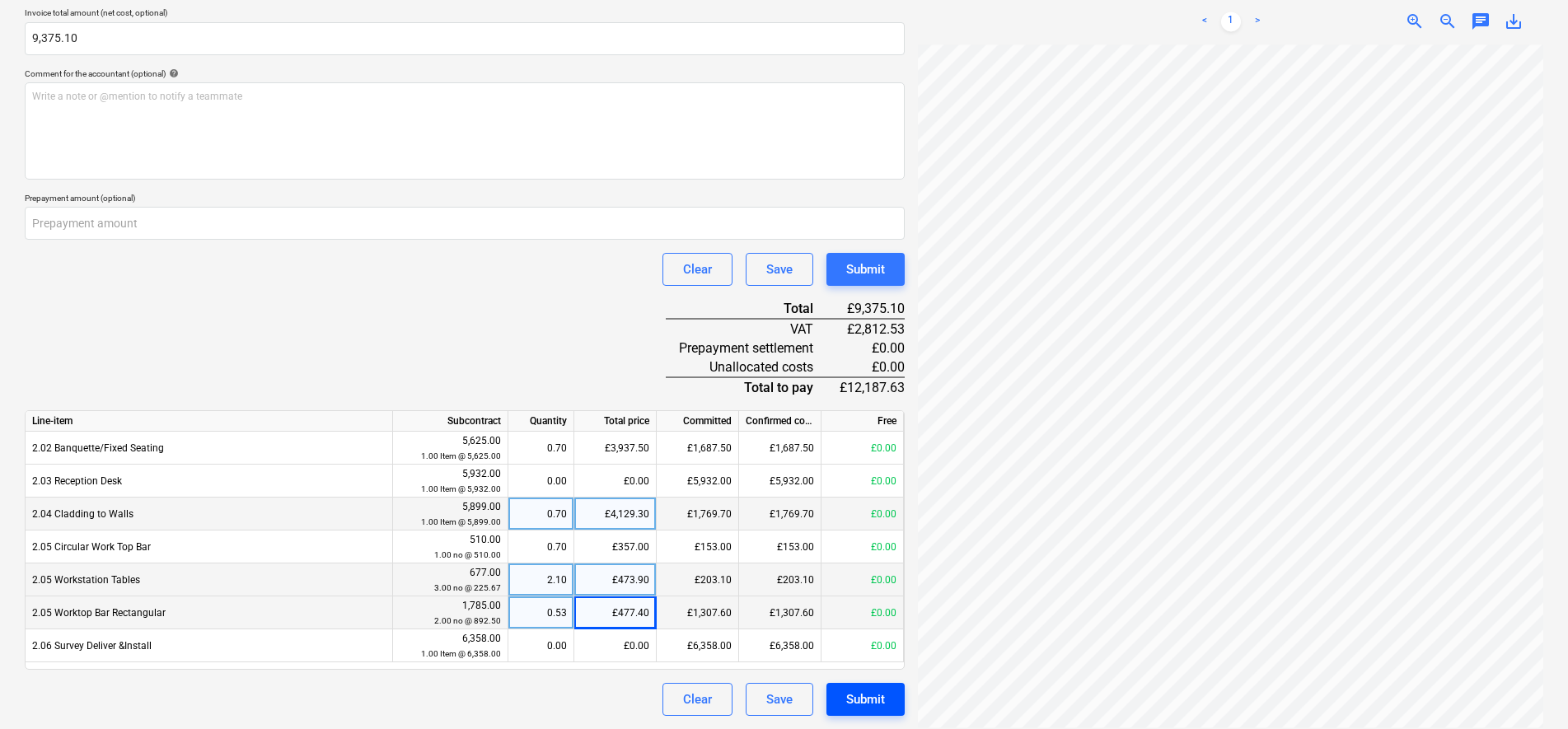
click at [859, 692] on div "Submit" at bounding box center [865, 700] width 38 height 21
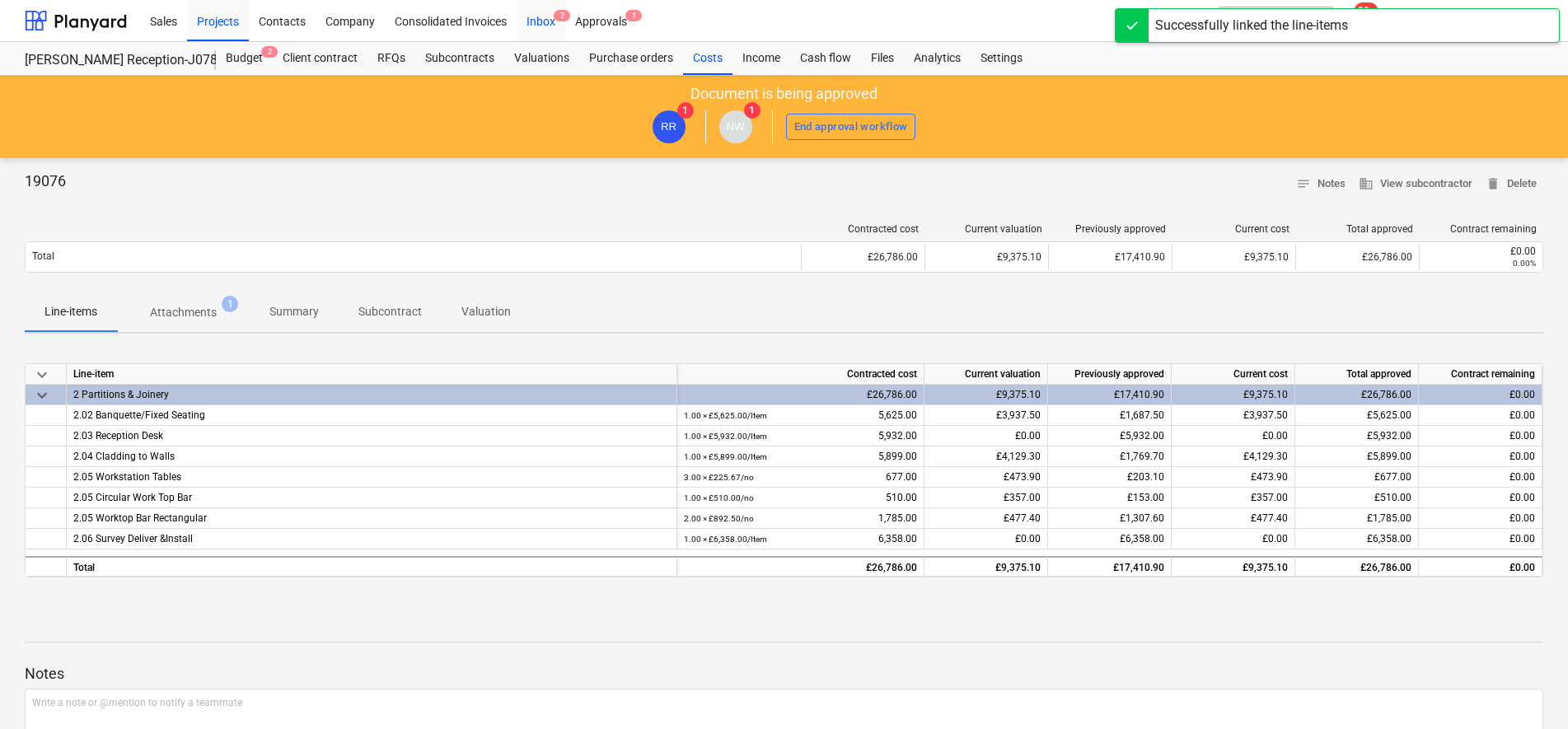
click at [543, 13] on div "Inbox 2" at bounding box center [541, 20] width 49 height 42
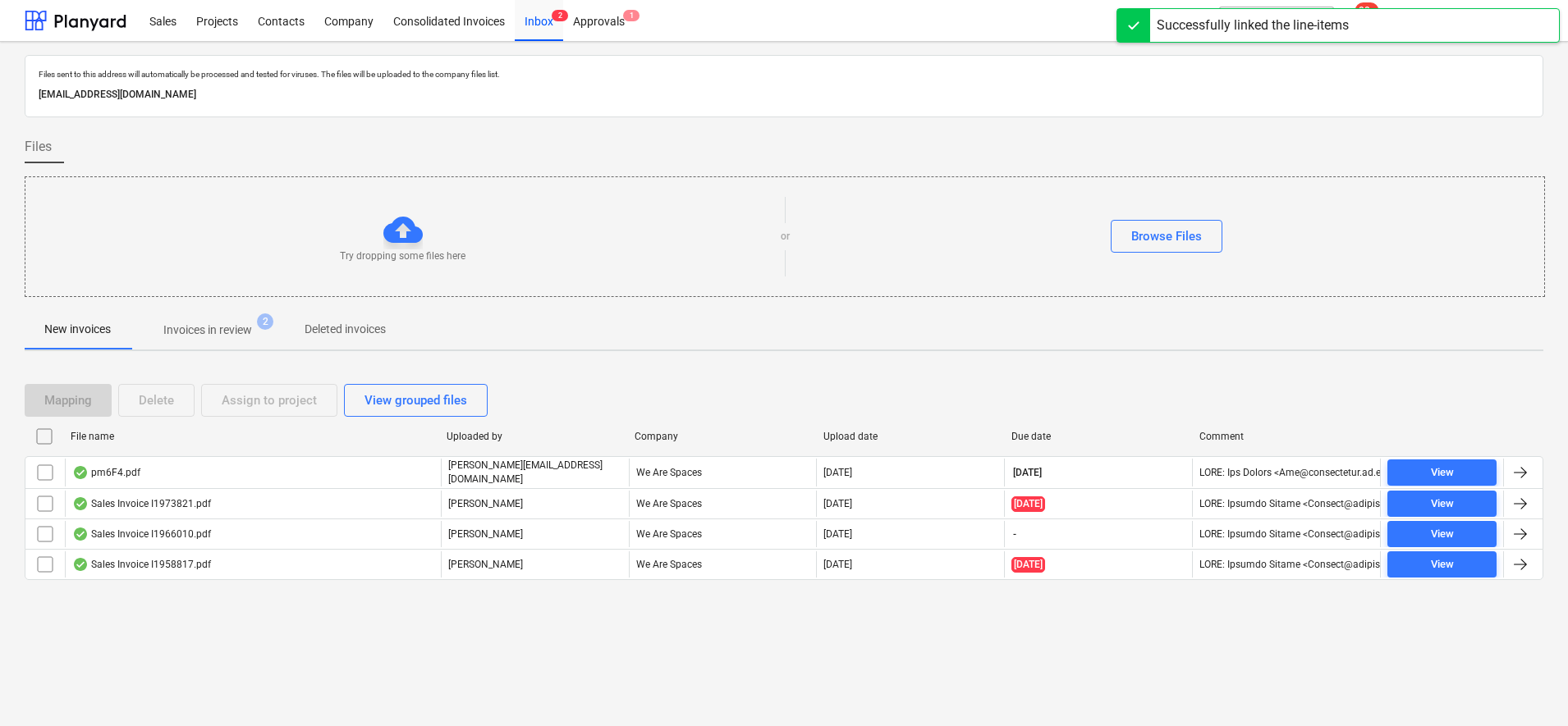
click at [230, 341] on span "Invoices in review 2" at bounding box center [208, 329] width 154 height 29
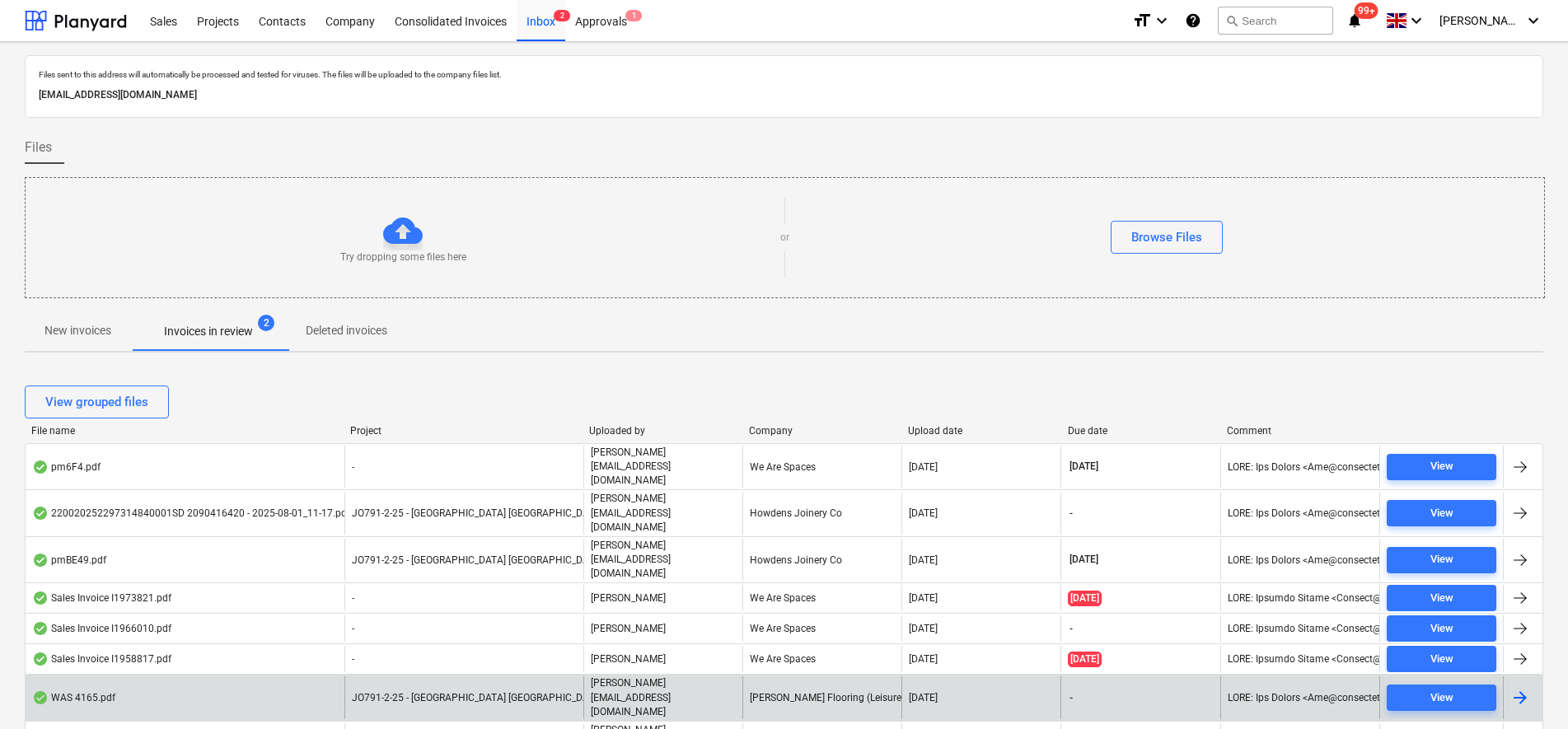
click at [573, 676] on div "JO791-2-25 - [GEOGRAPHIC_DATA] [GEOGRAPHIC_DATA]" at bounding box center [464, 697] width 239 height 42
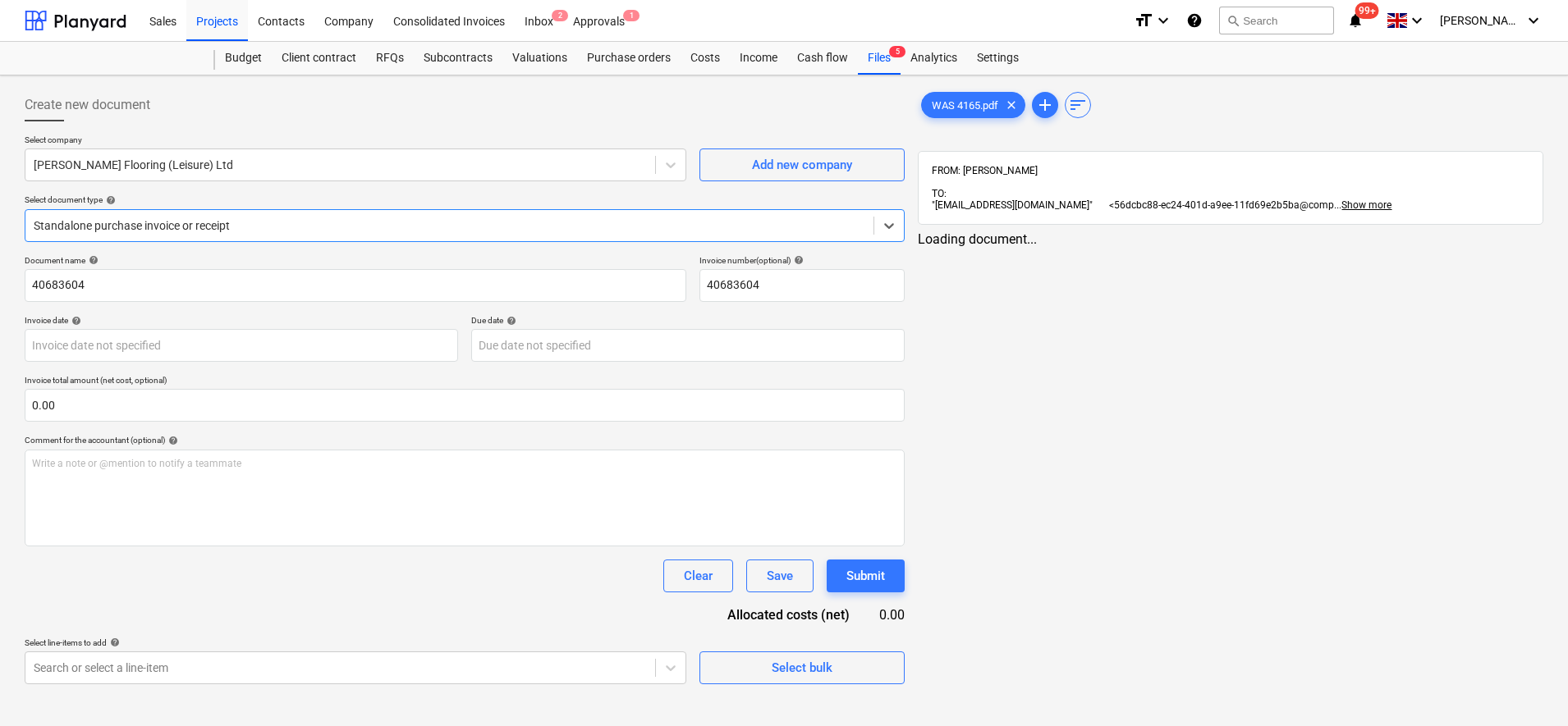
type input "[DATE]"
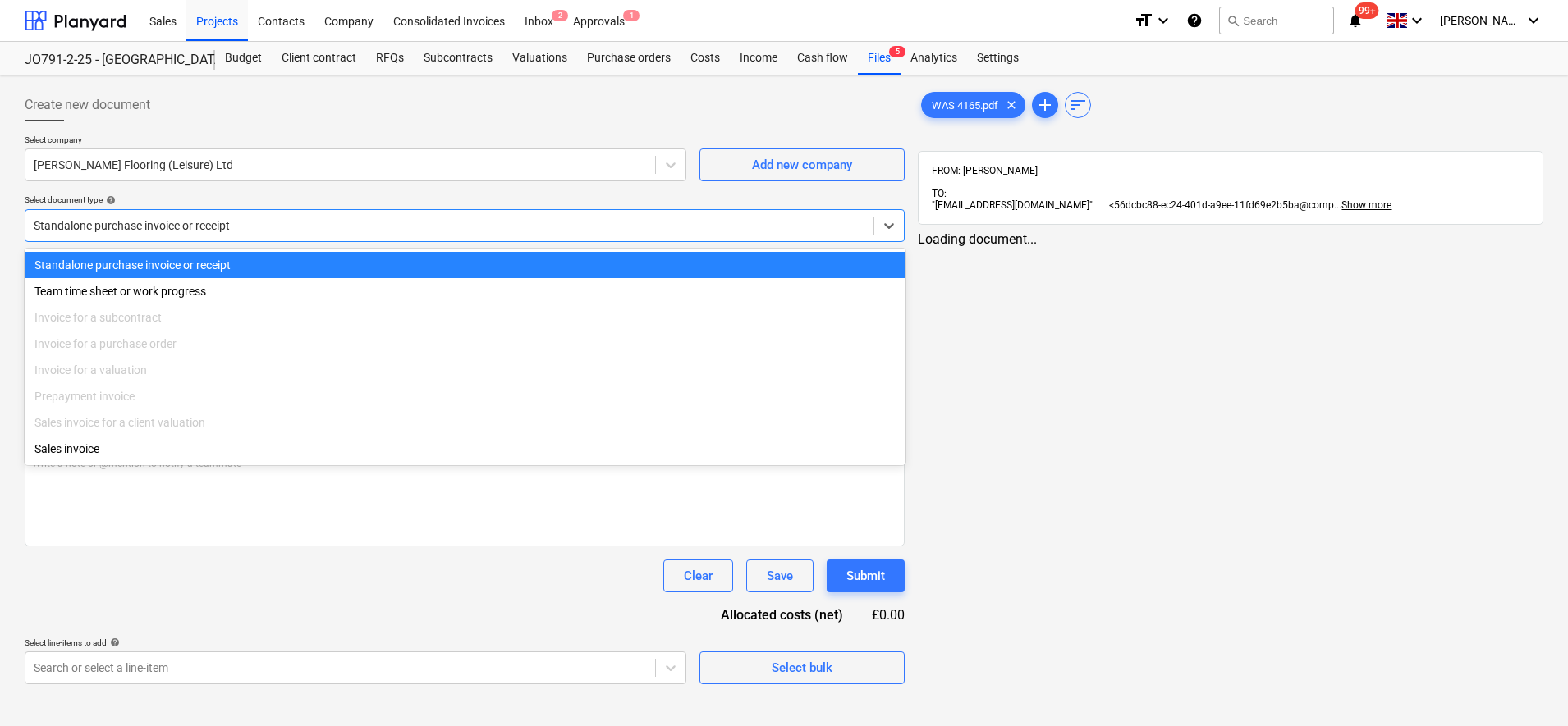
click at [186, 219] on div at bounding box center [449, 225] width 832 height 16
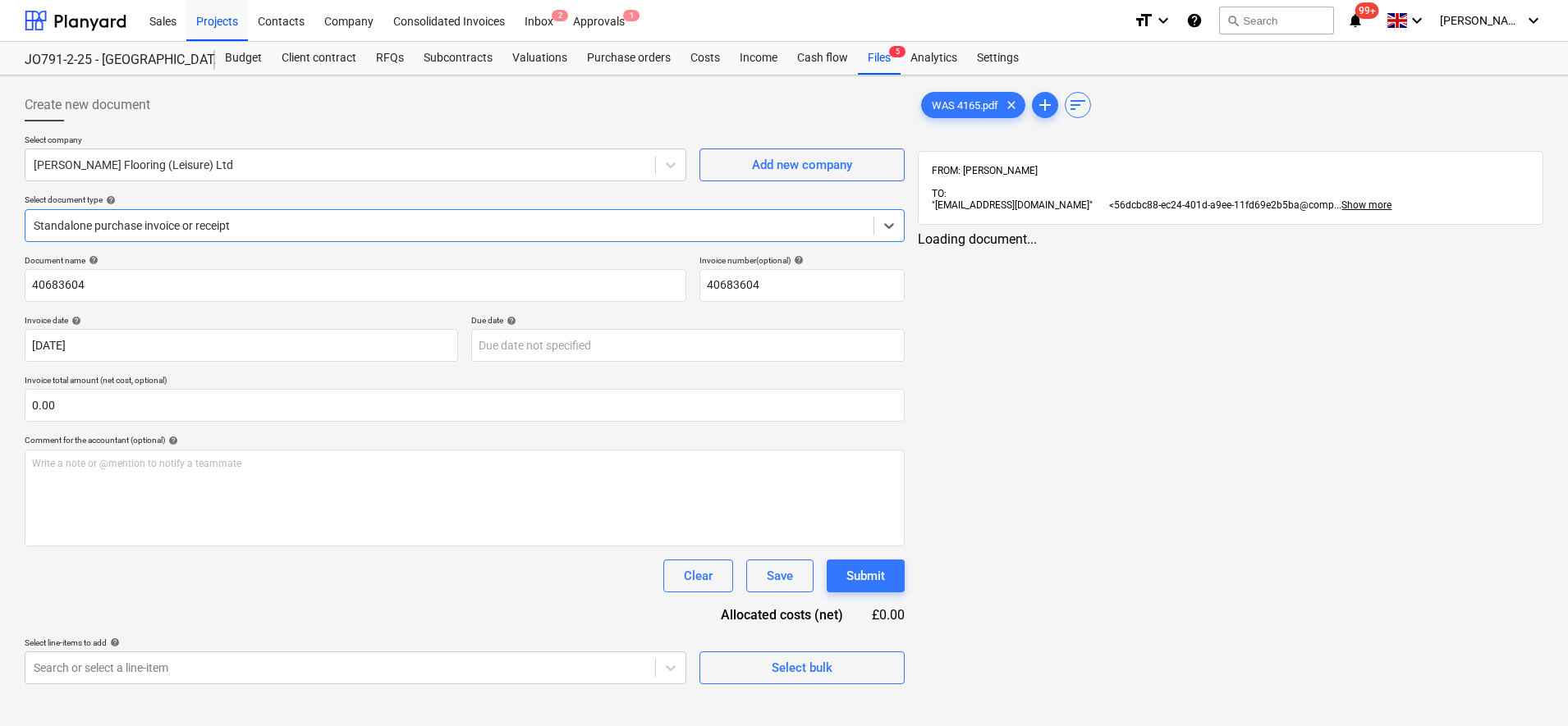
click at [186, 219] on div at bounding box center [449, 225] width 832 height 16
click at [959, 104] on span "WAS 4165.pdf" at bounding box center [964, 106] width 86 height 12
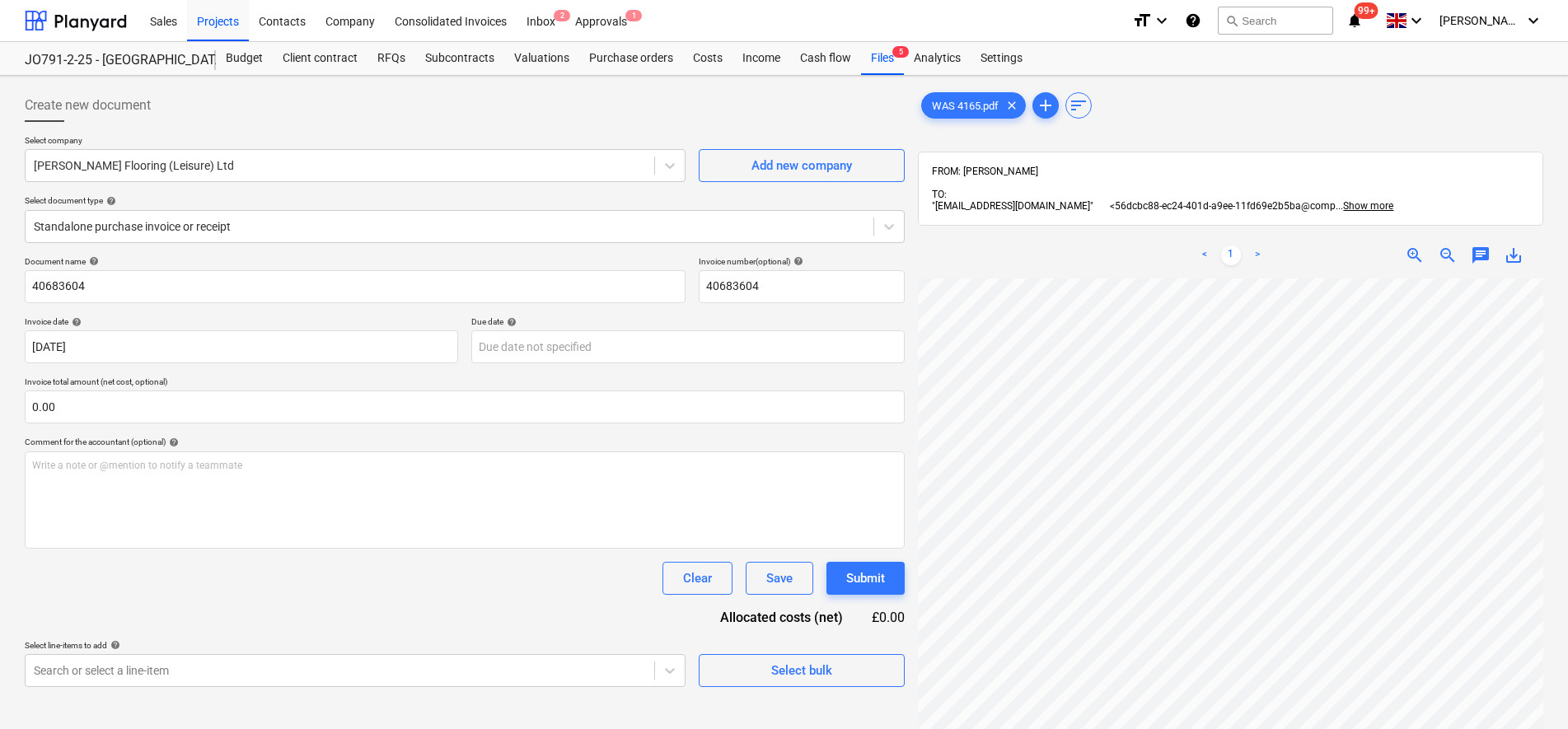
scroll to position [45, 119]
click at [248, 163] on div at bounding box center [339, 166] width 612 height 16
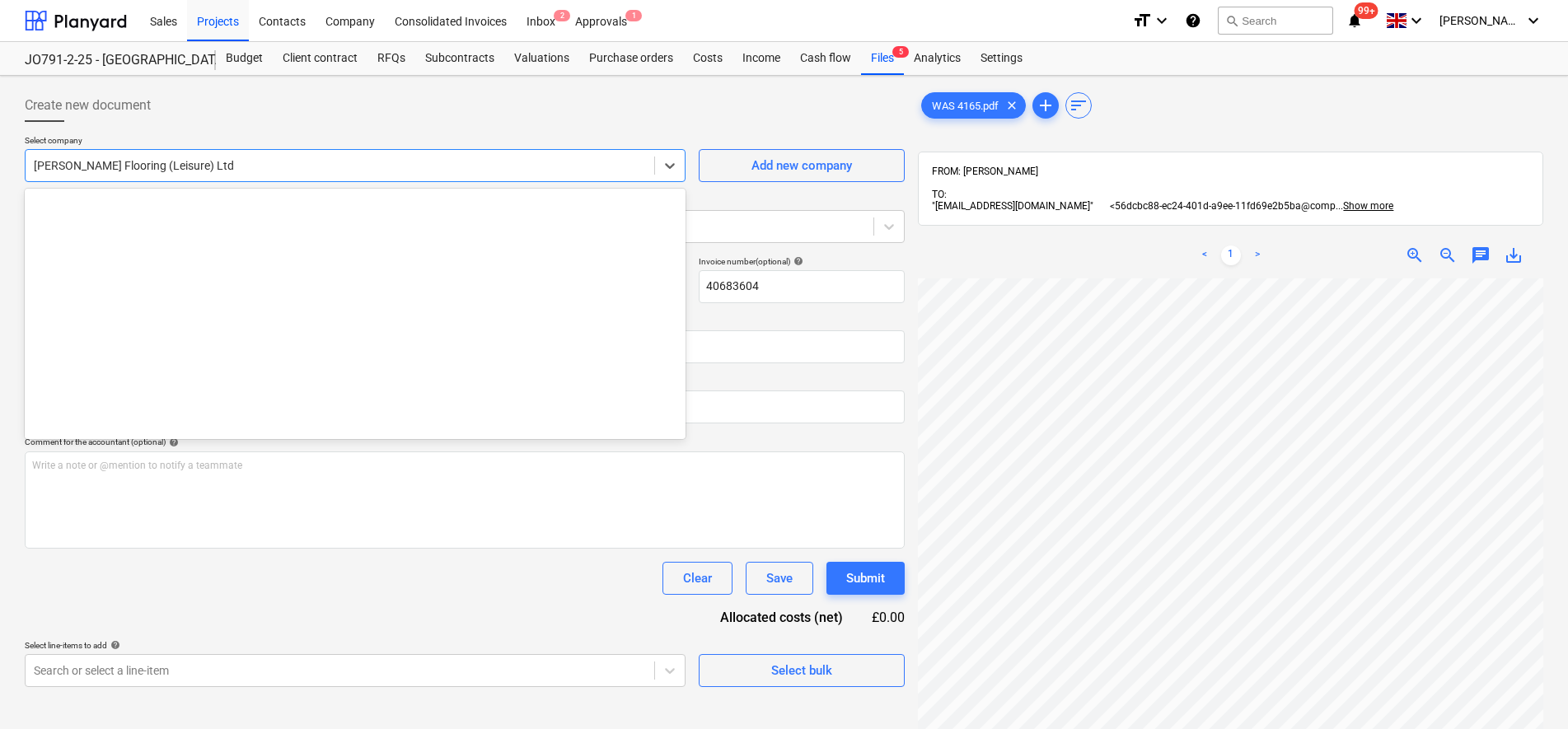
scroll to position [6576, 0]
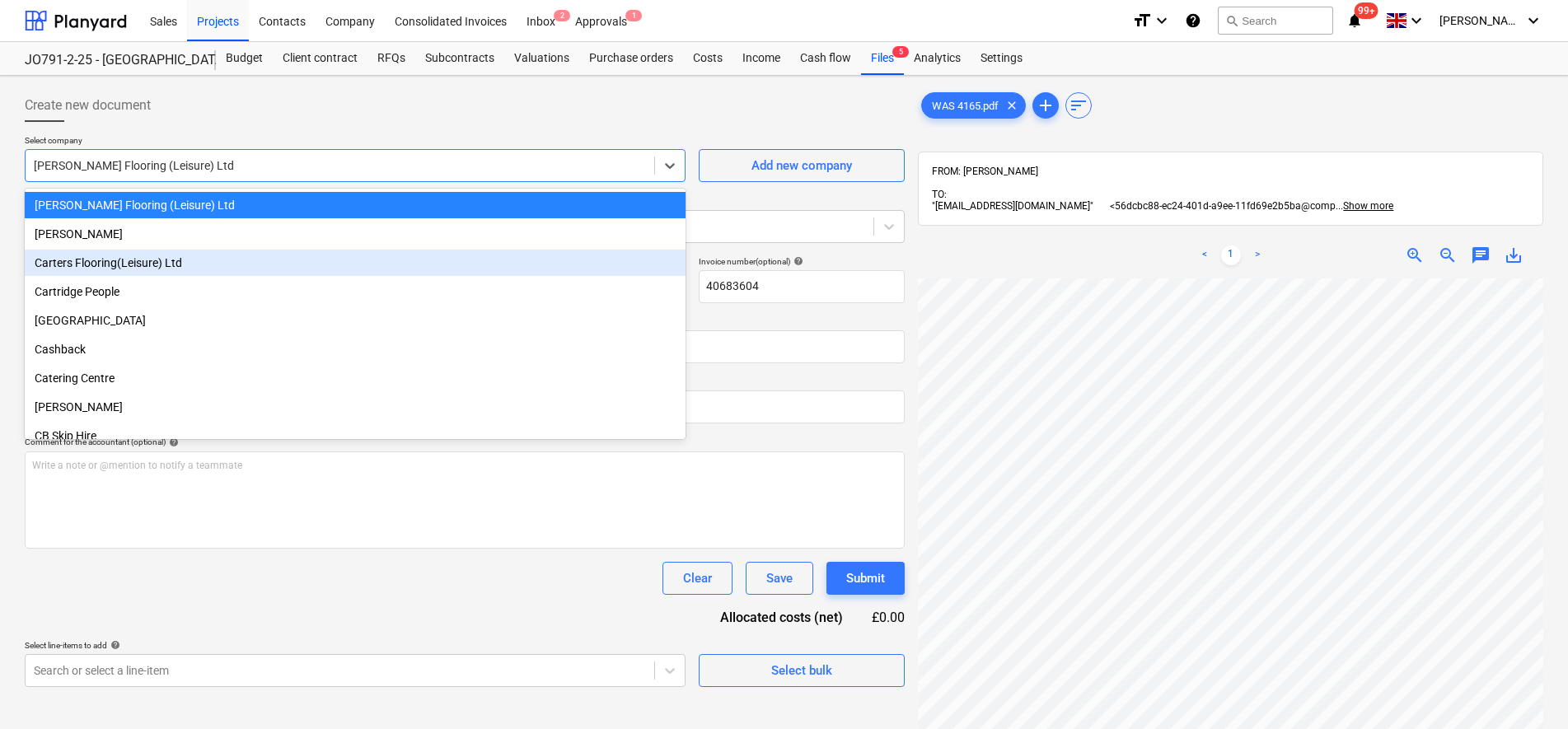
click at [221, 261] on div "Carters Flooring(Leisure) Ltd" at bounding box center [355, 263] width 661 height 27
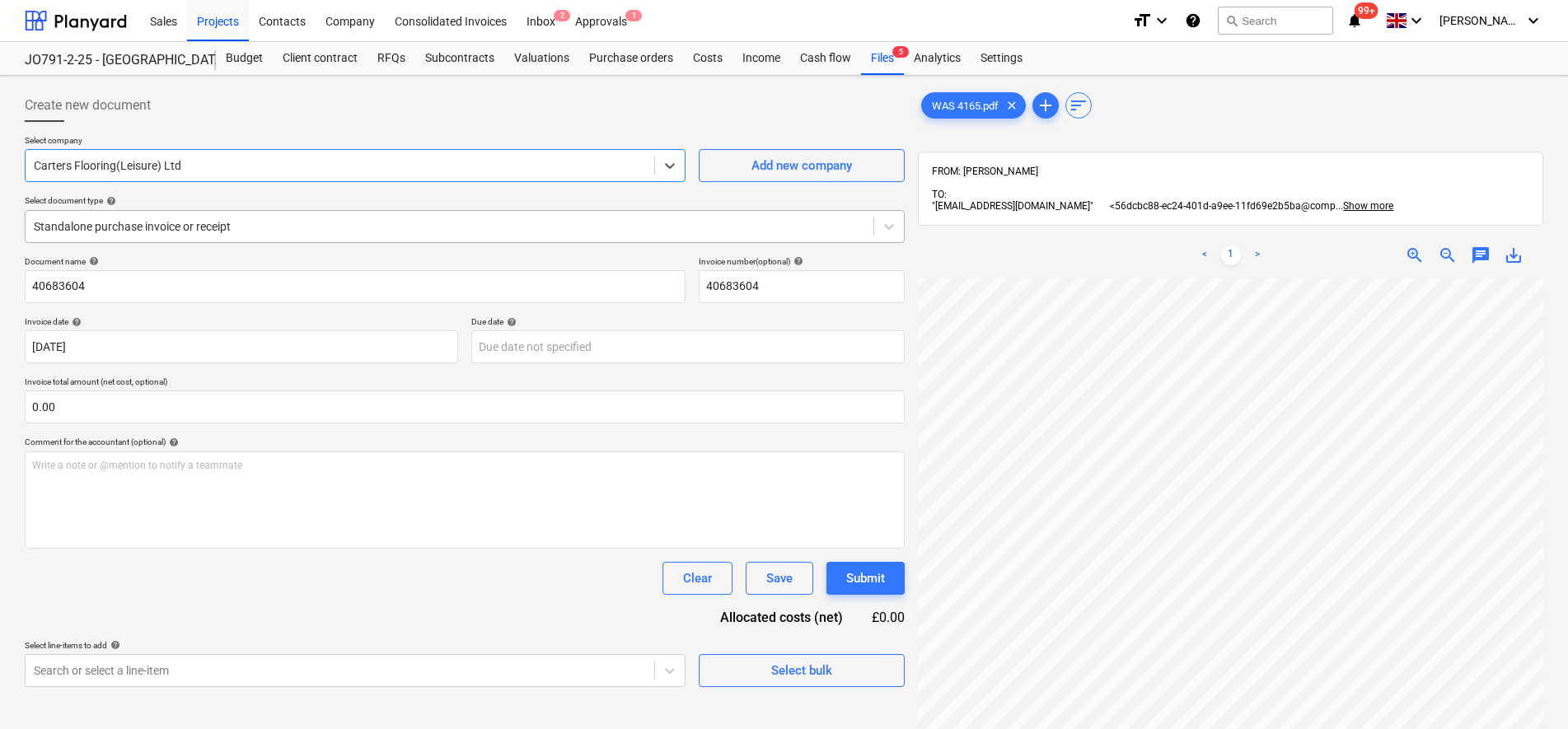
click at [219, 225] on div at bounding box center [449, 226] width 831 height 16
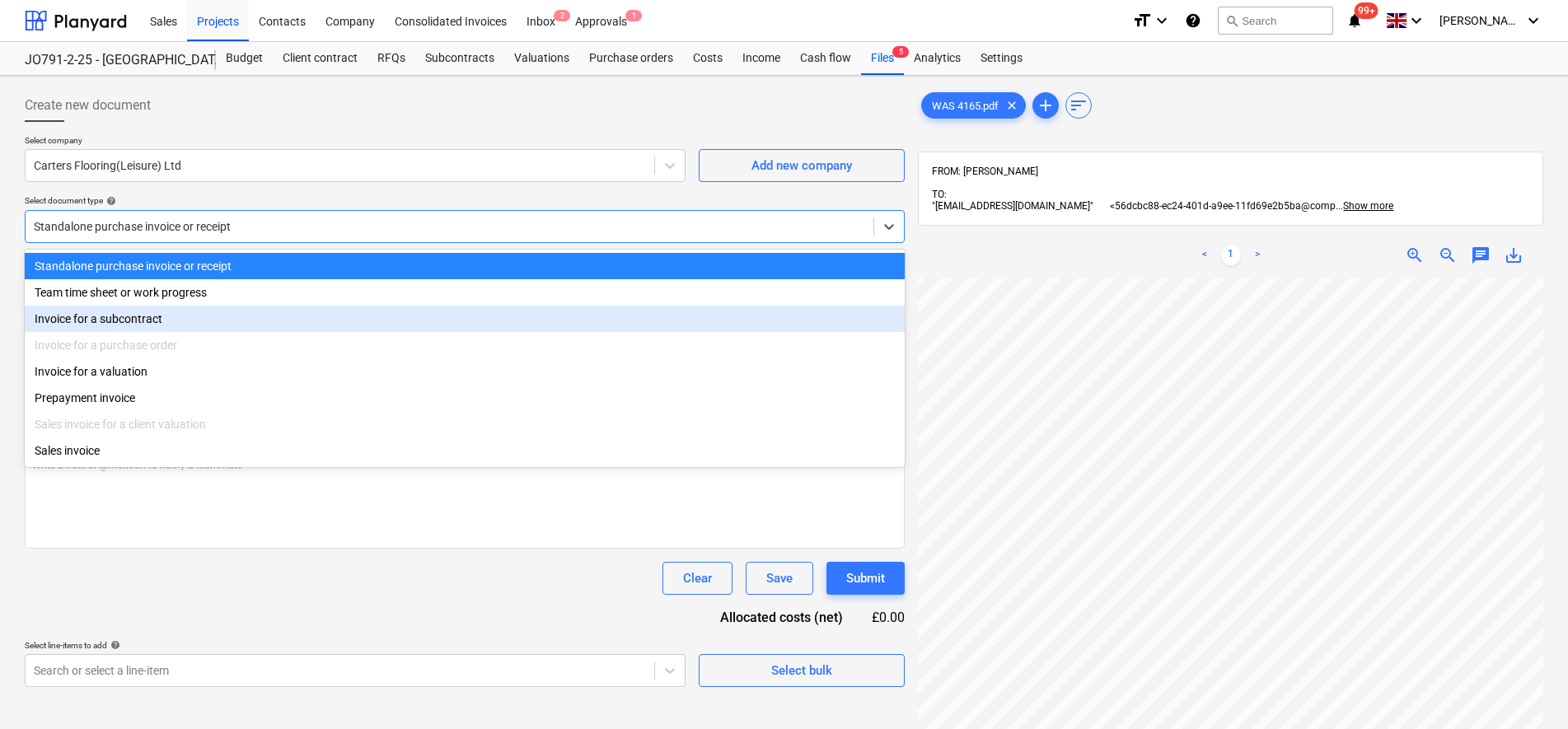
click at [213, 315] on div "Invoice for a subcontract" at bounding box center [465, 319] width 880 height 27
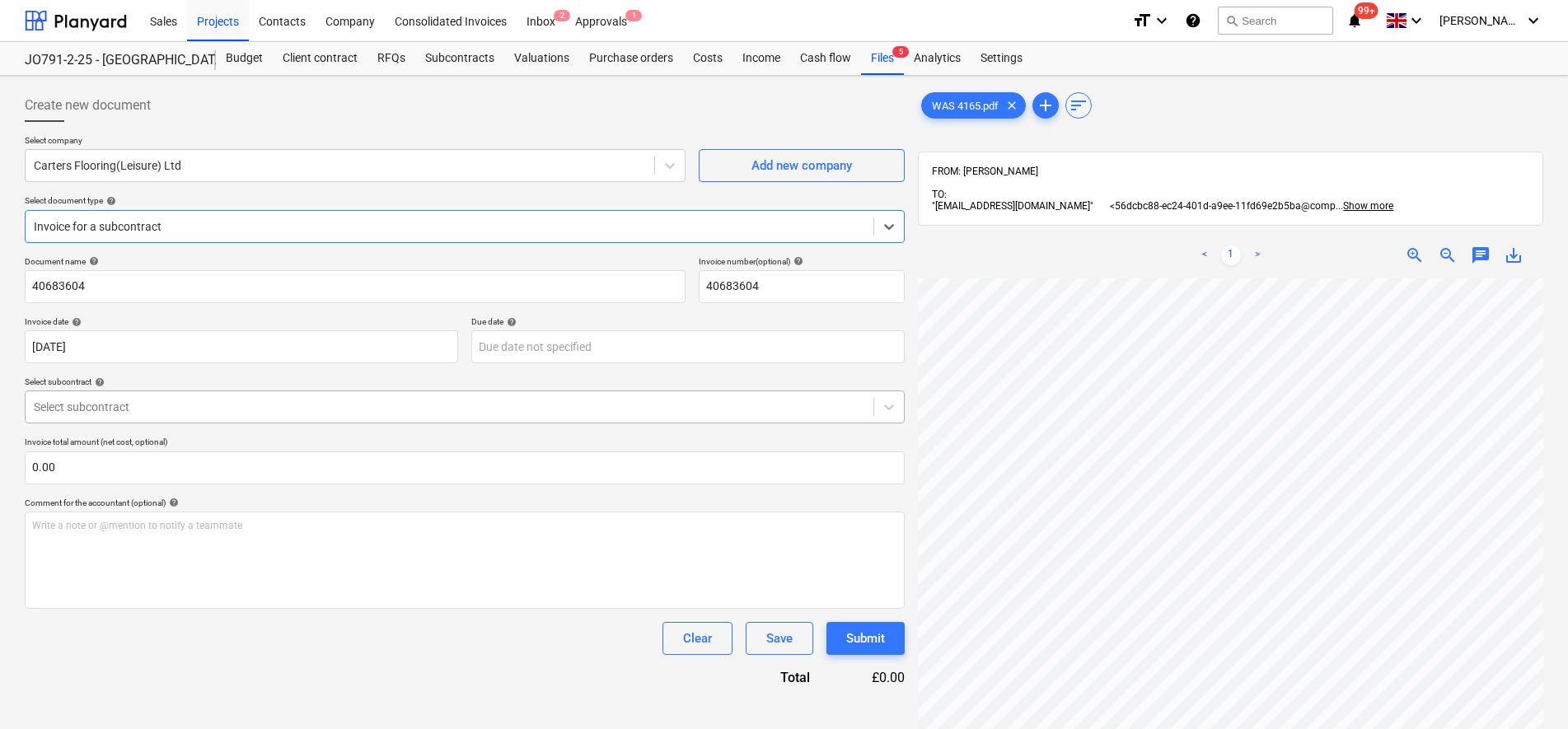
click at [214, 407] on div at bounding box center [449, 407] width 831 height 16
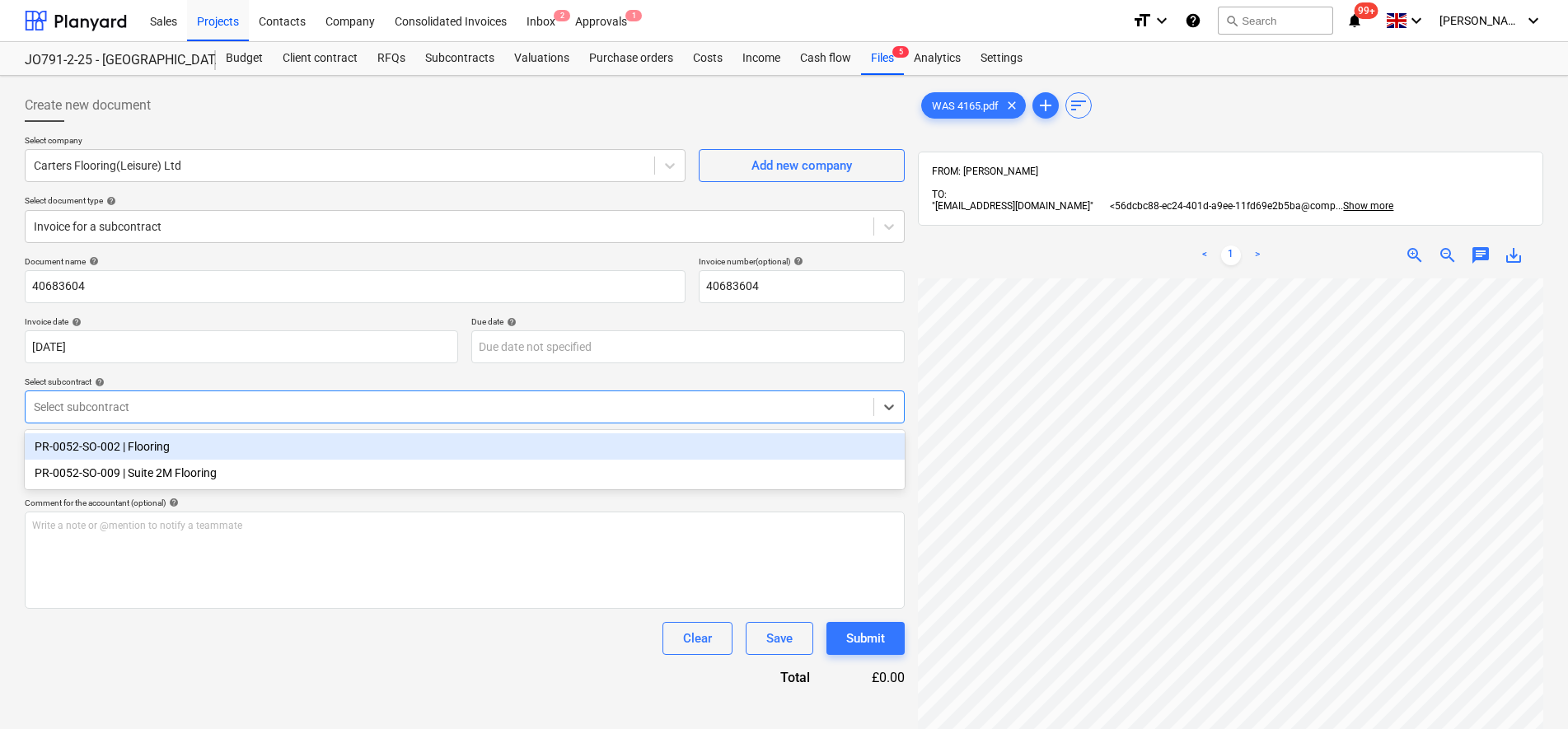
click at [205, 451] on div "PR-0052-SO-002 | Flooring" at bounding box center [465, 446] width 880 height 27
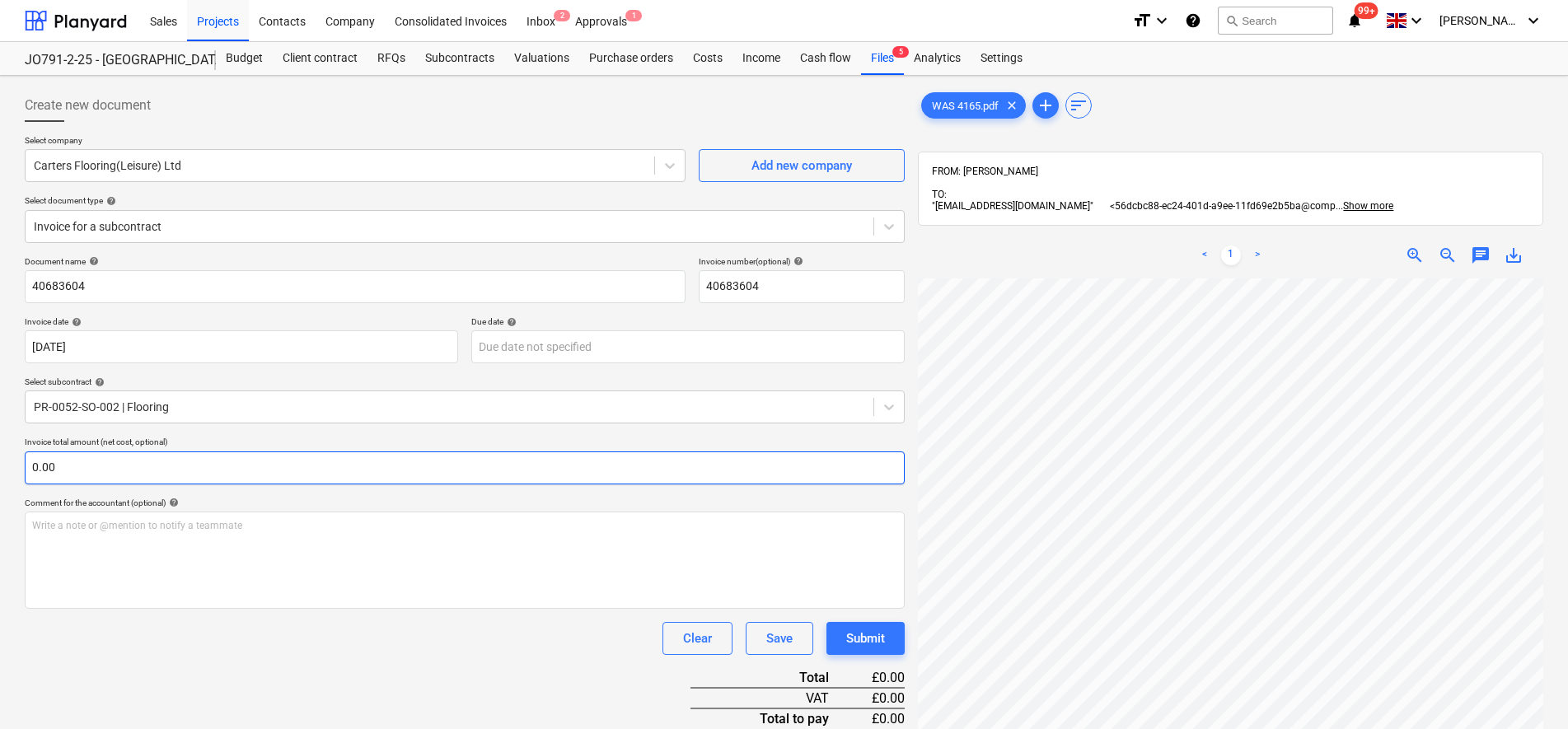
scroll to position [370, 119]
click at [181, 479] on input "text" at bounding box center [465, 468] width 880 height 33
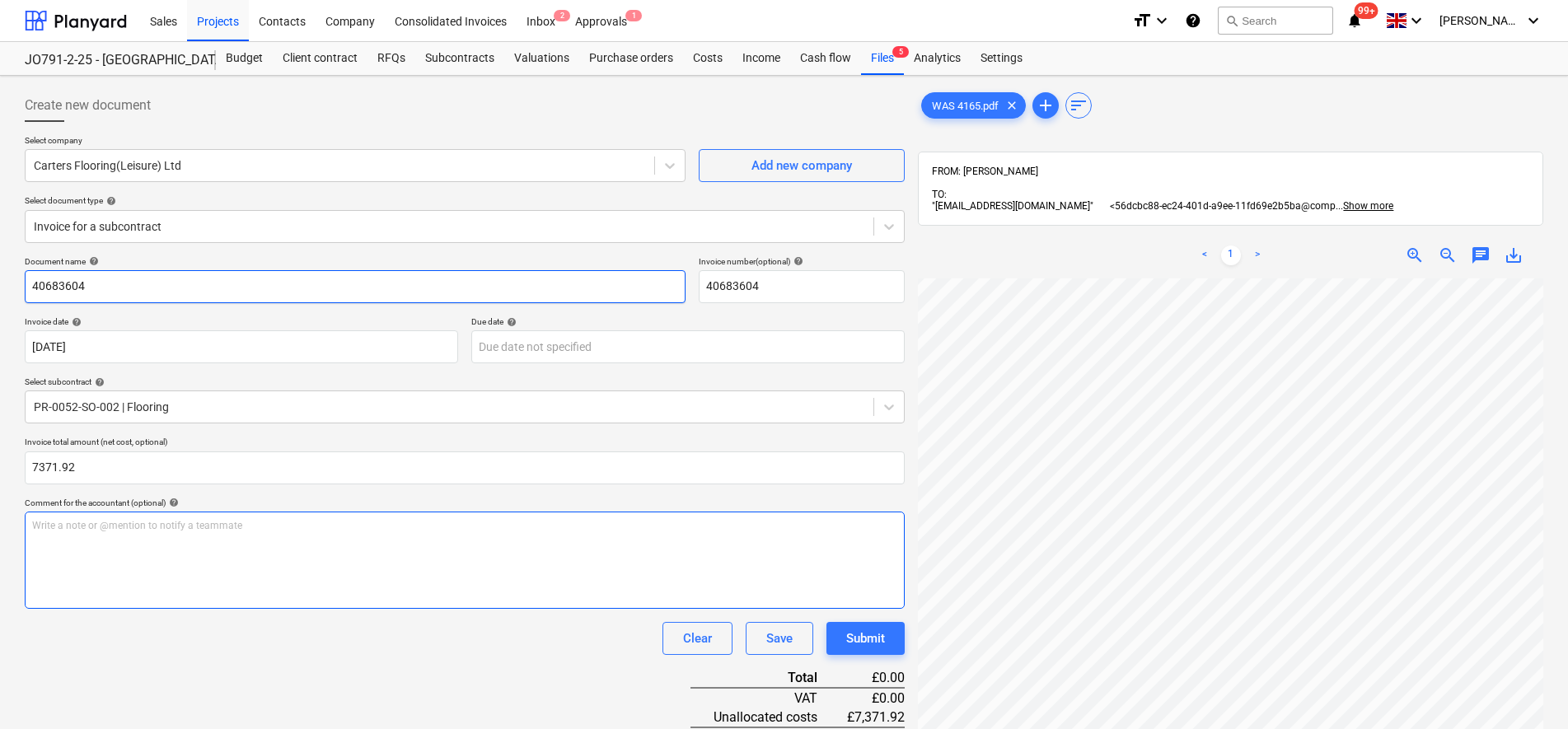
type input "7,371.92"
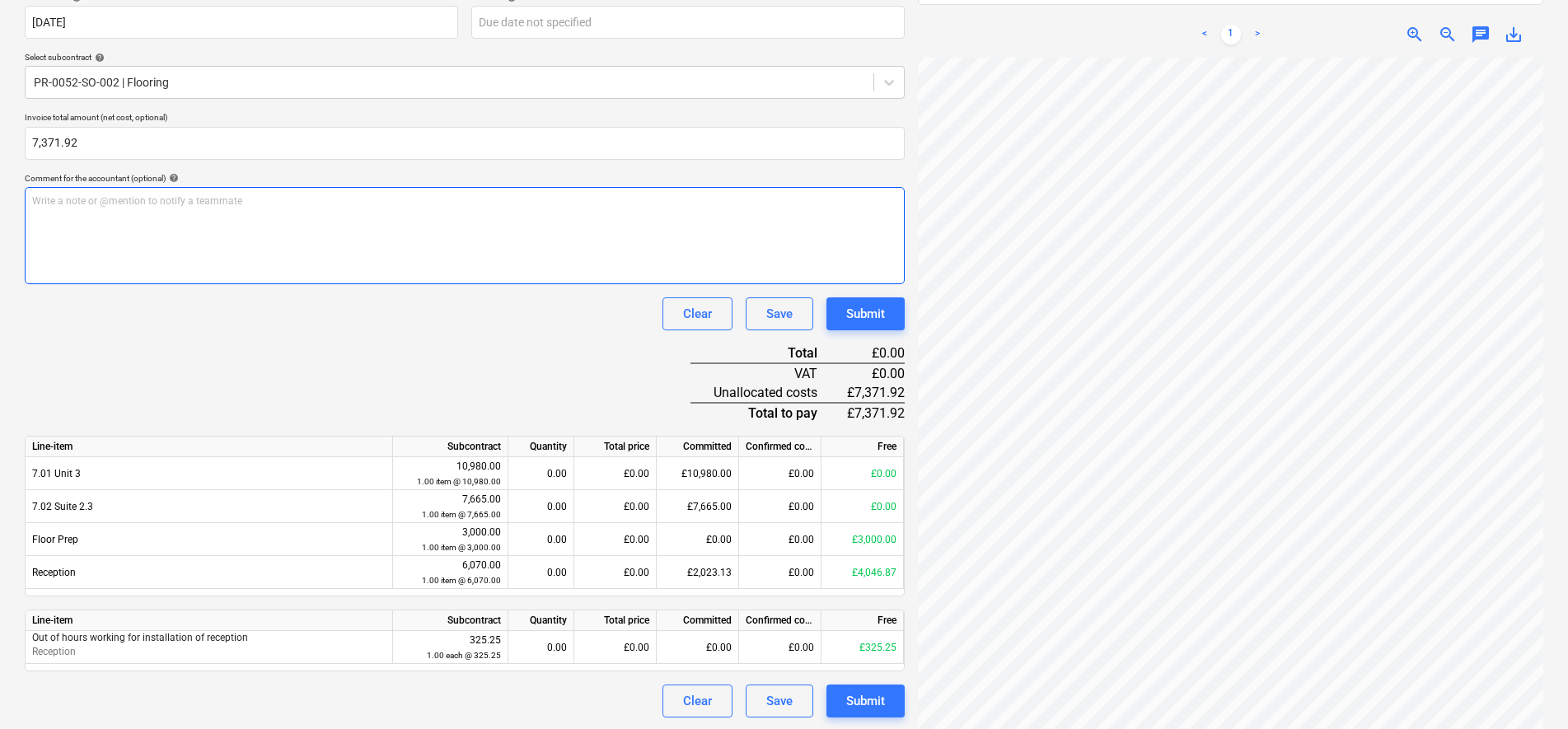
scroll to position [326, 0]
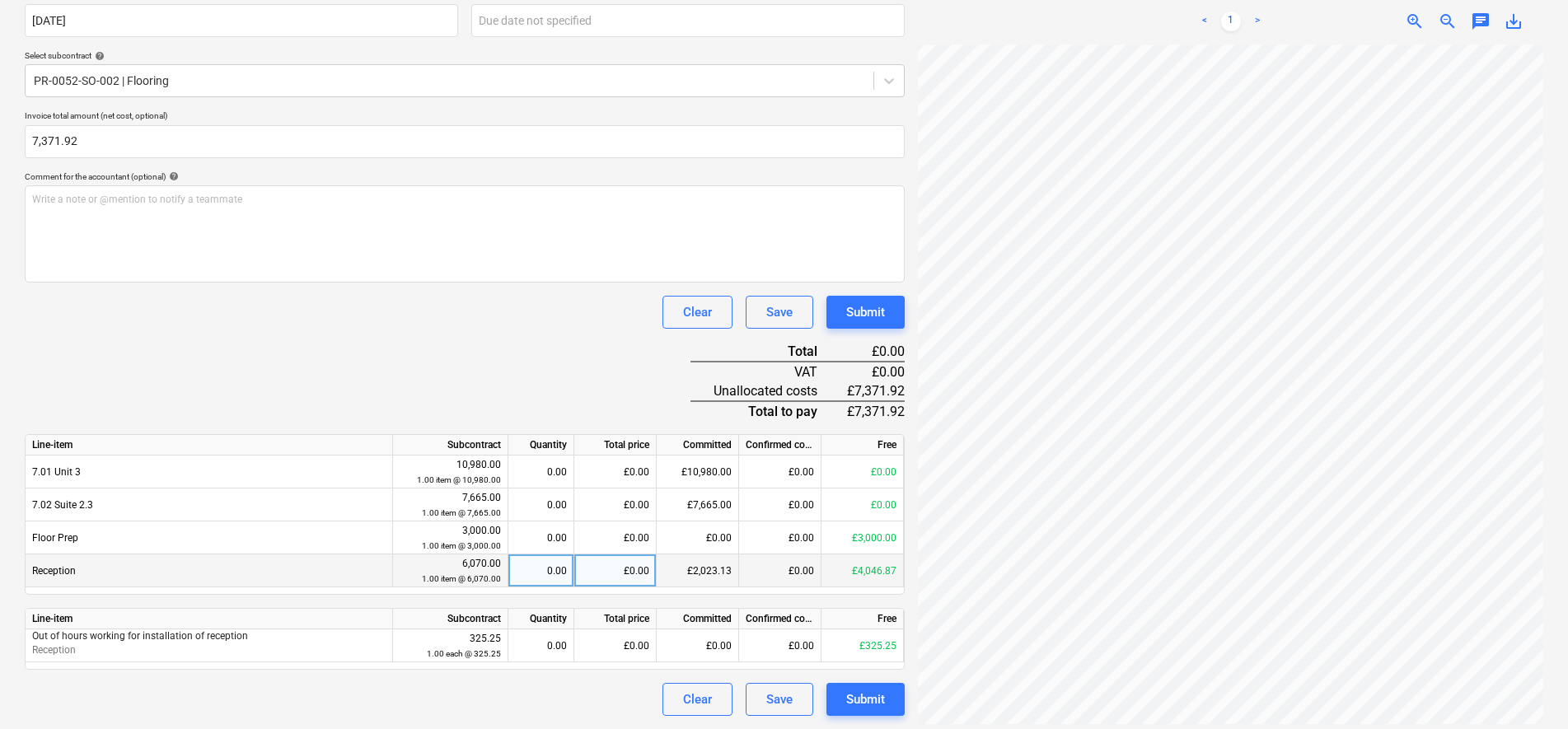
click at [625, 567] on div "£0.00" at bounding box center [615, 570] width 82 height 33
type input "4046.87"
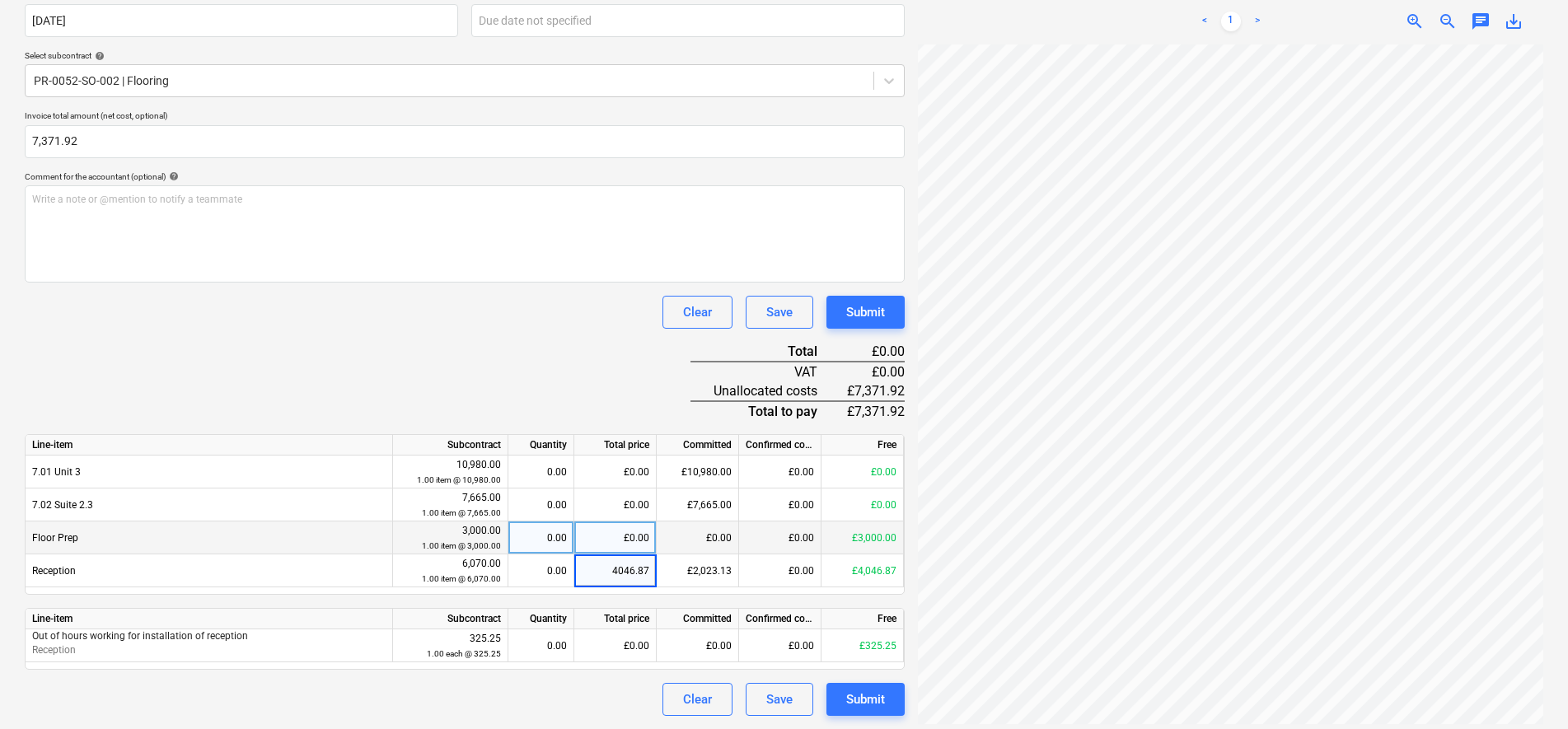
click at [638, 533] on div "£0.00" at bounding box center [615, 537] width 82 height 33
click at [638, 533] on input at bounding box center [615, 537] width 82 height 32
type input "3000"
click at [453, 332] on div "Document name help 40683604 Invoice number (optional) help 40683604 Invoice dat…" at bounding box center [465, 323] width 880 height 786
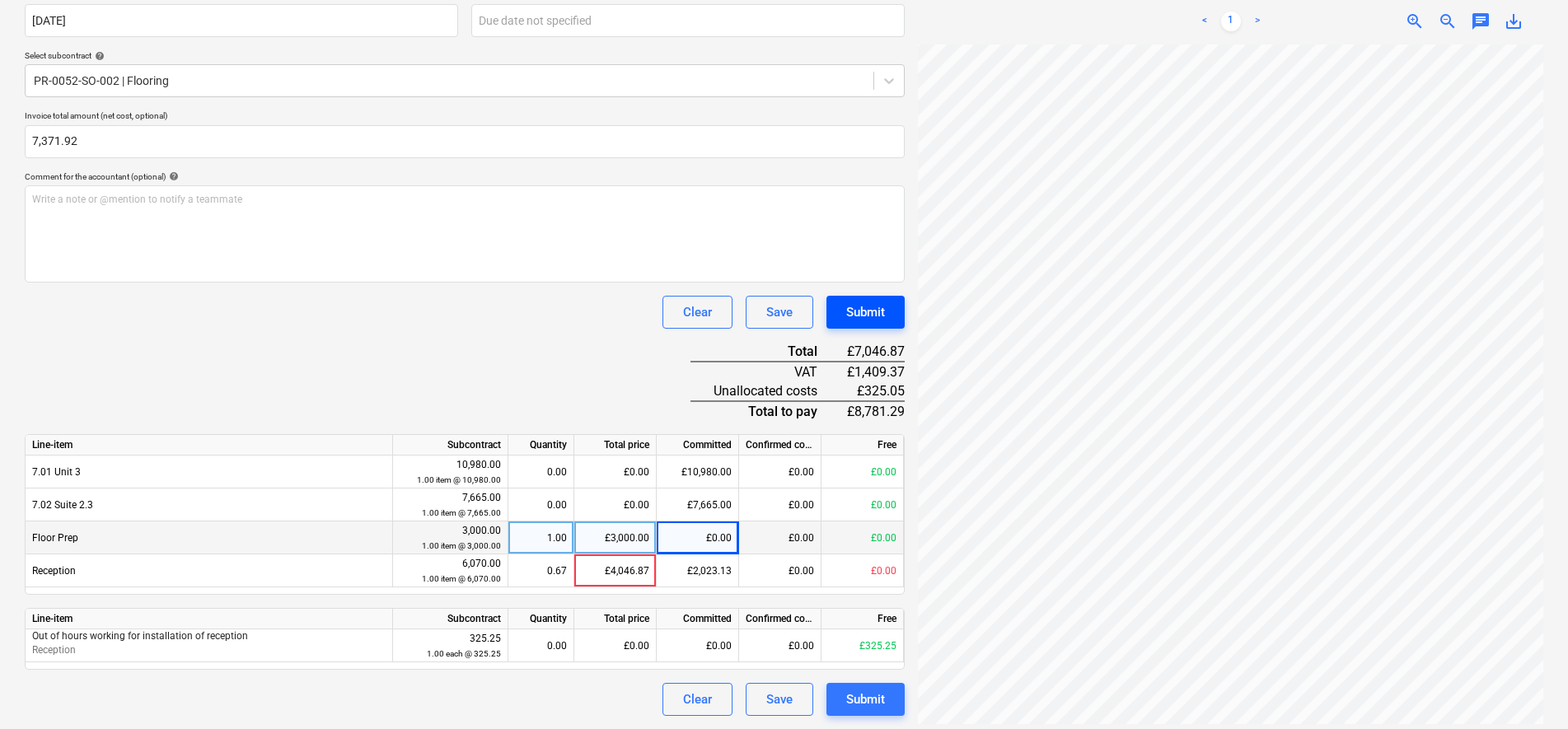
scroll to position [363, 59]
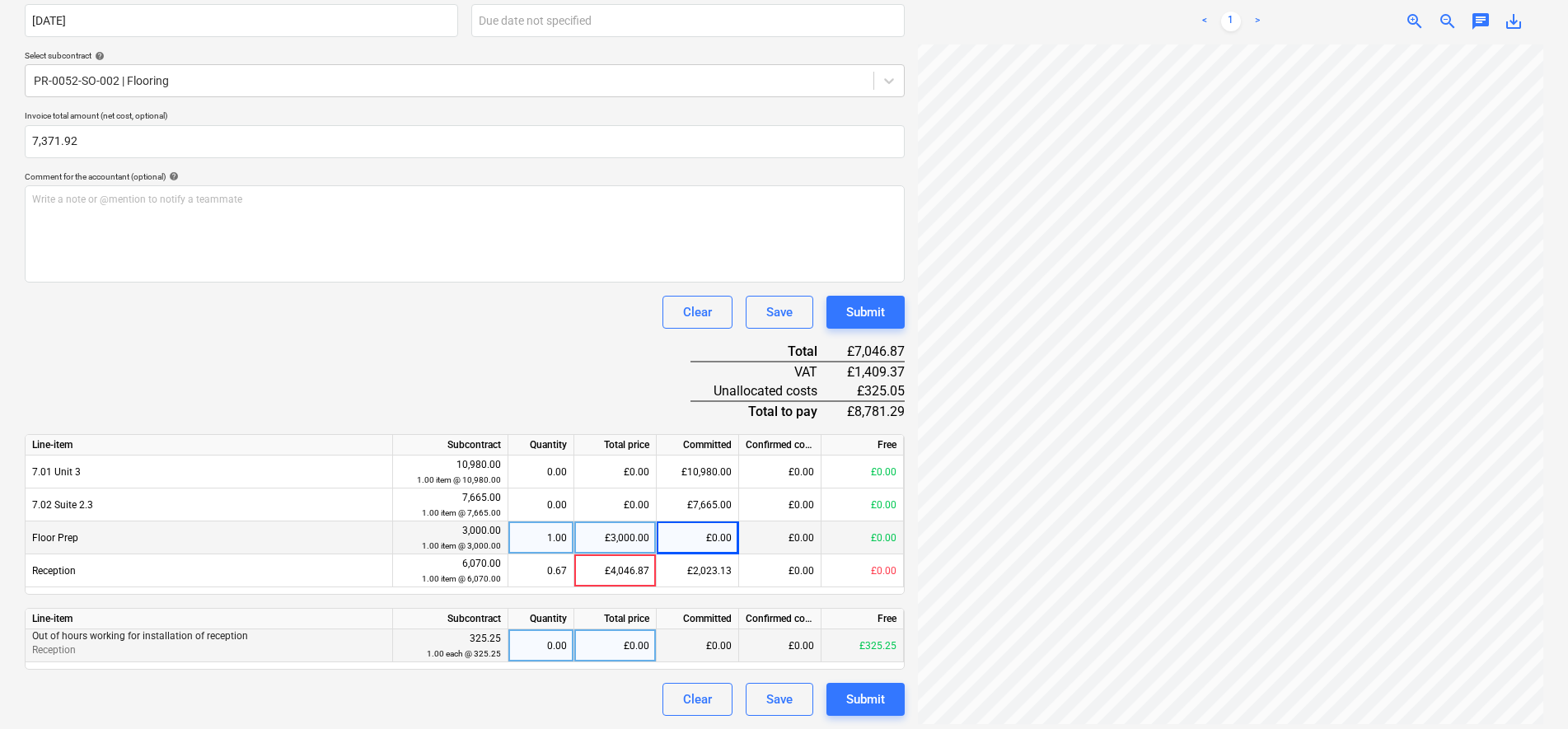
click at [611, 650] on div "£0.00" at bounding box center [615, 645] width 82 height 33
type input "325.05"
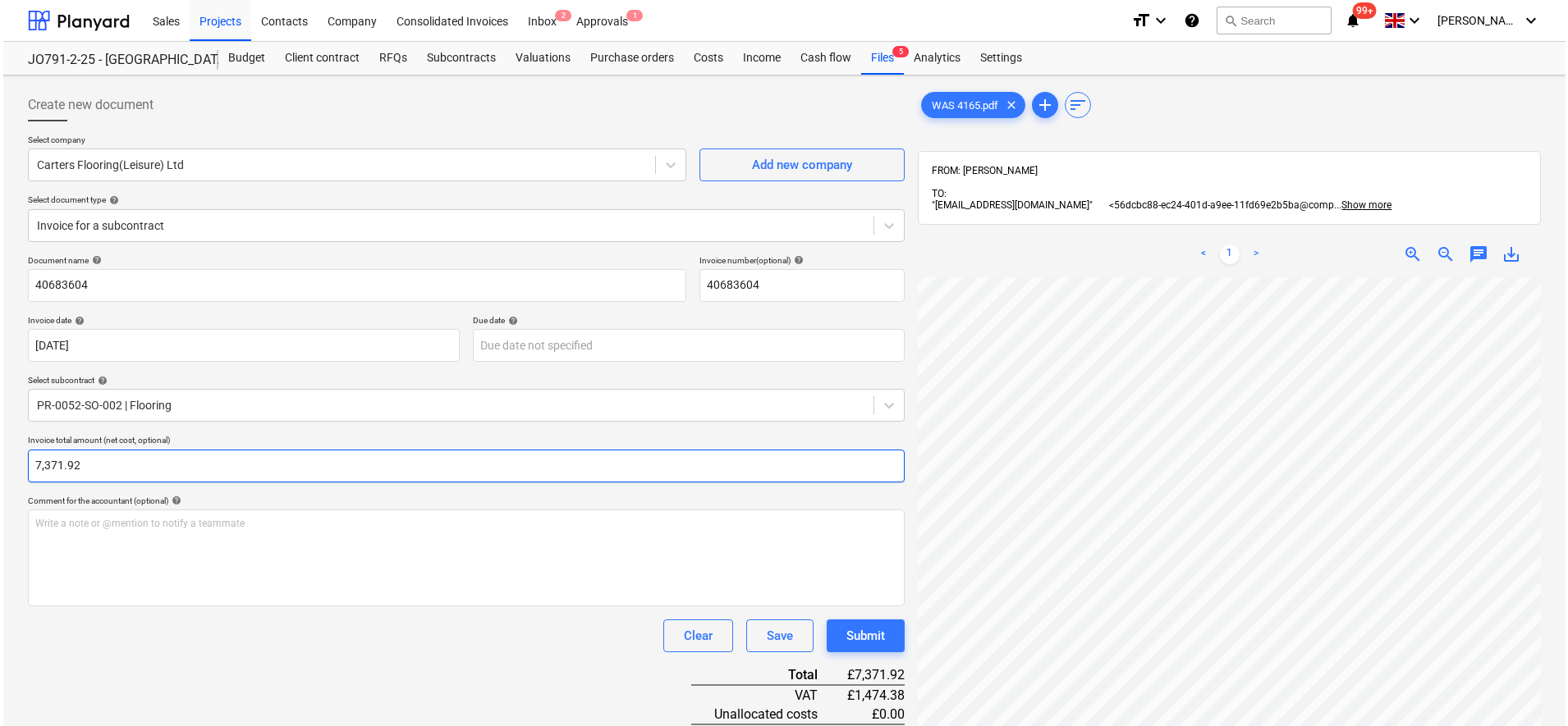
scroll to position [325, 0]
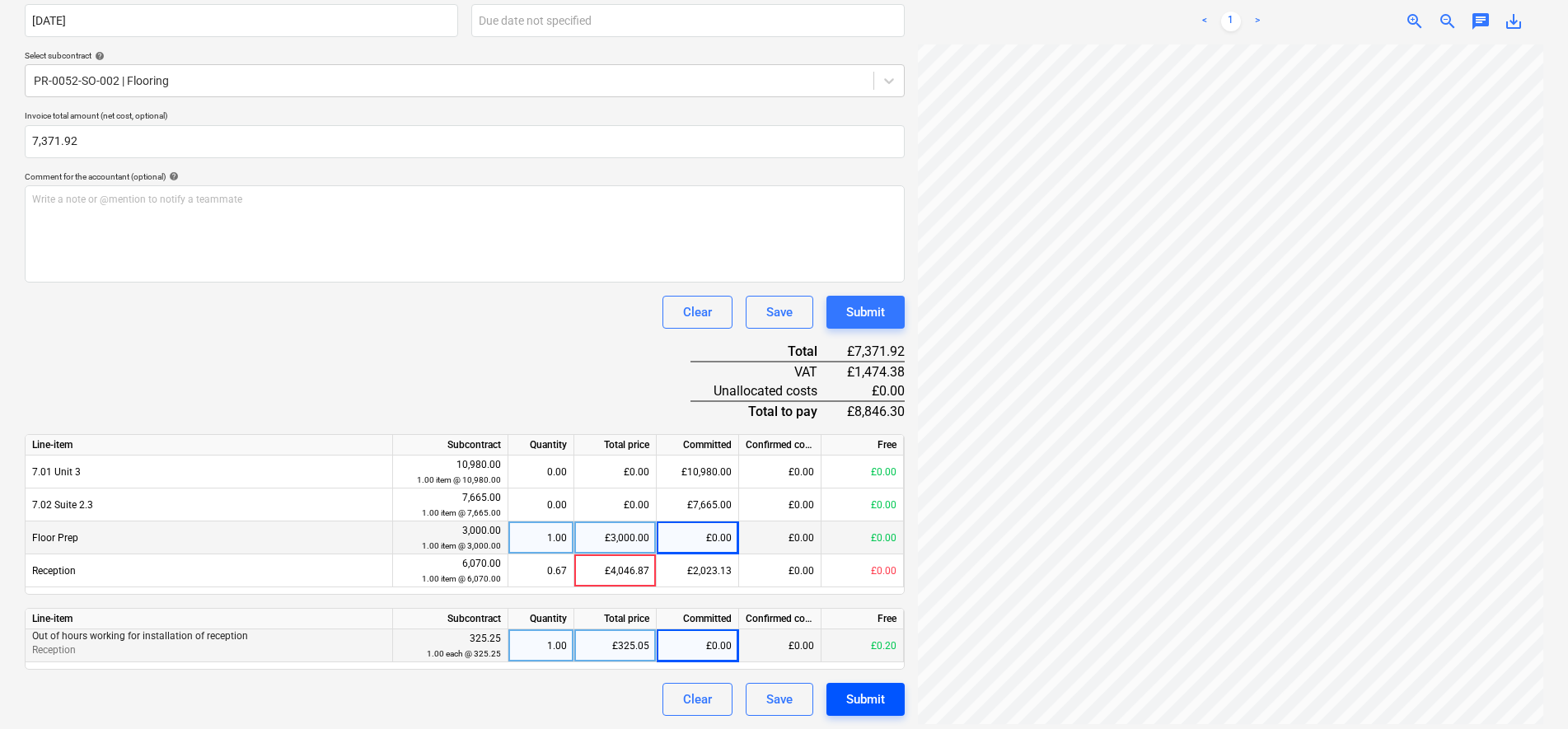
click at [884, 699] on div "Submit" at bounding box center [865, 700] width 38 height 21
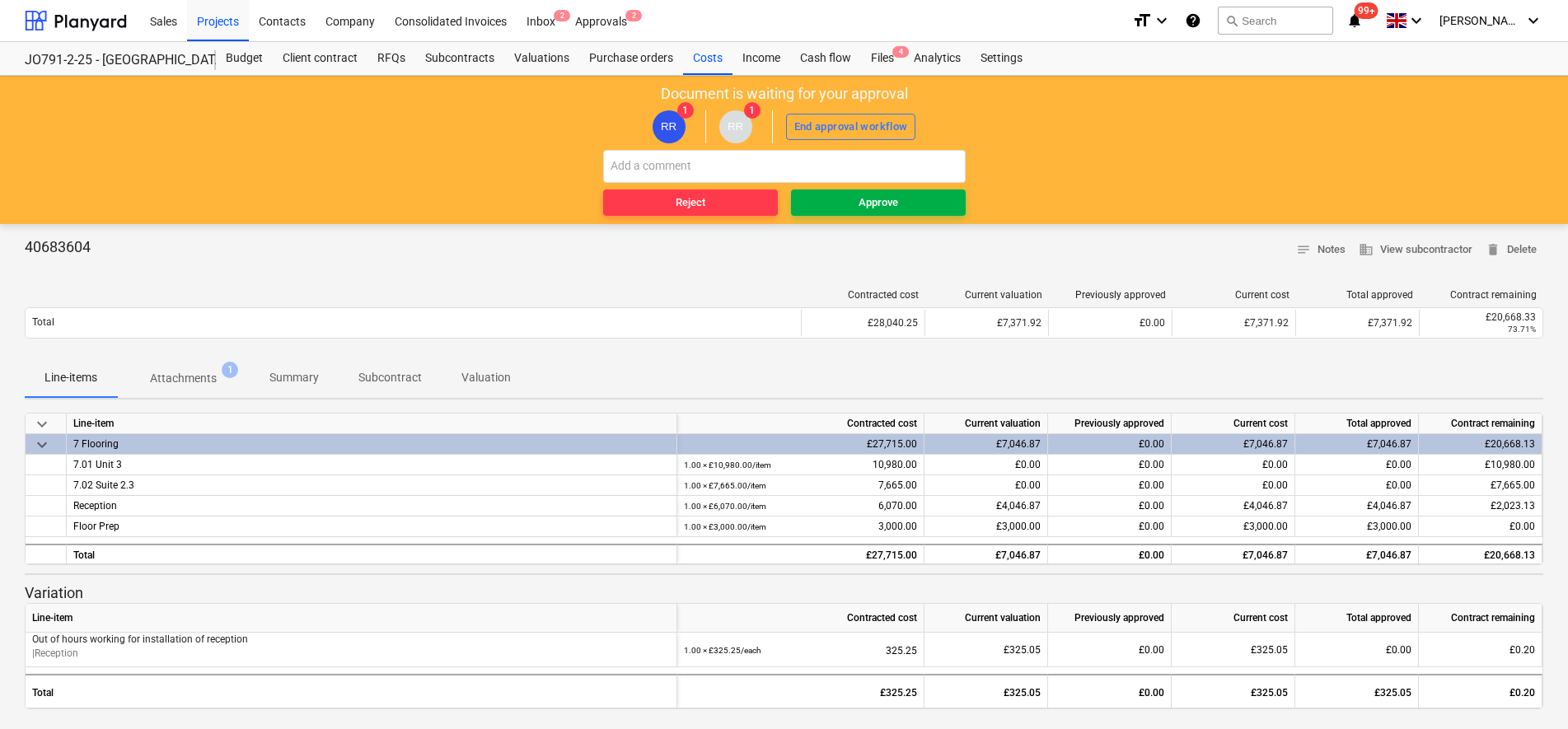
click at [849, 199] on span "Approve" at bounding box center [878, 202] width 161 height 19
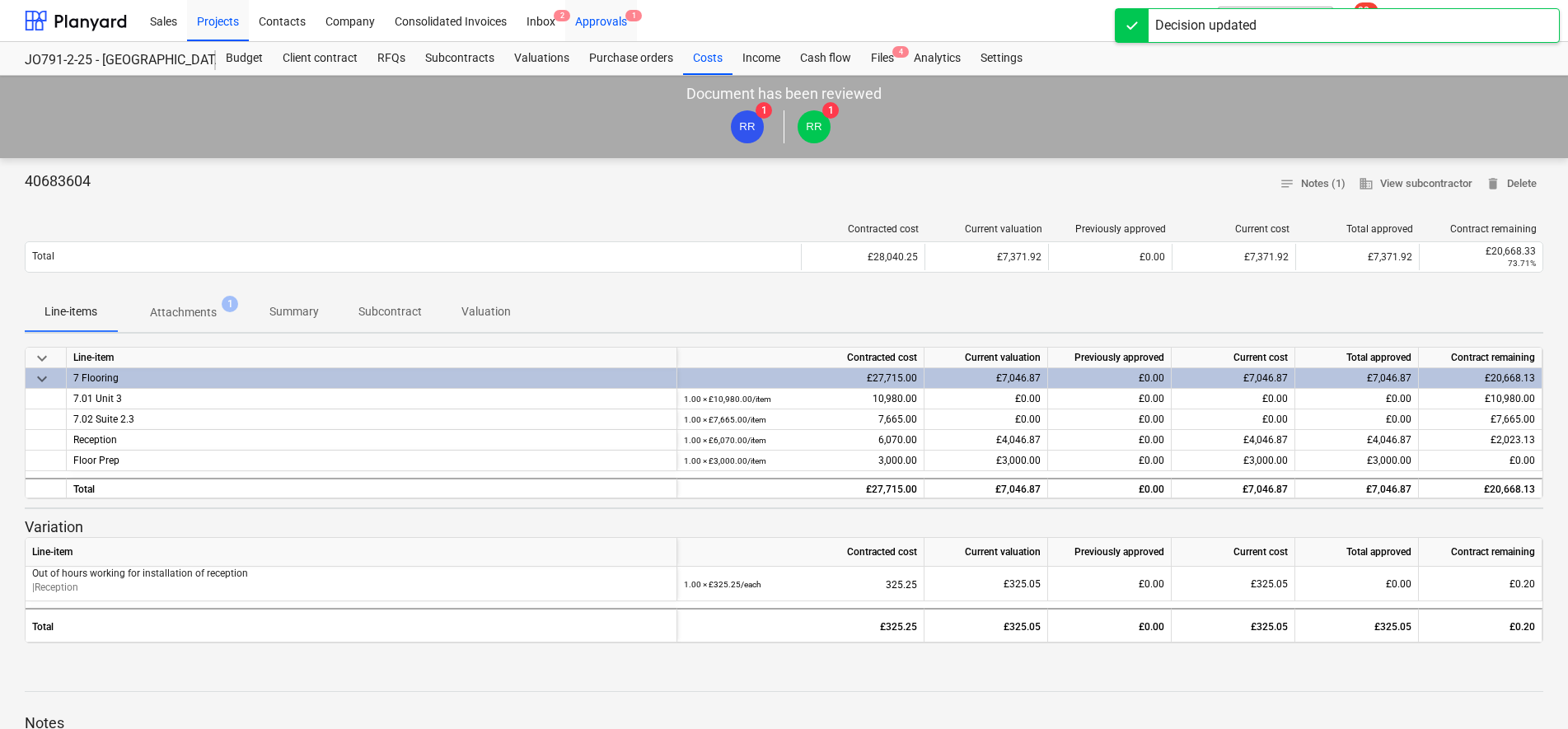
click at [614, 25] on div "Approvals 1" at bounding box center [600, 20] width 71 height 42
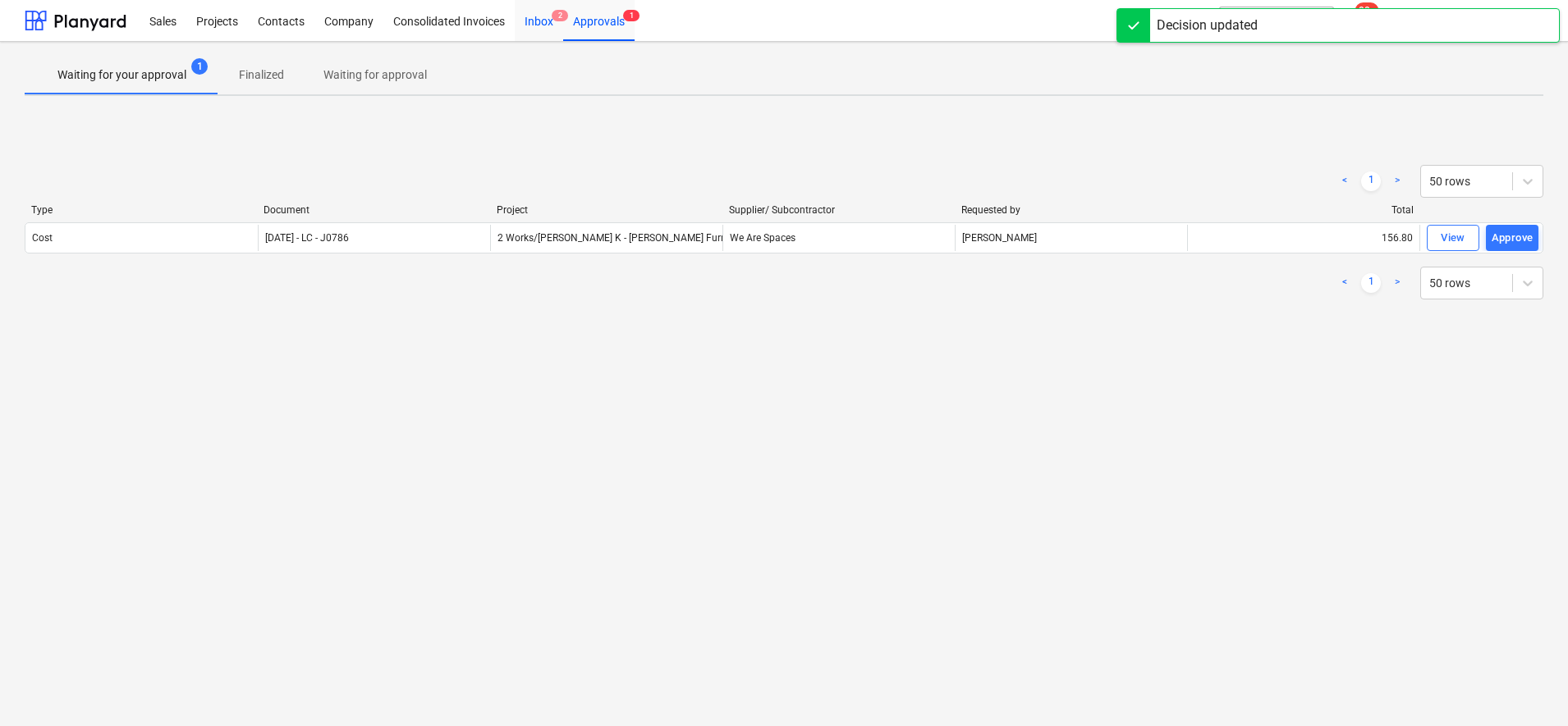
click at [532, 17] on div "Inbox 2" at bounding box center [539, 20] width 49 height 42
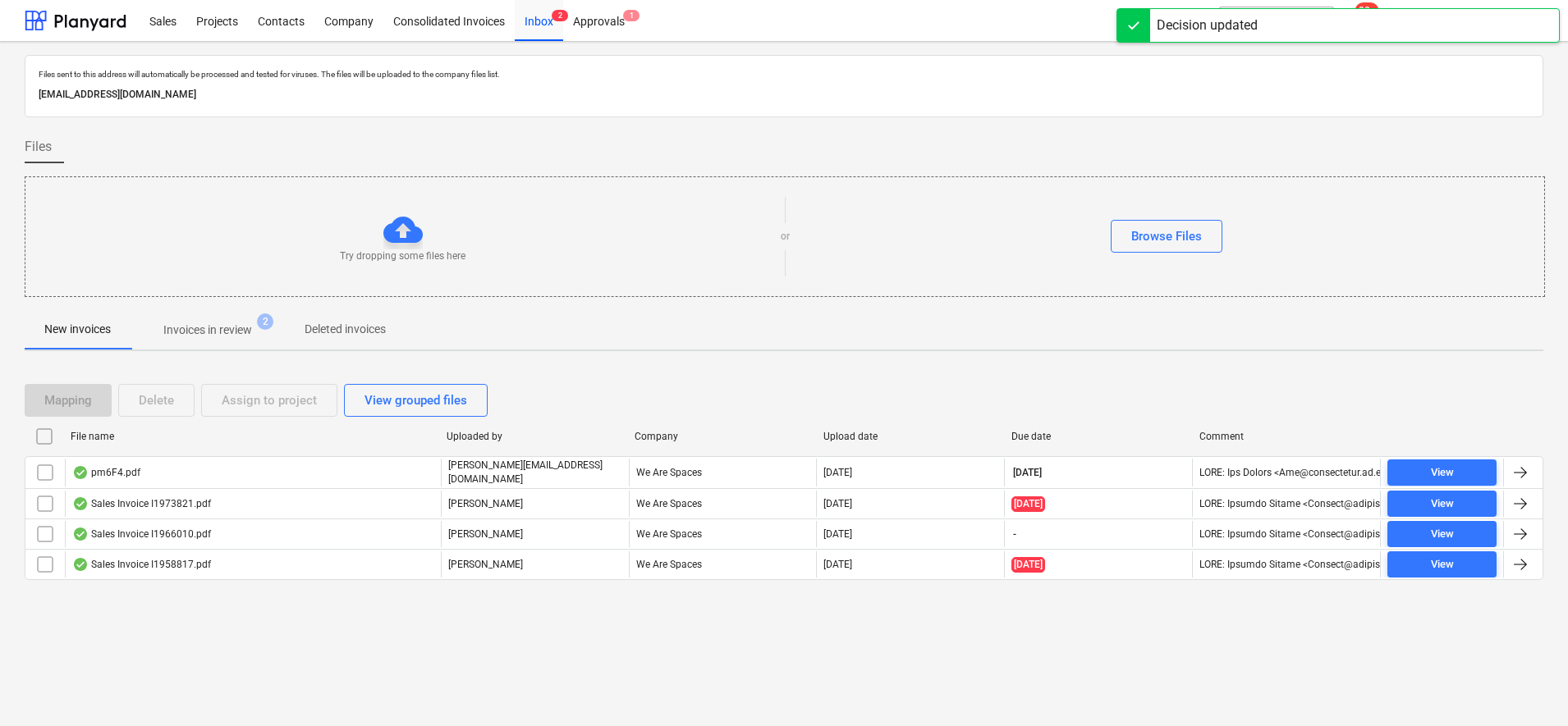
click at [194, 336] on p "Invoices in review" at bounding box center [208, 329] width 89 height 17
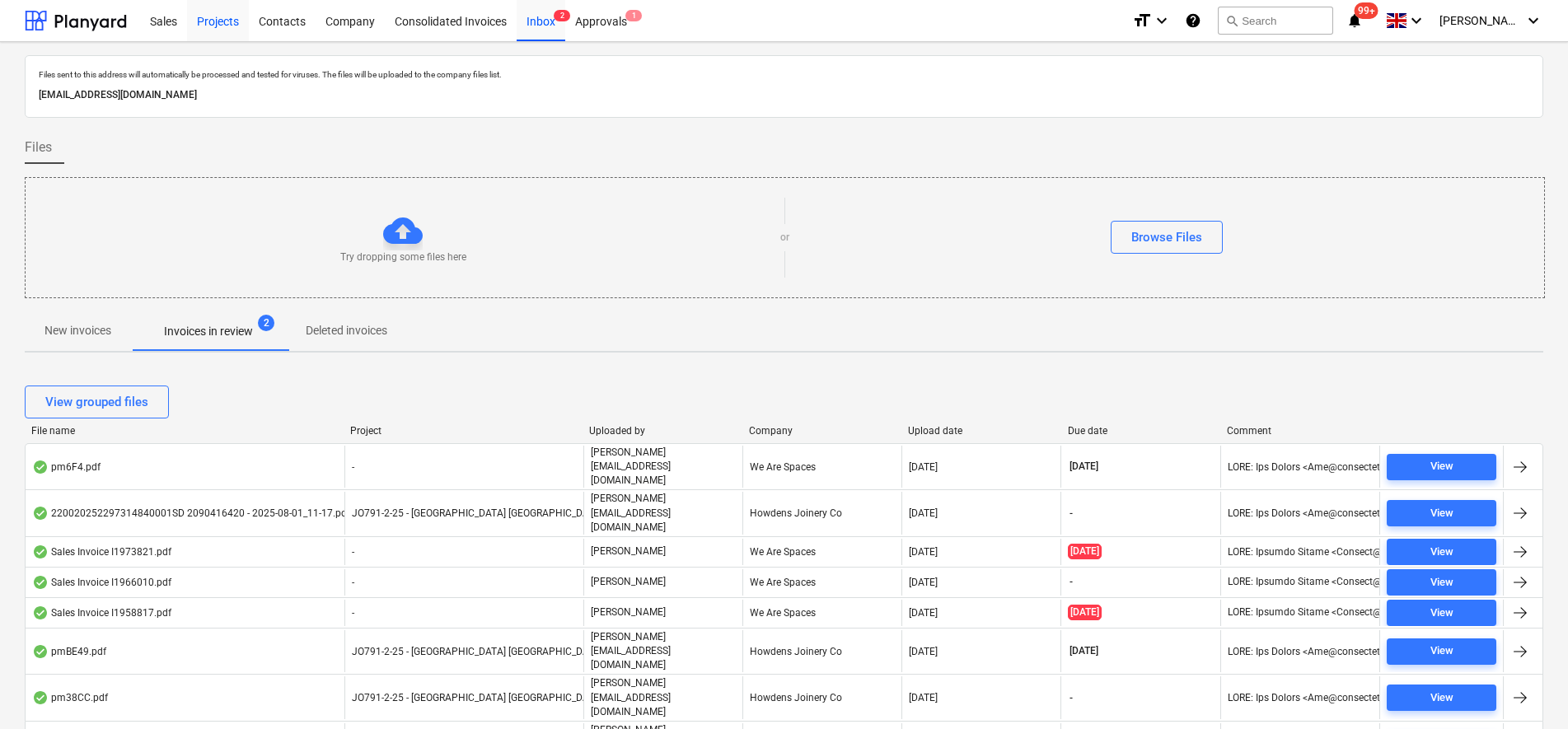
click at [225, 21] on div "Projects" at bounding box center [217, 20] width 61 height 42
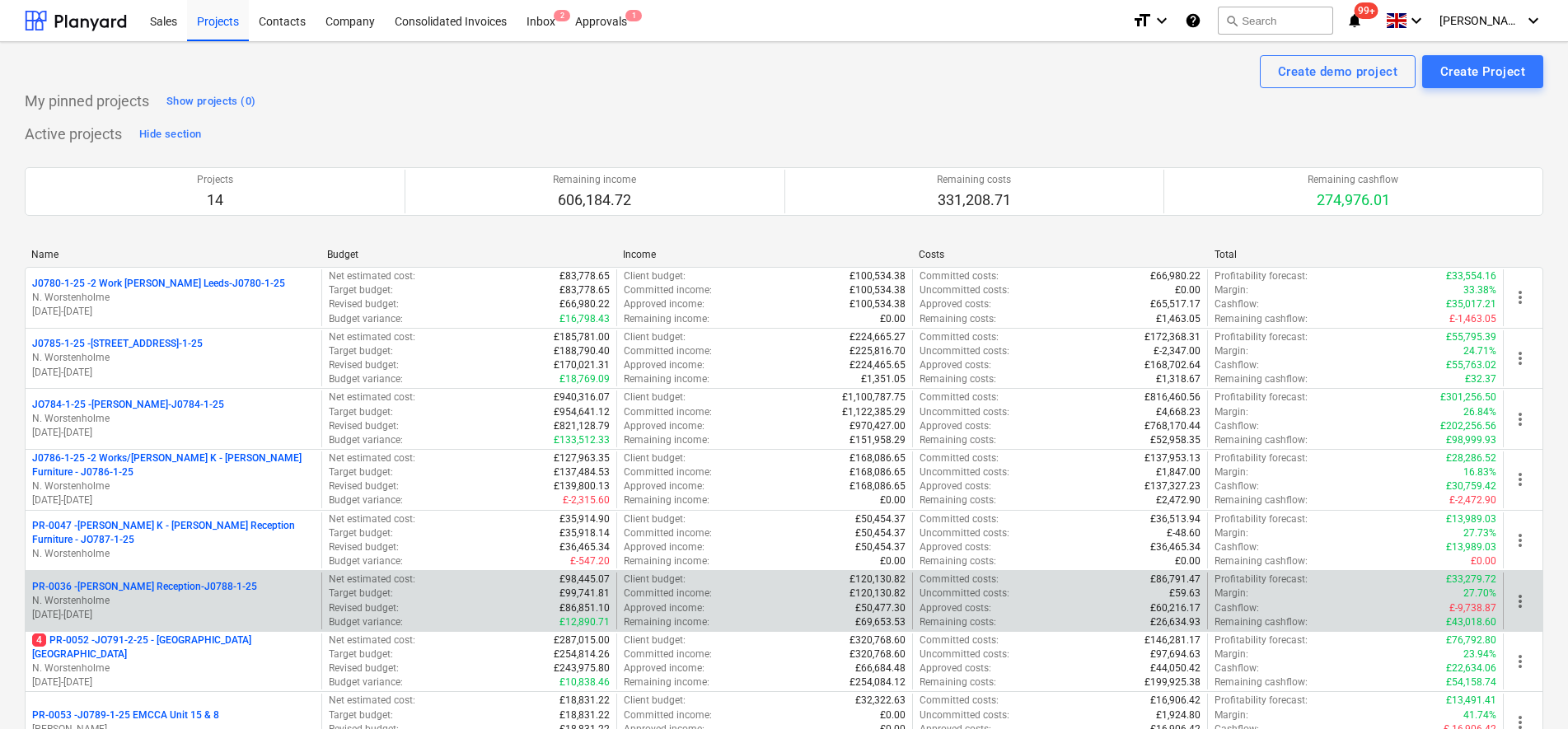
click at [221, 599] on p "N. Worstenholme" at bounding box center [173, 602] width 282 height 14
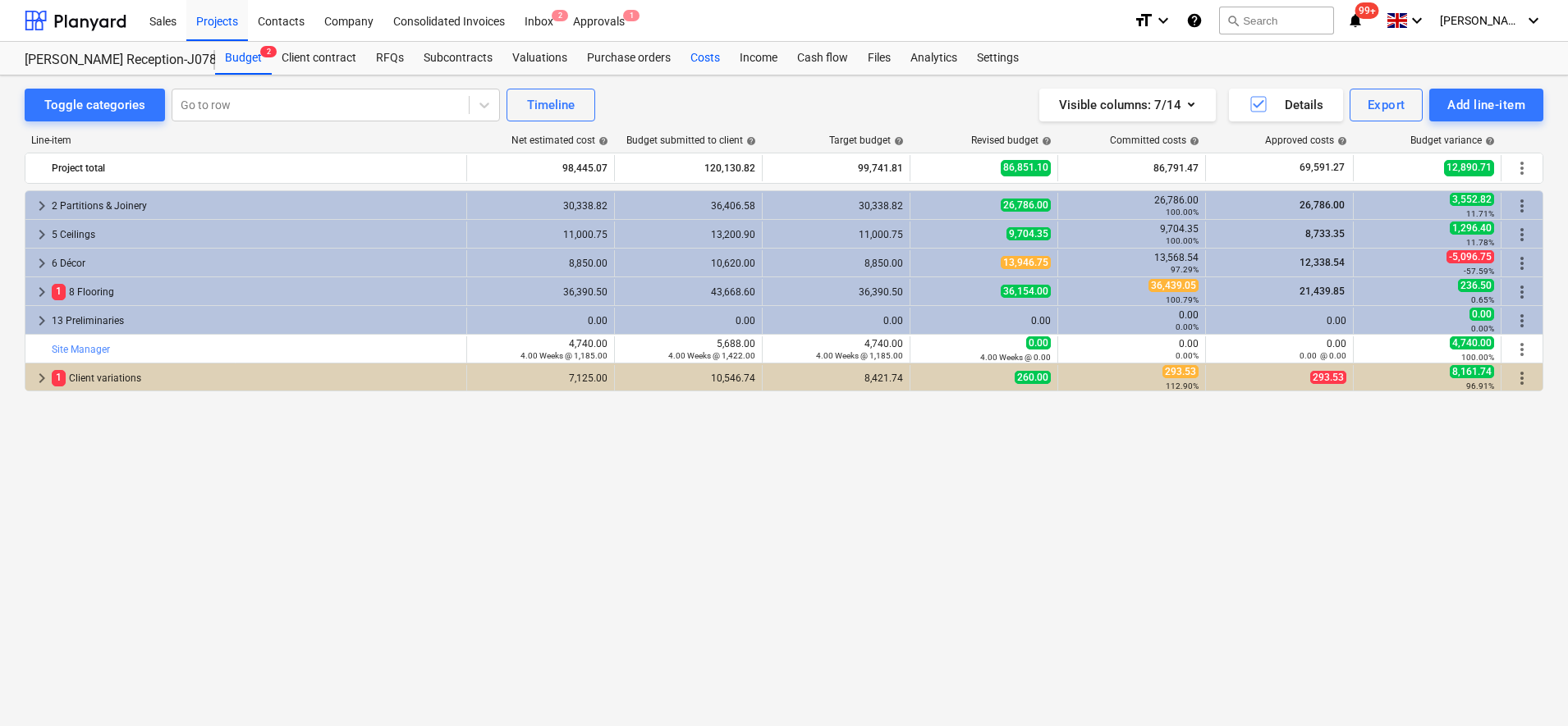
click at [706, 46] on div "Costs" at bounding box center [705, 58] width 49 height 33
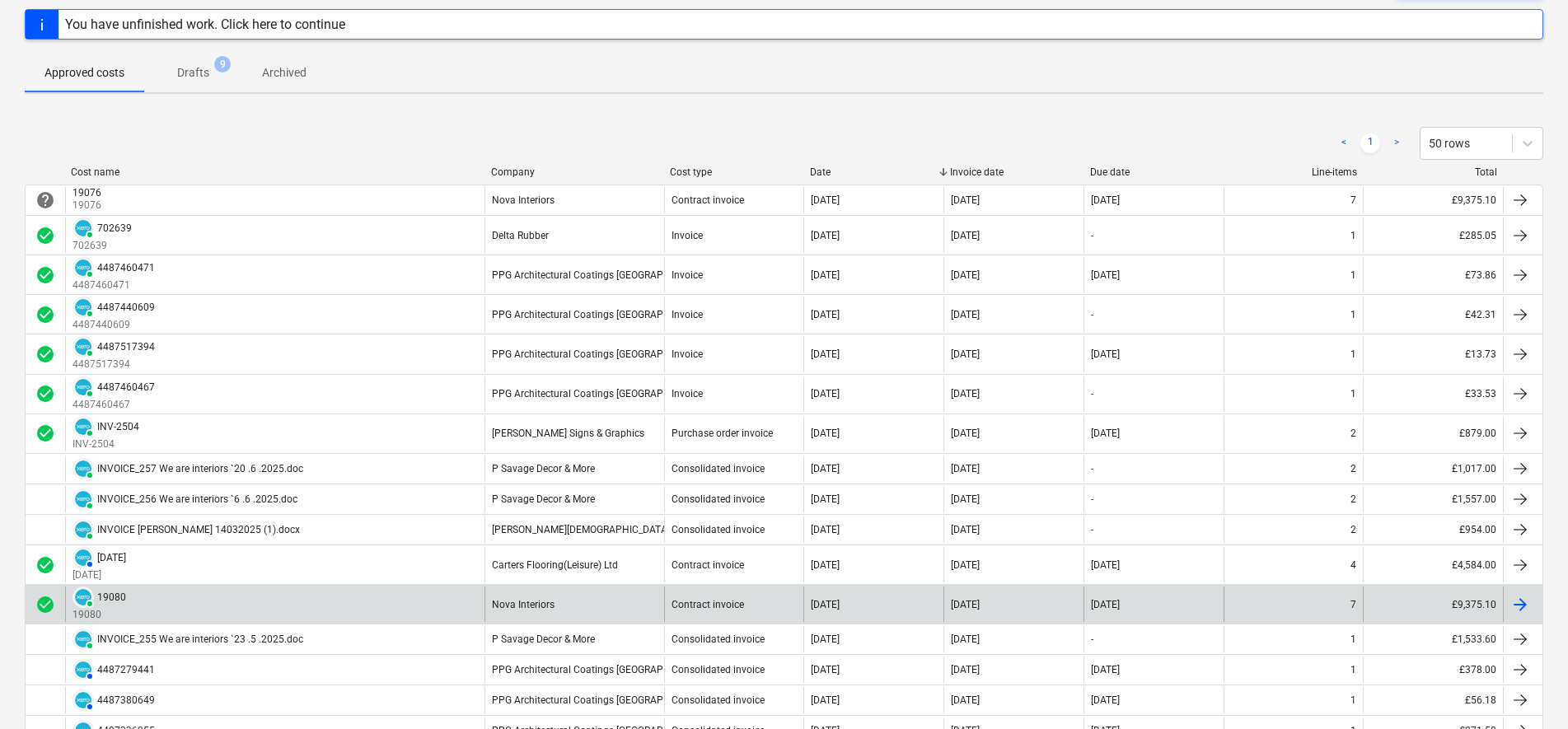
scroll to position [103, 0]
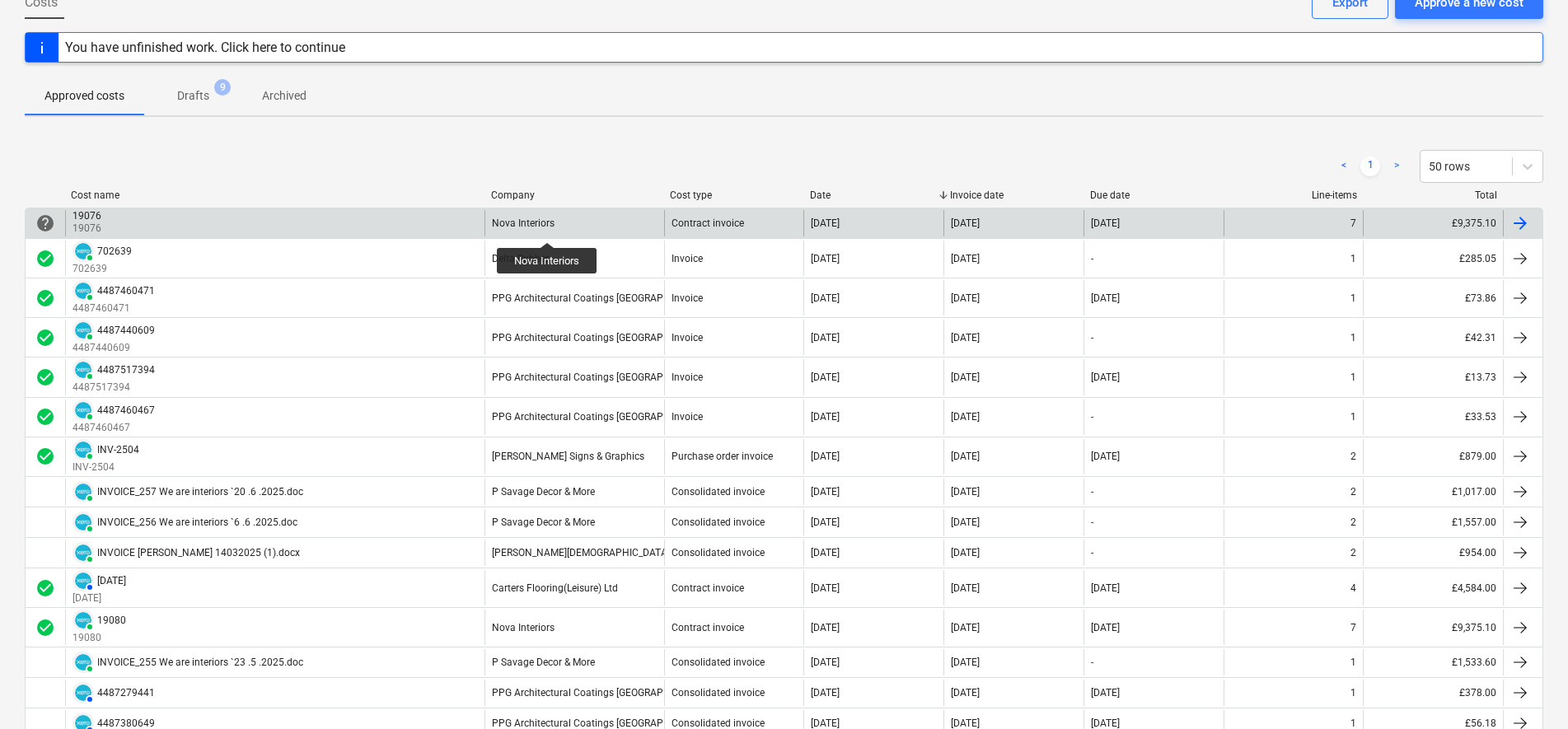
click at [548, 227] on div "Nova Interiors" at bounding box center [523, 223] width 62 height 12
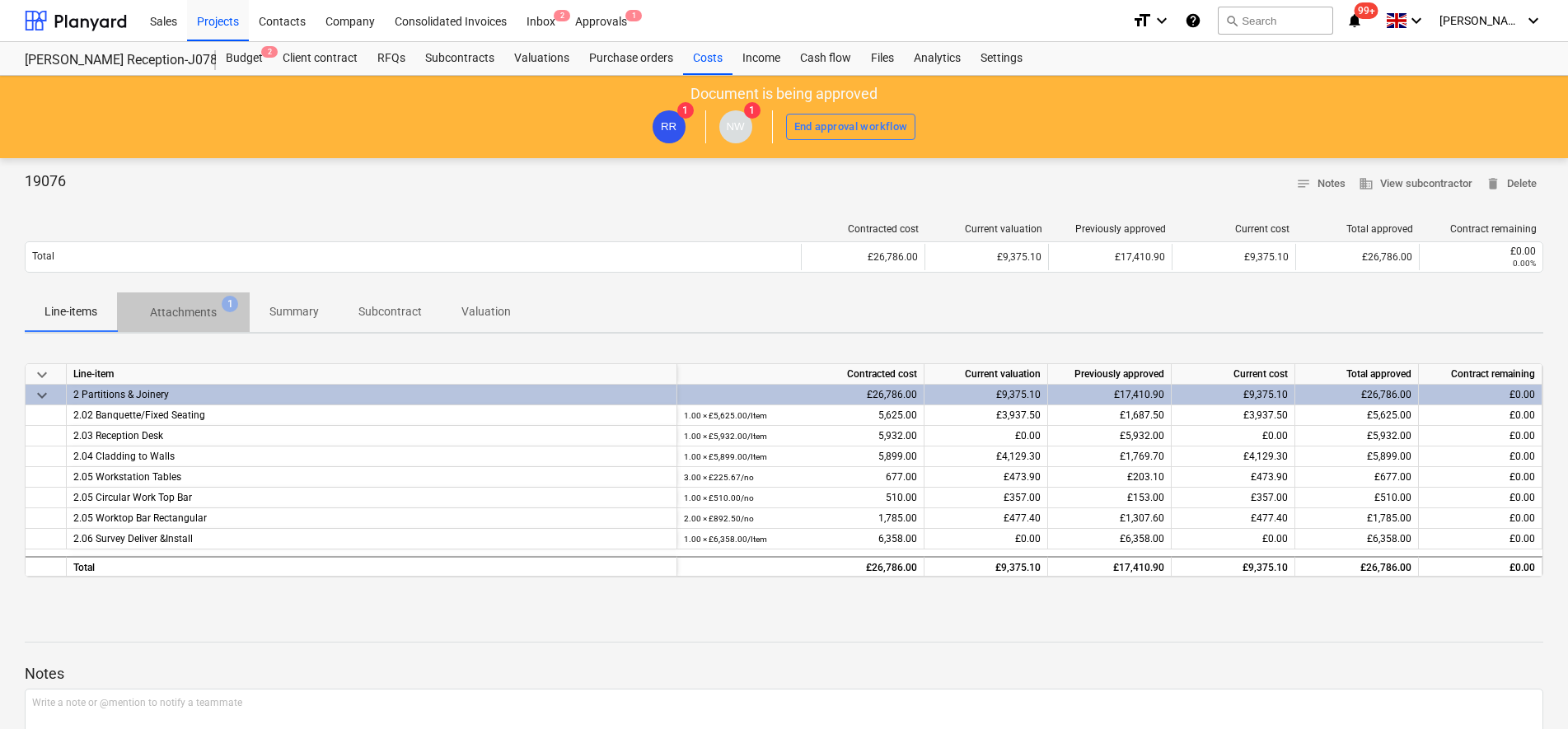
click at [180, 311] on p "Attachments" at bounding box center [183, 312] width 67 height 17
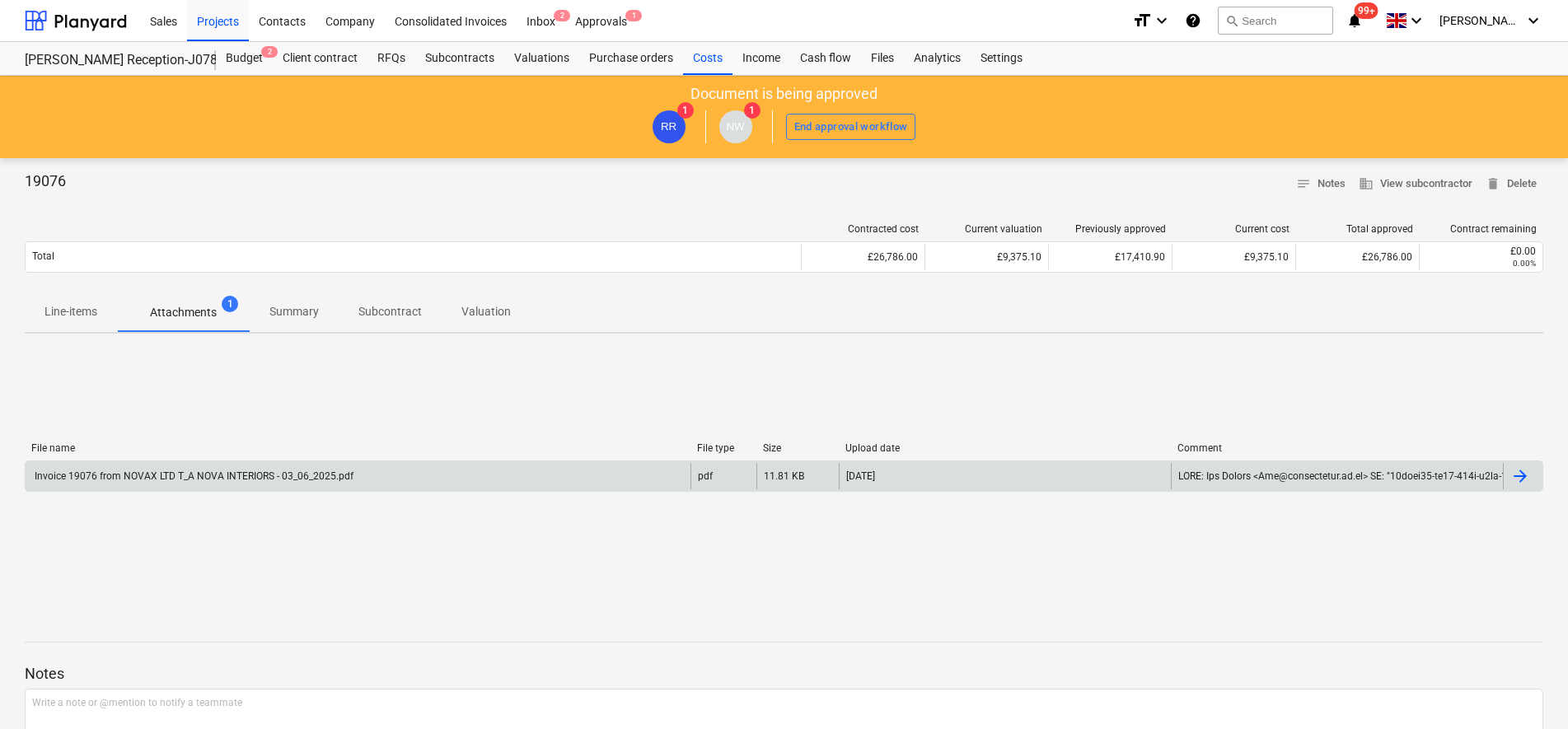
click at [225, 475] on div "Invoice 19076 from NOVAX LTD T_A NOVA INTERIORS - 03_06_2025.pdf" at bounding box center [192, 476] width 322 height 12
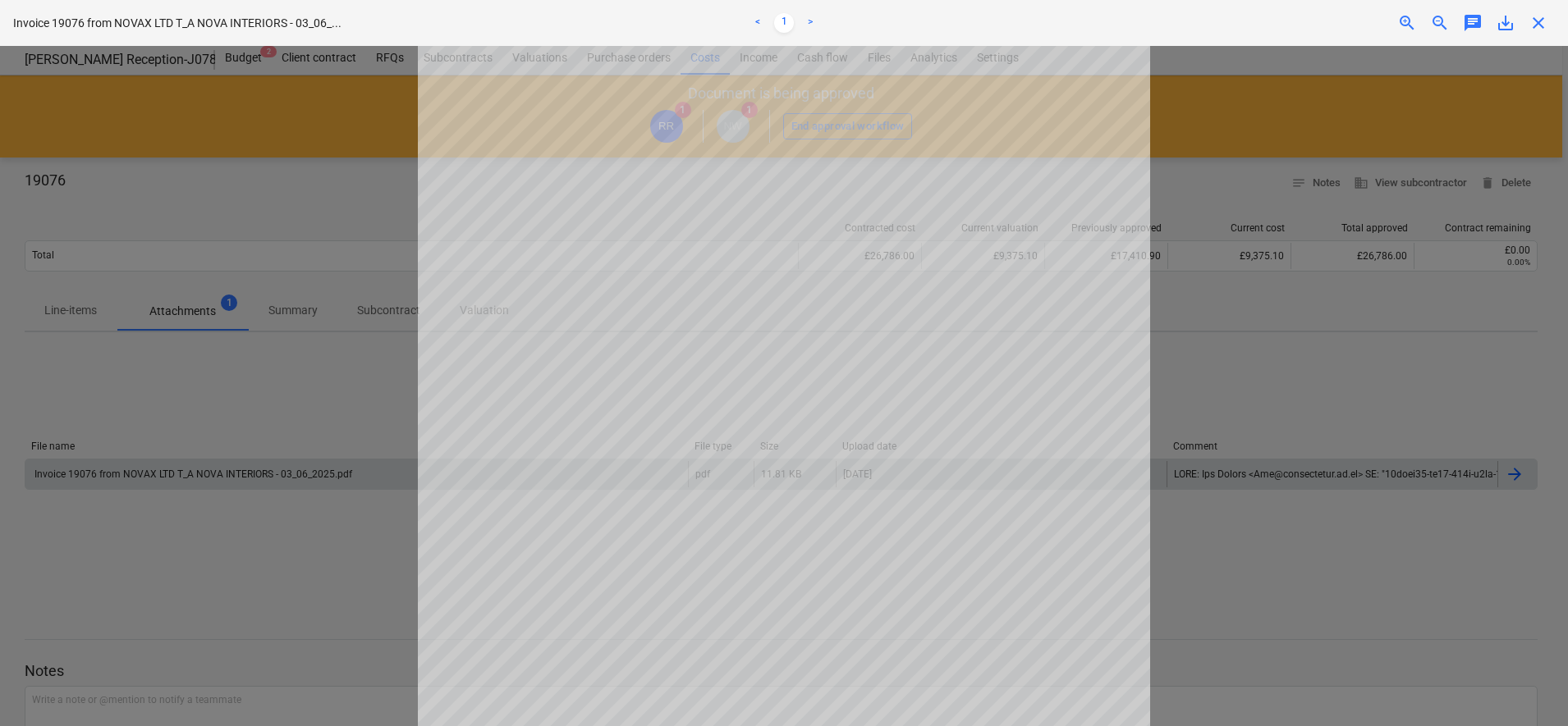
click at [1313, 573] on div at bounding box center [784, 386] width 1568 height 681
click at [1313, 572] on div at bounding box center [784, 386] width 1568 height 681
click at [1532, 25] on span "close" at bounding box center [1539, 23] width 20 height 20
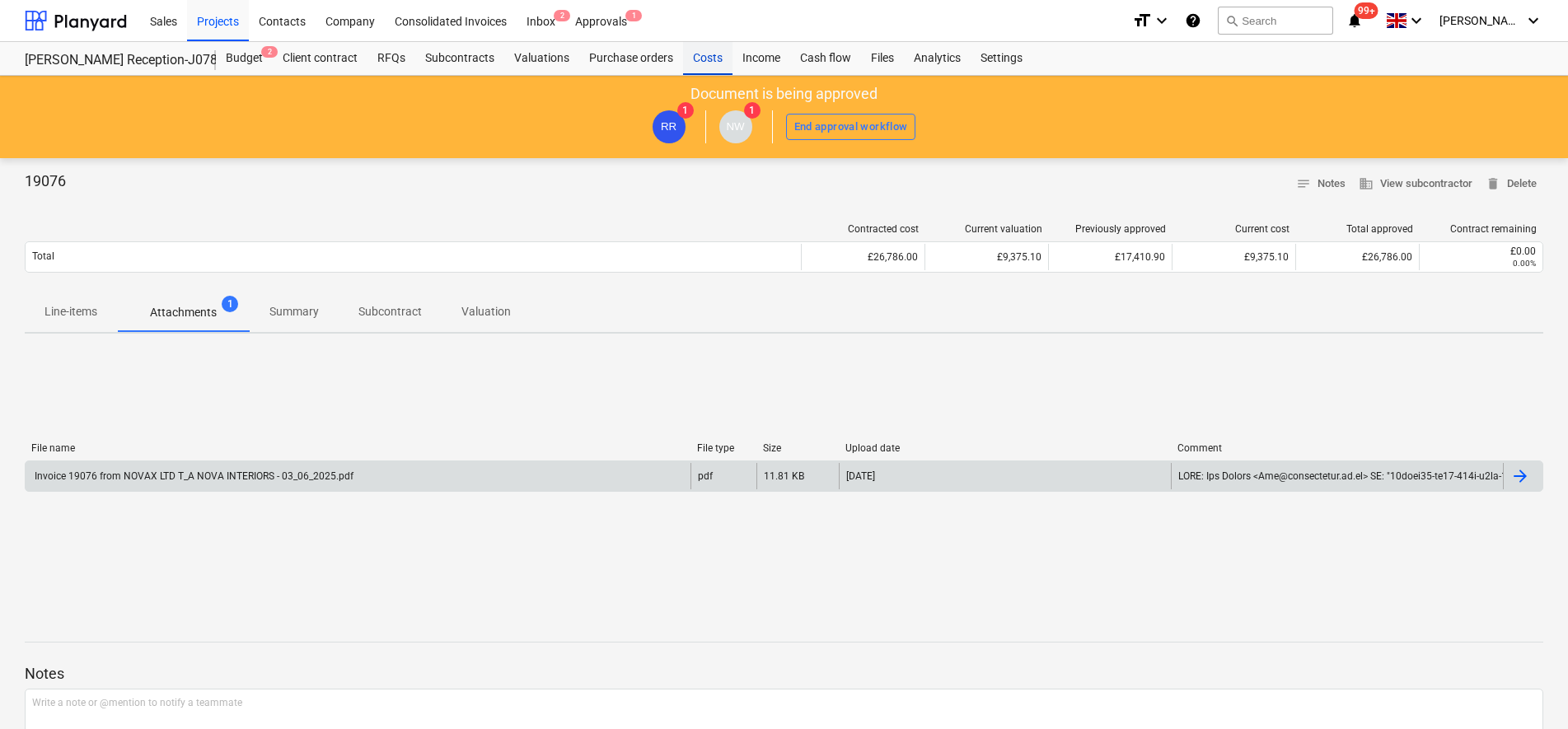
click at [706, 61] on div "Costs" at bounding box center [707, 58] width 49 height 33
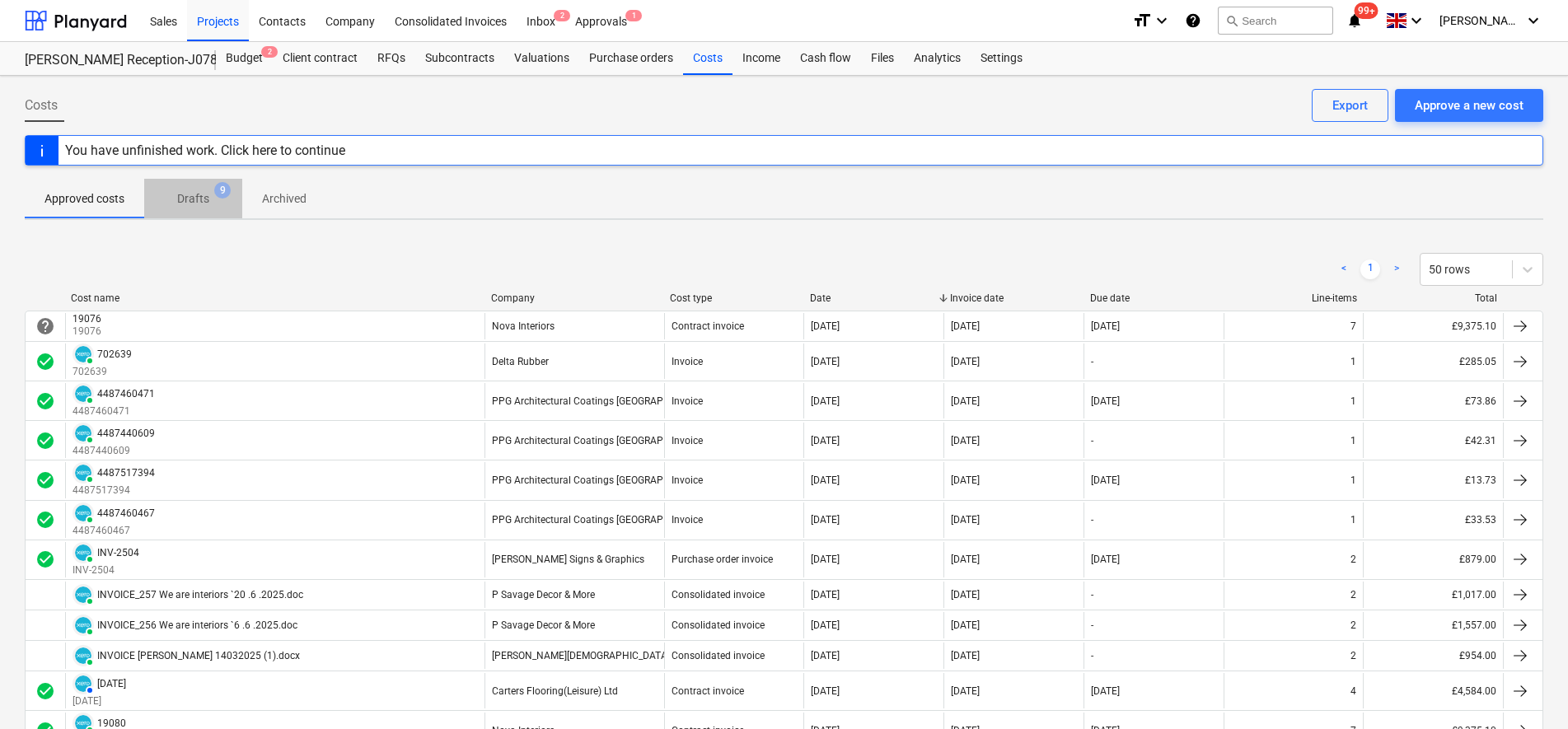
click at [189, 194] on p "Drafts" at bounding box center [193, 199] width 32 height 17
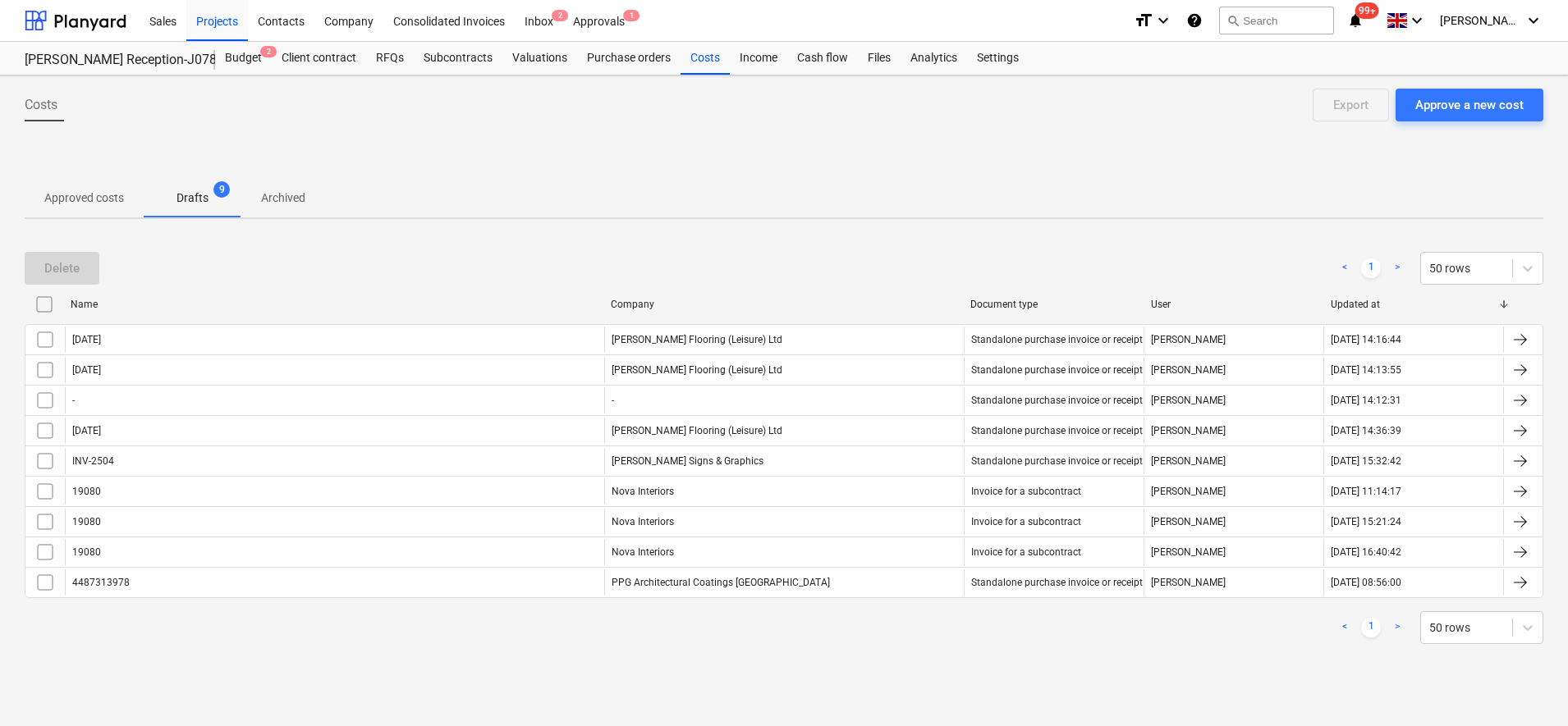
click at [49, 306] on input "checkbox" at bounding box center [44, 304] width 27 height 27
click at [58, 270] on div "Delete" at bounding box center [62, 268] width 36 height 21
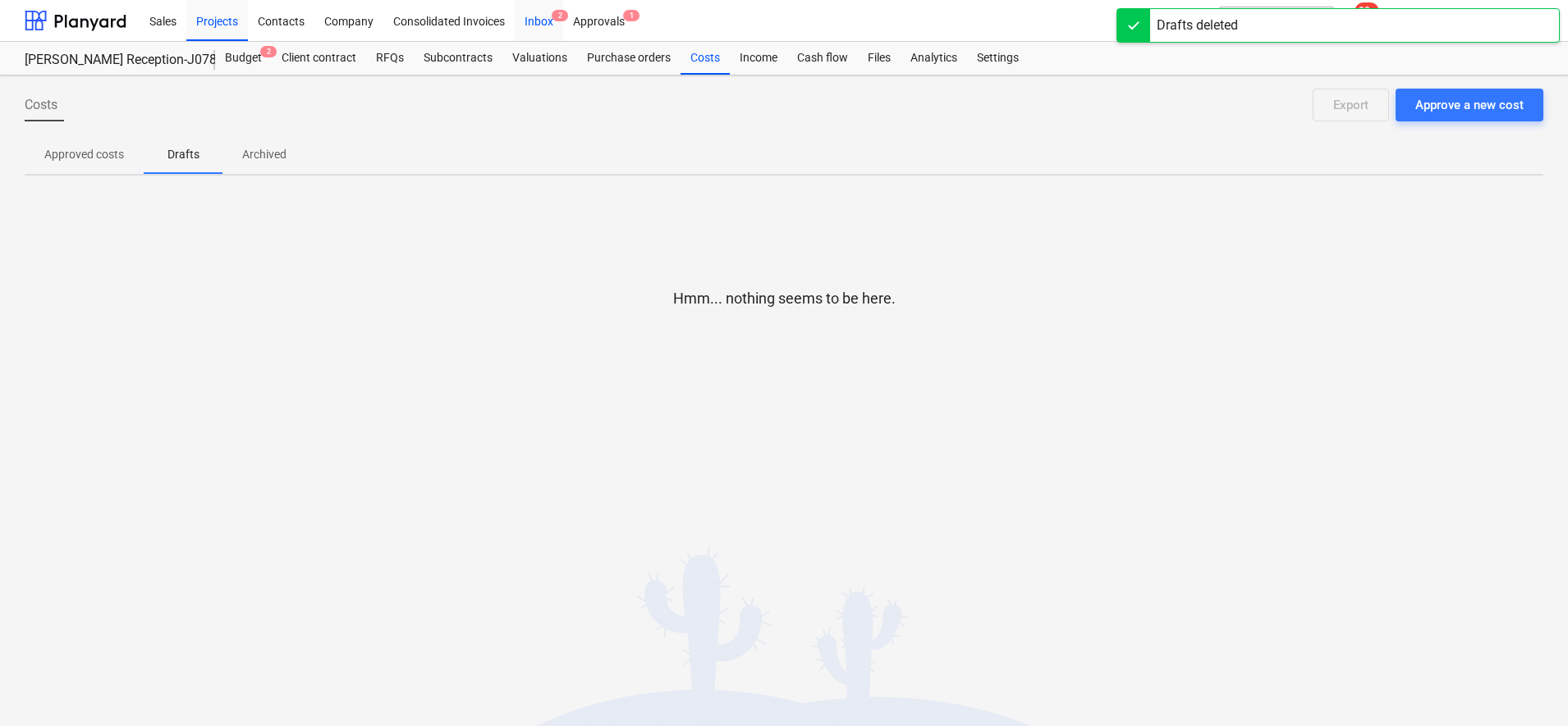
click at [537, 21] on div "Inbox 2" at bounding box center [539, 20] width 49 height 42
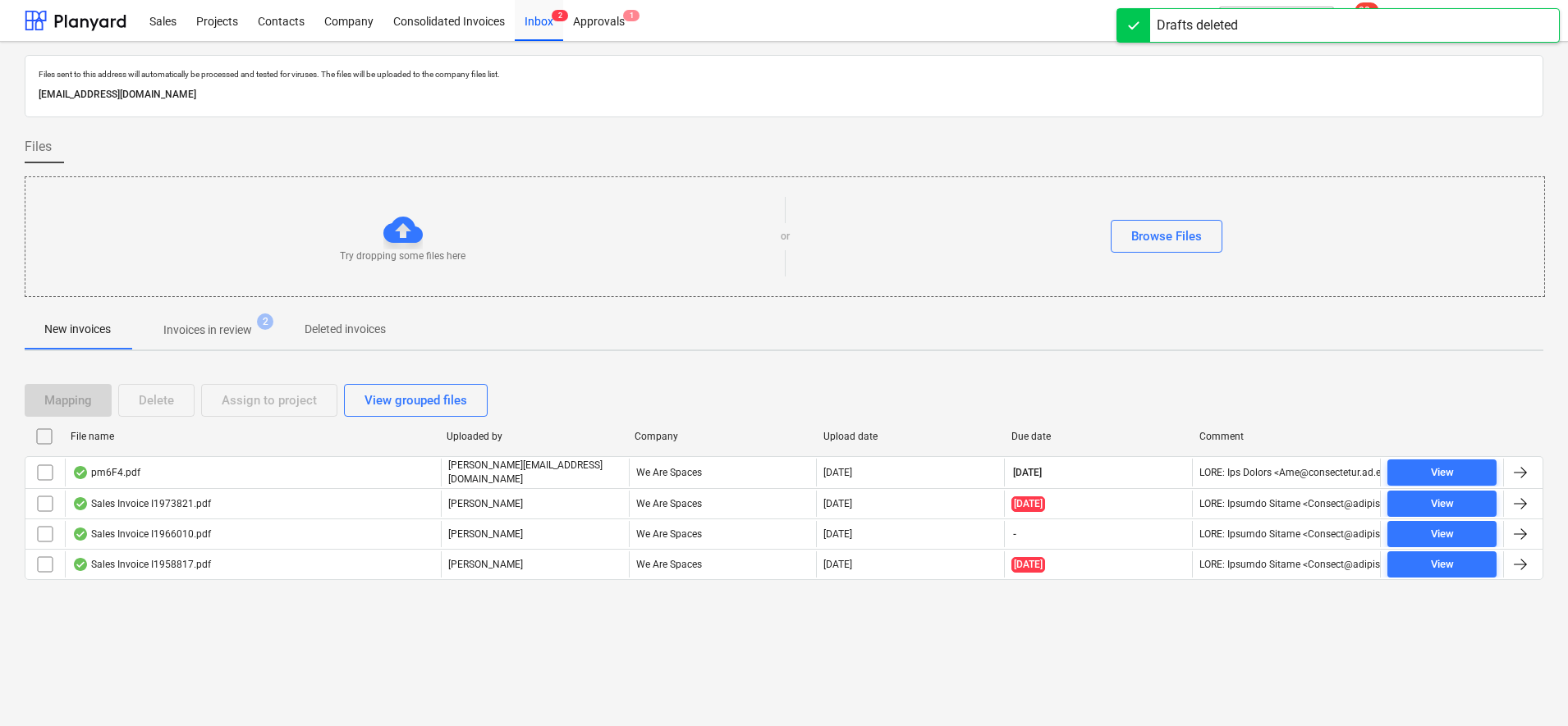
click at [218, 329] on p "Invoices in review" at bounding box center [208, 329] width 89 height 17
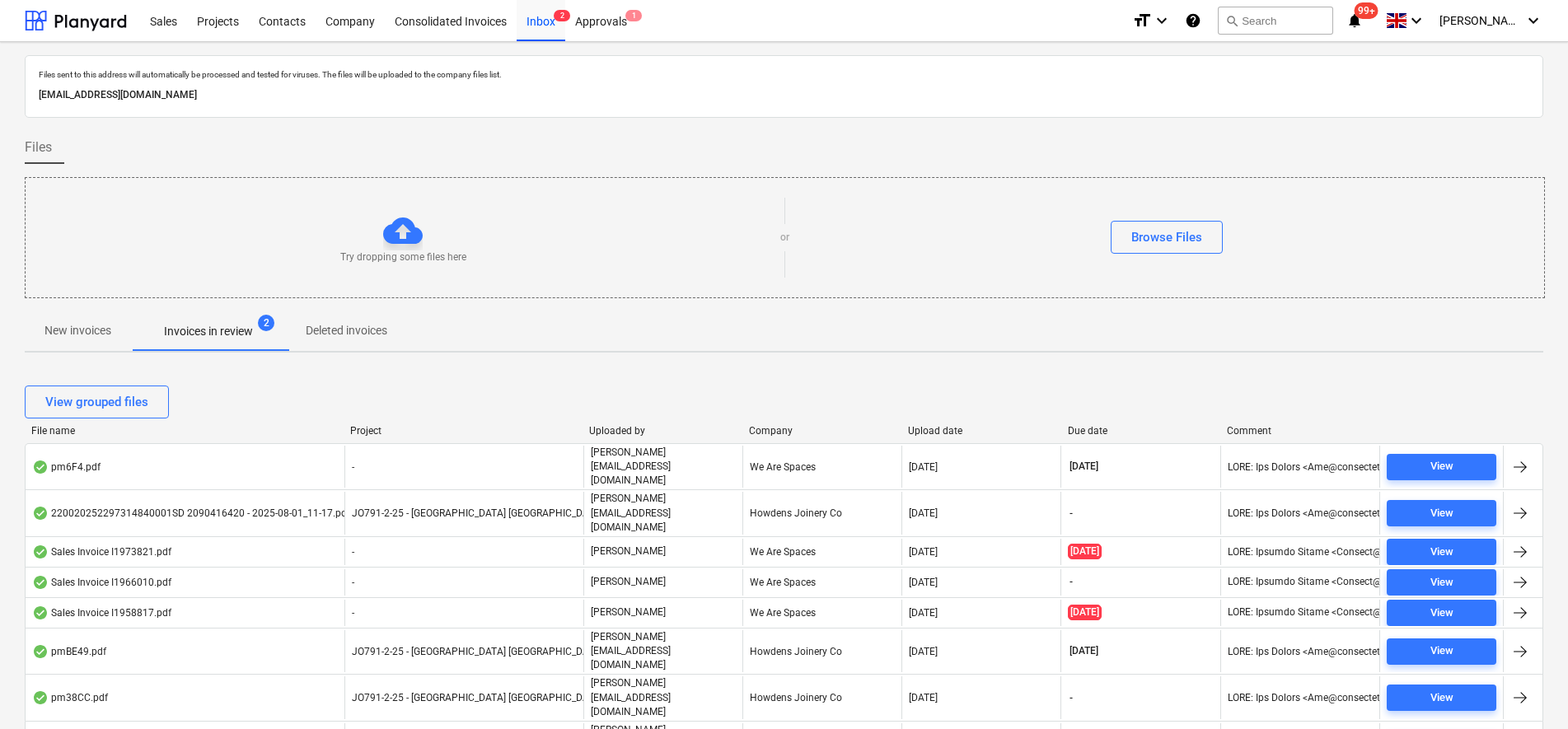
click at [115, 329] on span "New invoices" at bounding box center [78, 331] width 106 height 28
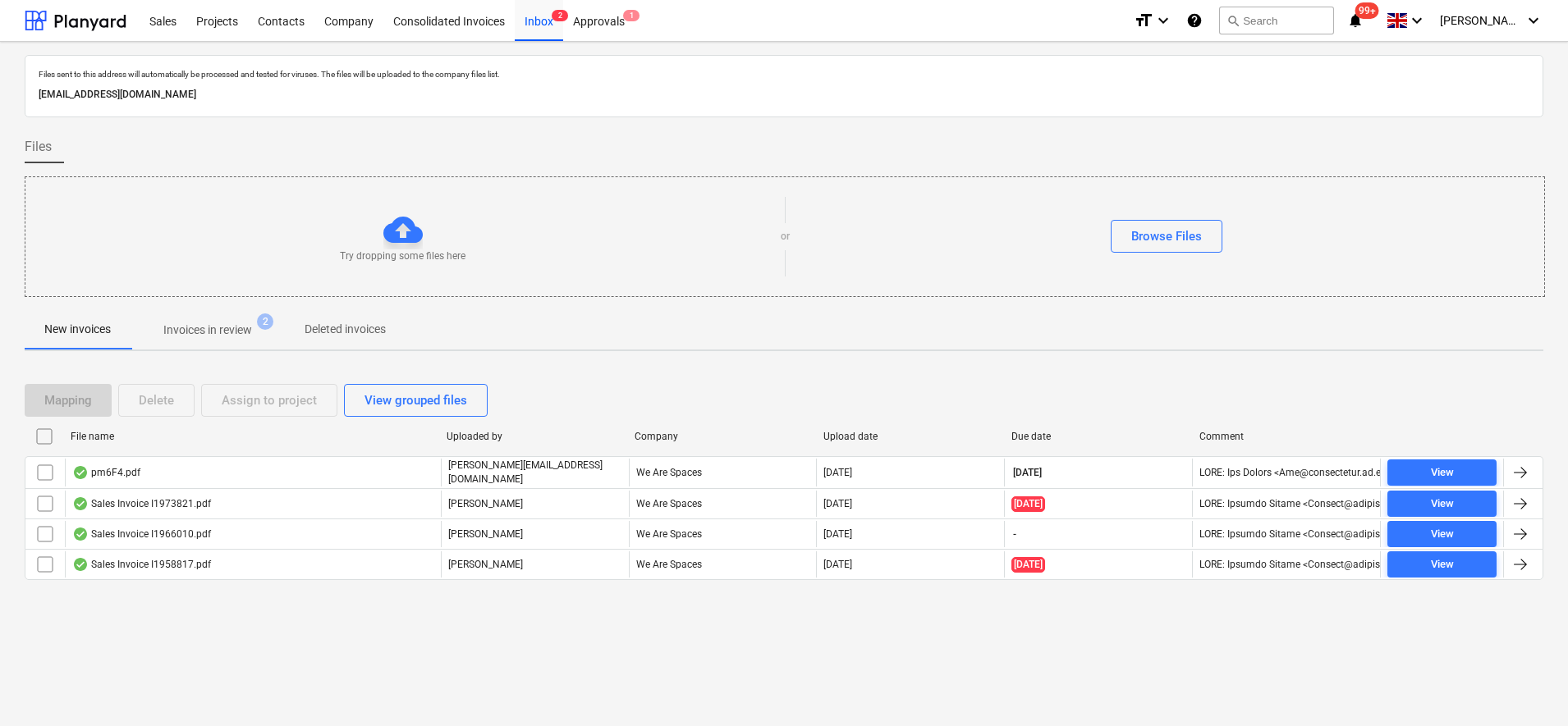
click at [210, 325] on p "Invoices in review" at bounding box center [208, 329] width 89 height 17
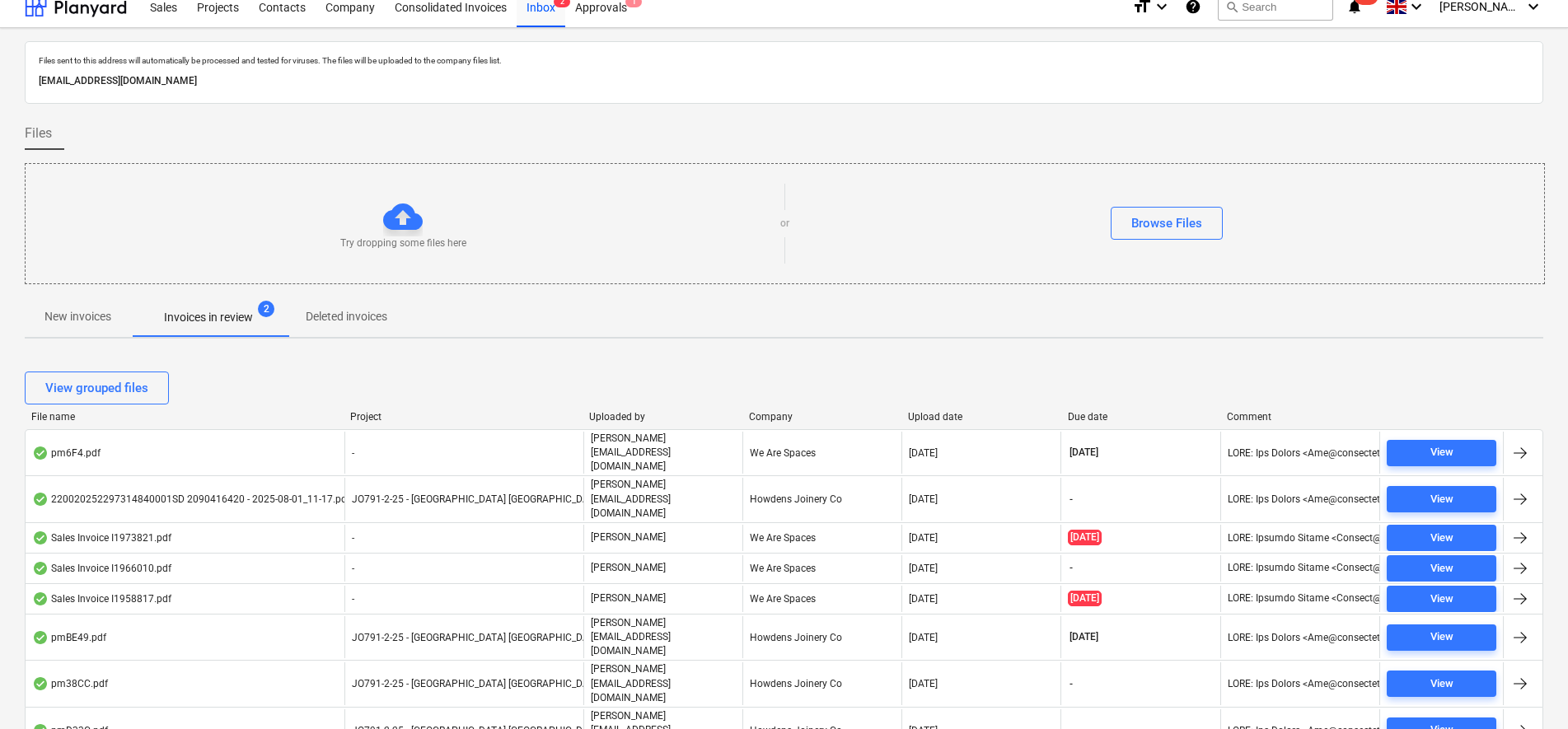
scroll to position [18, 0]
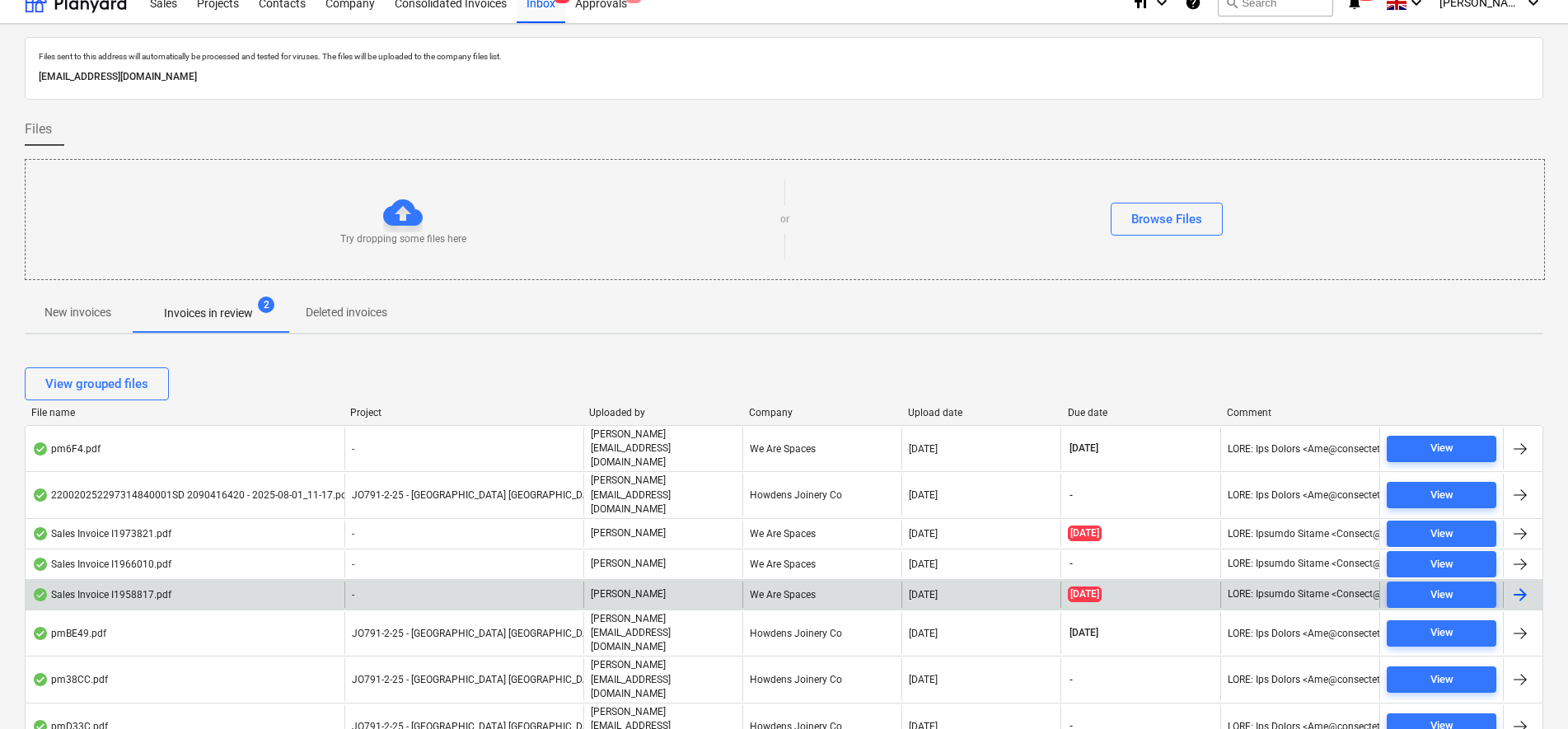
click at [394, 582] on div "-" at bounding box center [464, 595] width 239 height 27
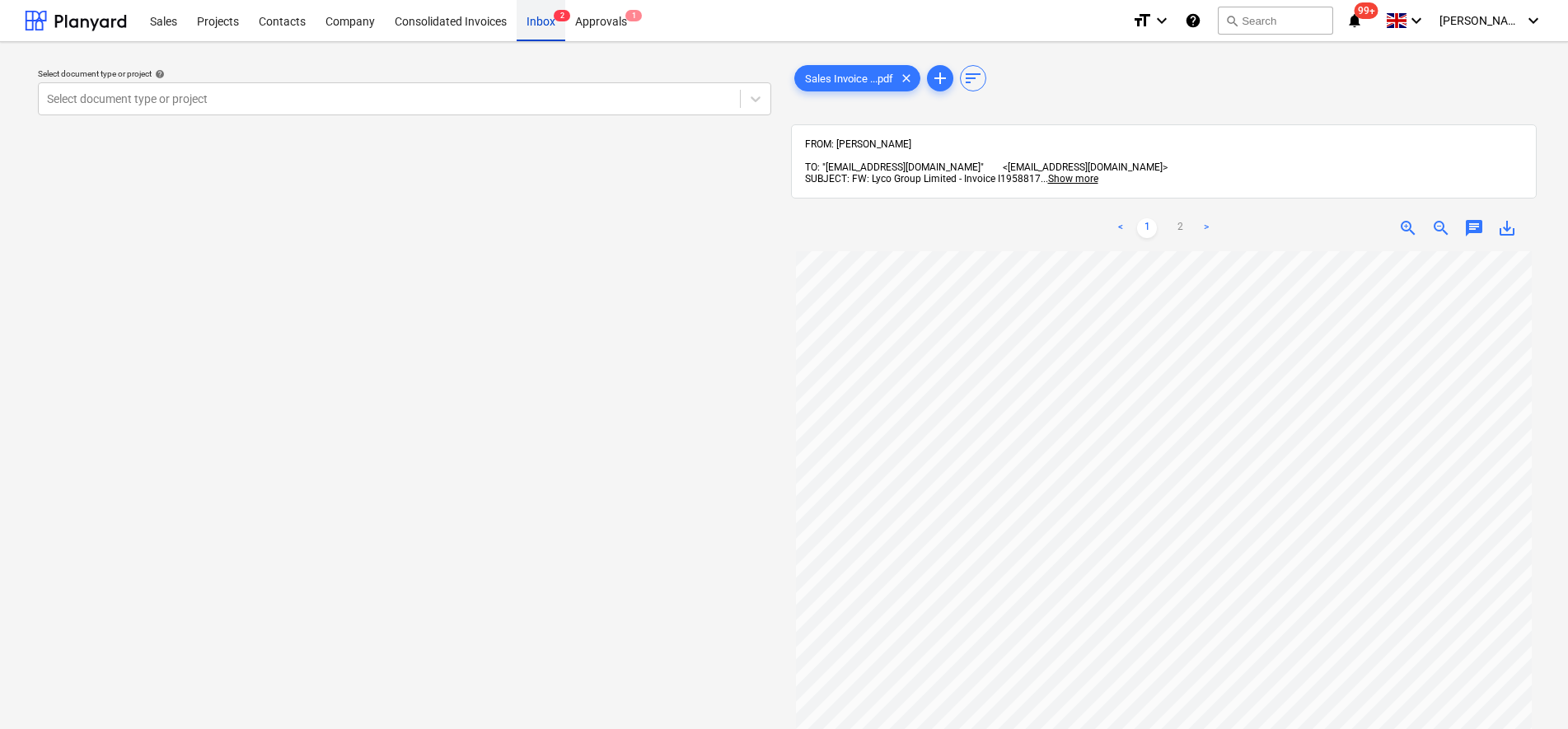
click at [543, 21] on div "Inbox 2" at bounding box center [541, 20] width 49 height 42
